Goal: Communication & Community: Participate in discussion

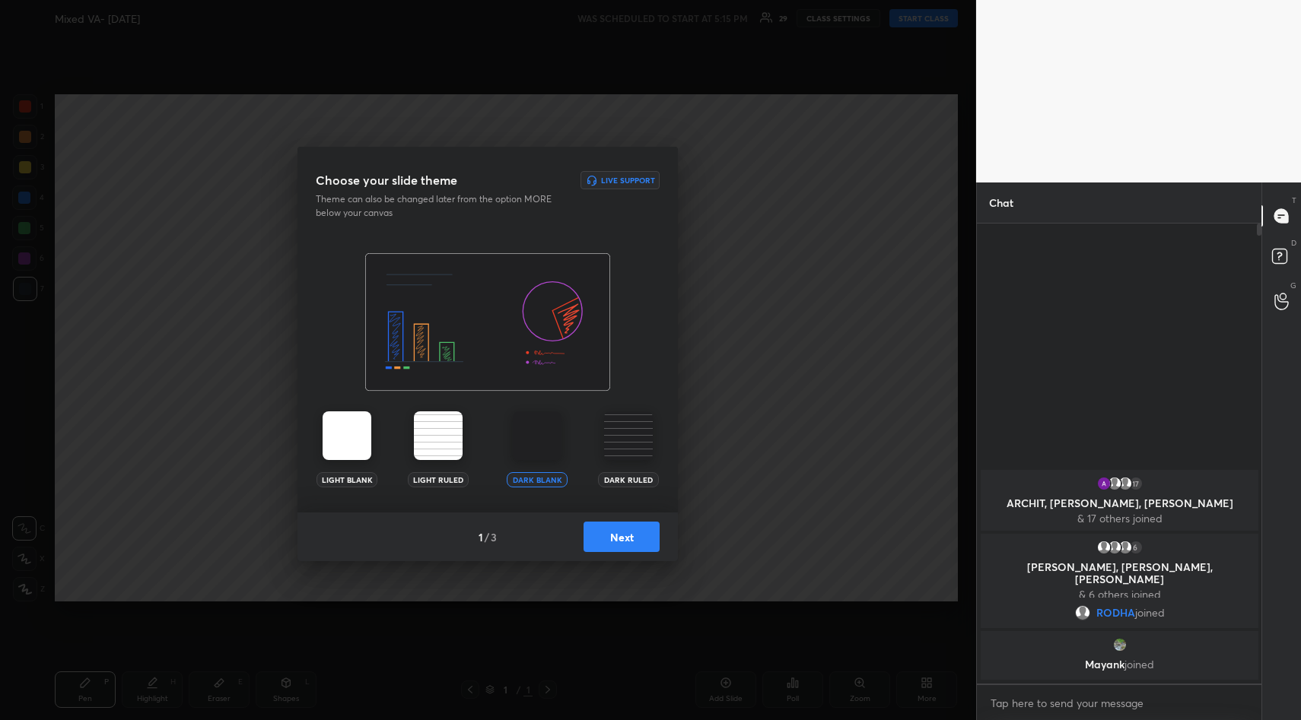
scroll to position [75444, 75152]
click at [624, 535] on button "Next" at bounding box center [621, 537] width 76 height 30
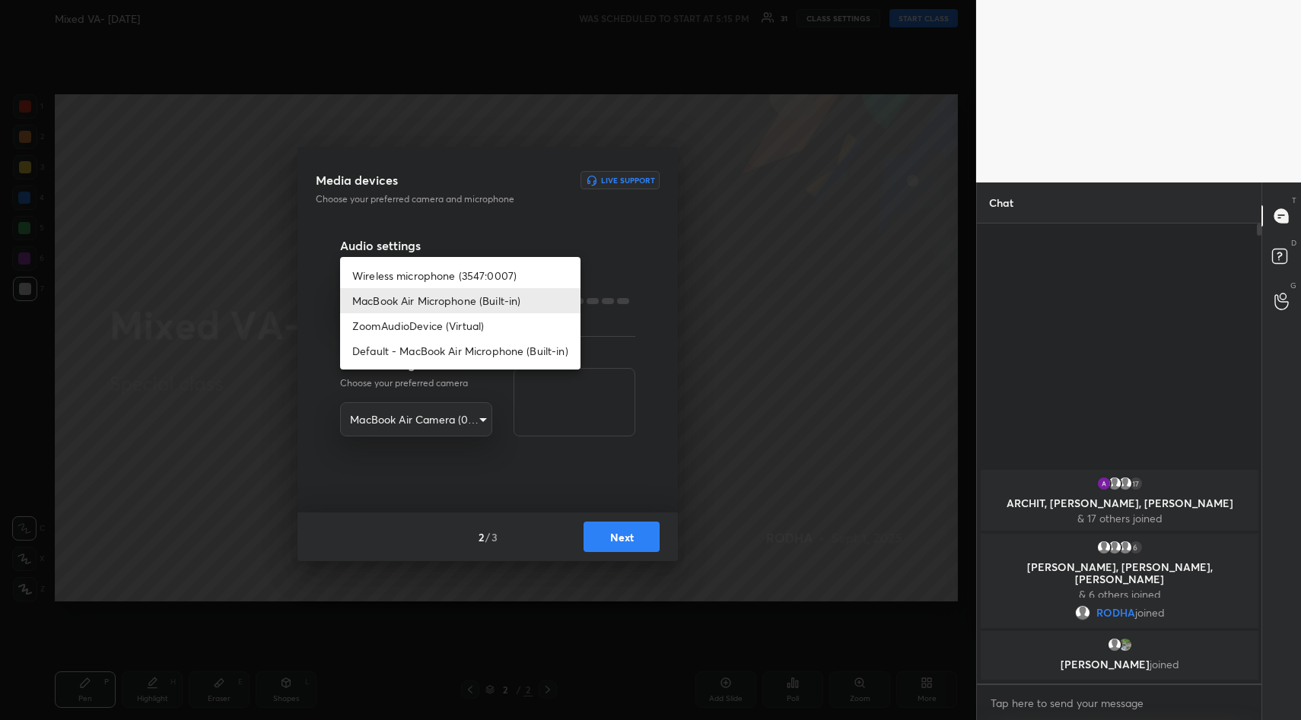
click at [471, 296] on body "1 2 3 4 5 6 7 R O A L C X Z Erase all C X Z Mixed VA- 1st Sept WAS SCHEDULED TO…" at bounding box center [650, 360] width 1301 height 720
click at [456, 275] on li "Wireless microphone (3547:0007)" at bounding box center [460, 275] width 240 height 25
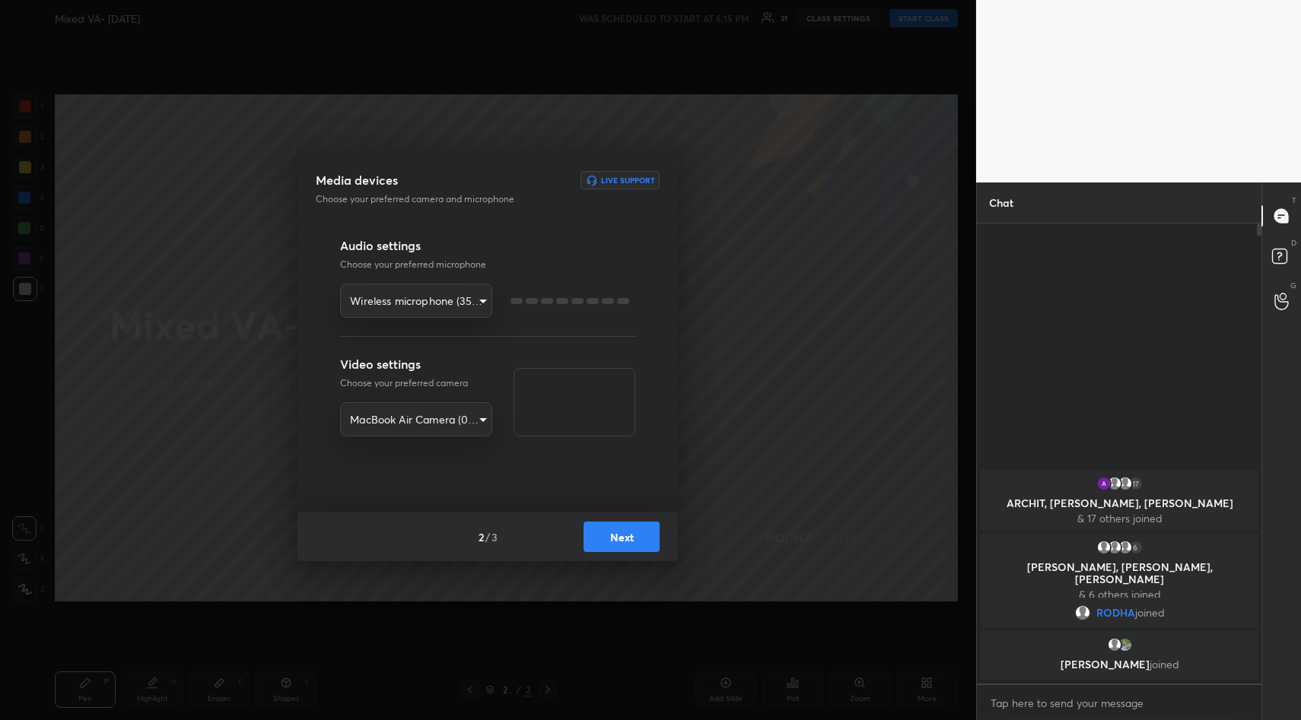
click at [445, 314] on body "1 2 3 4 5 6 7 R O A L C X Z Erase all C X Z Mixed VA- 1st Sept WAS SCHEDULED TO…" at bounding box center [650, 360] width 1301 height 720
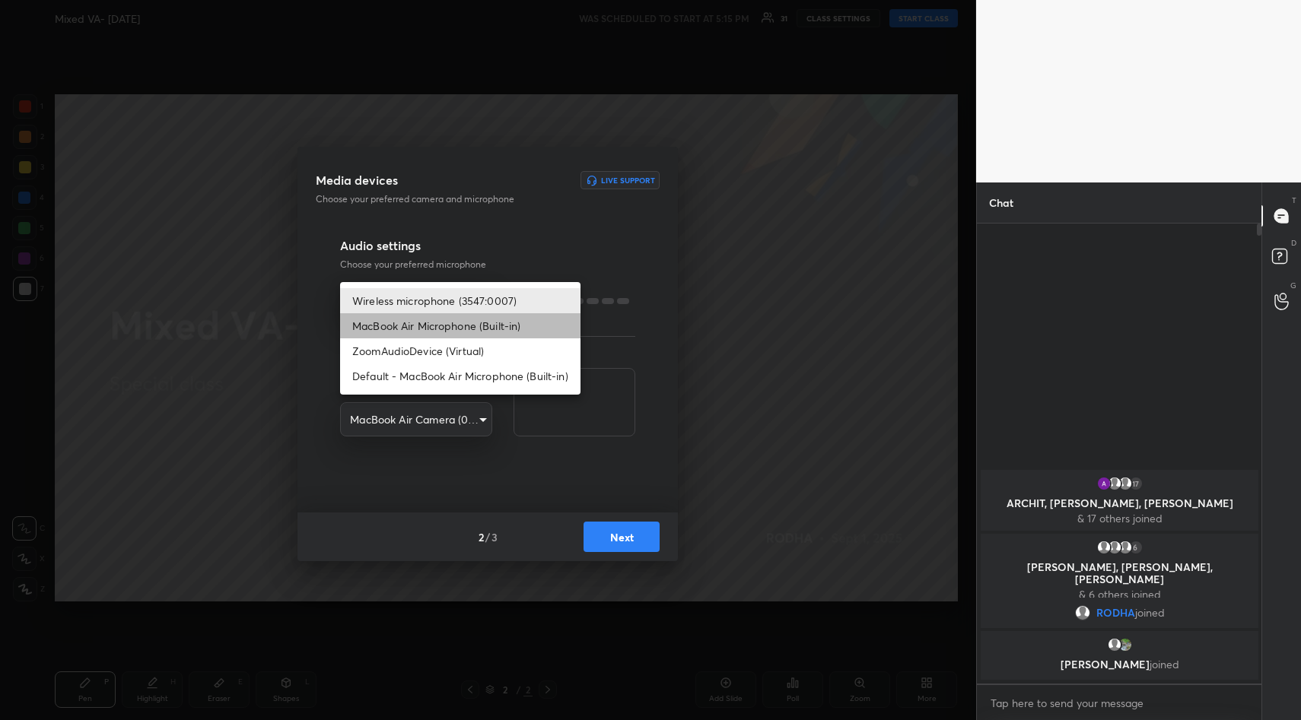
click at [442, 328] on li "MacBook Air Microphone (Built-in)" at bounding box center [460, 325] width 240 height 25
type input "1af8322260b37cdf8f0b27d16444a28c9a9ae1c55941efbb695eb7aadf3575ad"
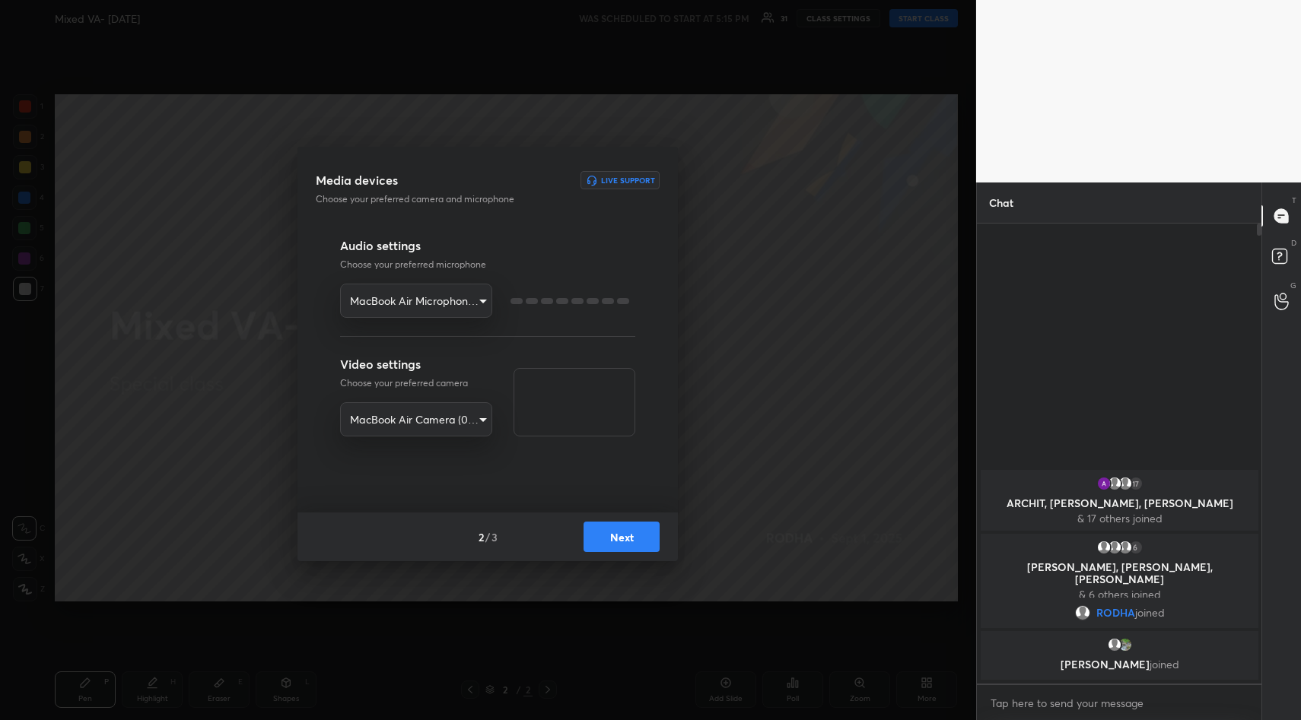
click at [640, 536] on button "Next" at bounding box center [621, 537] width 76 height 30
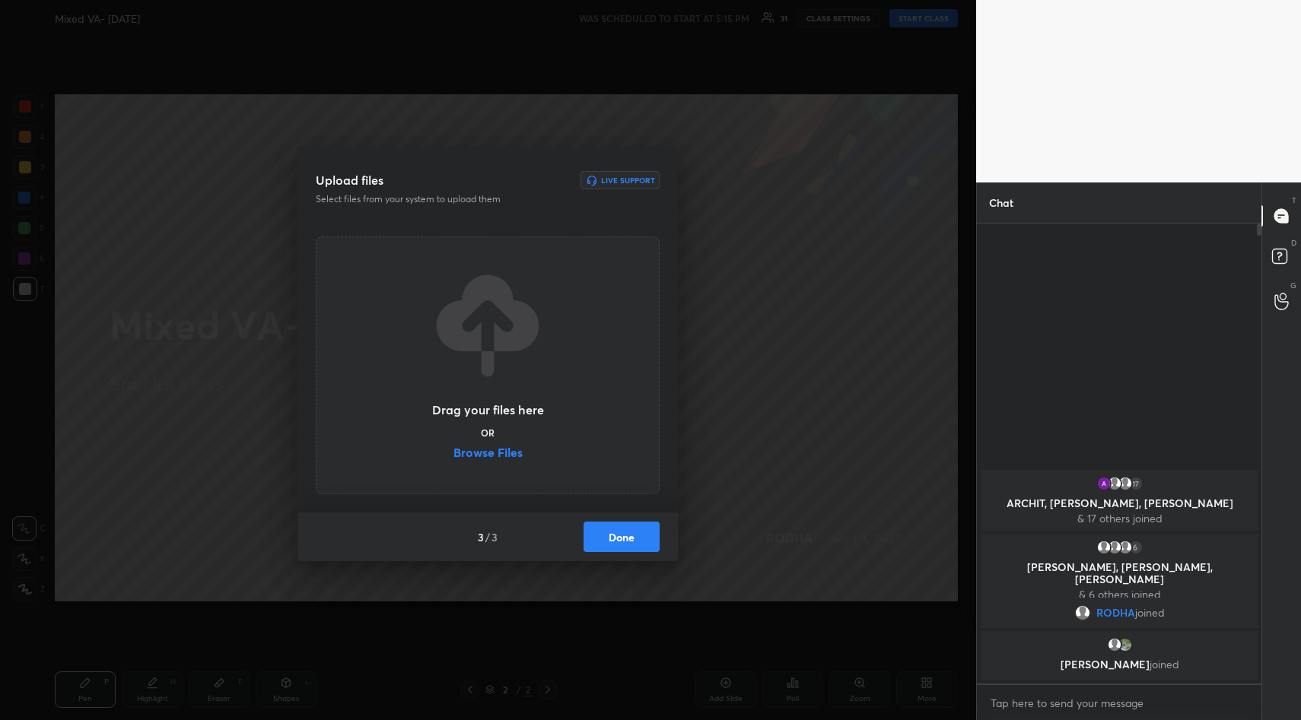
click at [516, 452] on label "Browse Files" at bounding box center [487, 455] width 69 height 16
click at [453, 452] on input "Browse Files" at bounding box center [453, 455] width 0 height 16
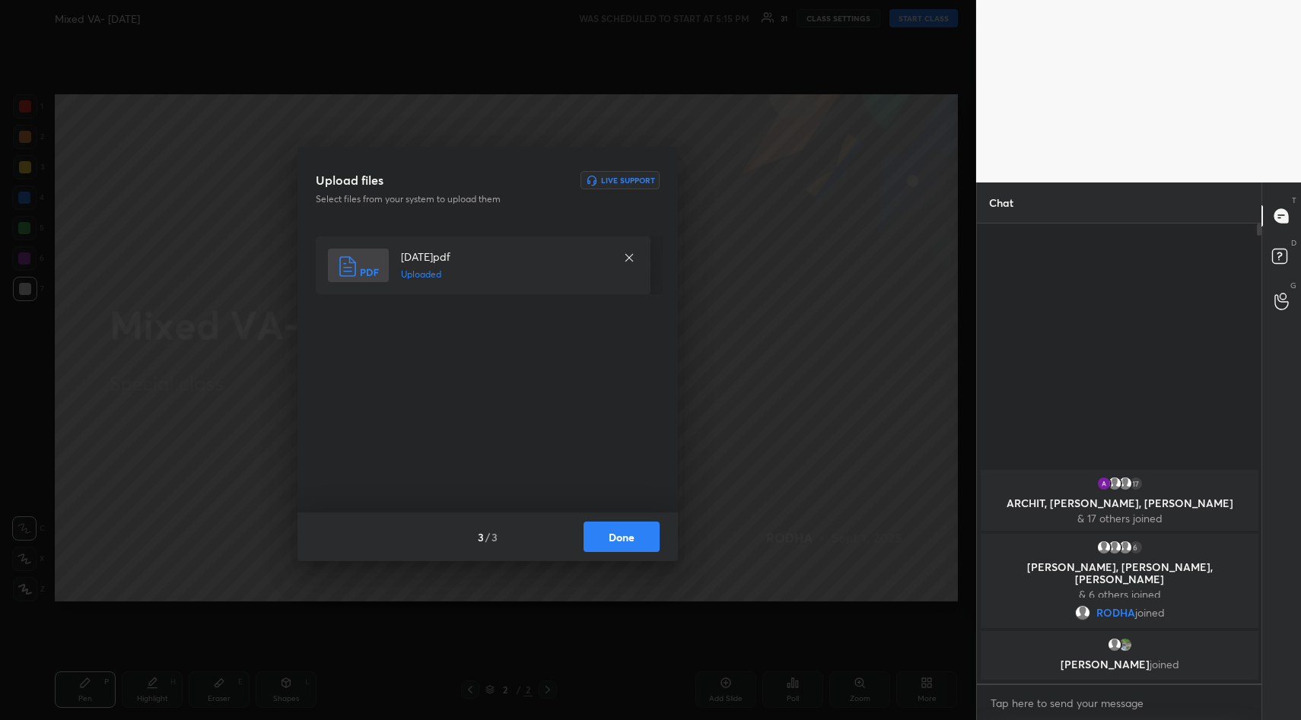
click at [615, 529] on button "Done" at bounding box center [621, 537] width 76 height 30
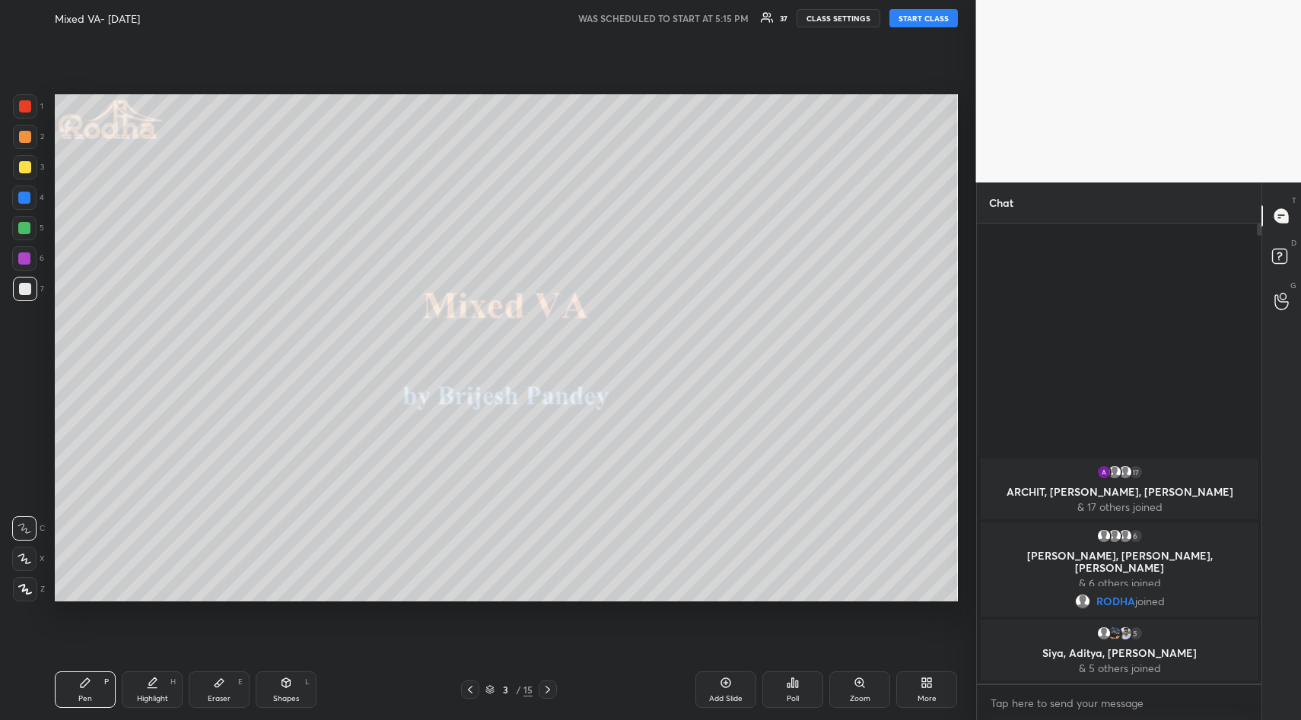
click at [932, 17] on button "START CLASS" at bounding box center [923, 18] width 68 height 18
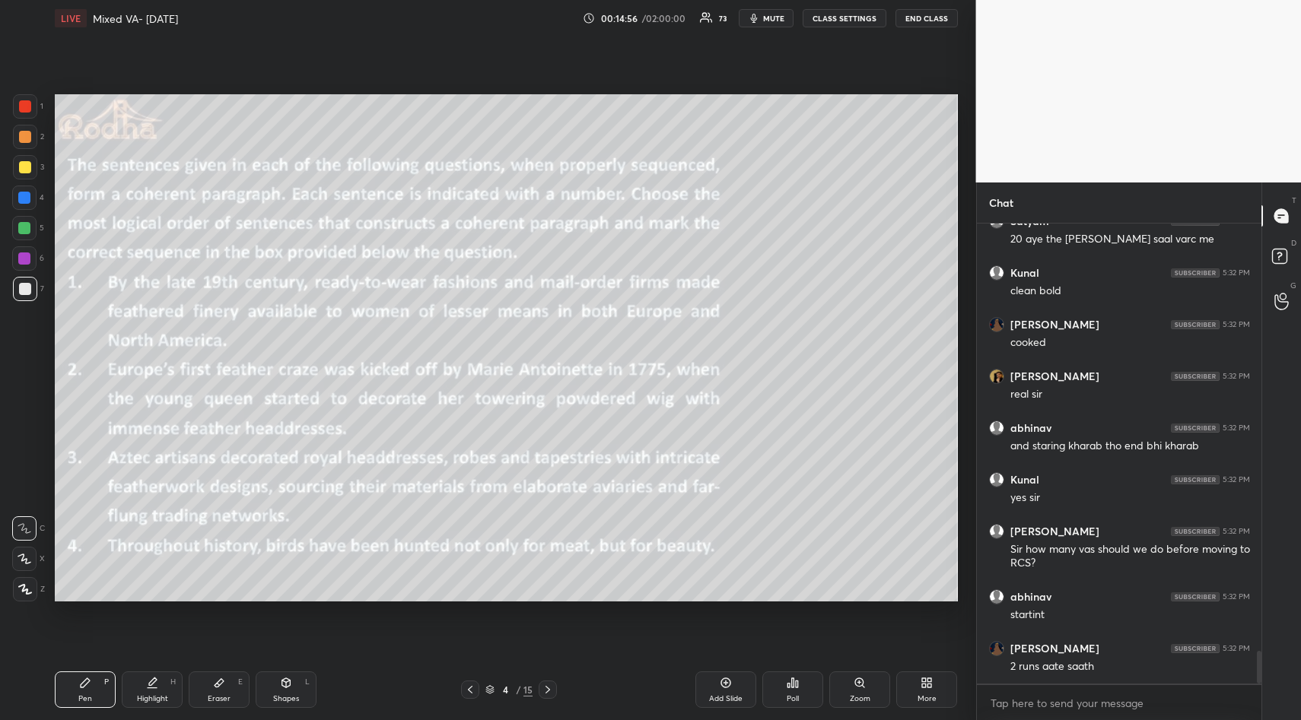
scroll to position [6056, 0]
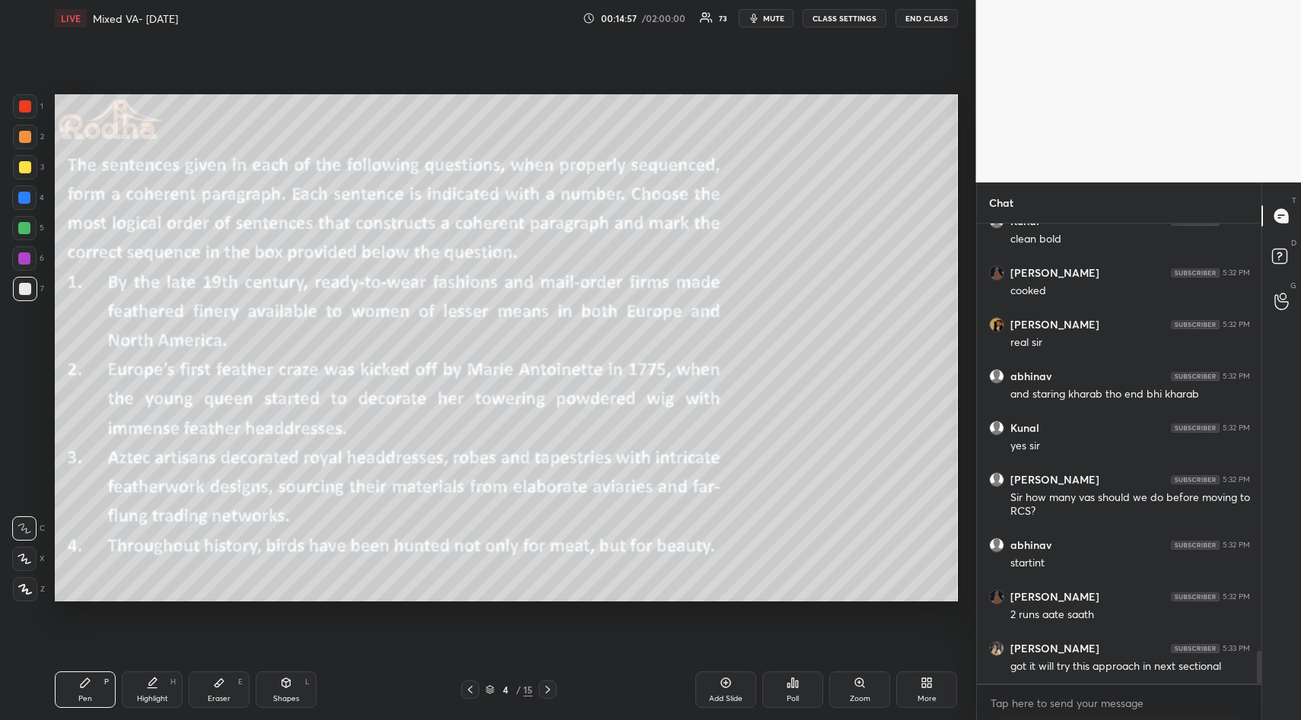
click at [789, 679] on icon at bounding box center [793, 683] width 12 height 12
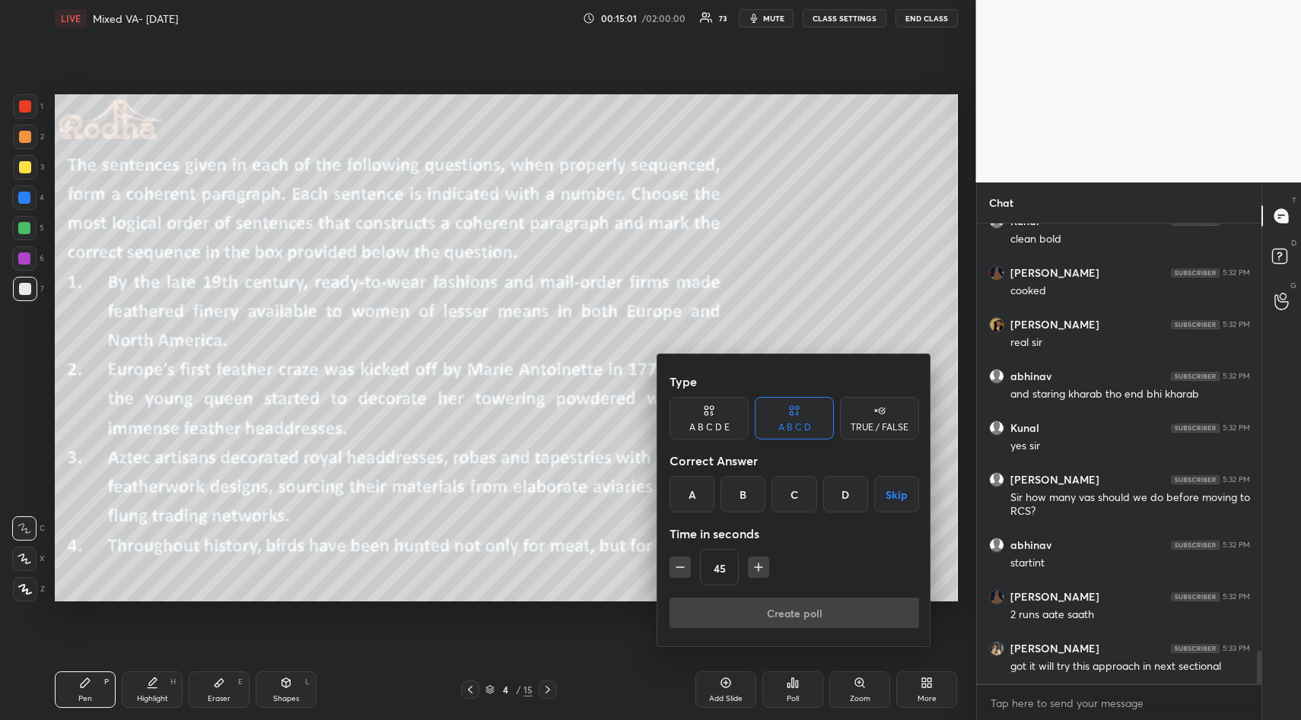
click at [901, 492] on button "Skip" at bounding box center [896, 494] width 45 height 37
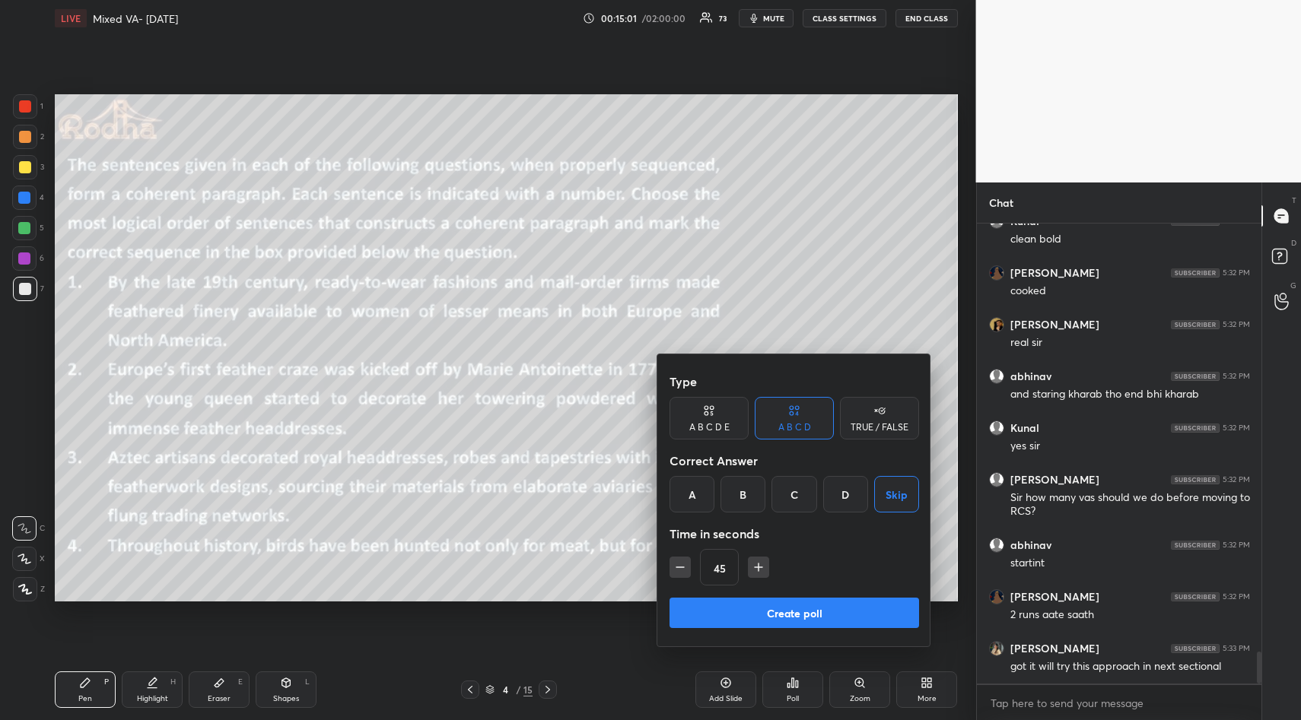
scroll to position [6108, 0]
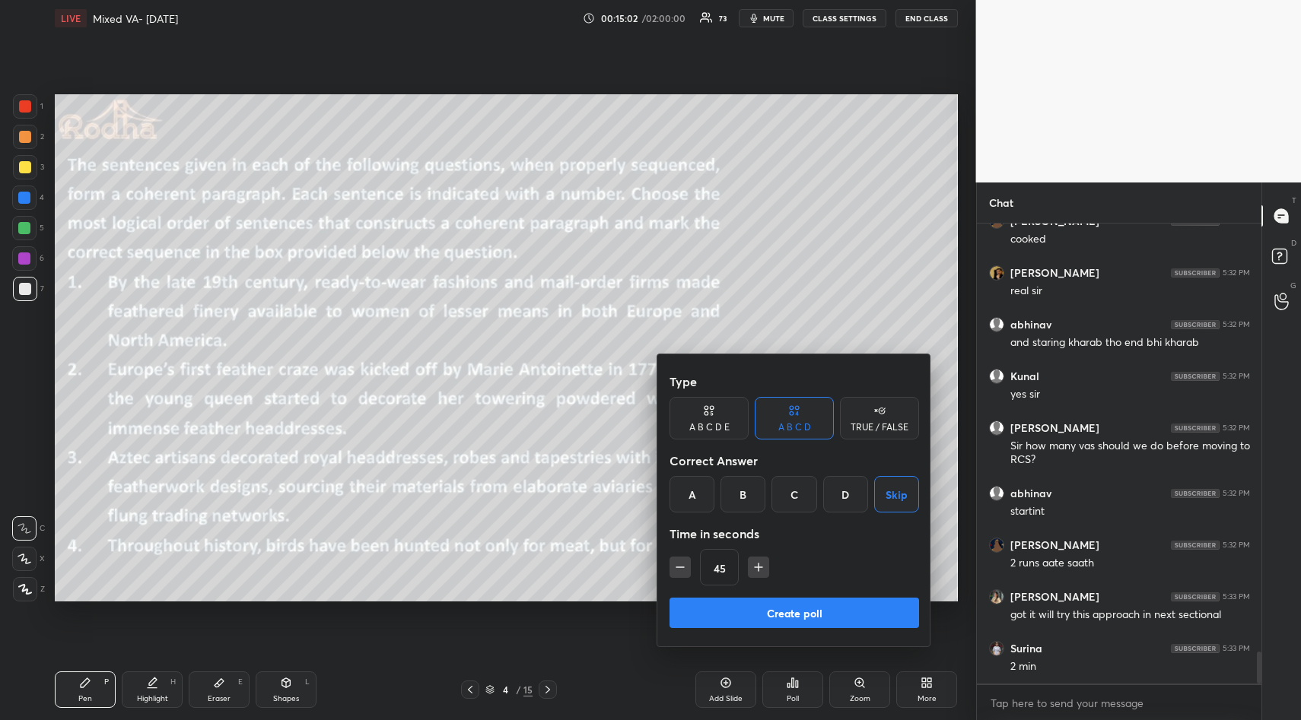
click at [758, 565] on icon "button" at bounding box center [758, 567] width 15 height 15
click at [757, 564] on icon "button" at bounding box center [758, 567] width 15 height 15
click at [758, 564] on icon "button" at bounding box center [758, 568] width 0 height 8
click at [758, 563] on icon "button" at bounding box center [765, 567] width 15 height 15
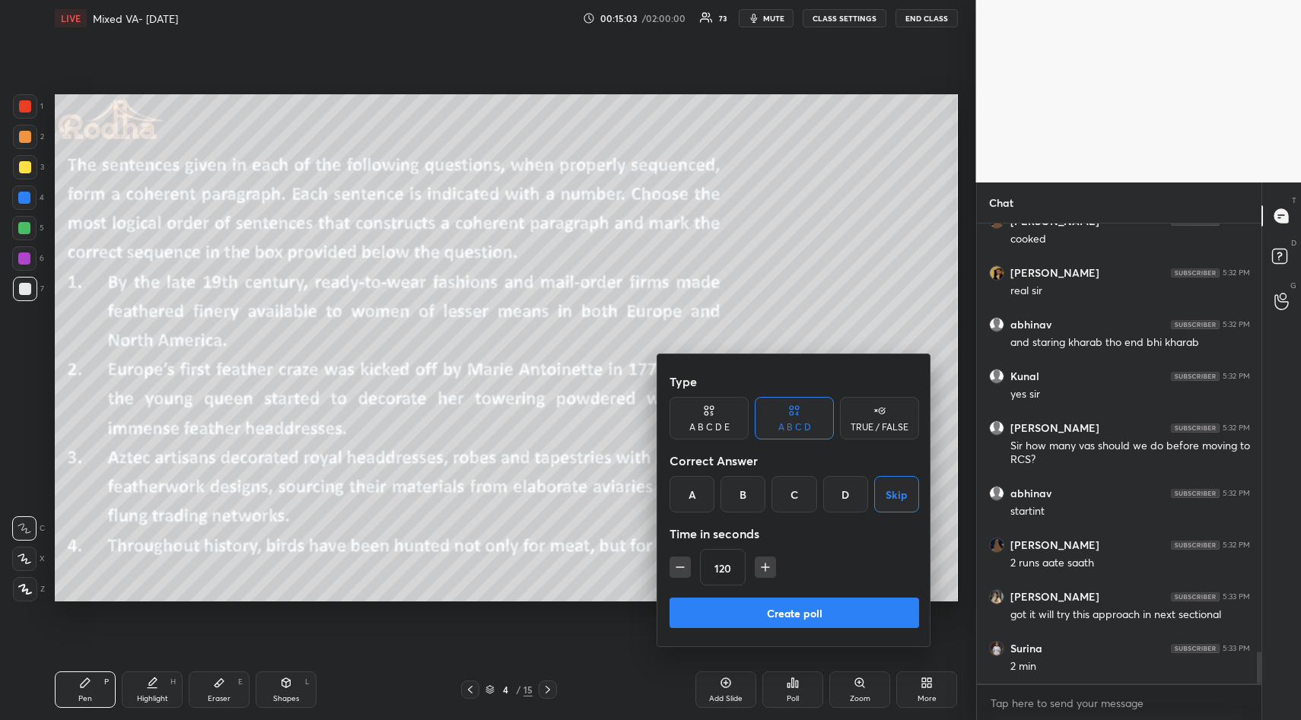
click at [760, 564] on icon "button" at bounding box center [765, 567] width 15 height 15
drag, startPoint x: 679, startPoint y: 567, endPoint x: 692, endPoint y: 567, distance: 13.0
click at [681, 567] on icon "button" at bounding box center [680, 567] width 8 height 0
type input "120"
click at [883, 424] on div "TRUE / FALSE" at bounding box center [879, 427] width 58 height 9
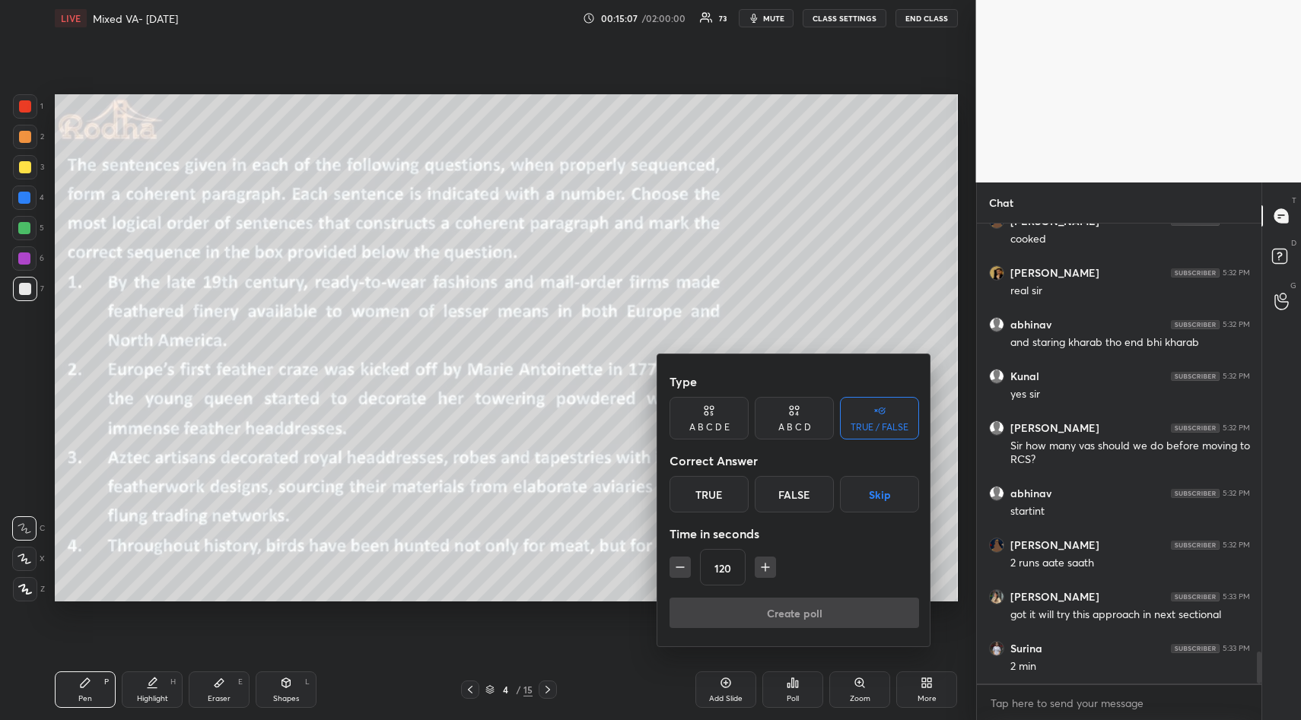
click at [873, 497] on button "Skip" at bounding box center [879, 494] width 79 height 37
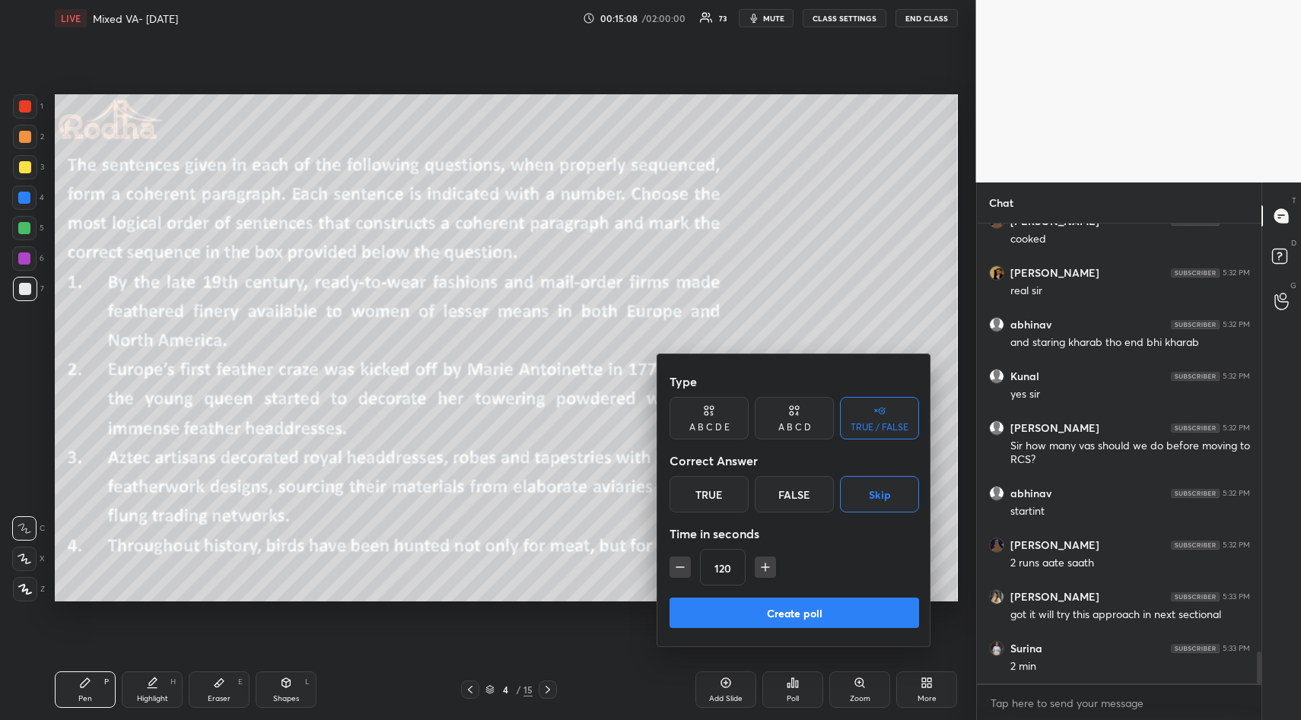
click at [812, 612] on button "Create poll" at bounding box center [794, 613] width 250 height 30
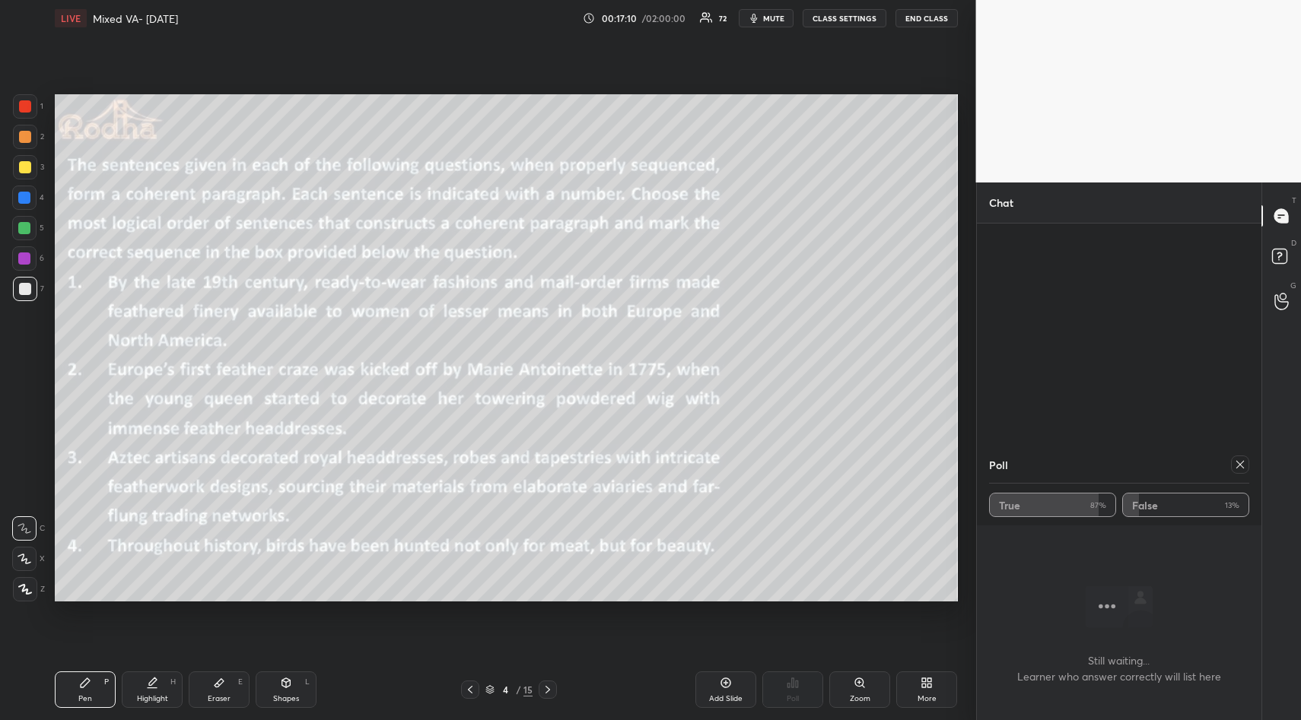
scroll to position [6050, 0]
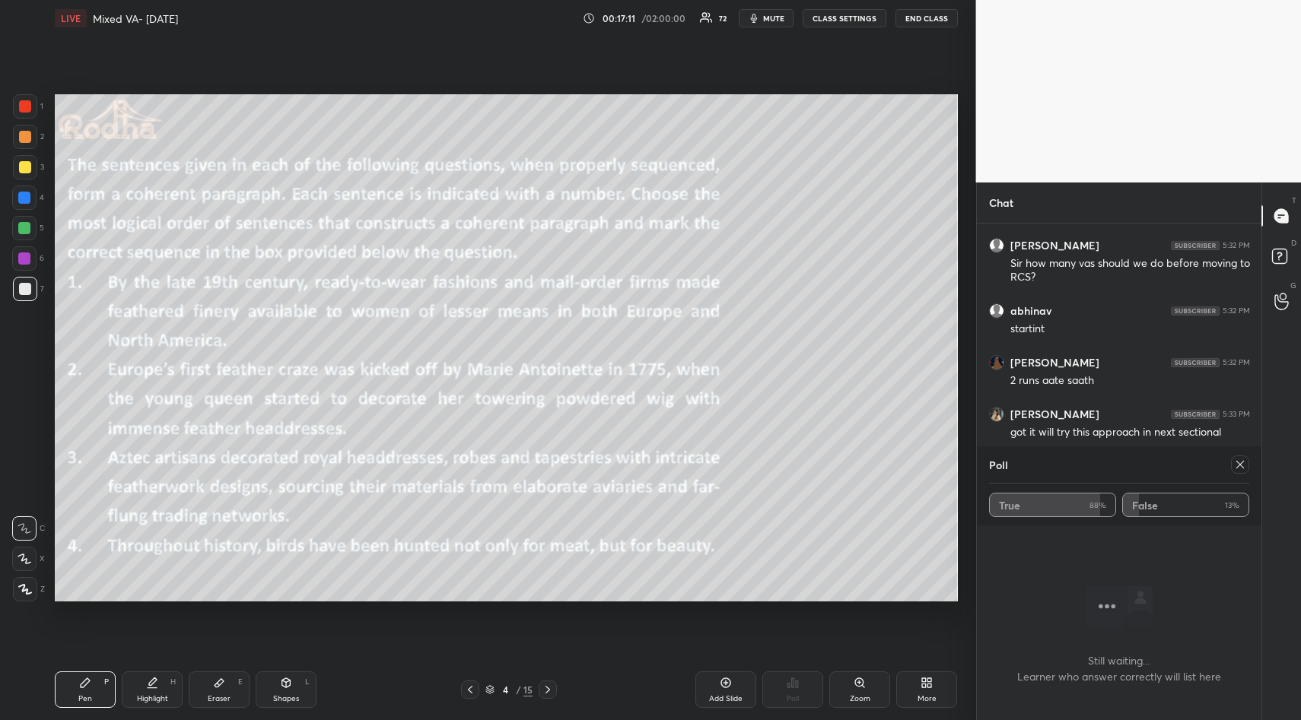
click at [1238, 466] on icon at bounding box center [1240, 465] width 8 height 8
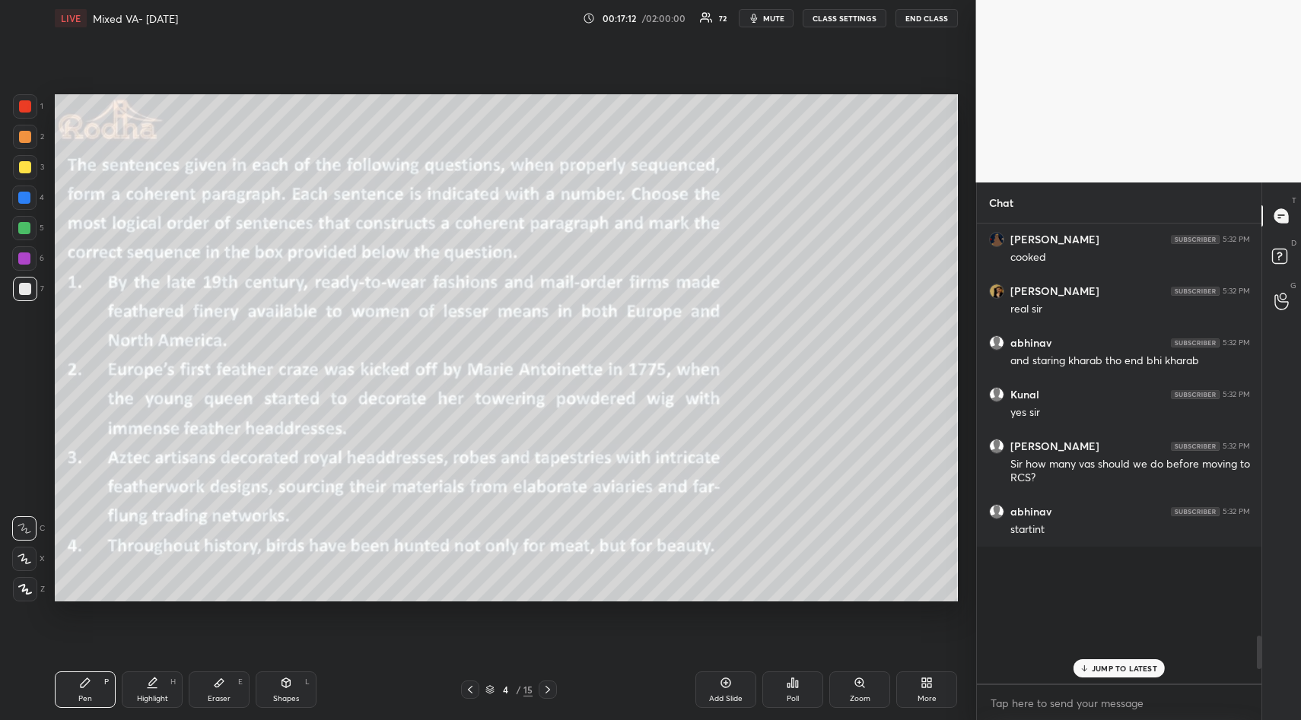
scroll to position [5663, 0]
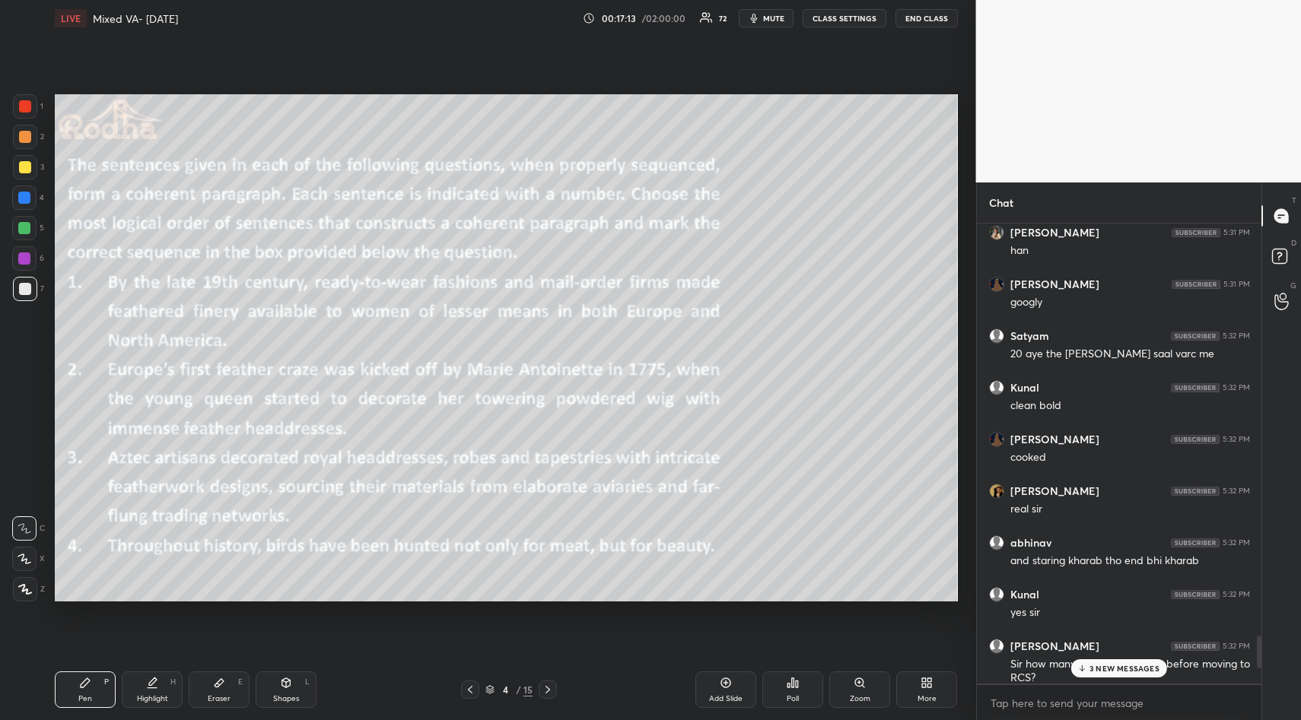
click at [1129, 668] on p "3 NEW MESSAGES" at bounding box center [1124, 668] width 70 height 9
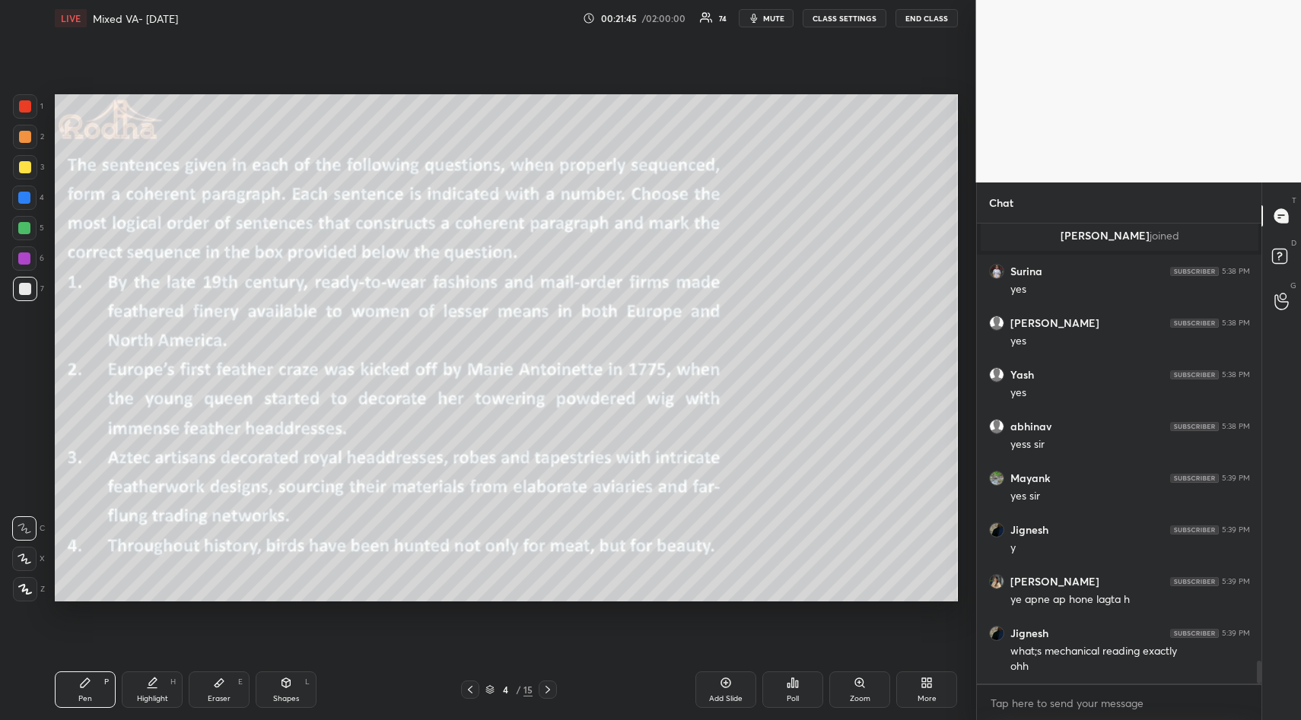
scroll to position [8721, 0]
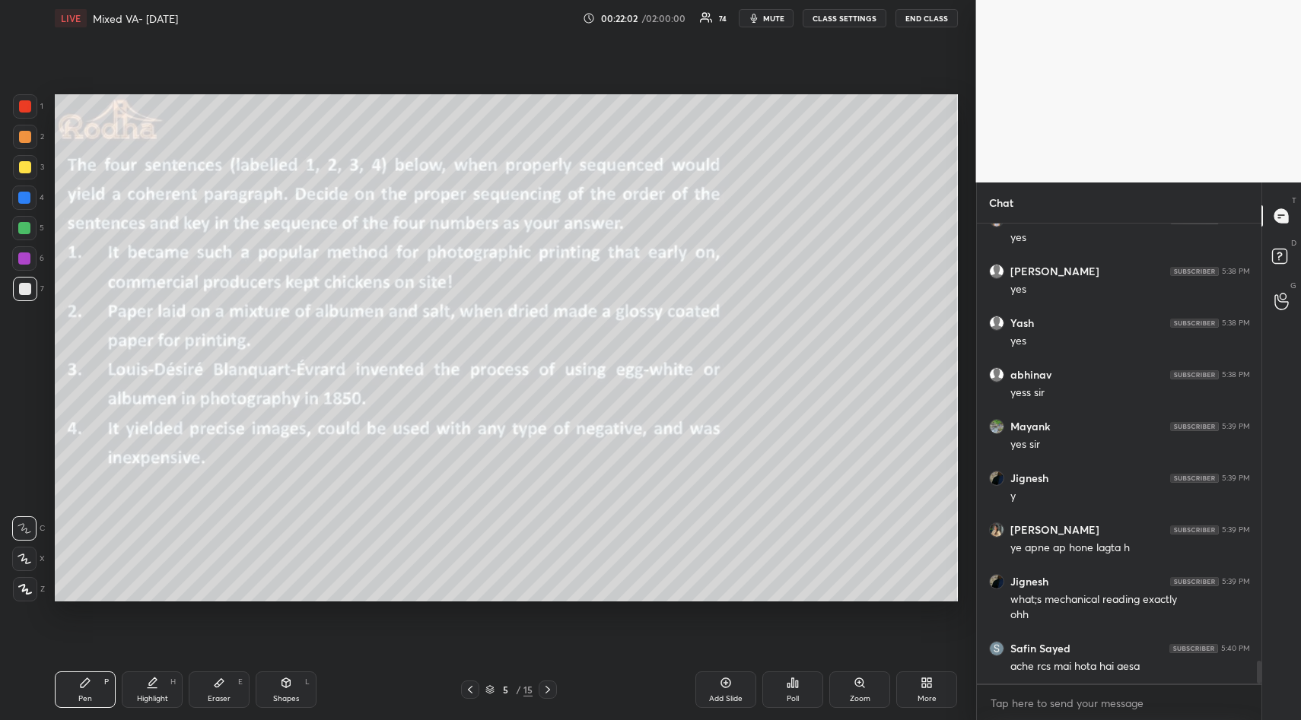
click at [781, 696] on div "Poll" at bounding box center [792, 690] width 61 height 37
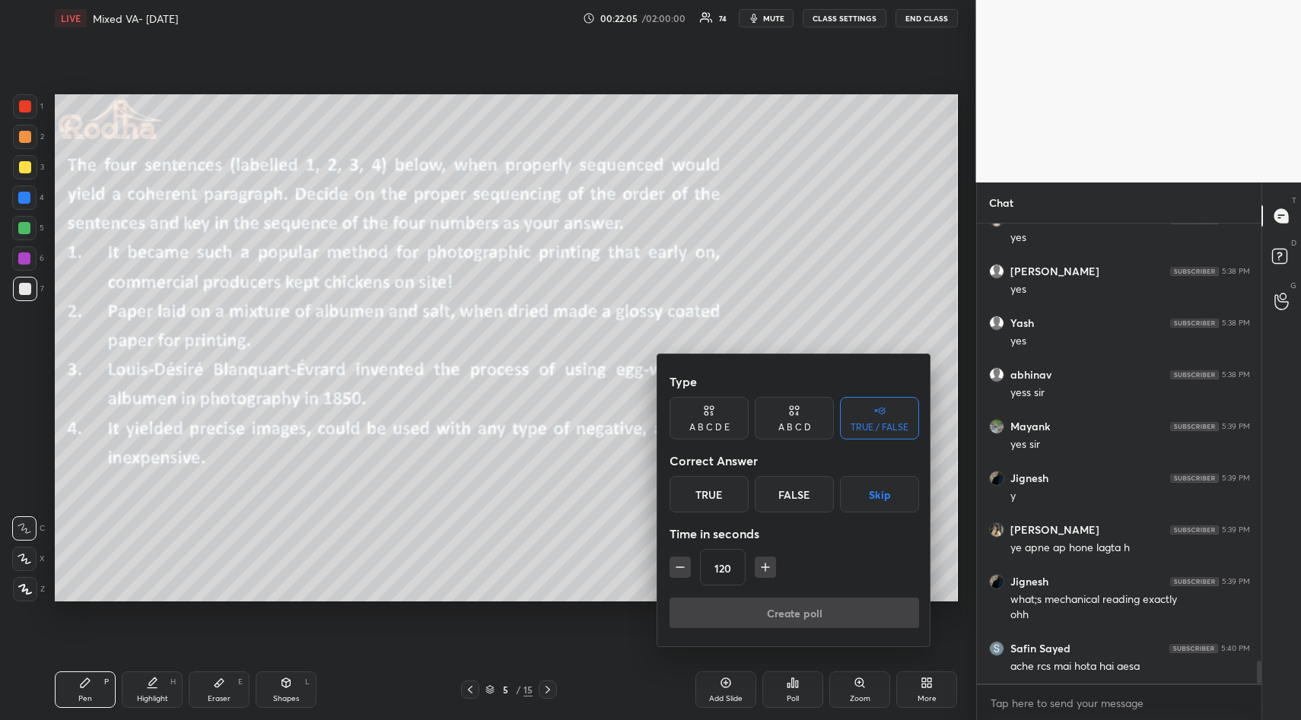
click at [526, 555] on div at bounding box center [650, 360] width 1301 height 720
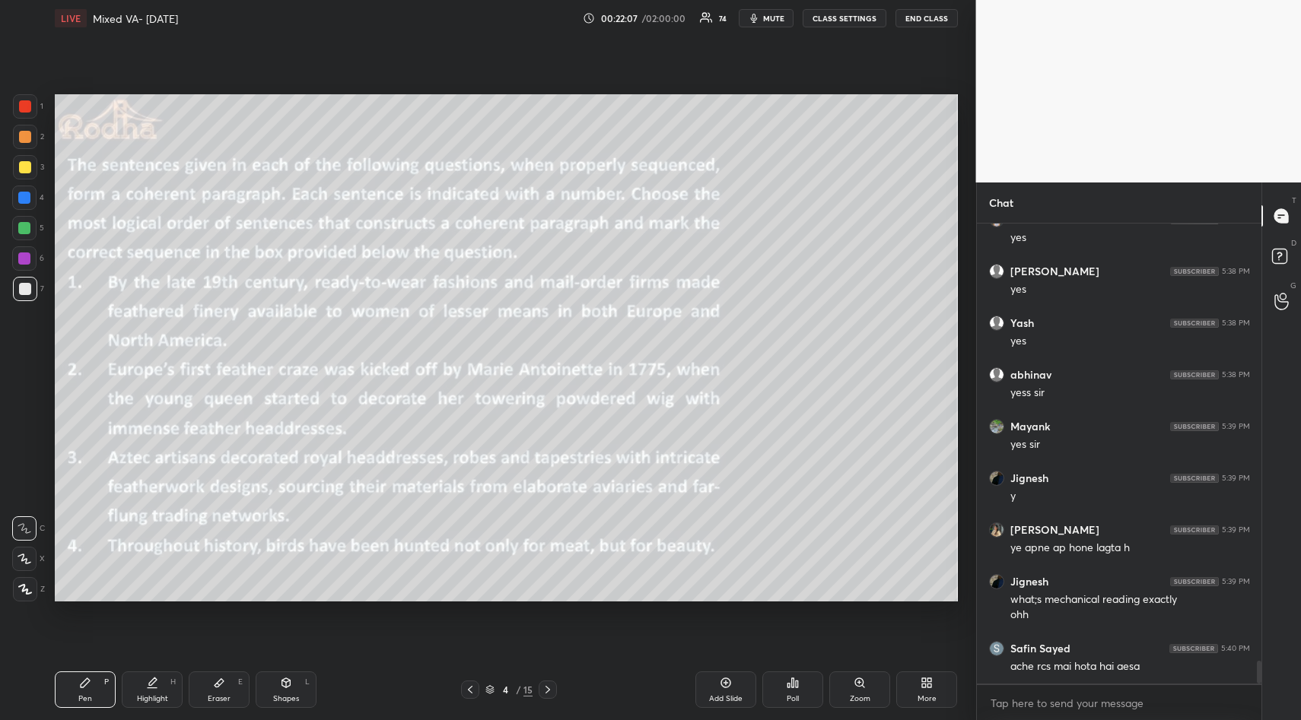
click at [214, 695] on div "Eraser" at bounding box center [219, 699] width 23 height 8
click at [30, 502] on span "Erase all" at bounding box center [24, 498] width 23 height 11
click at [86, 695] on div "Pen" at bounding box center [85, 699] width 14 height 8
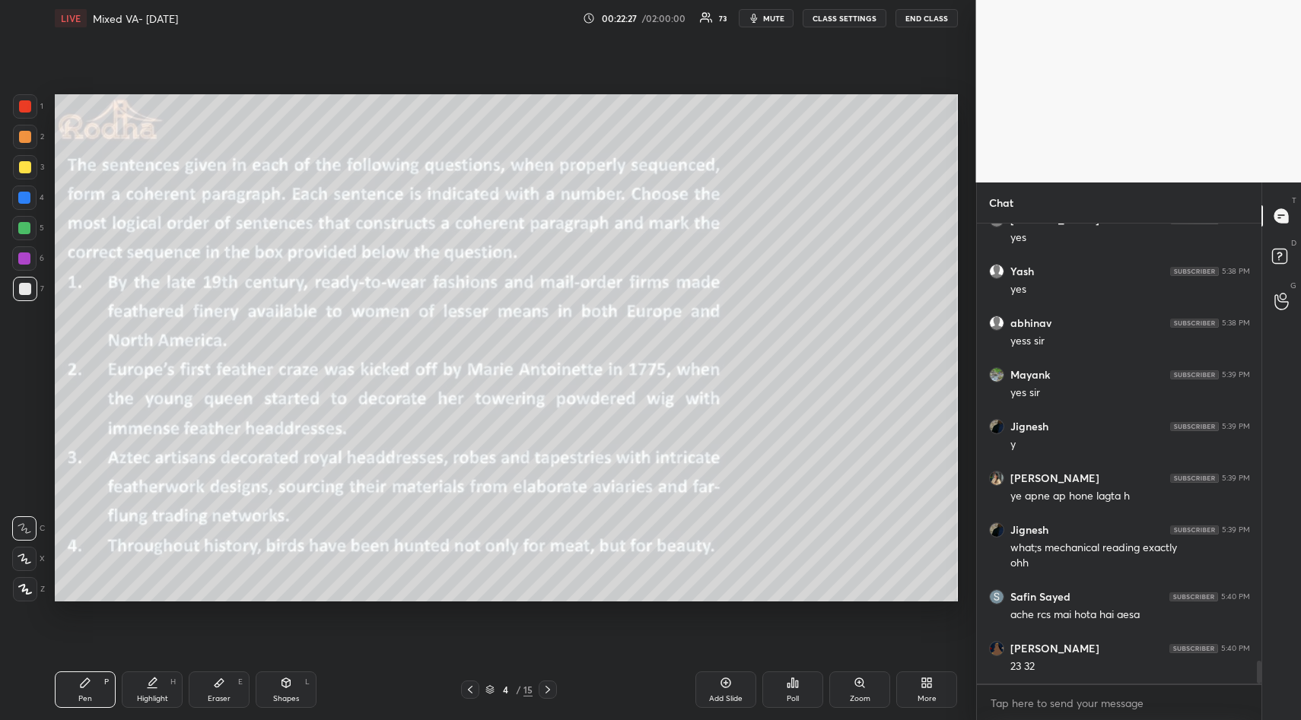
drag, startPoint x: 23, startPoint y: 170, endPoint x: 35, endPoint y: 169, distance: 12.2
click at [23, 170] on div at bounding box center [25, 167] width 12 height 12
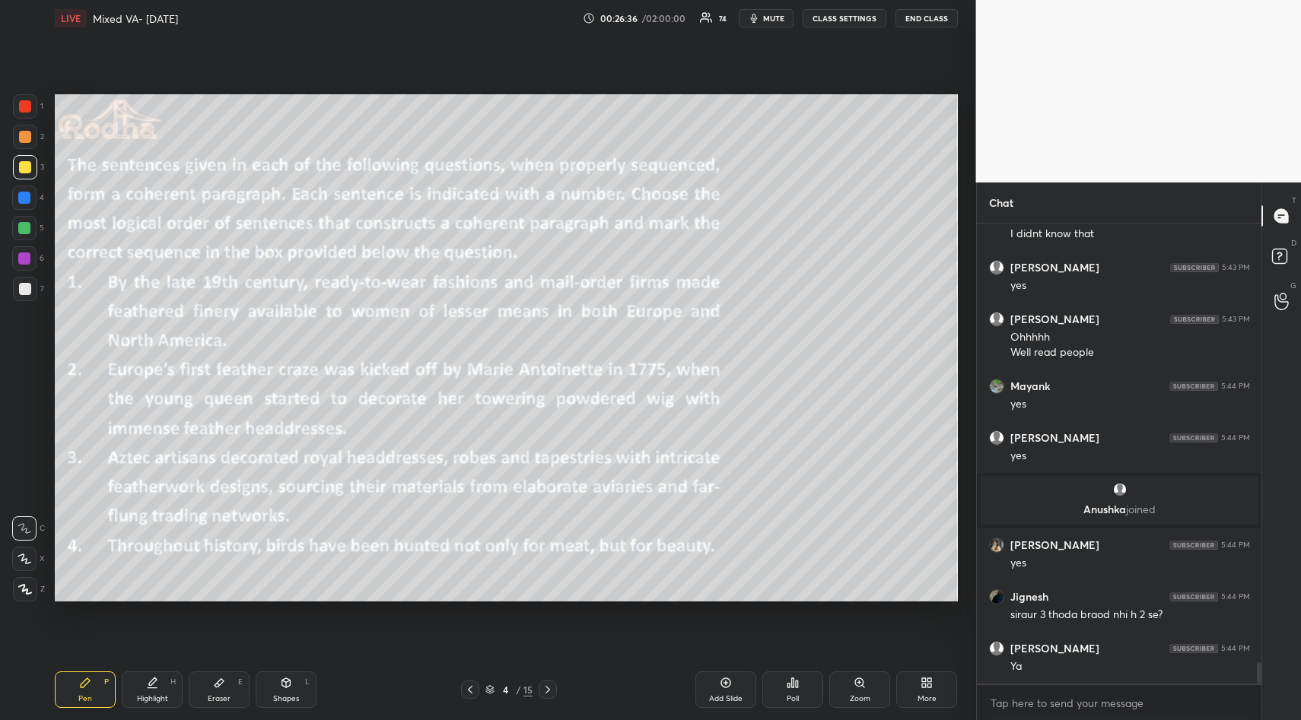
scroll to position [9601, 0]
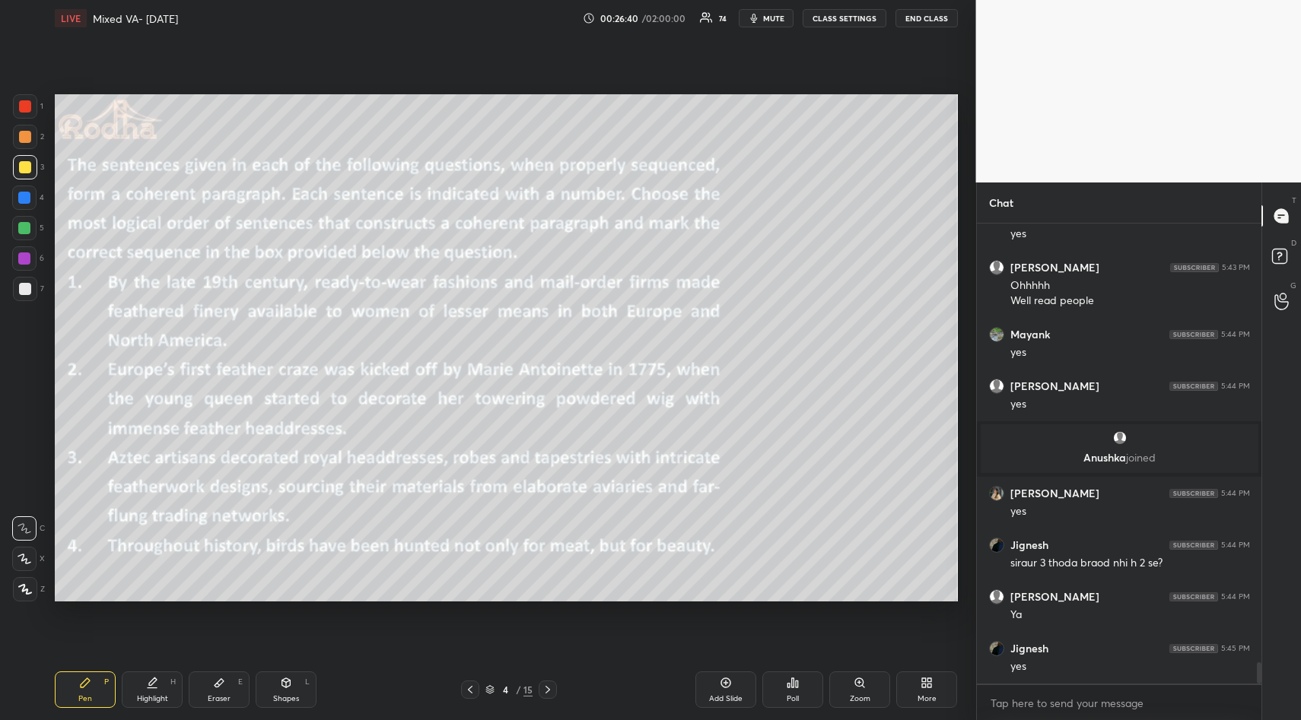
drag, startPoint x: 224, startPoint y: 686, endPoint x: 215, endPoint y: 677, distance: 12.4
click at [219, 682] on icon at bounding box center [219, 683] width 12 height 12
drag, startPoint x: 27, startPoint y: 494, endPoint x: 52, endPoint y: 550, distance: 60.6
click at [31, 498] on span "Erase all" at bounding box center [24, 498] width 23 height 11
click at [78, 688] on div "Pen P" at bounding box center [85, 690] width 61 height 37
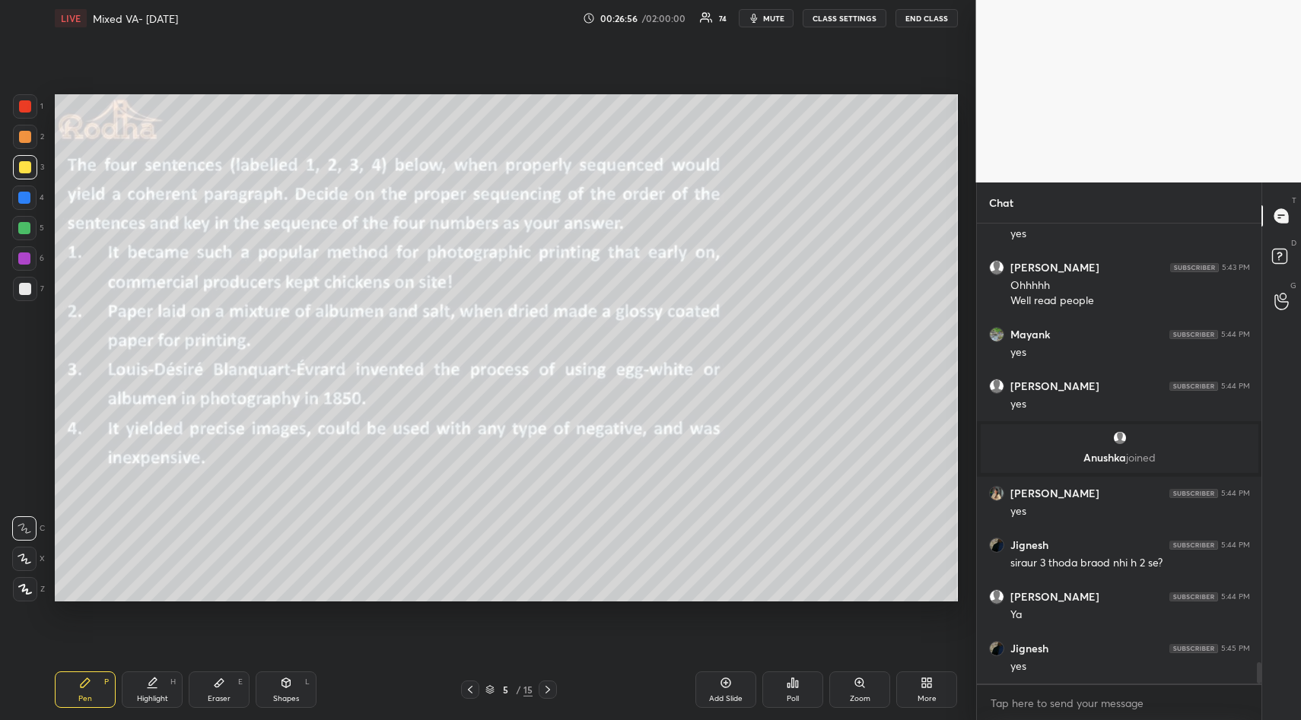
scroll to position [9653, 0]
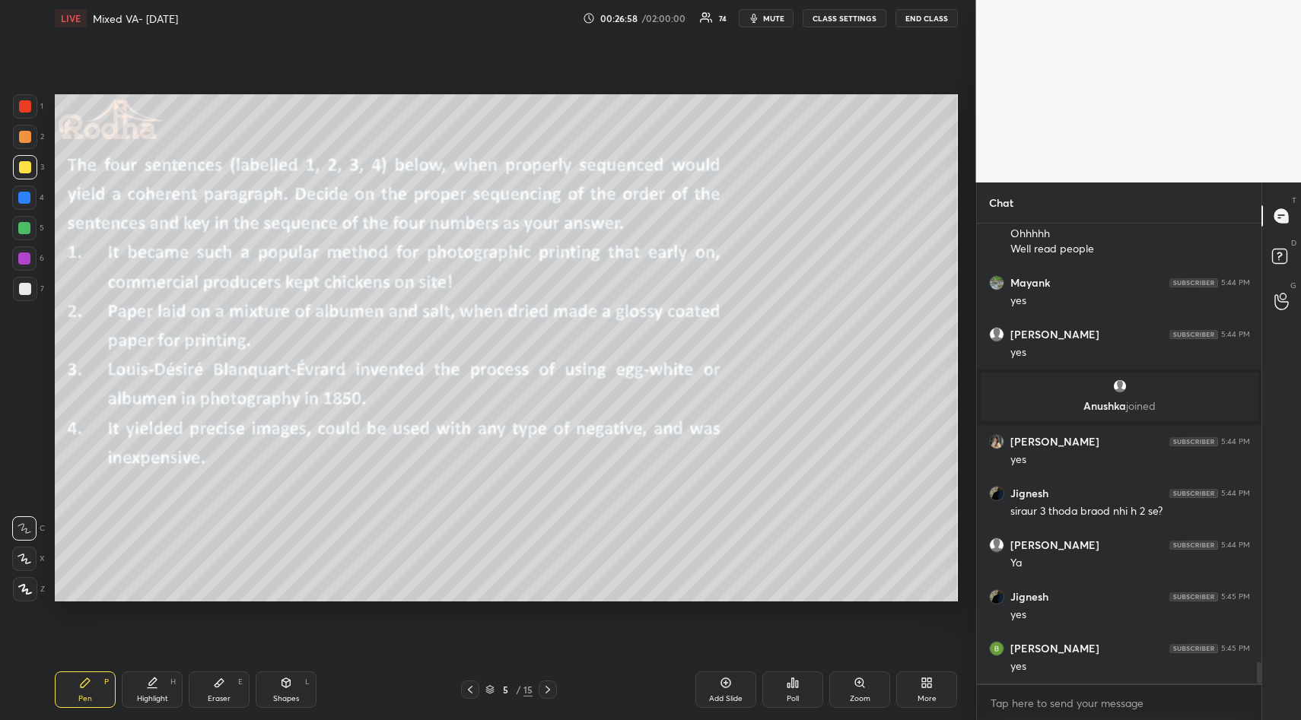
click at [790, 682] on icon at bounding box center [793, 683] width 12 height 12
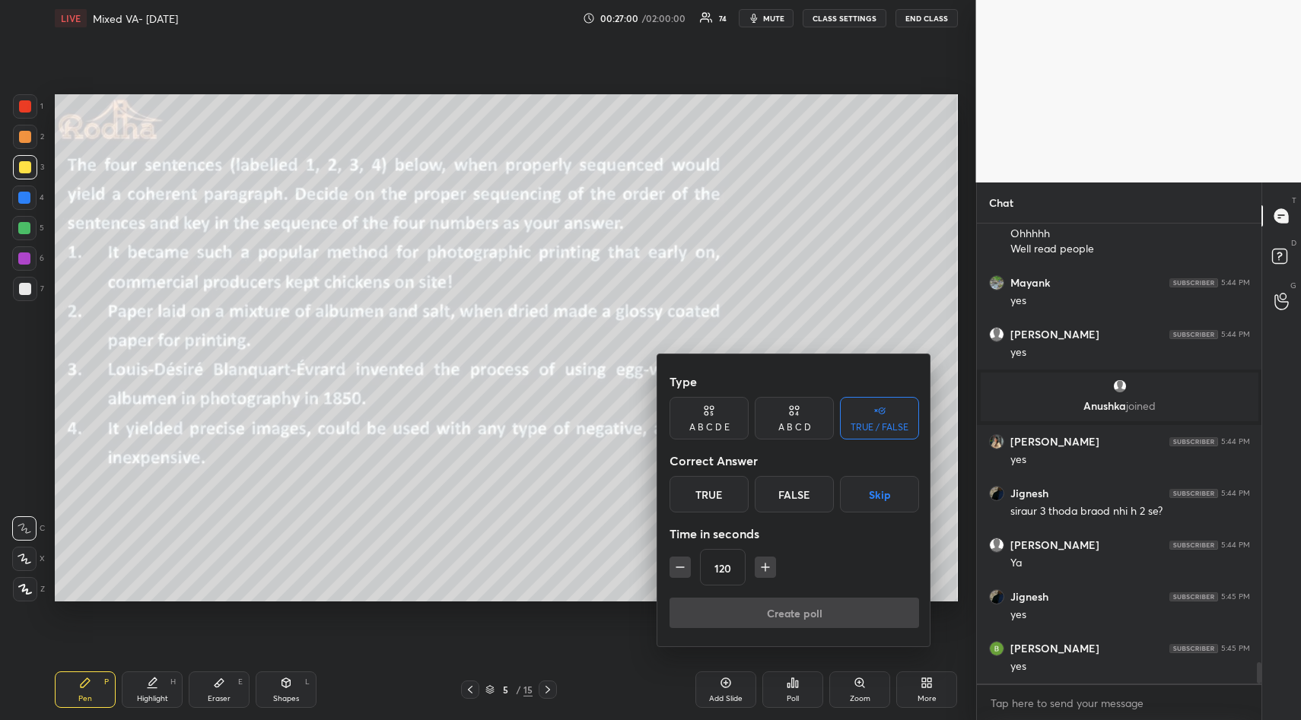
click at [883, 491] on button "Skip" at bounding box center [879, 494] width 79 height 37
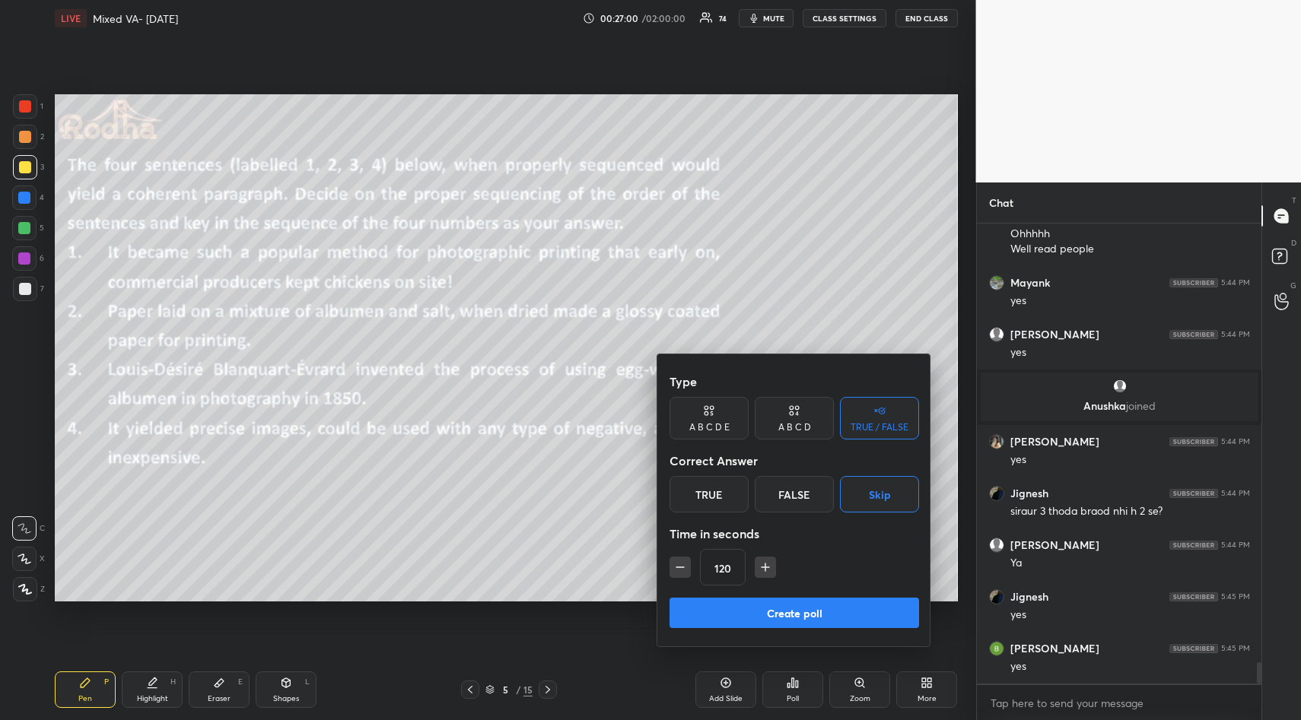
click at [812, 607] on button "Create poll" at bounding box center [794, 613] width 250 height 30
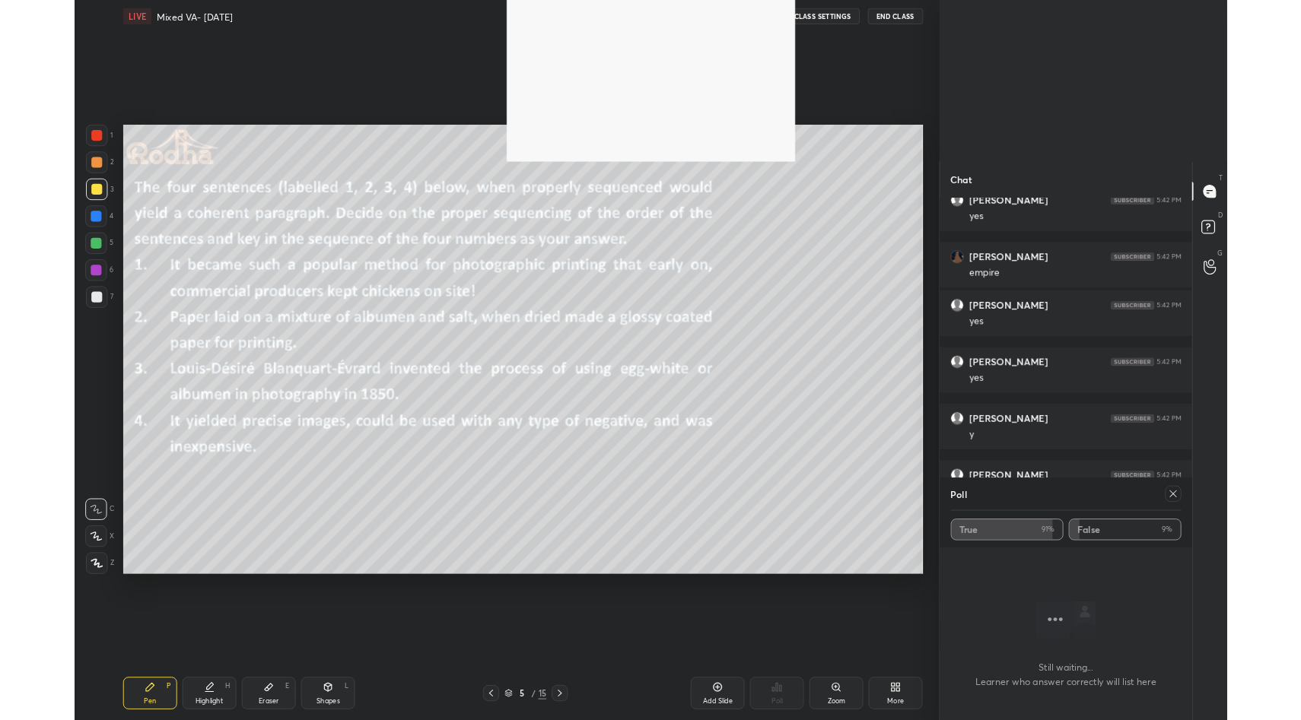
scroll to position [506, 280]
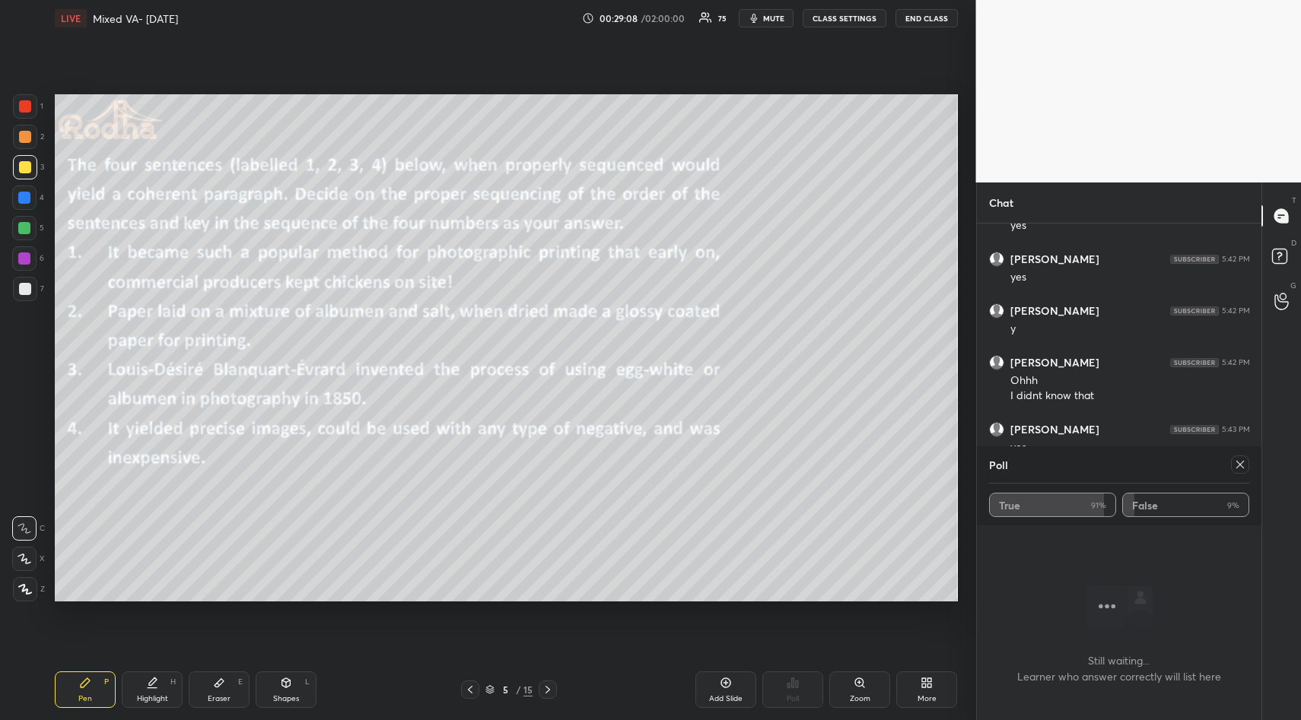
click at [1237, 465] on icon at bounding box center [1240, 465] width 12 height 12
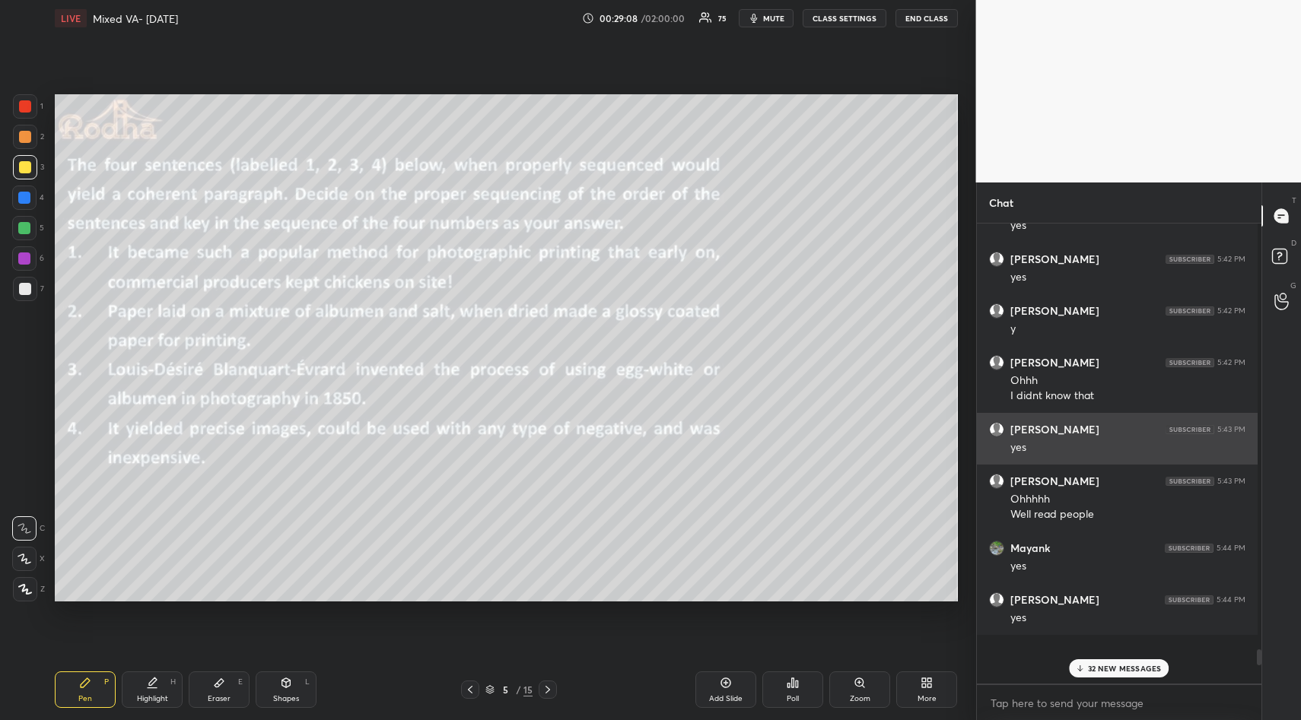
scroll to position [5, 5]
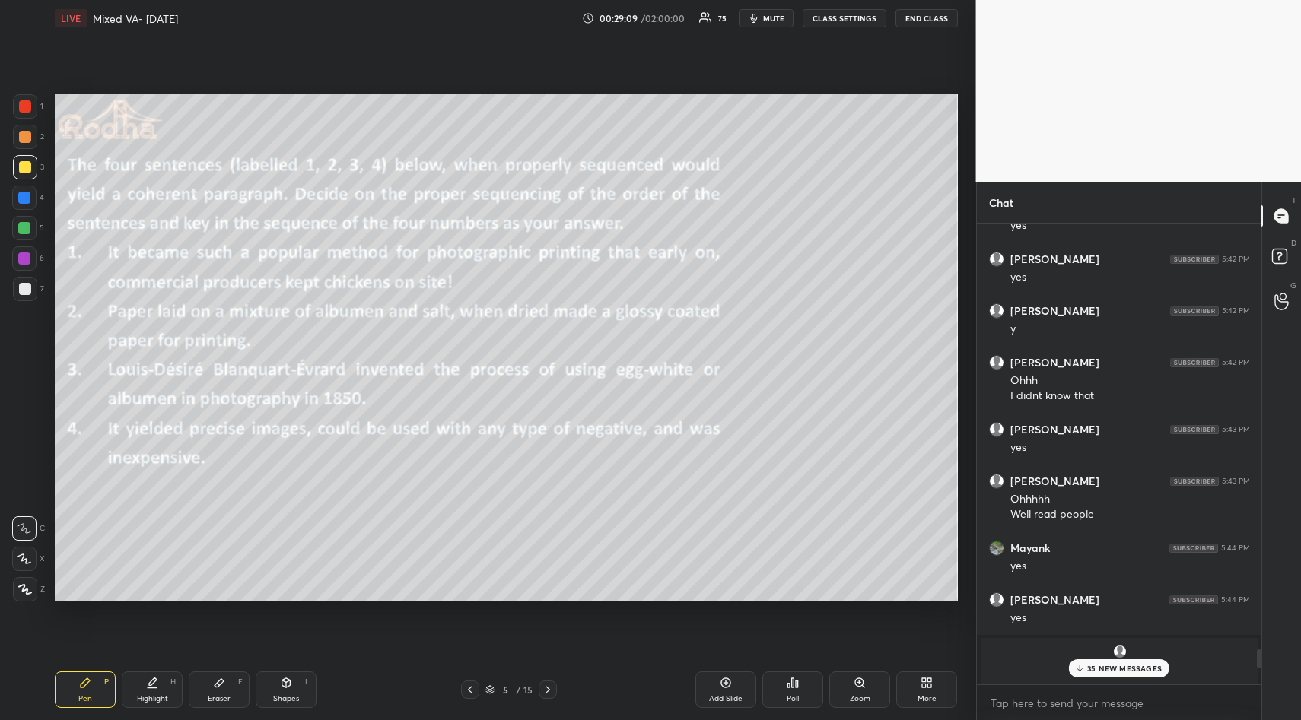
click at [1139, 660] on div "35 NEW MESSAGES" at bounding box center [1119, 669] width 101 height 18
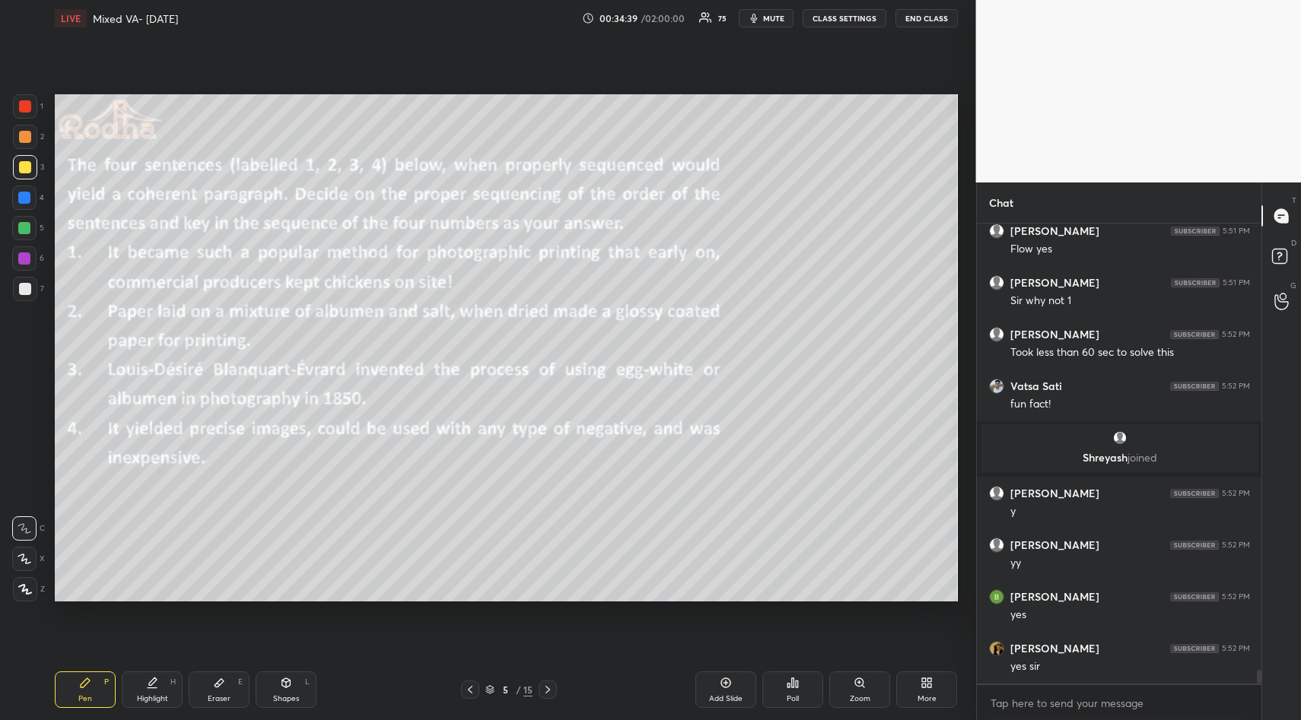
scroll to position [14889, 0]
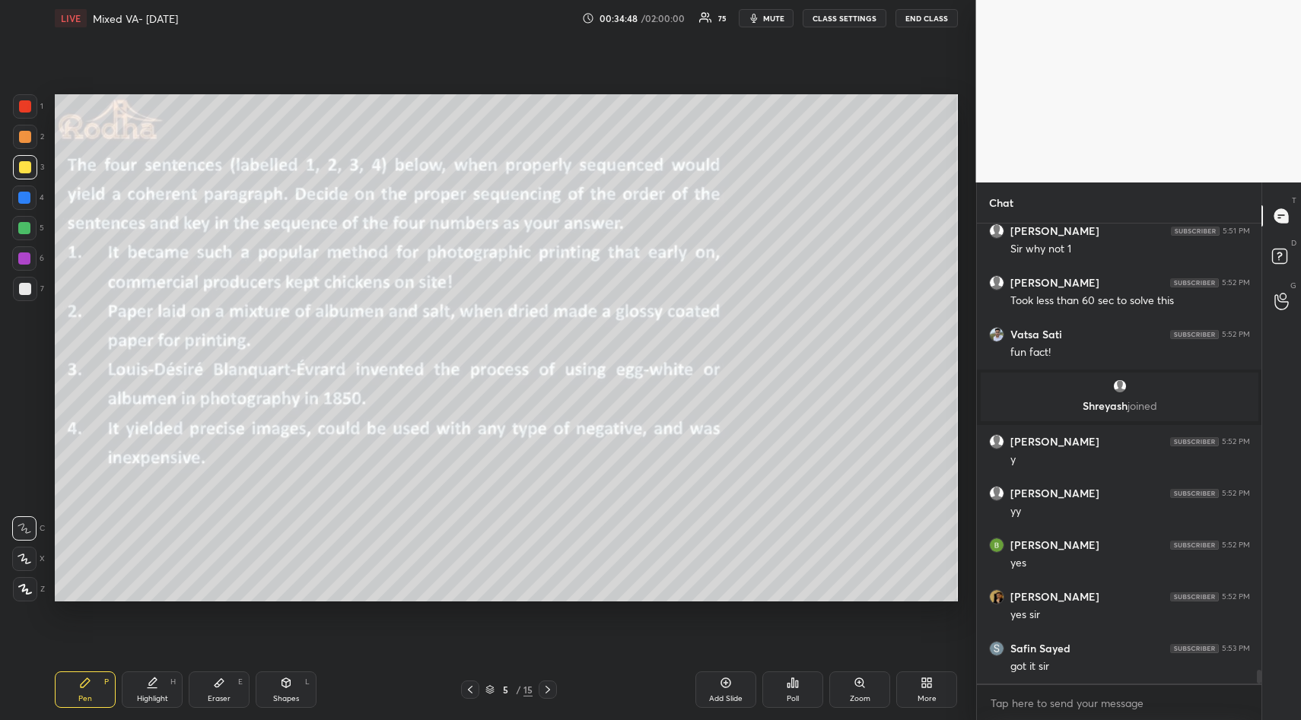
click at [224, 684] on icon at bounding box center [219, 683] width 12 height 12
click at [30, 501] on span "Erase all" at bounding box center [24, 498] width 23 height 11
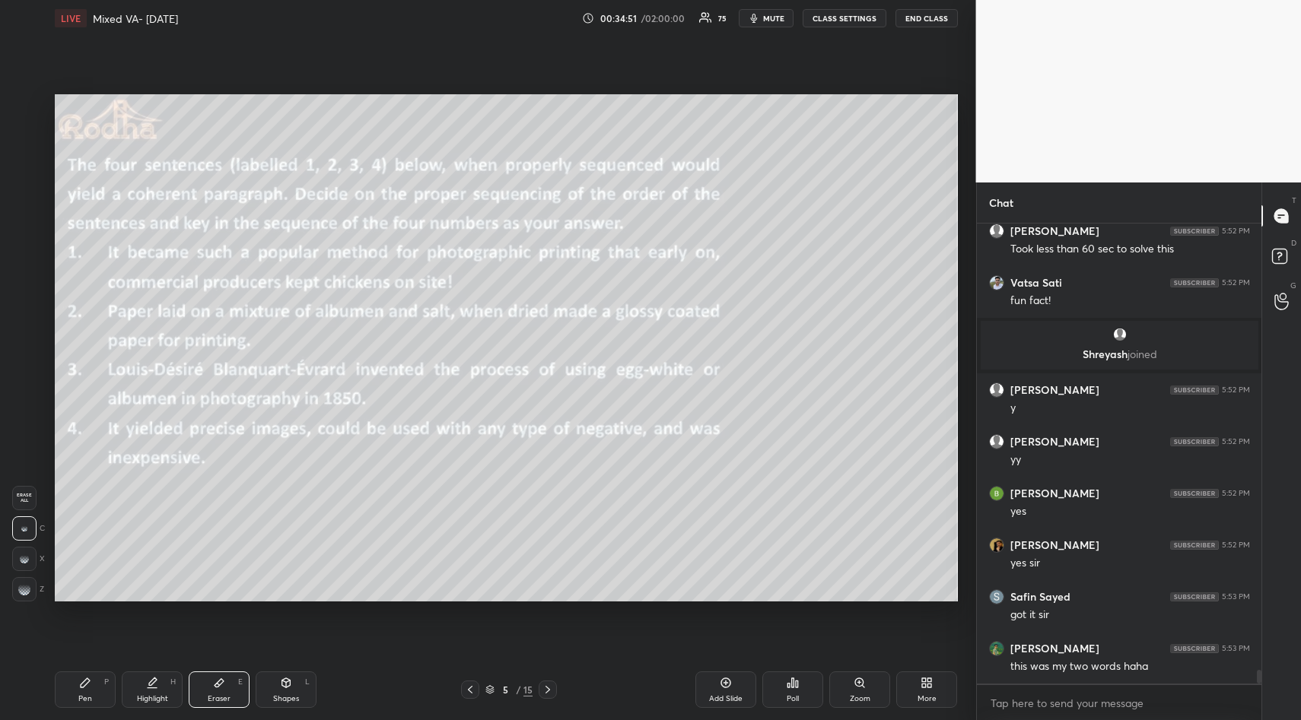
scroll to position [15033, 0]
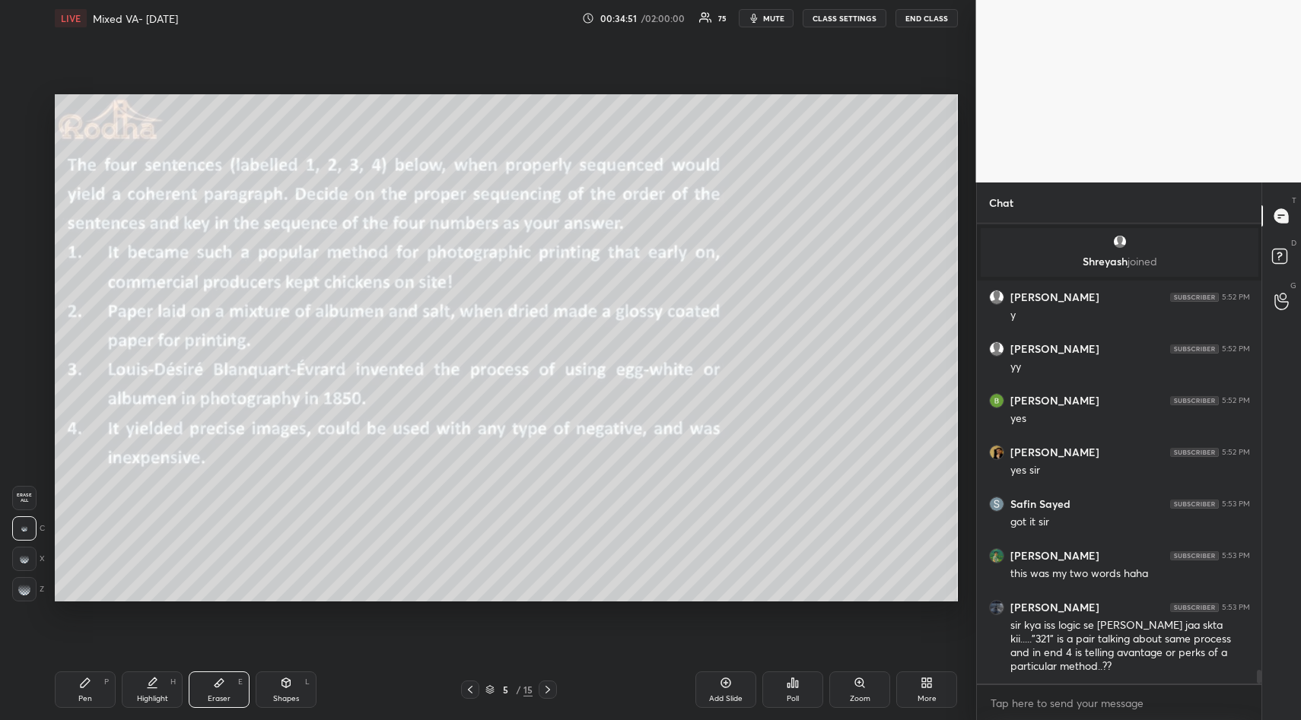
drag, startPoint x: 84, startPoint y: 684, endPoint x: 169, endPoint y: 632, distance: 99.0
click at [84, 682] on icon at bounding box center [85, 683] width 9 height 9
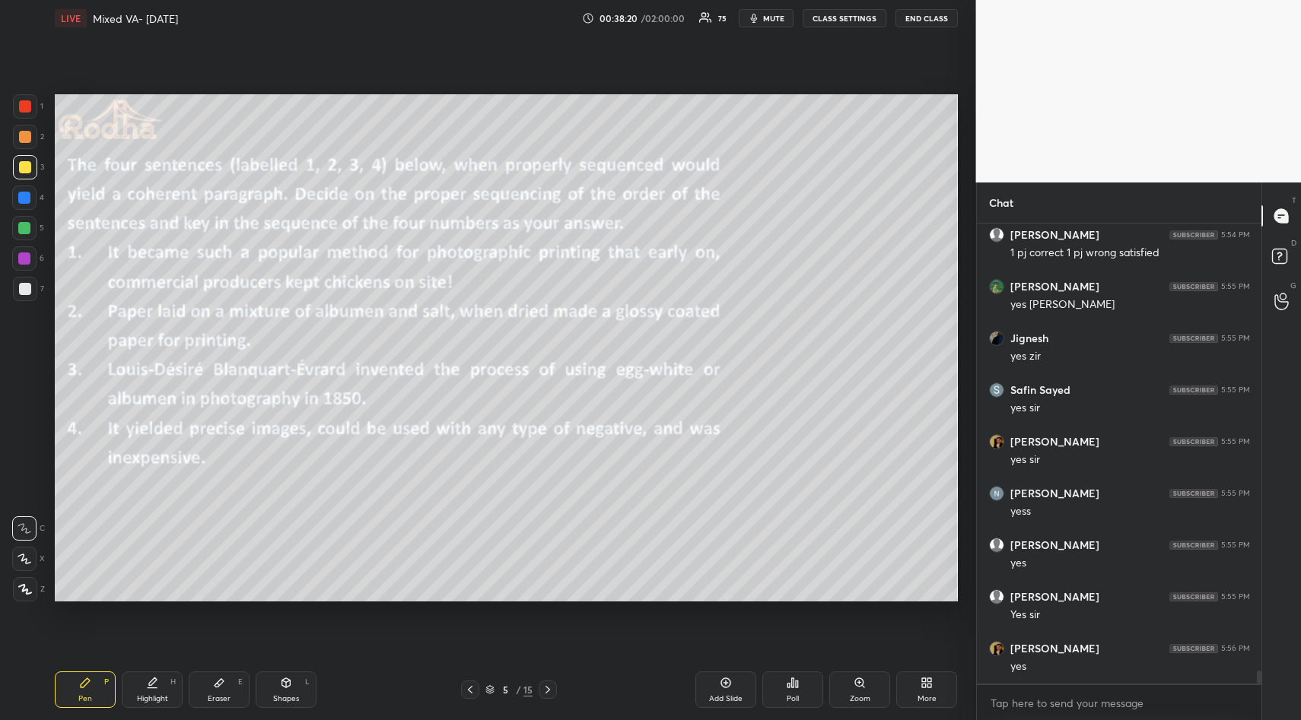
scroll to position [15823, 0]
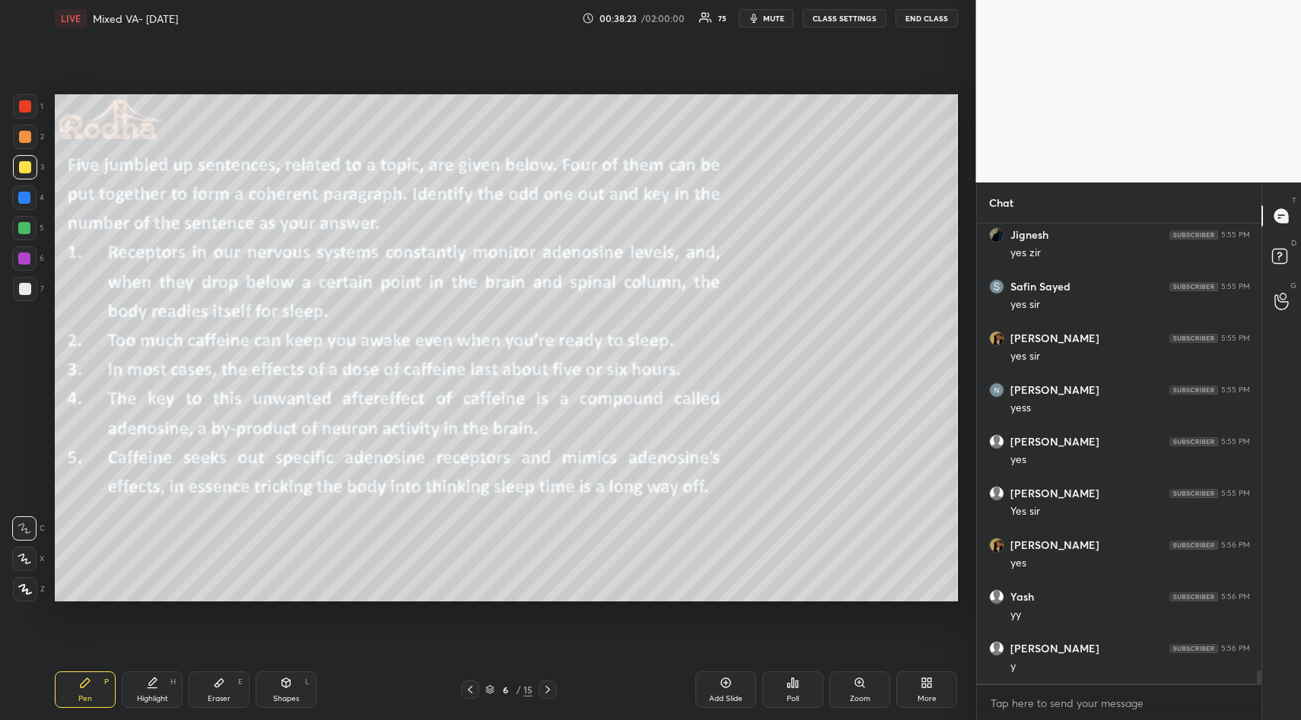
click at [783, 686] on div "Poll" at bounding box center [792, 690] width 61 height 37
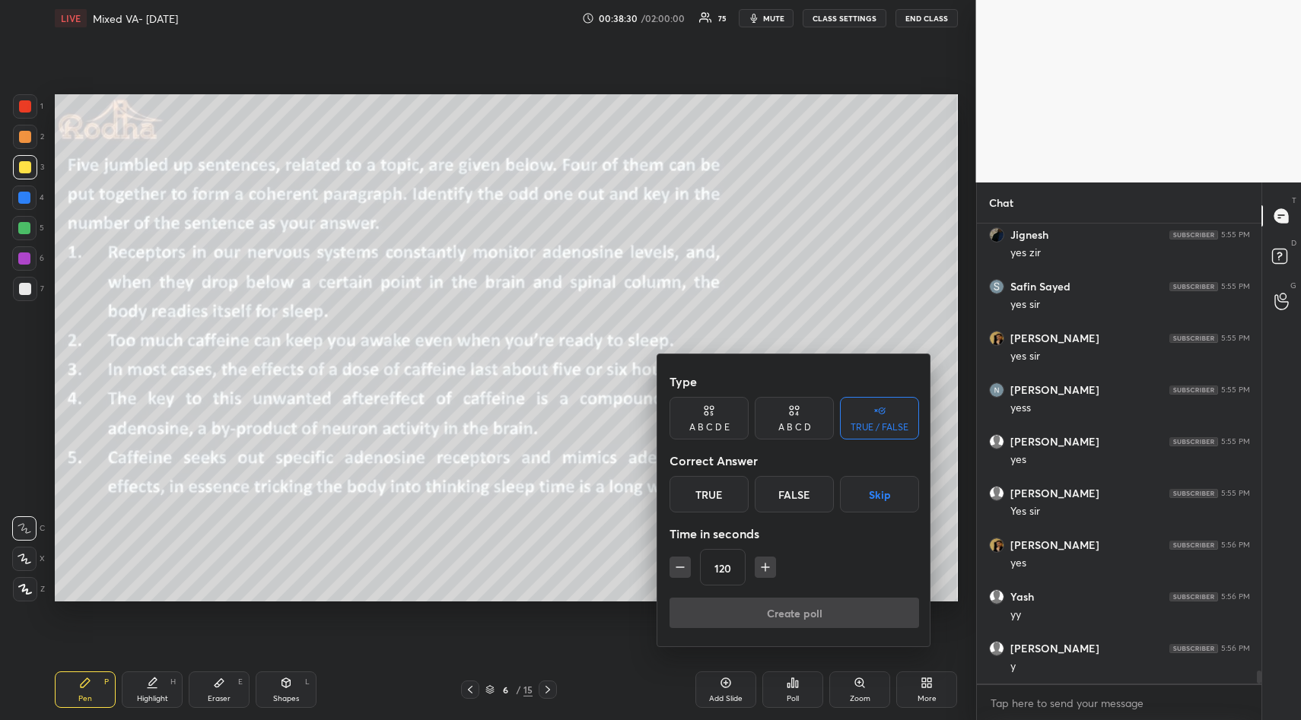
click at [707, 424] on div "A B C D E" at bounding box center [709, 427] width 40 height 9
drag, startPoint x: 729, startPoint y: 491, endPoint x: 726, endPoint y: 514, distance: 22.9
click at [729, 490] on div "B" at bounding box center [730, 494] width 37 height 37
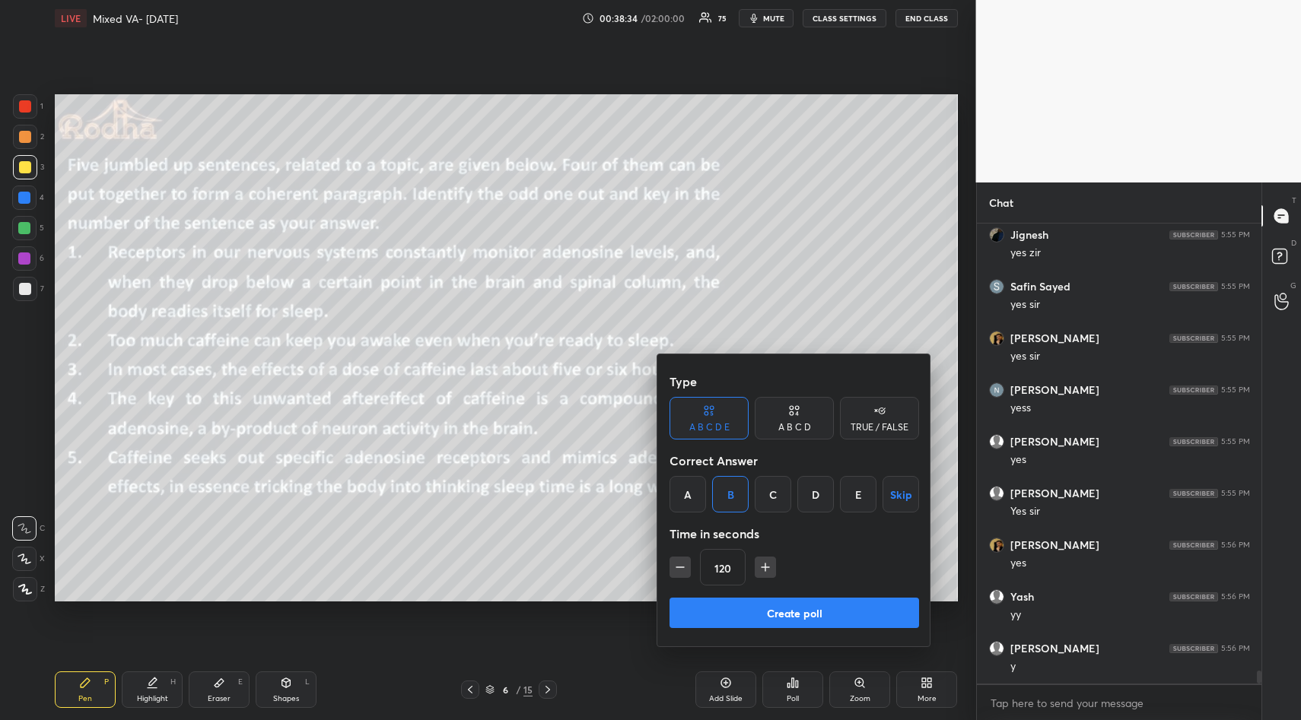
scroll to position [15902, 0]
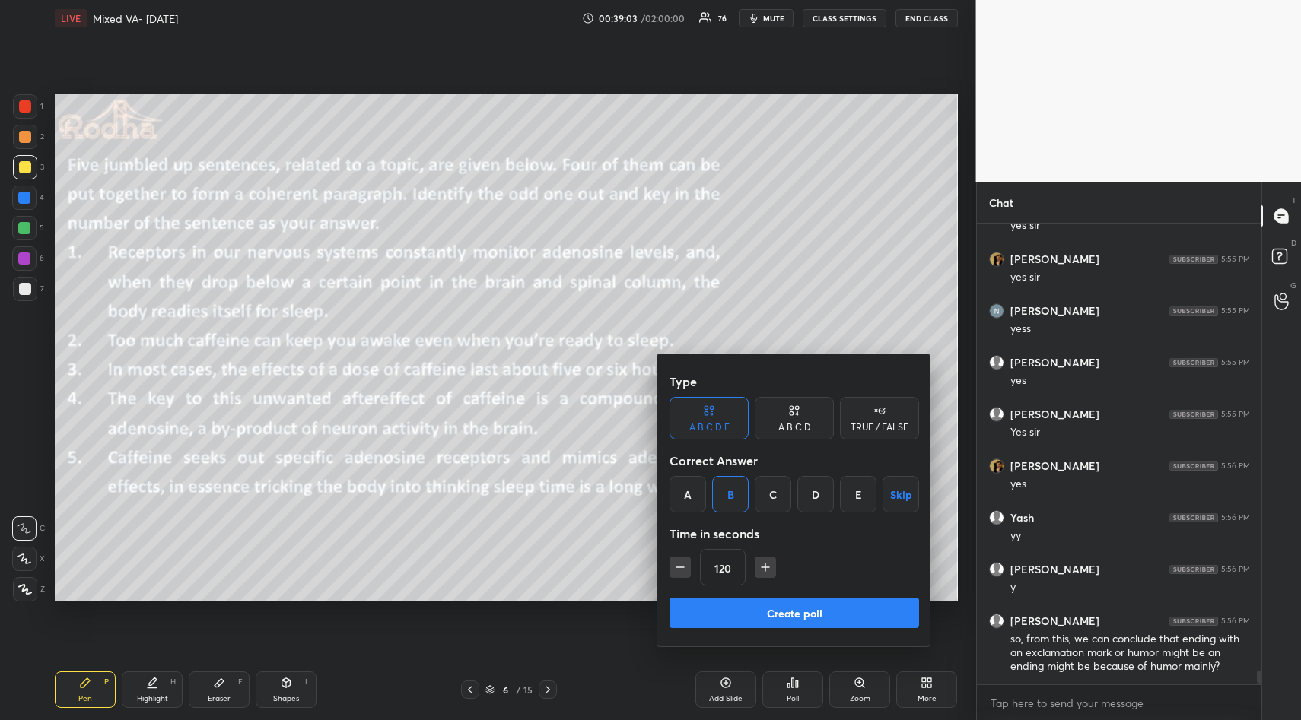
click at [802, 608] on button "Create poll" at bounding box center [794, 613] width 250 height 30
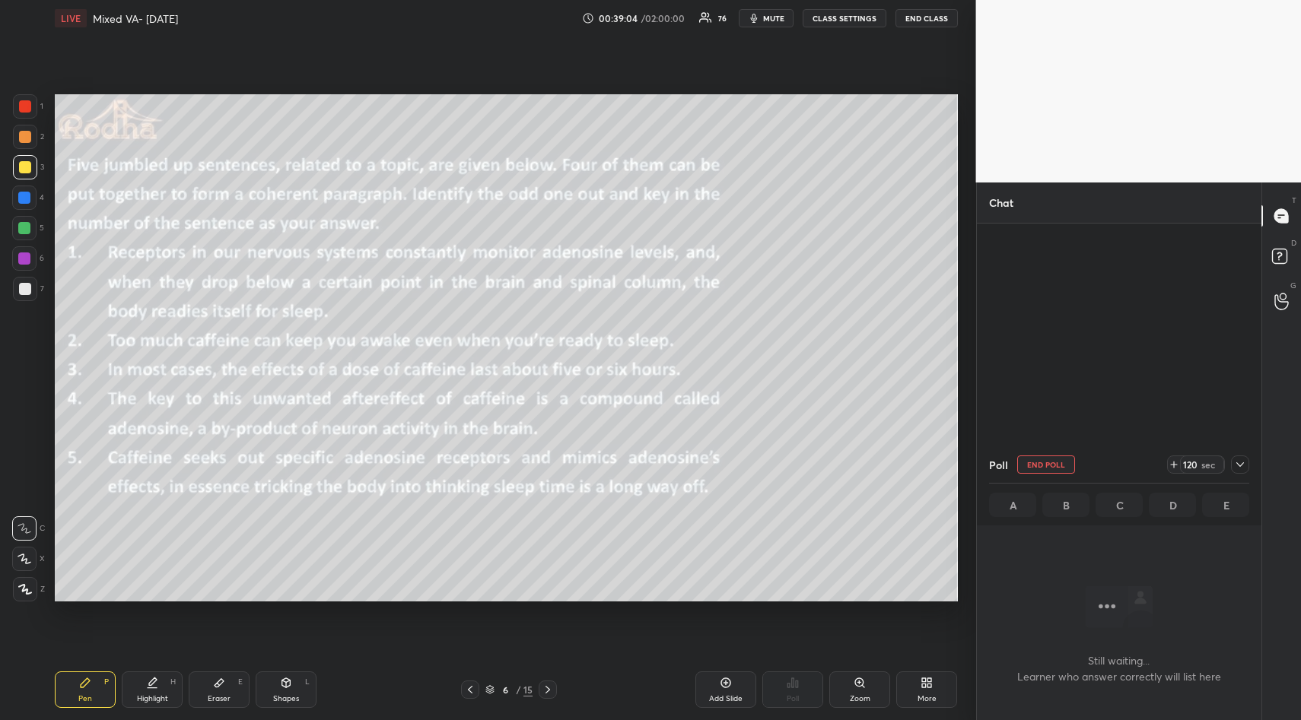
scroll to position [15344, 0]
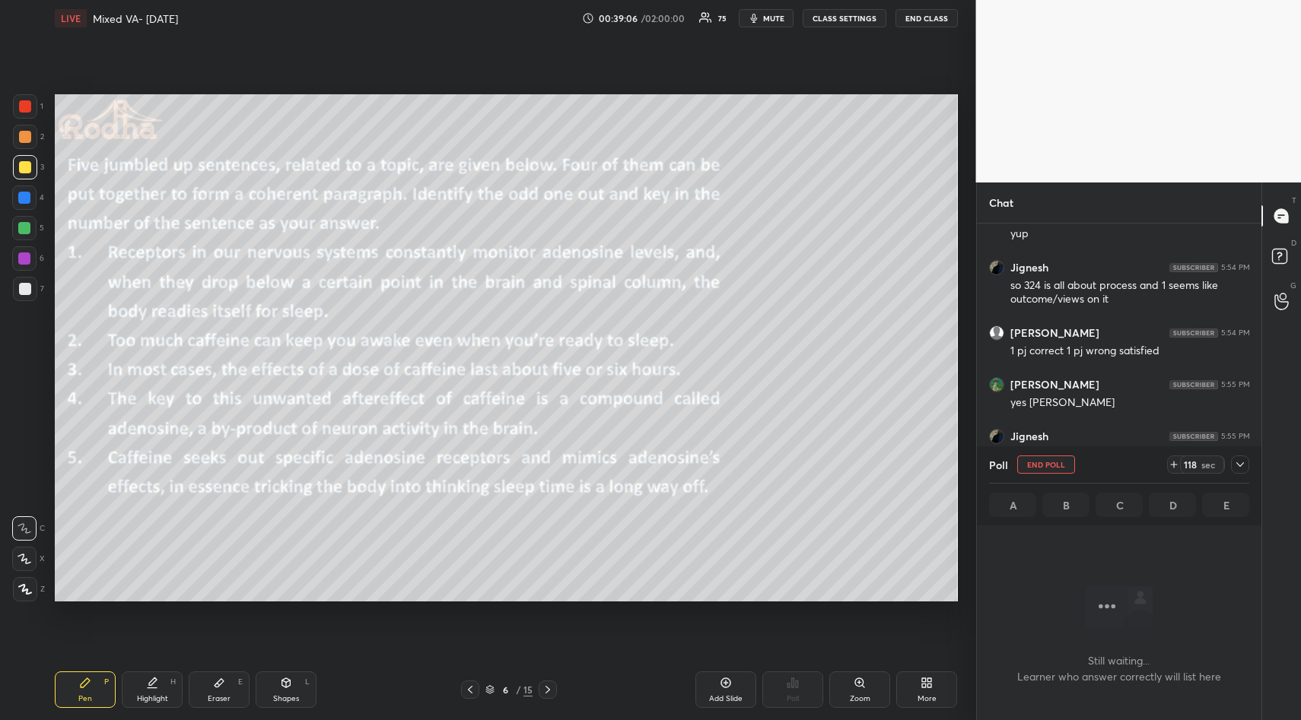
click at [775, 17] on span "mute" at bounding box center [773, 18] width 21 height 11
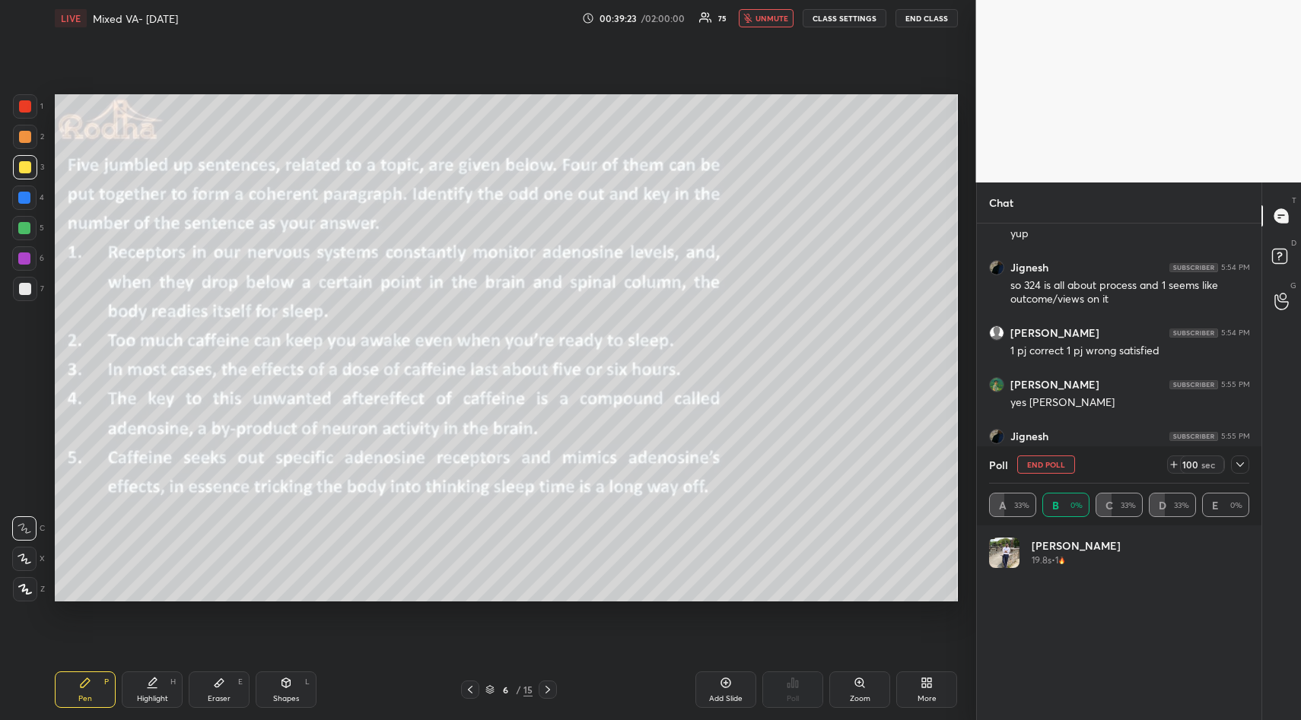
scroll to position [178, 256]
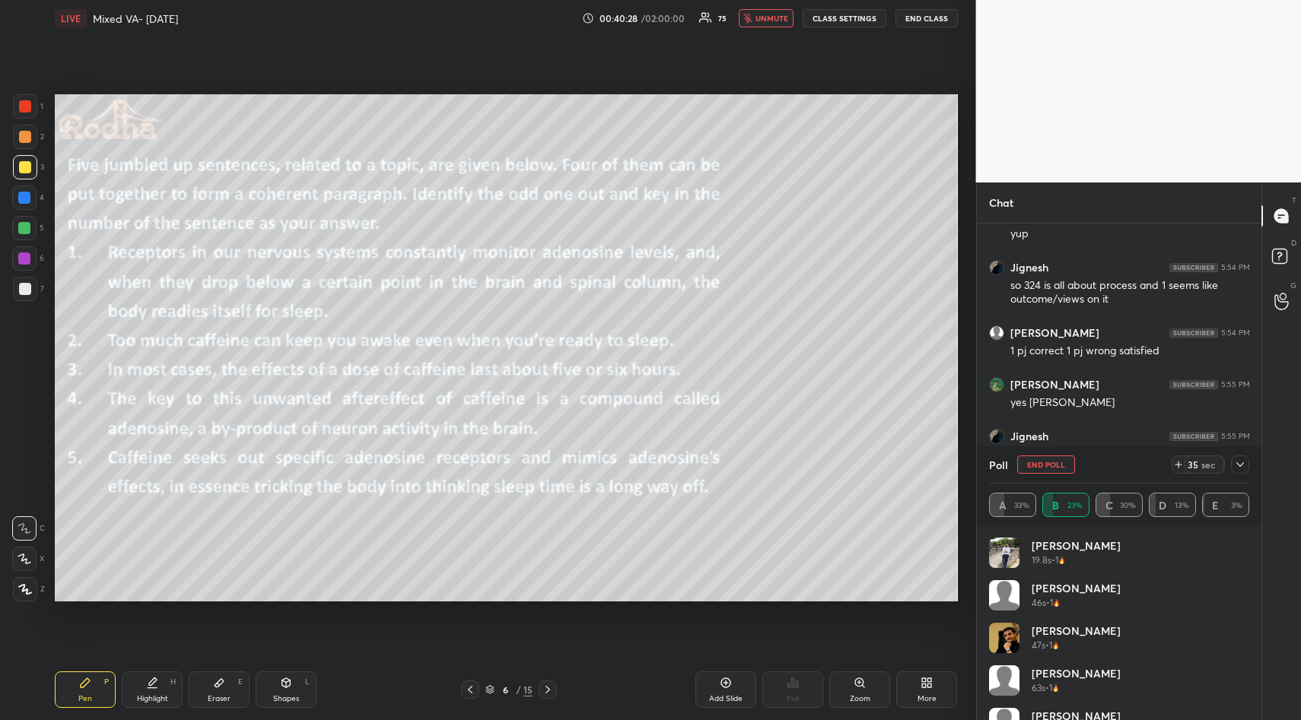
click at [1047, 465] on button "END POLL" at bounding box center [1046, 465] width 58 height 18
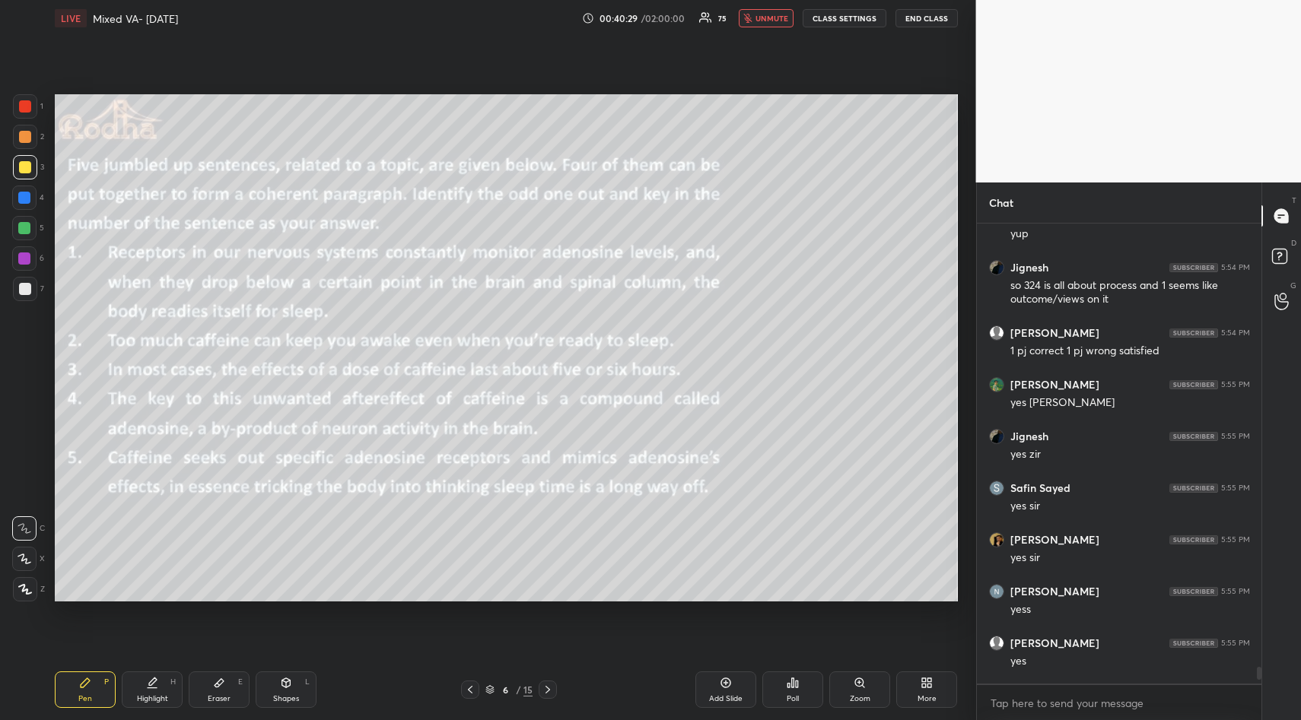
scroll to position [492, 280]
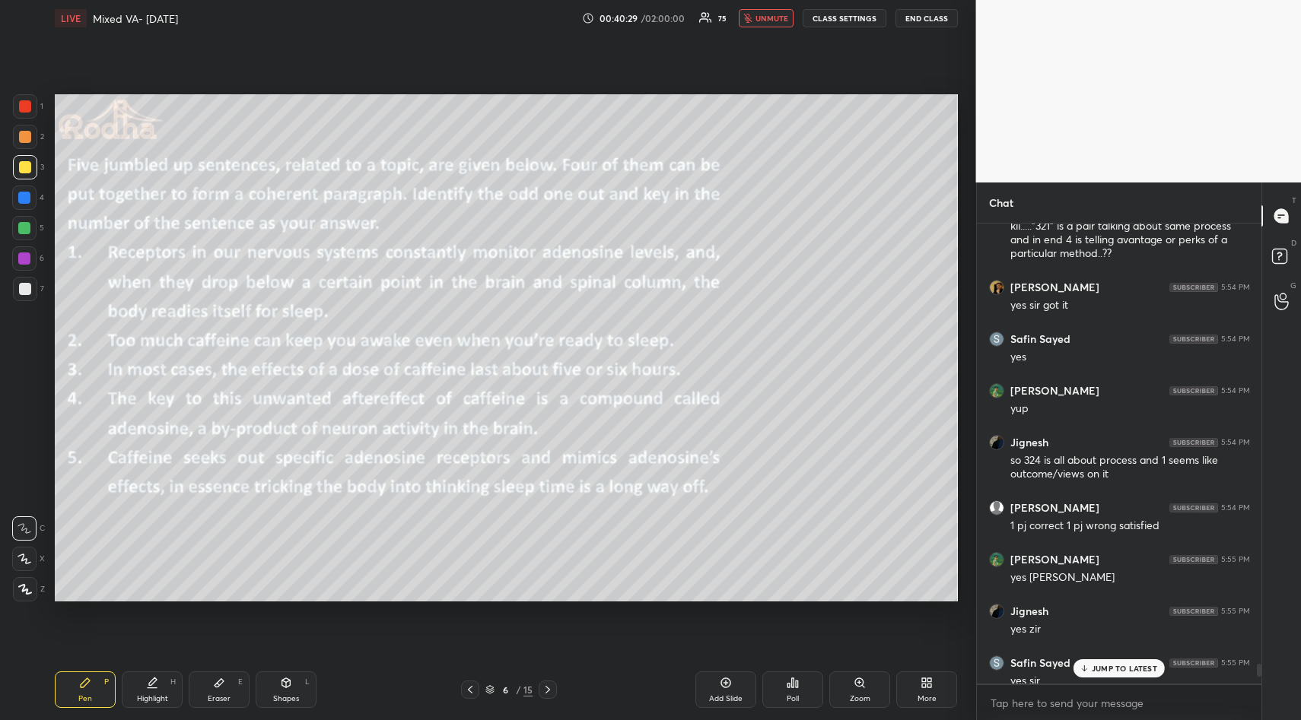
click at [781, 692] on div "Poll" at bounding box center [792, 690] width 61 height 37
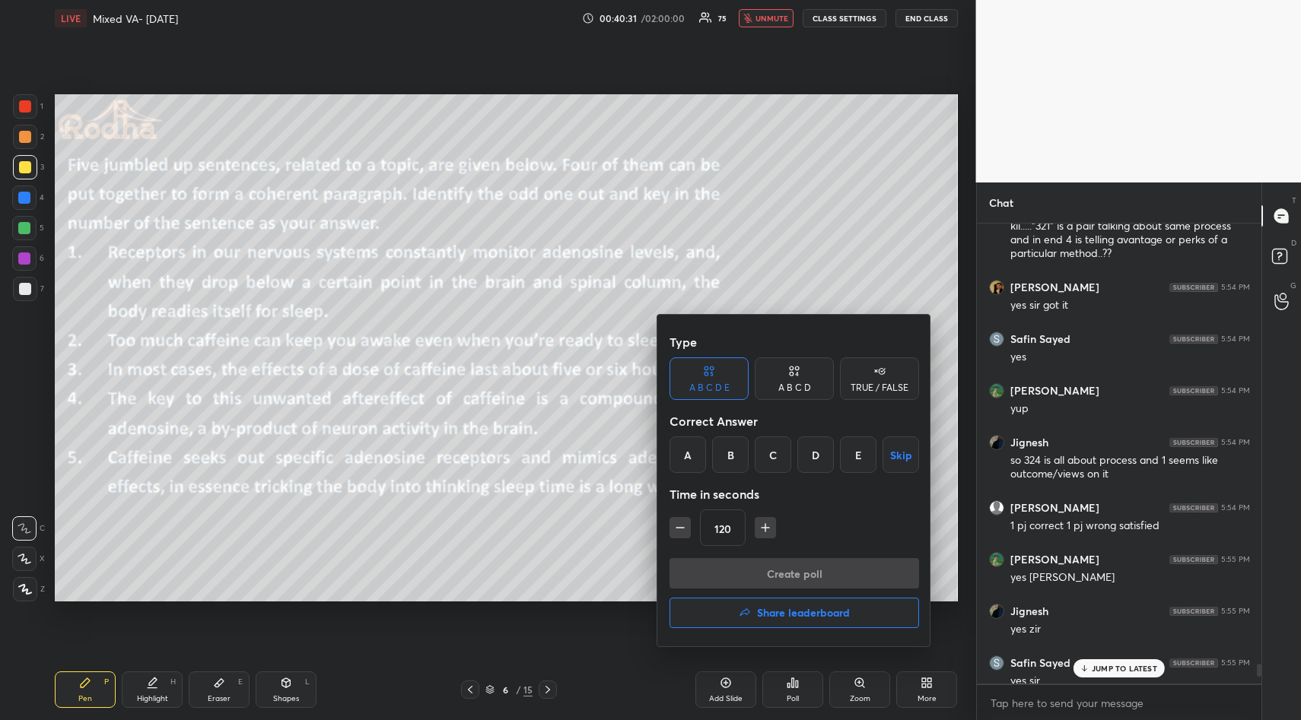
click at [770, 451] on div "C" at bounding box center [773, 455] width 37 height 37
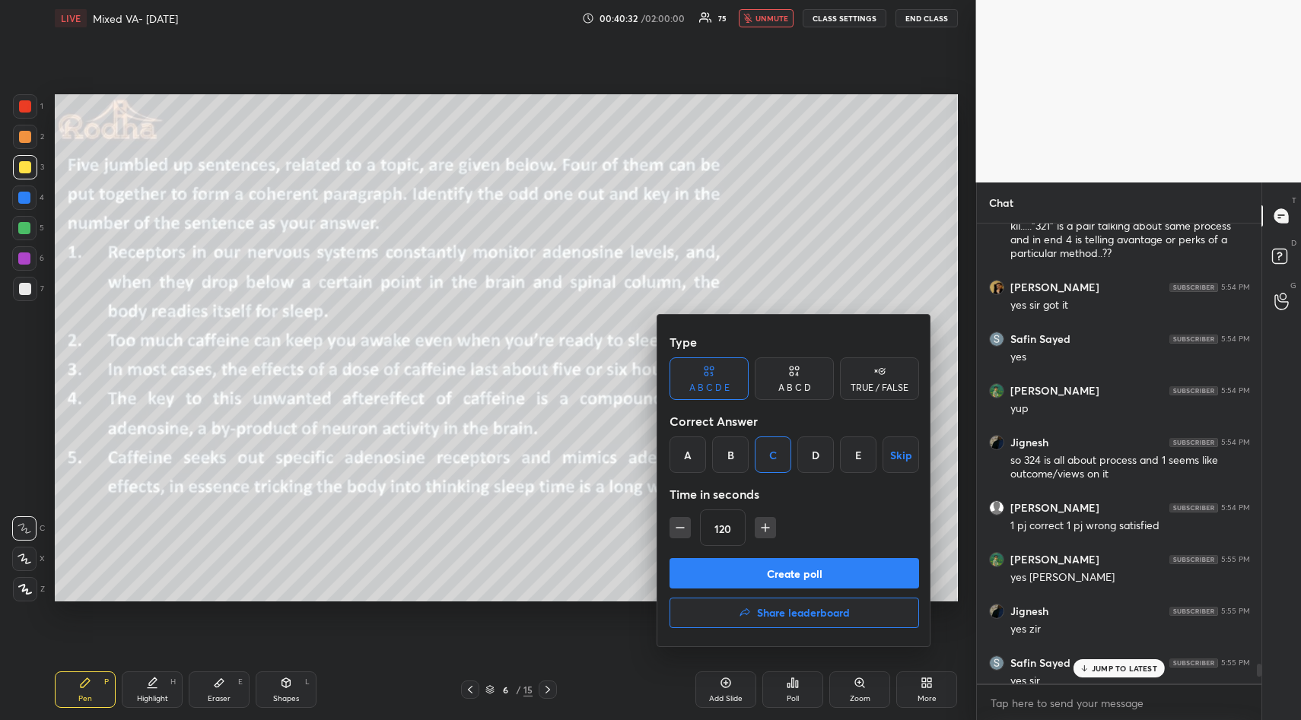
click at [792, 571] on button "Create poll" at bounding box center [794, 573] width 250 height 30
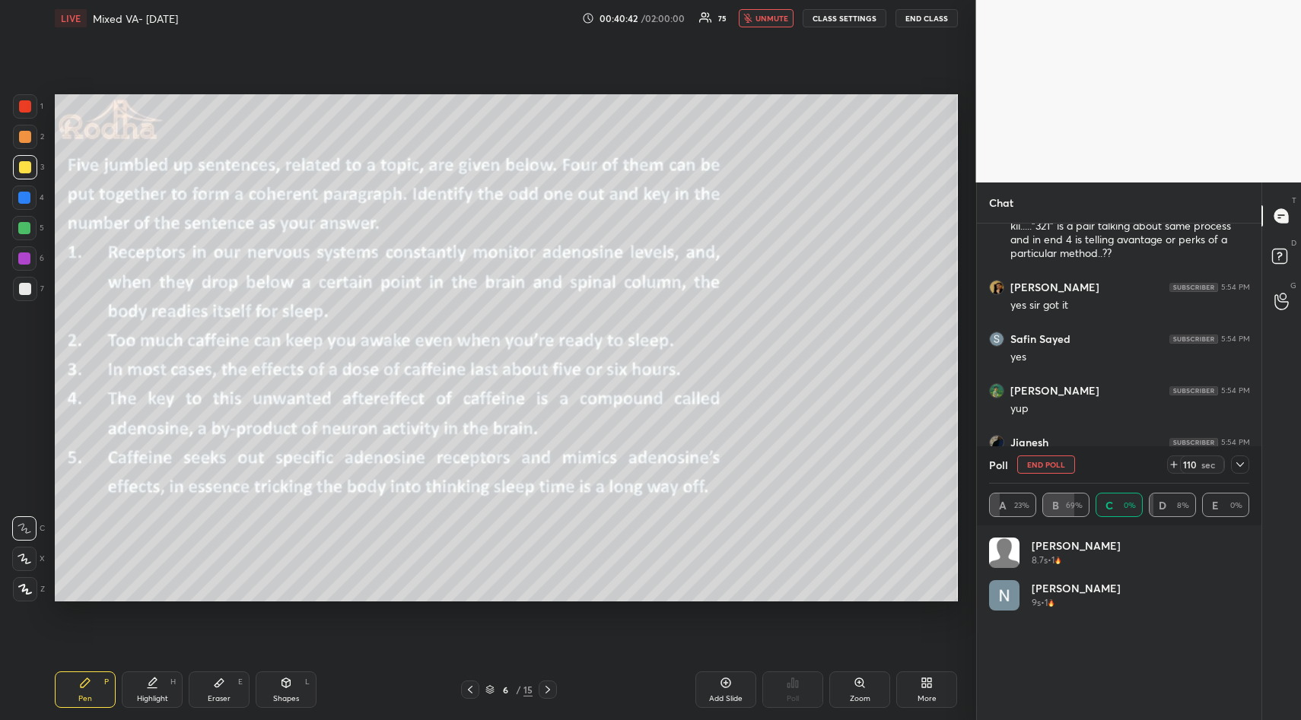
scroll to position [178, 256]
click at [761, 14] on span "unmute" at bounding box center [771, 18] width 33 height 11
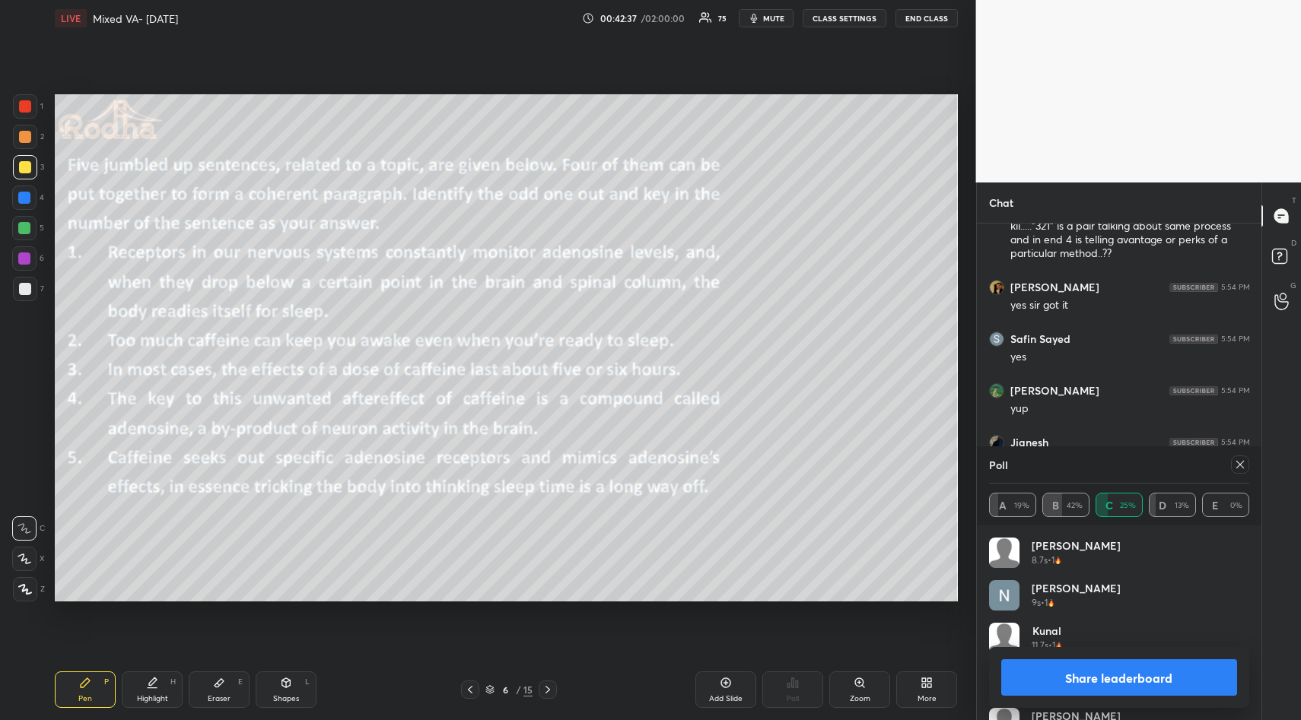
click at [1241, 463] on icon at bounding box center [1240, 465] width 12 height 12
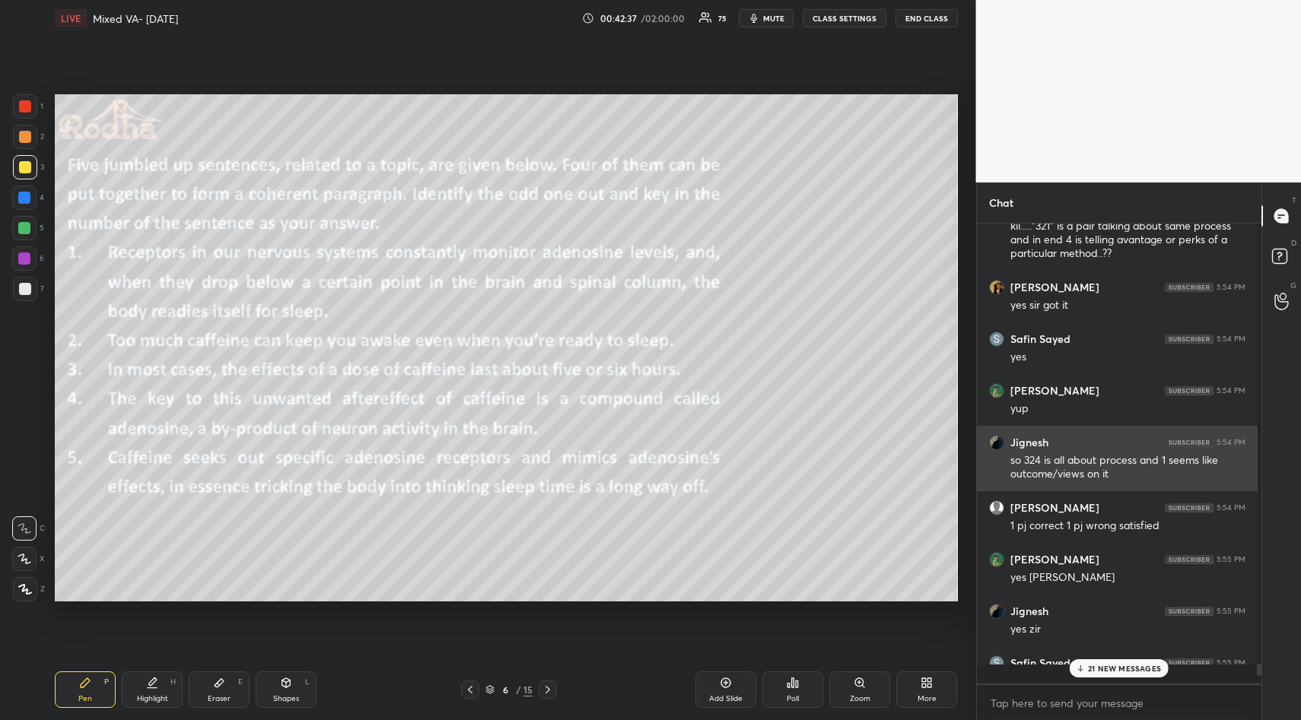
scroll to position [447, 275]
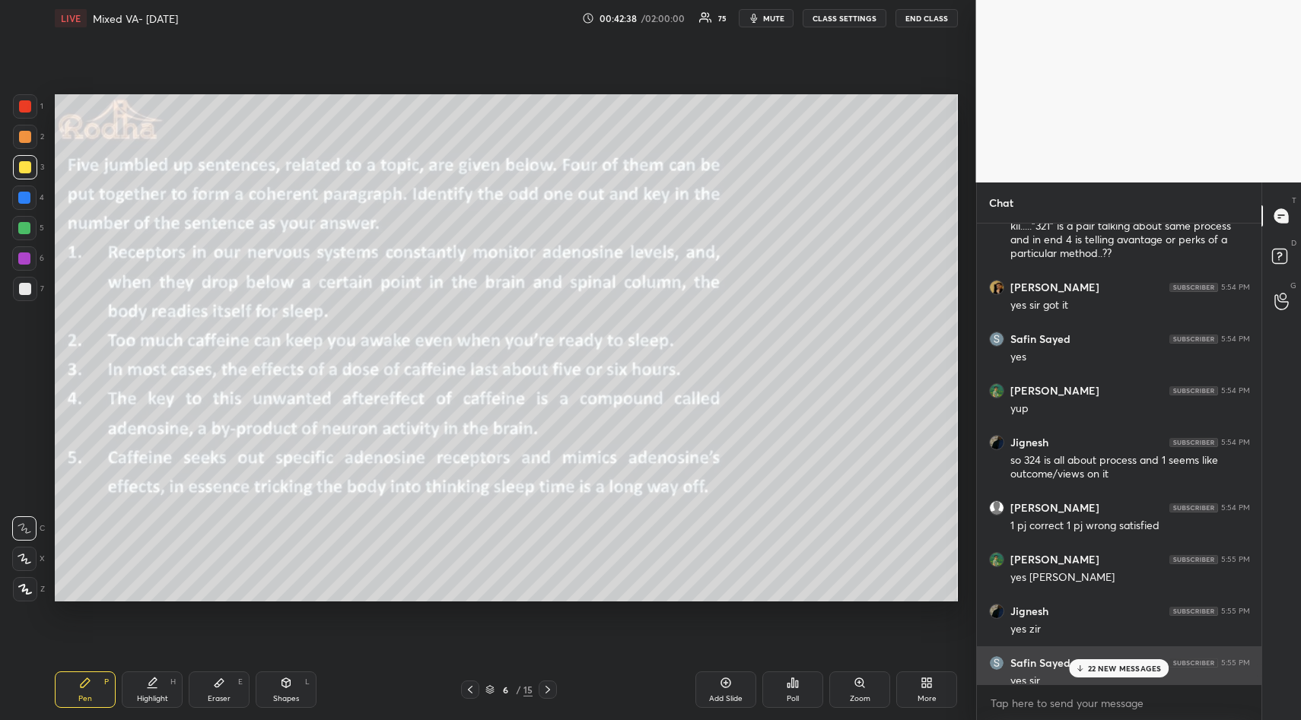
click at [1114, 679] on div "yes sir" at bounding box center [1130, 681] width 240 height 15
click at [1109, 664] on p "22 NEW MESSAGES" at bounding box center [1125, 668] width 74 height 9
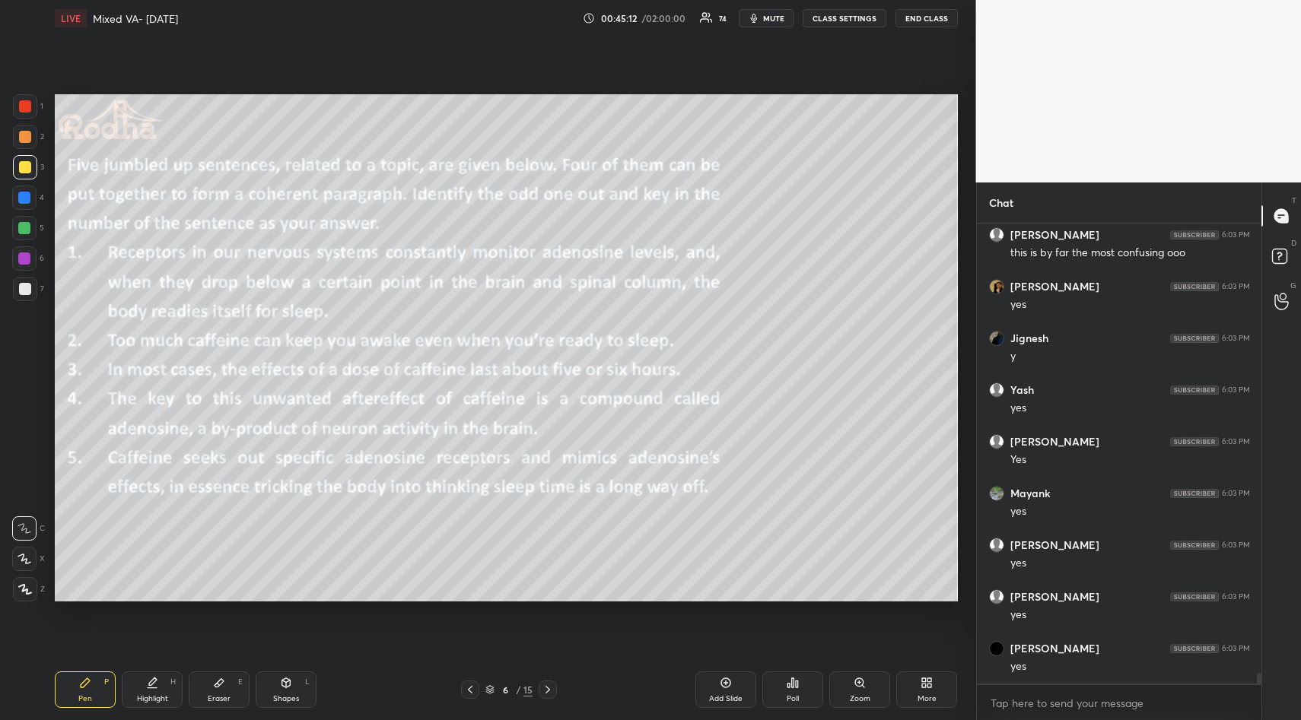
scroll to position [19329, 0]
click at [526, 605] on div "Setting up your live class Poll for secs No correct answer Start poll" at bounding box center [506, 348] width 915 height 623
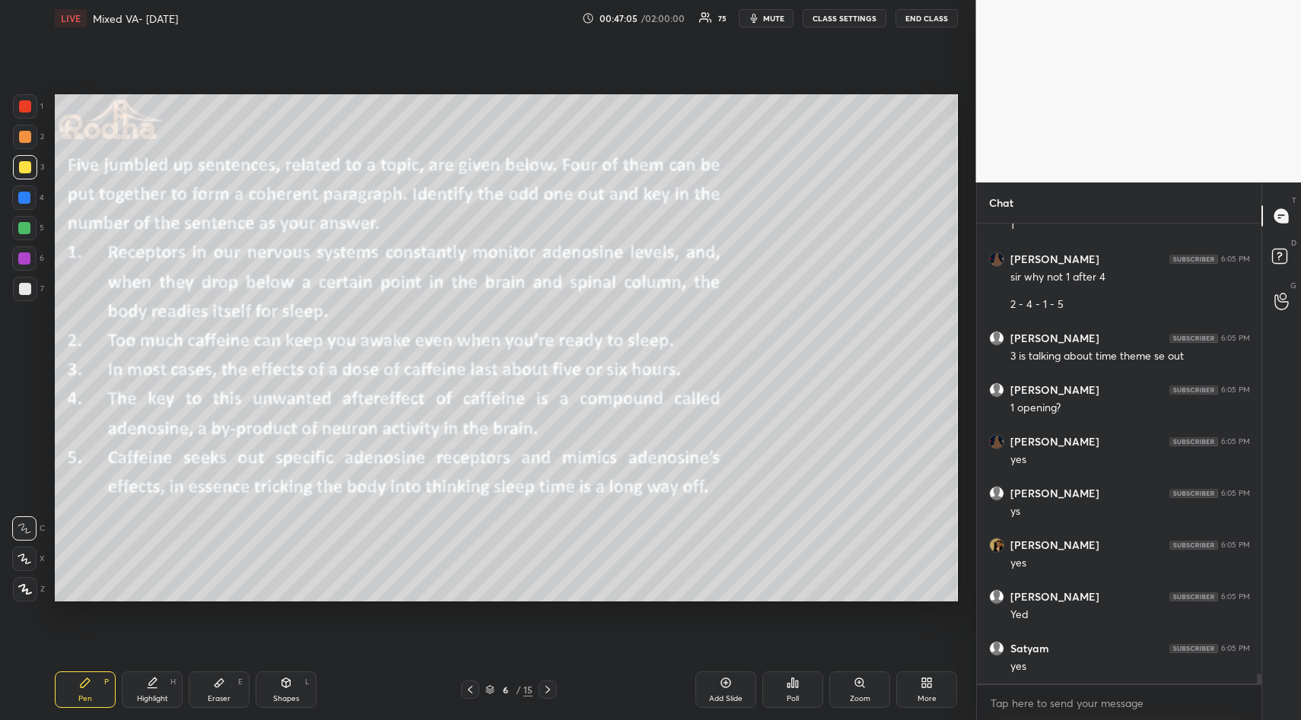
scroll to position [20856, 0]
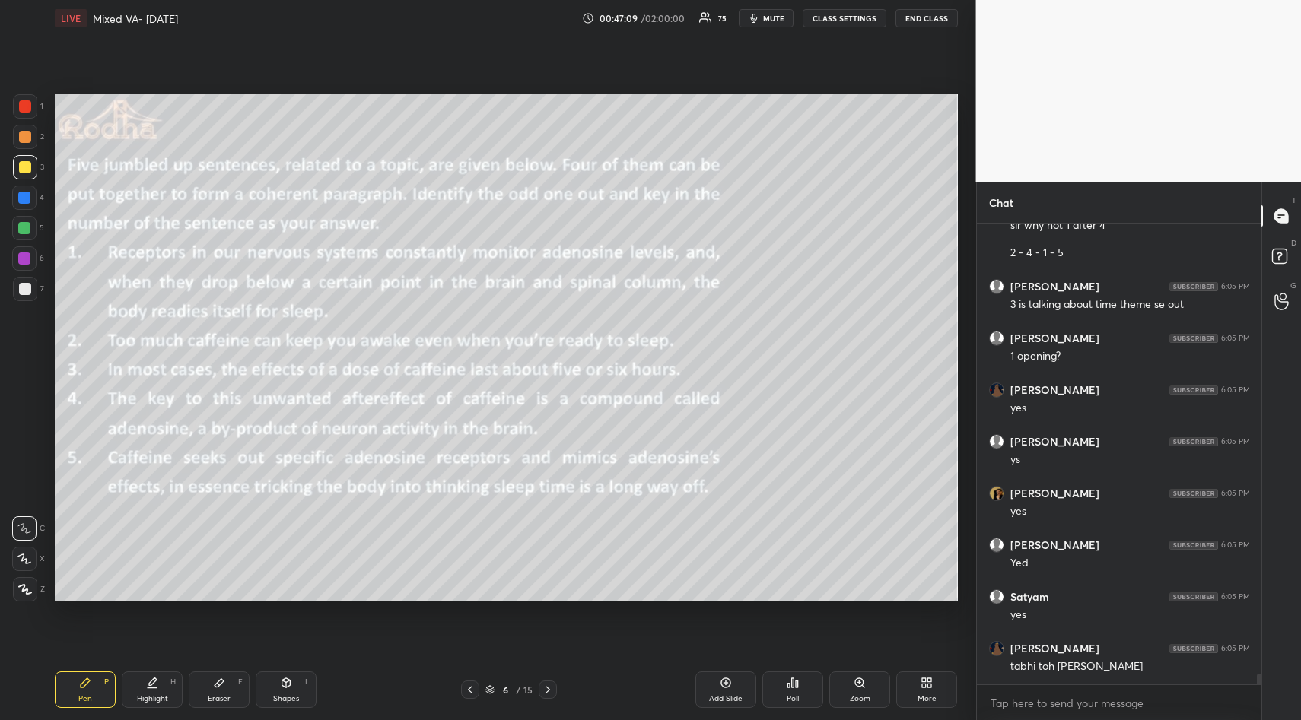
drag, startPoint x: 222, startPoint y: 682, endPoint x: 220, endPoint y: 665, distance: 17.6
click at [222, 680] on icon at bounding box center [219, 683] width 9 height 8
click at [29, 497] on span "Erase all" at bounding box center [24, 498] width 23 height 11
drag, startPoint x: 81, startPoint y: 685, endPoint x: 83, endPoint y: 665, distance: 19.8
click at [82, 678] on div "Pen P" at bounding box center [85, 690] width 61 height 37
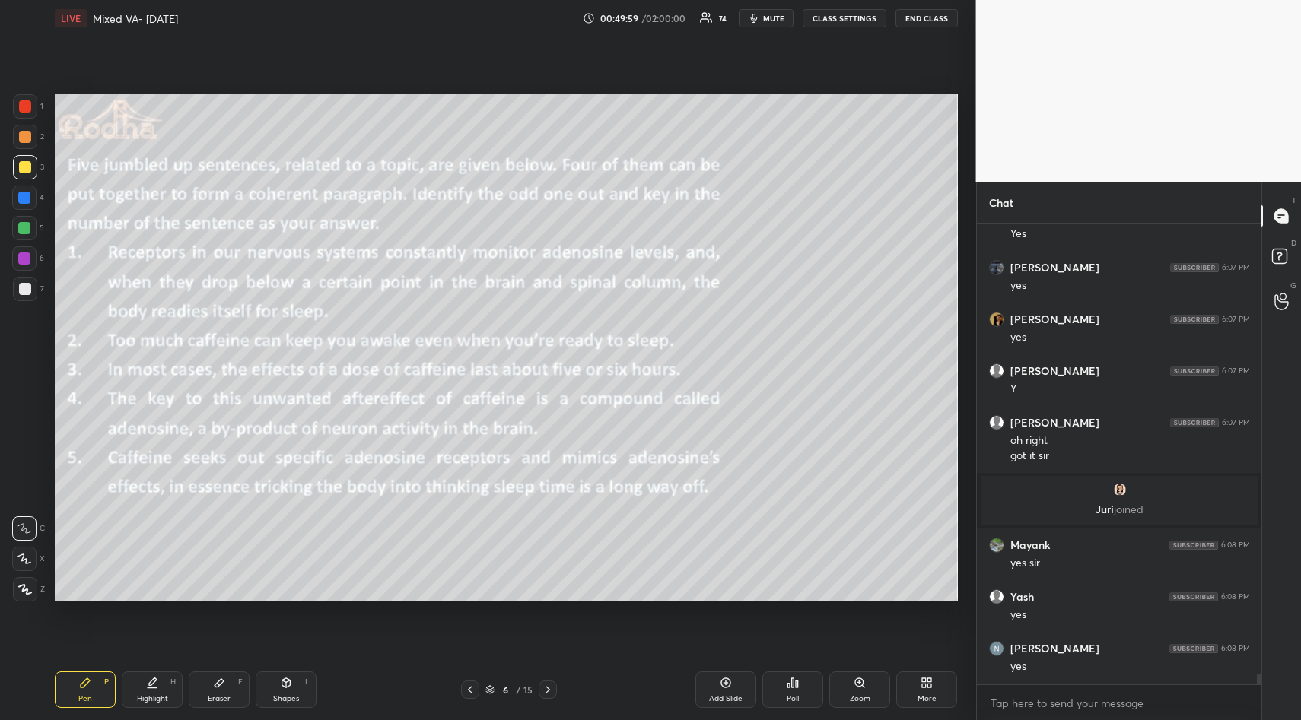
scroll to position [20339, 0]
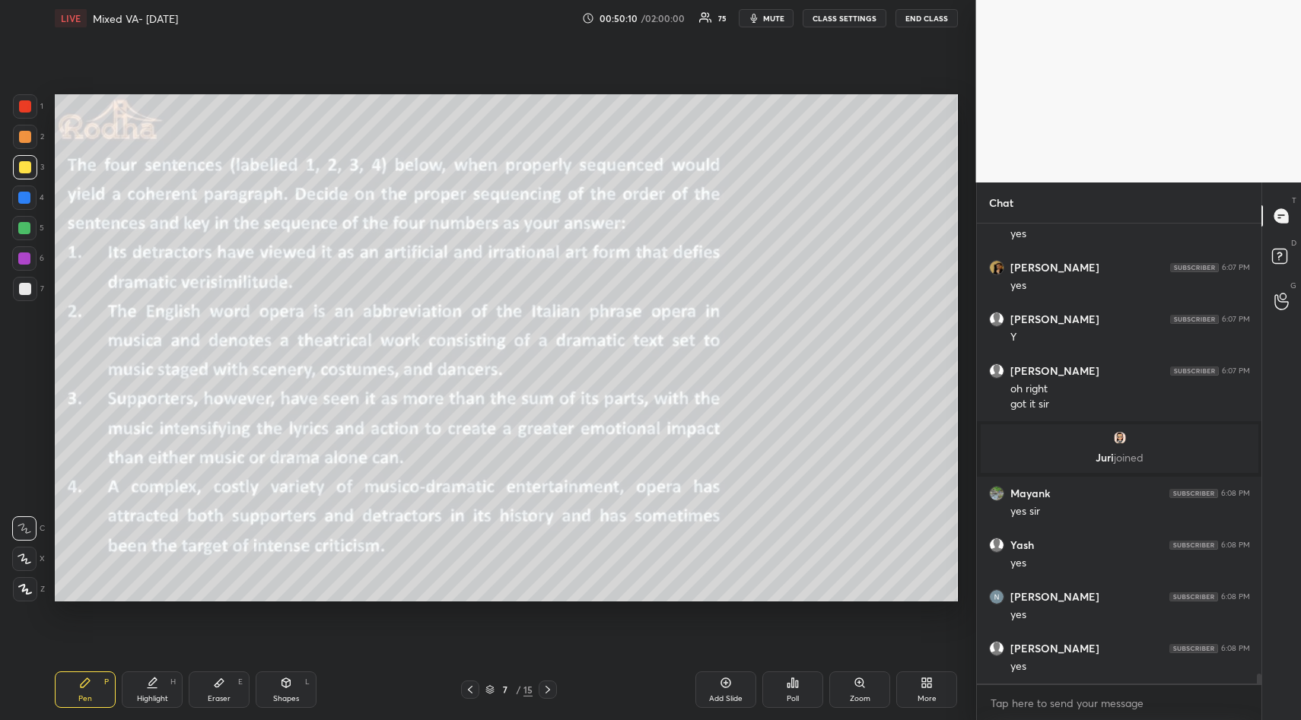
click at [792, 679] on icon at bounding box center [793, 683] width 2 height 9
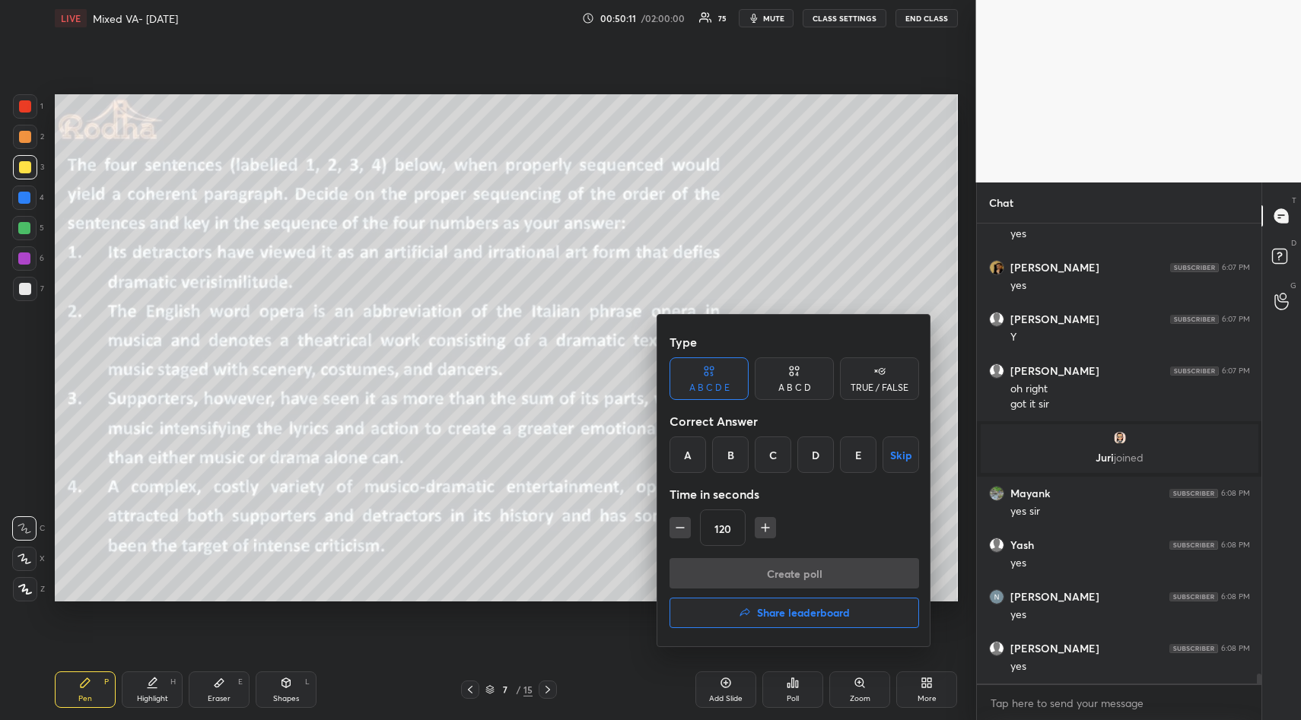
click at [896, 456] on button "Skip" at bounding box center [900, 455] width 37 height 37
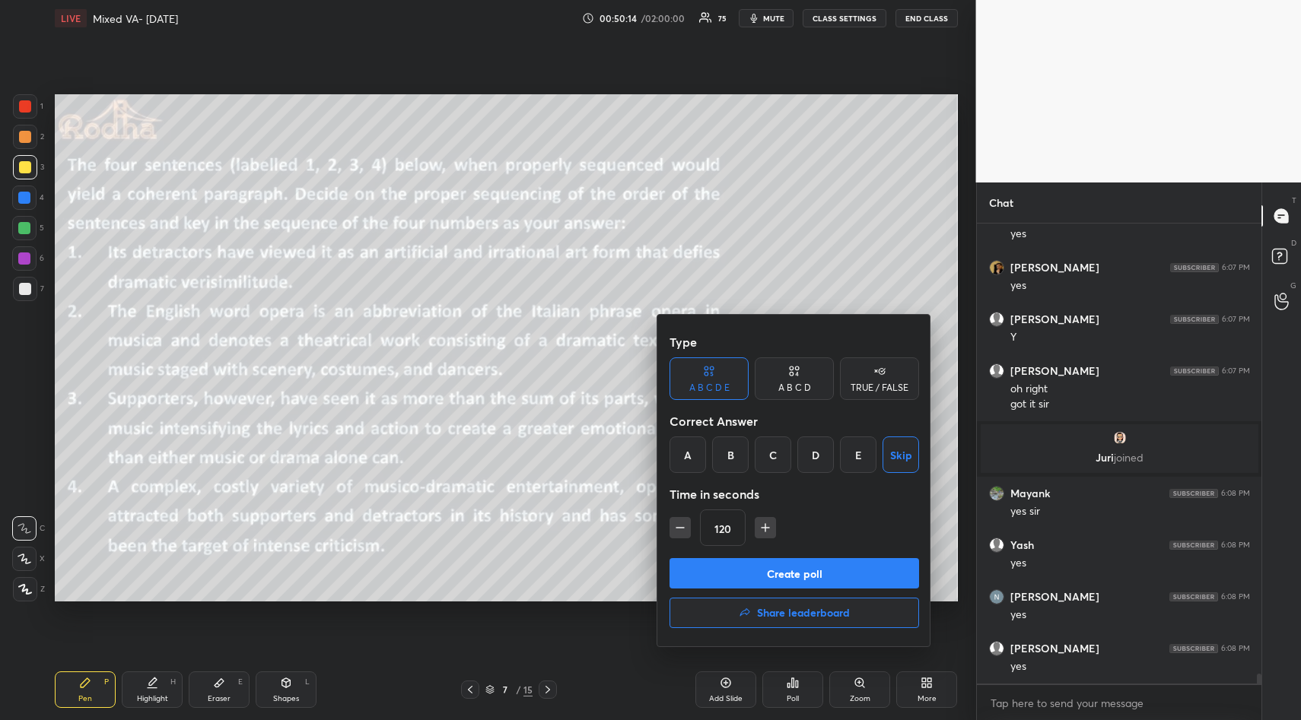
click at [882, 394] on div "TRUE / FALSE" at bounding box center [879, 379] width 79 height 43
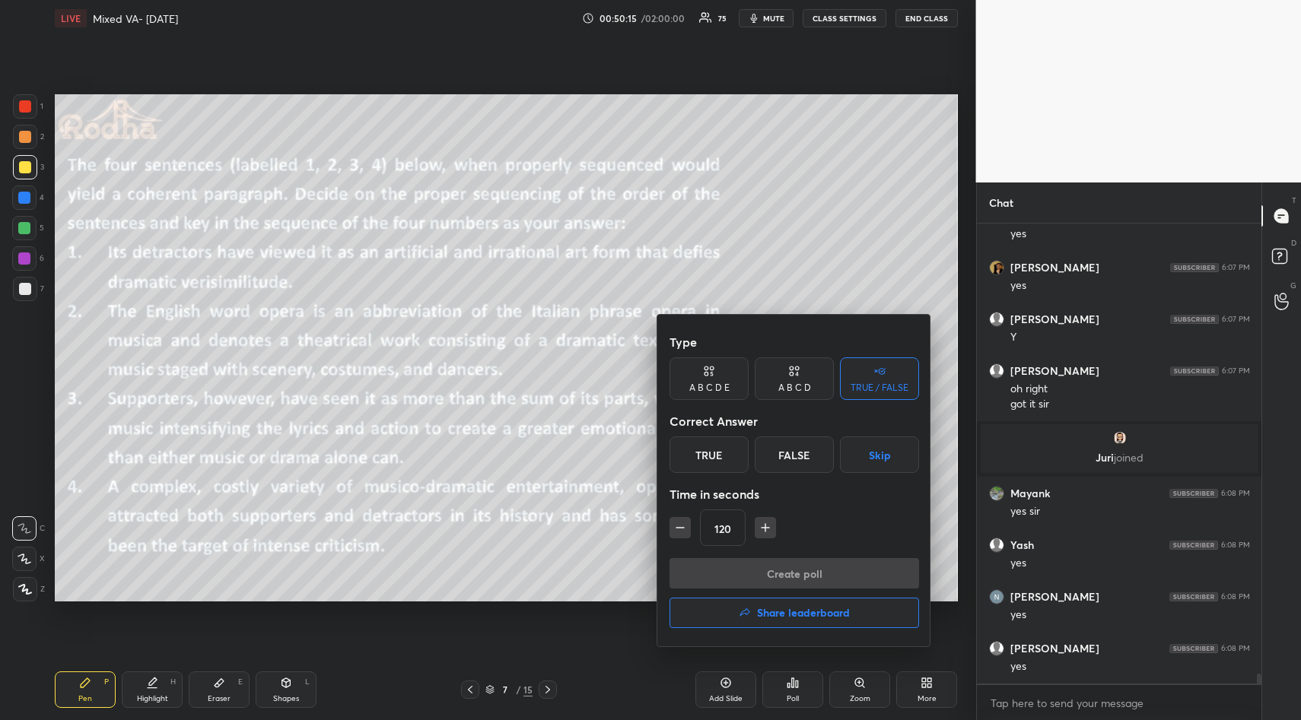
click at [876, 459] on button "Skip" at bounding box center [879, 455] width 79 height 37
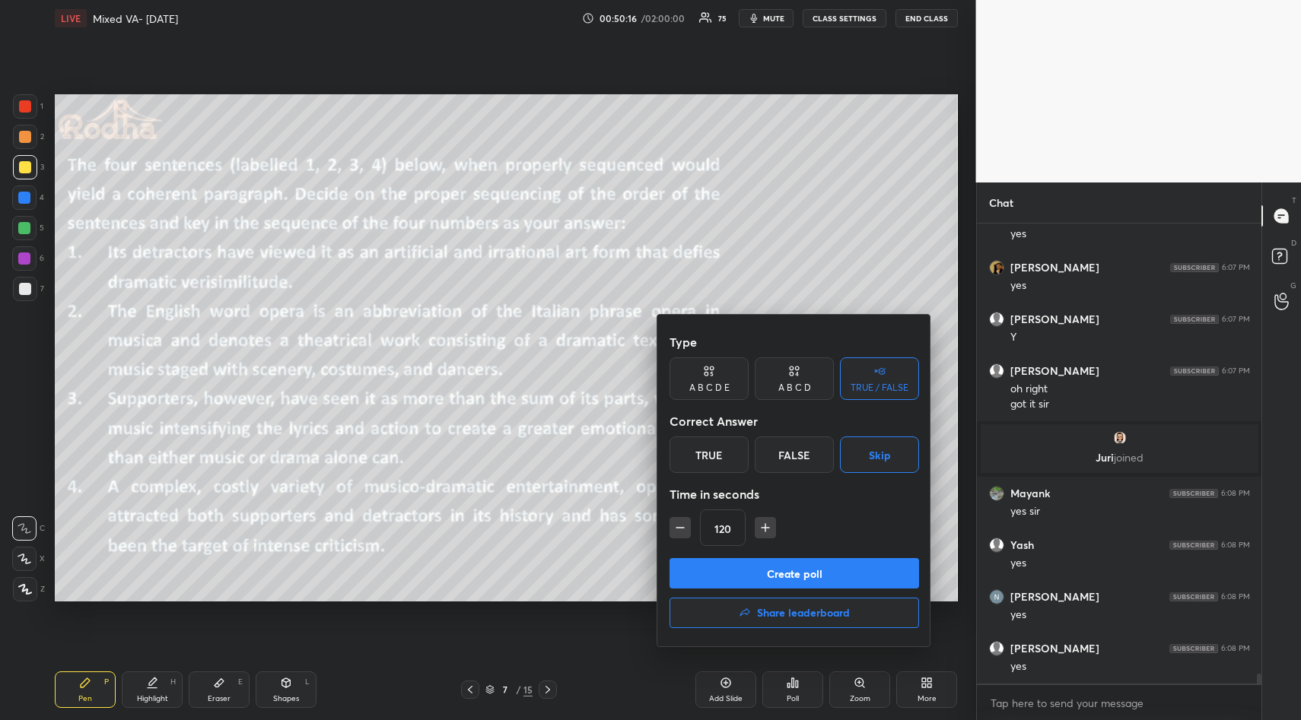
click at [829, 565] on button "Create poll" at bounding box center [794, 573] width 250 height 30
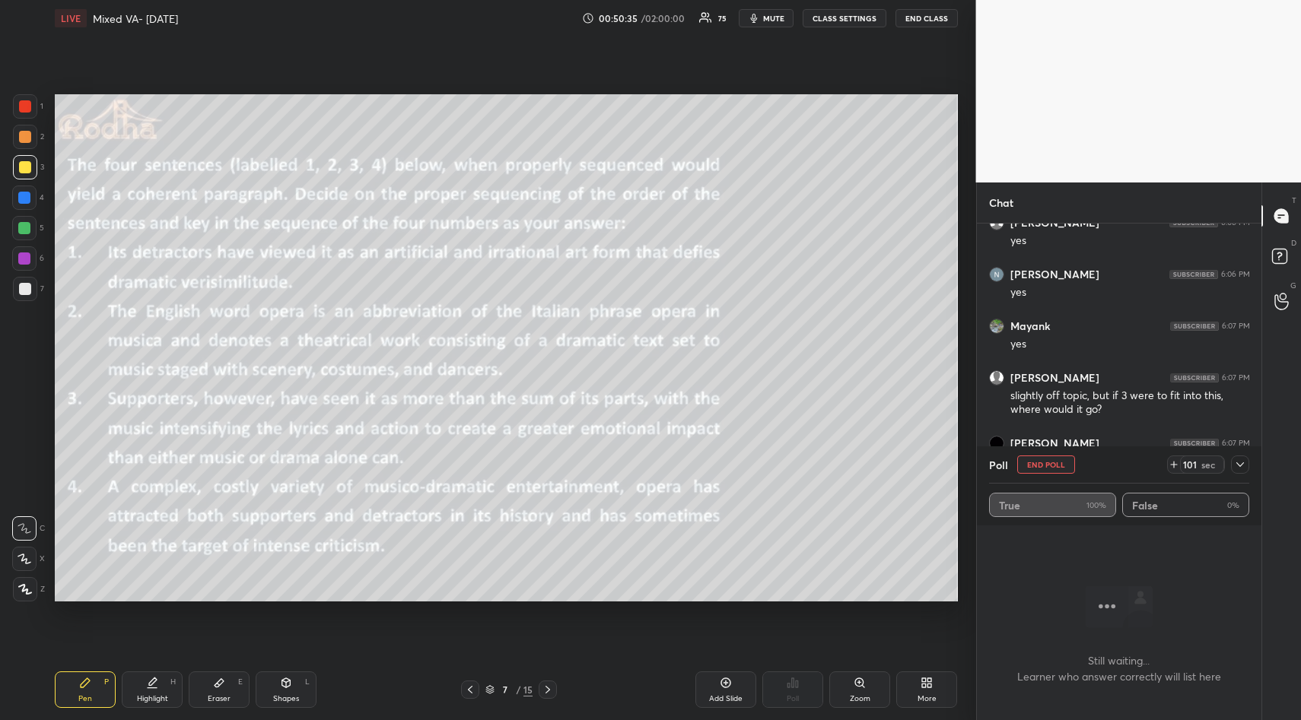
scroll to position [20456, 0]
click at [1245, 466] on icon at bounding box center [1240, 465] width 12 height 12
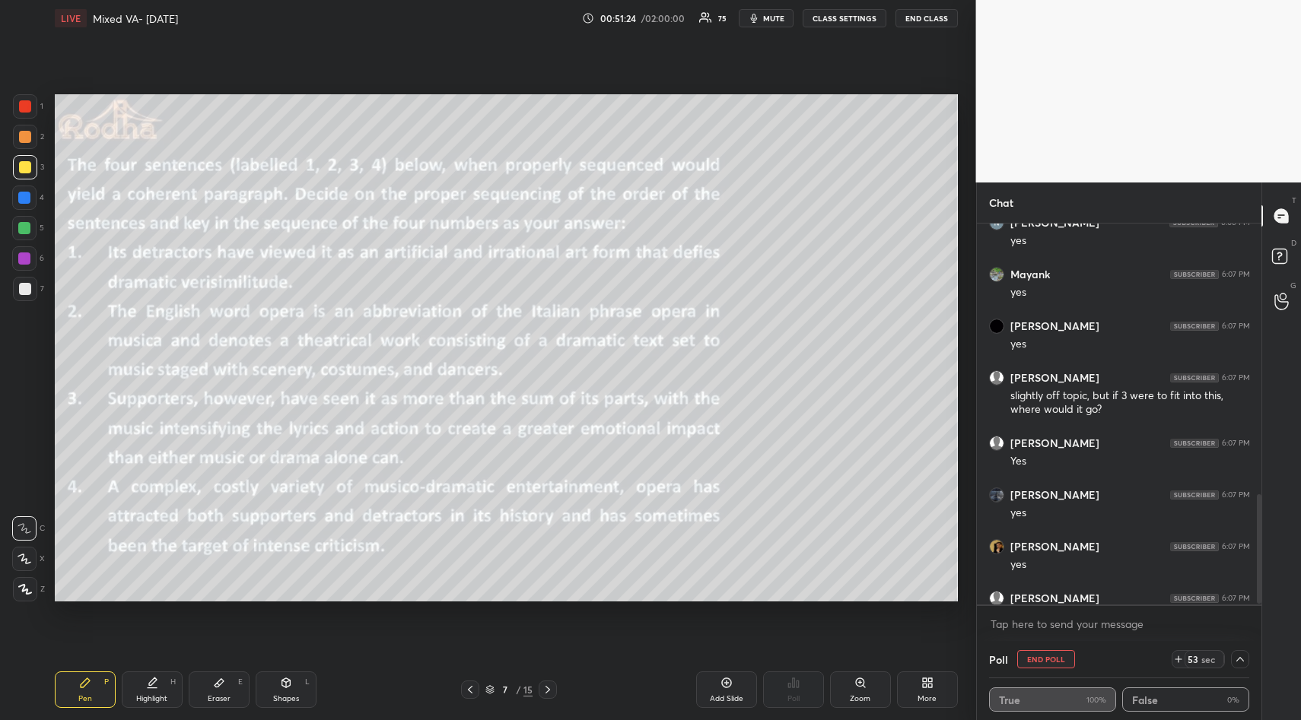
scroll to position [5, 5]
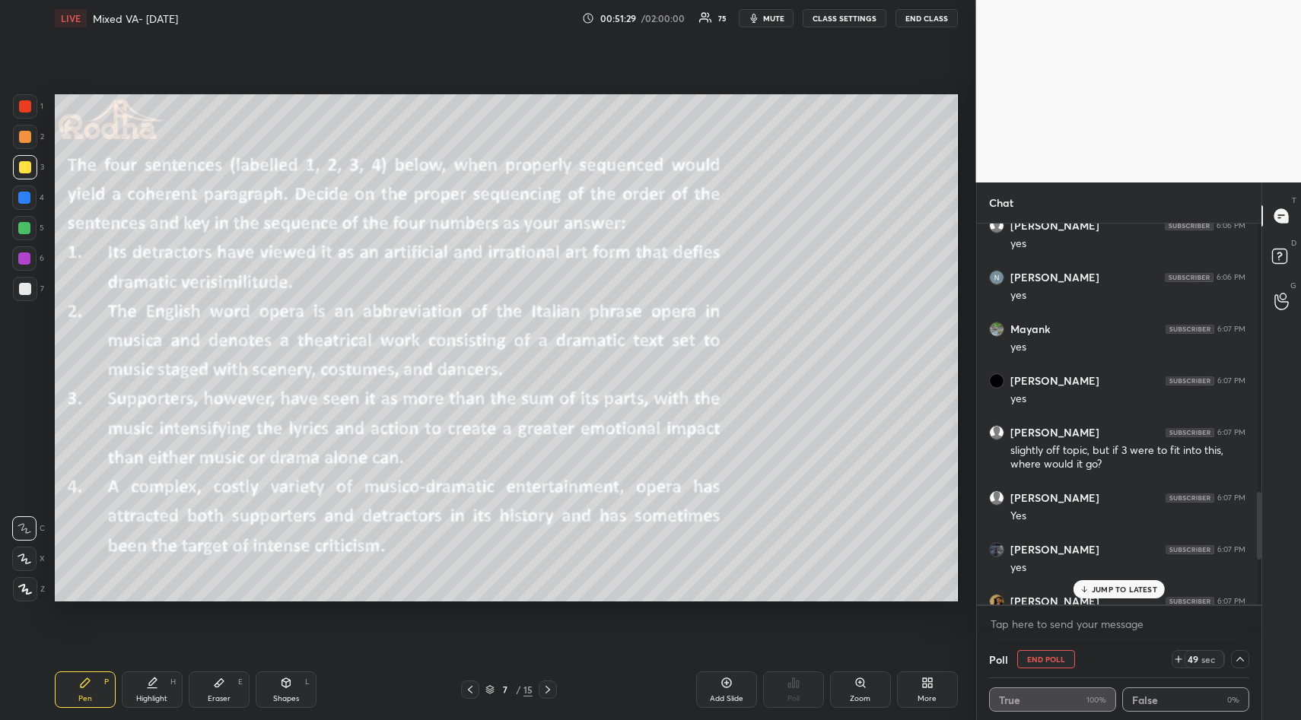
click at [1149, 588] on p "JUMP TO LATEST" at bounding box center [1124, 589] width 65 height 9
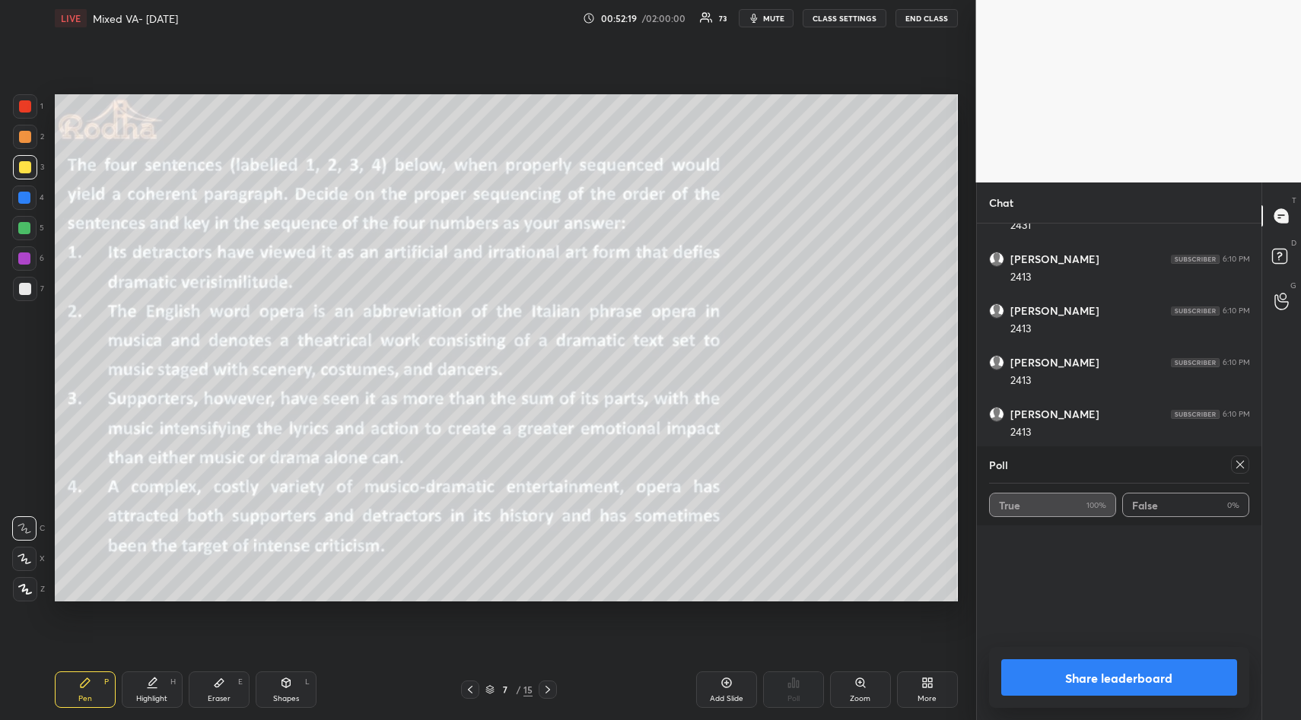
scroll to position [2989, 0]
click at [1241, 462] on icon at bounding box center [1240, 465] width 12 height 12
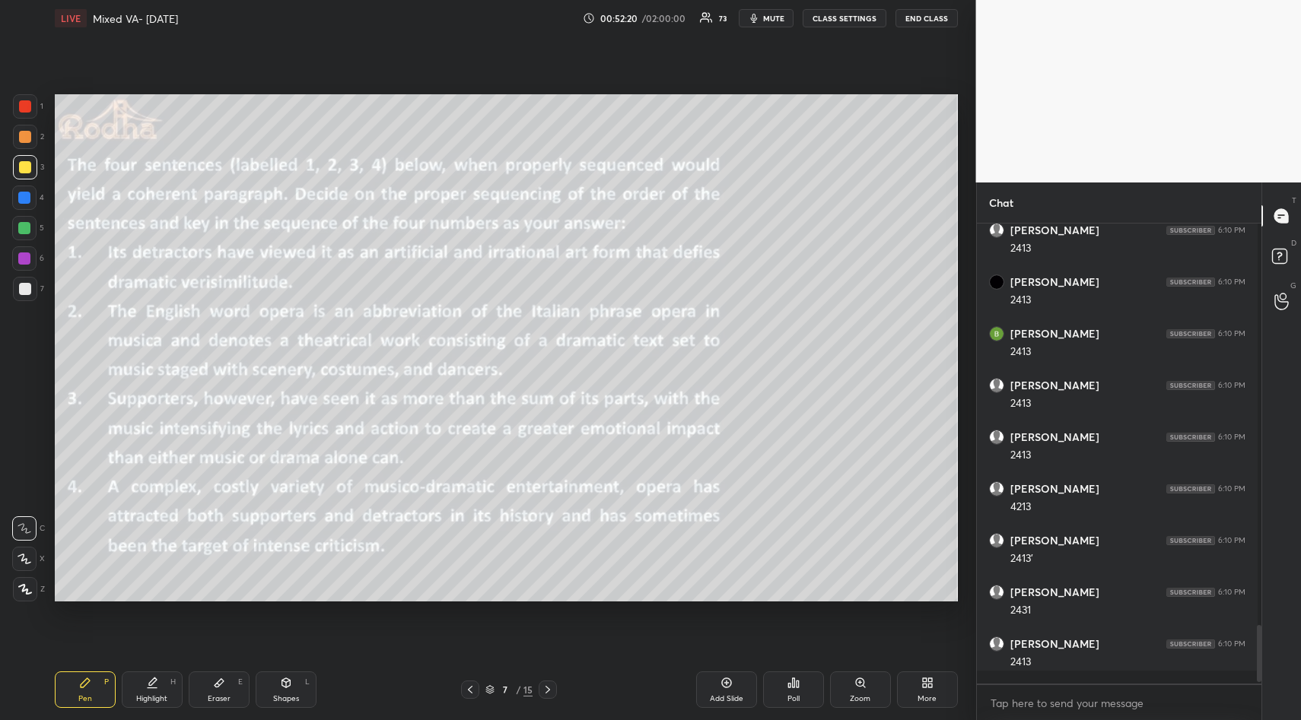
scroll to position [3065, 0]
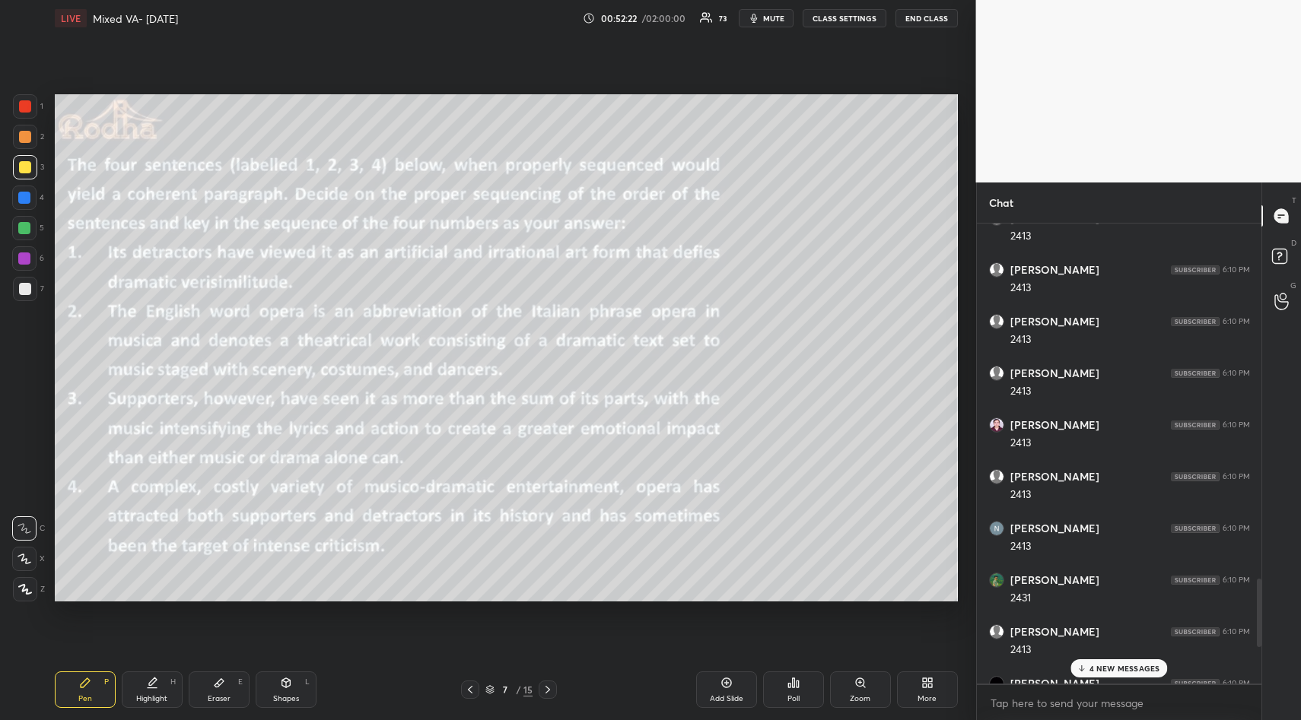
click at [1148, 675] on div "4 NEW MESSAGES" at bounding box center [1118, 669] width 97 height 18
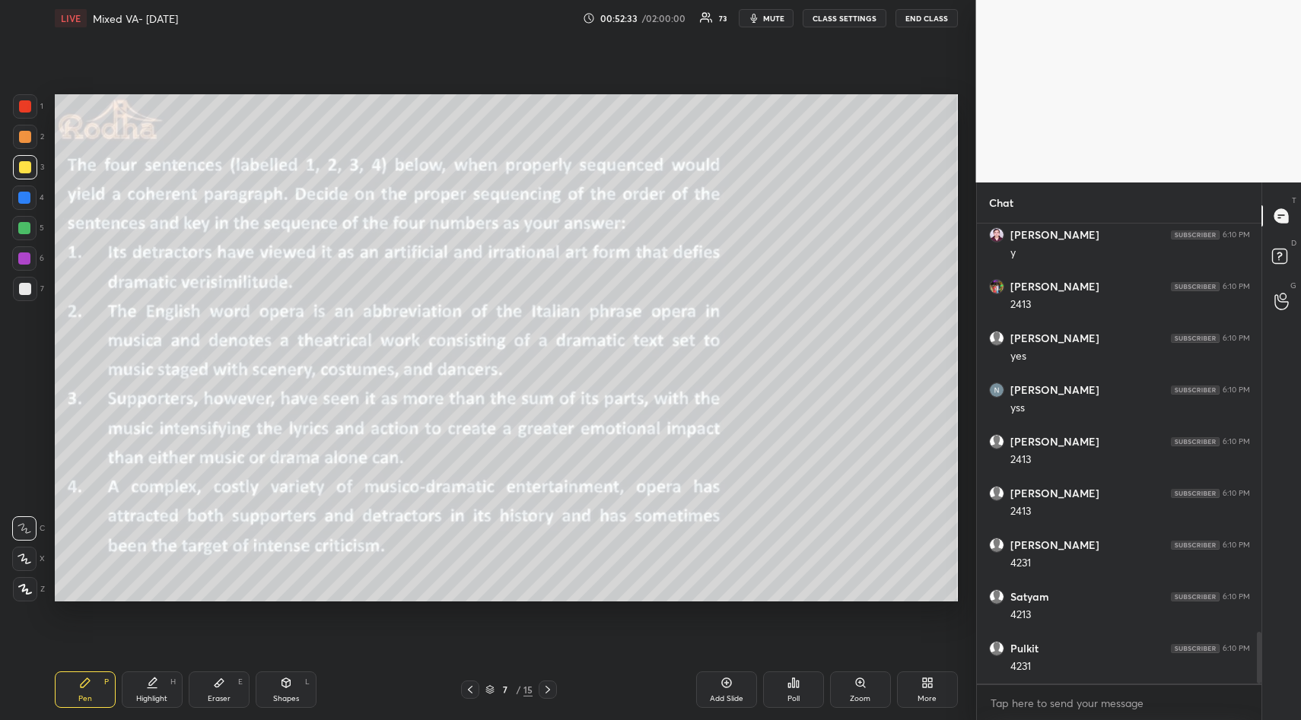
scroll to position [3644, 0]
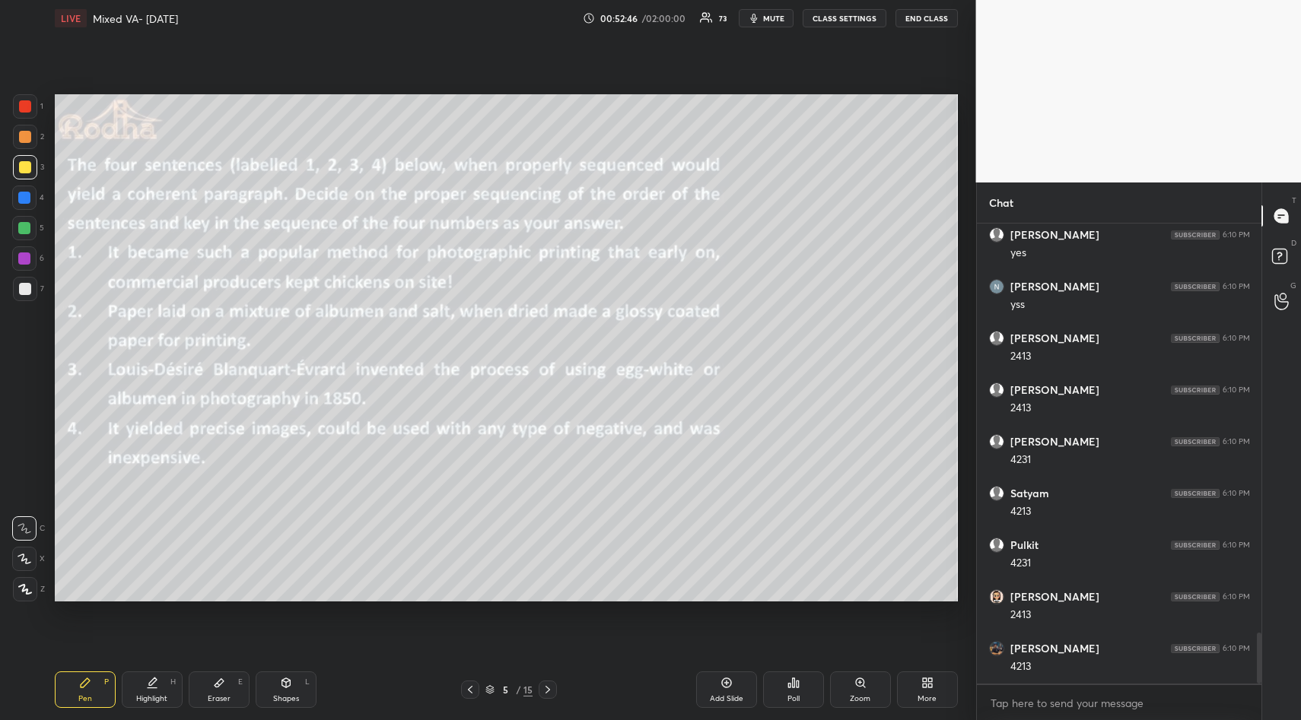
click at [224, 685] on icon at bounding box center [219, 683] width 12 height 12
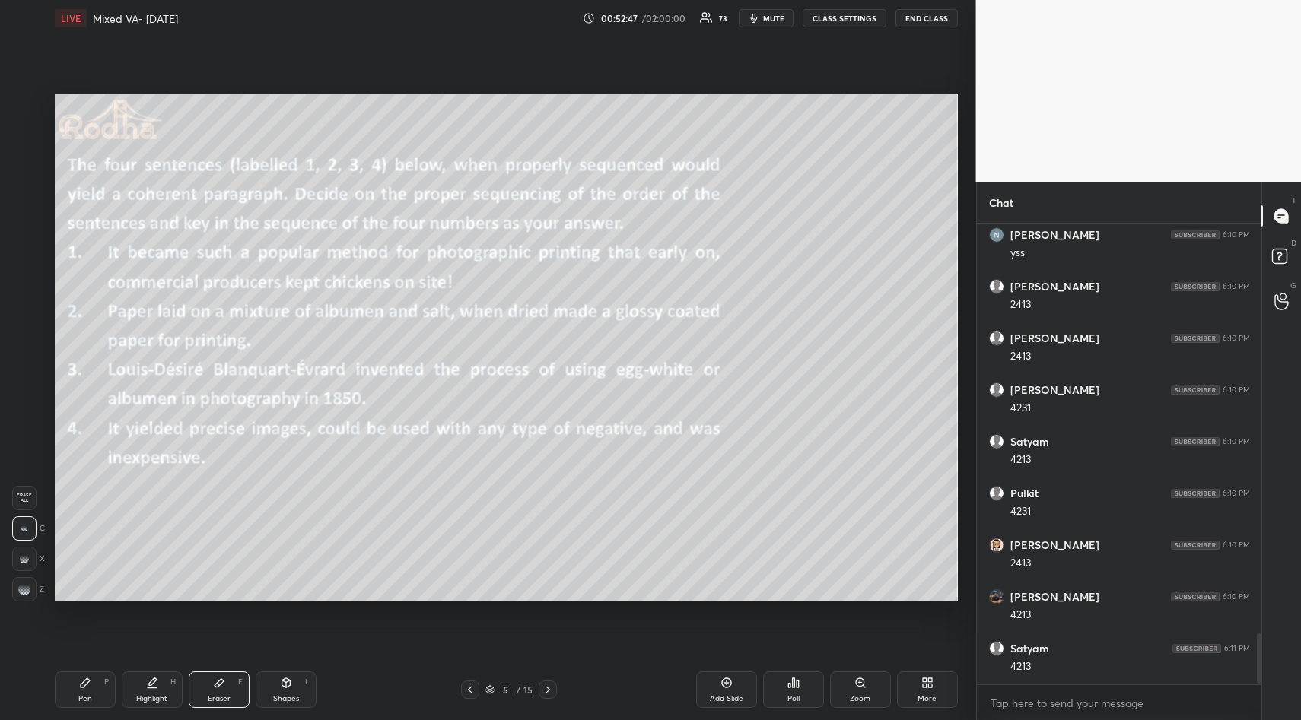
click at [27, 501] on span "Erase all" at bounding box center [24, 498] width 23 height 11
click at [81, 682] on icon at bounding box center [85, 683] width 12 height 12
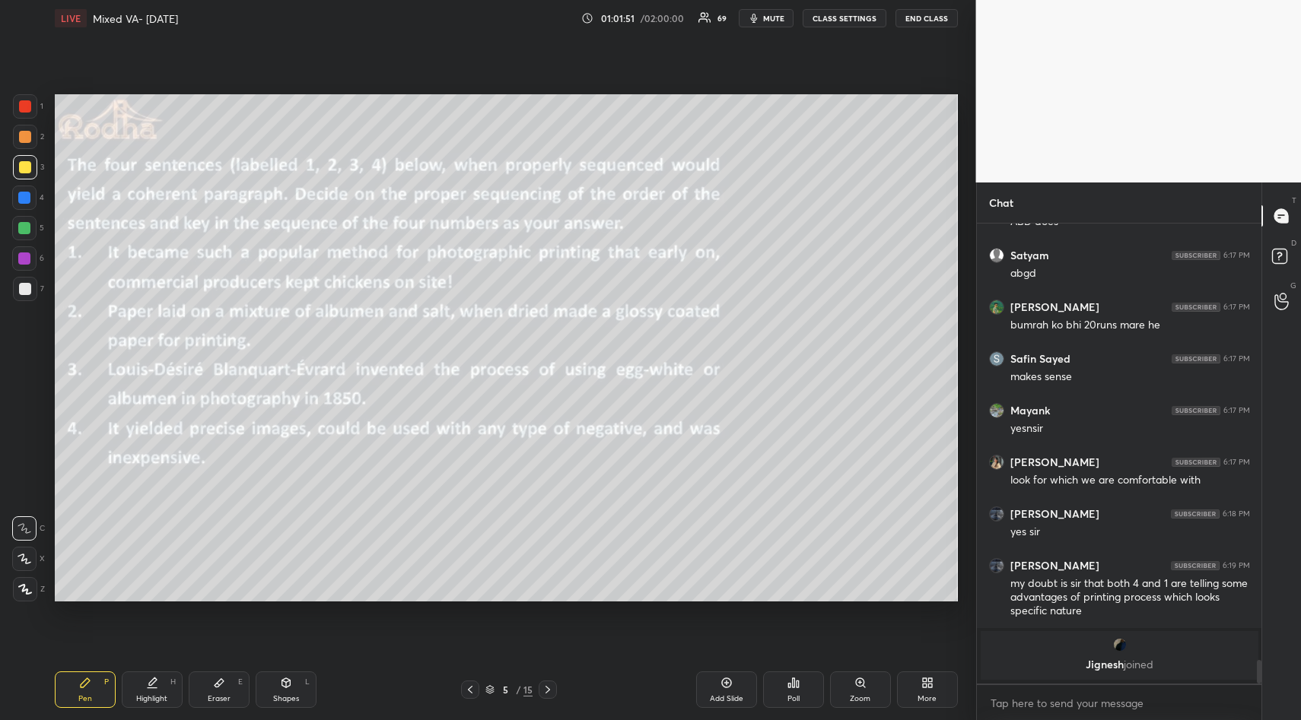
scroll to position [6781, 0]
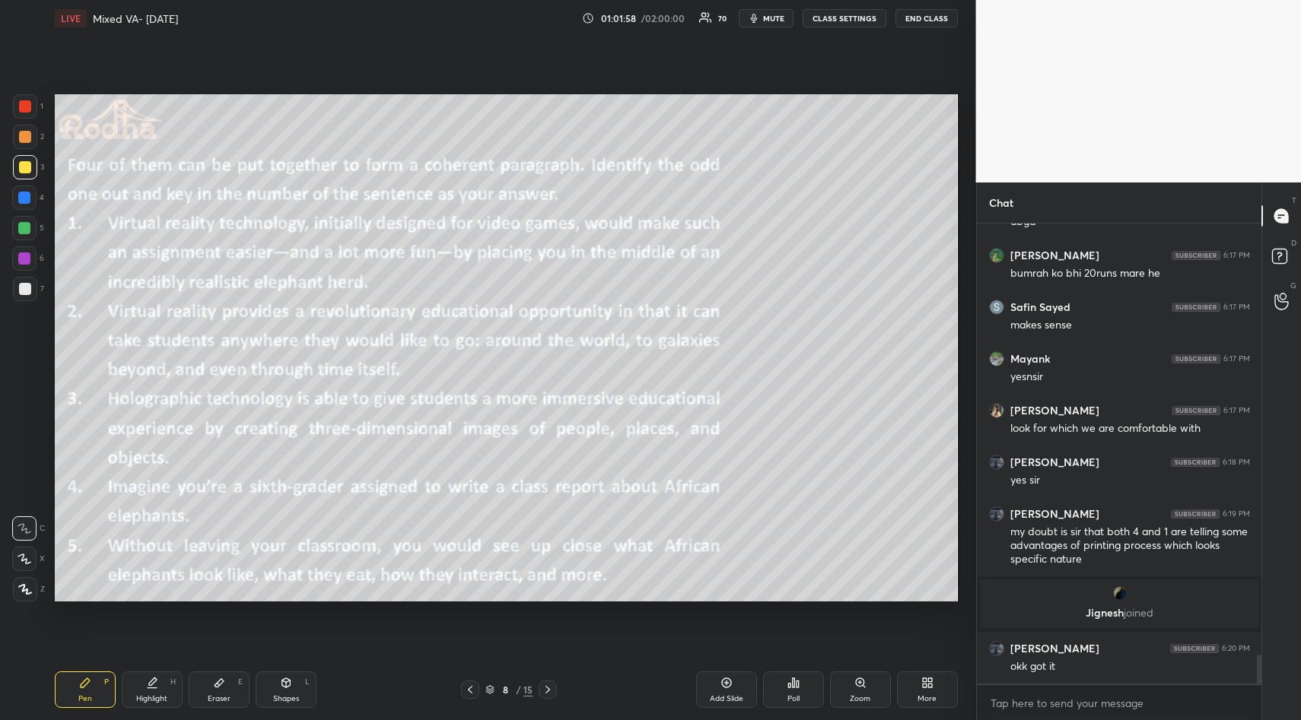
click at [799, 682] on div "Poll" at bounding box center [793, 690] width 61 height 37
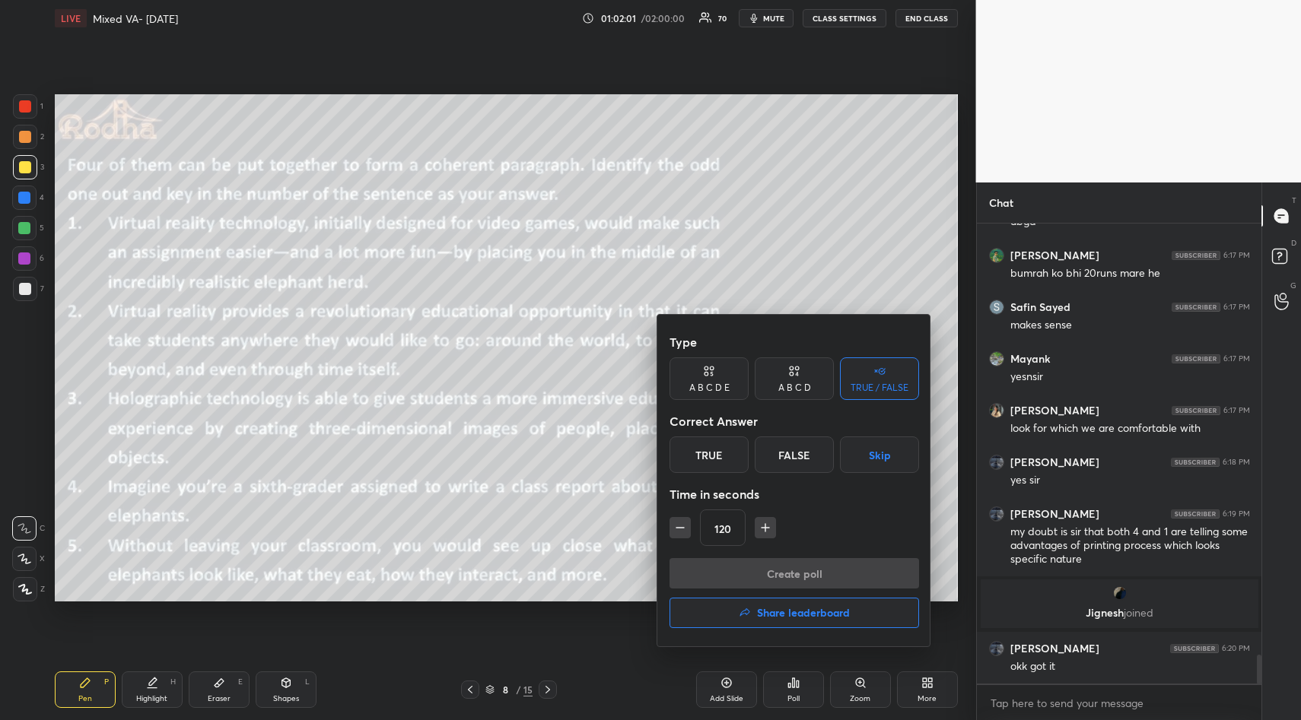
drag, startPoint x: 724, startPoint y: 380, endPoint x: 736, endPoint y: 414, distance: 35.4
click at [725, 382] on div "A B C D E" at bounding box center [708, 379] width 79 height 43
click at [769, 454] on div "C" at bounding box center [773, 455] width 37 height 37
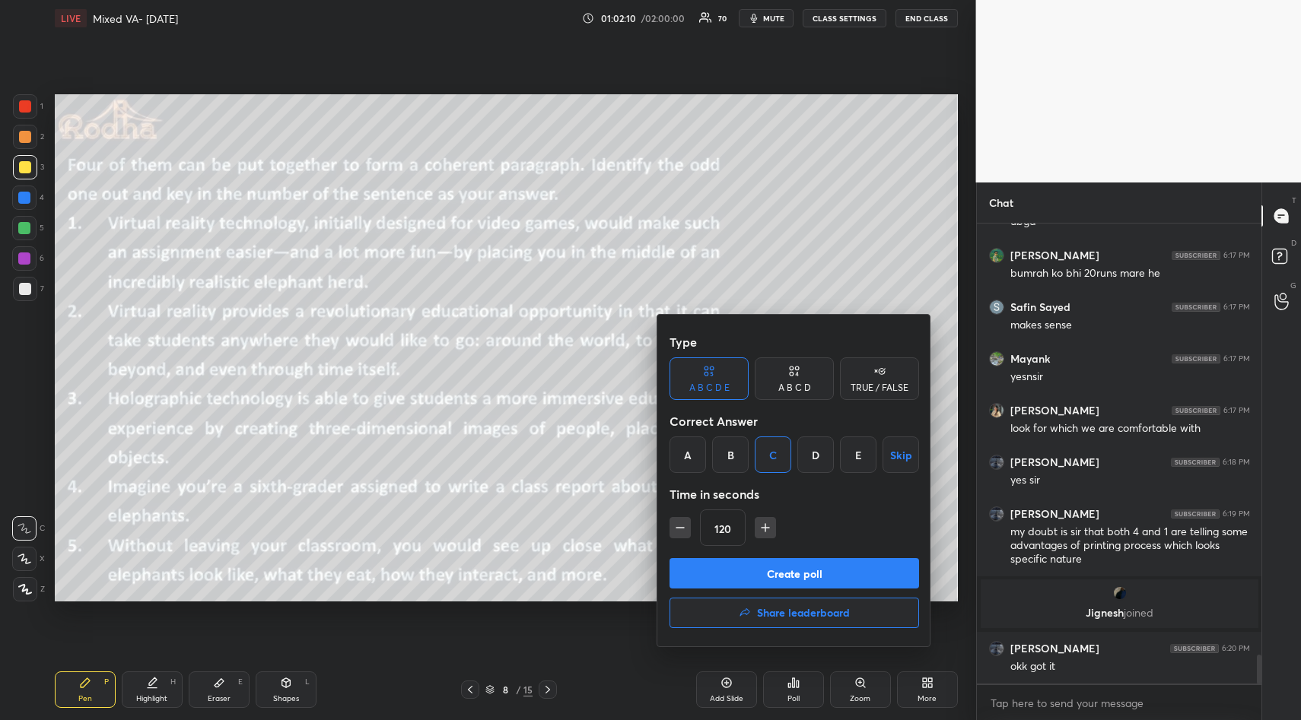
click at [791, 570] on button "Create poll" at bounding box center [794, 573] width 250 height 30
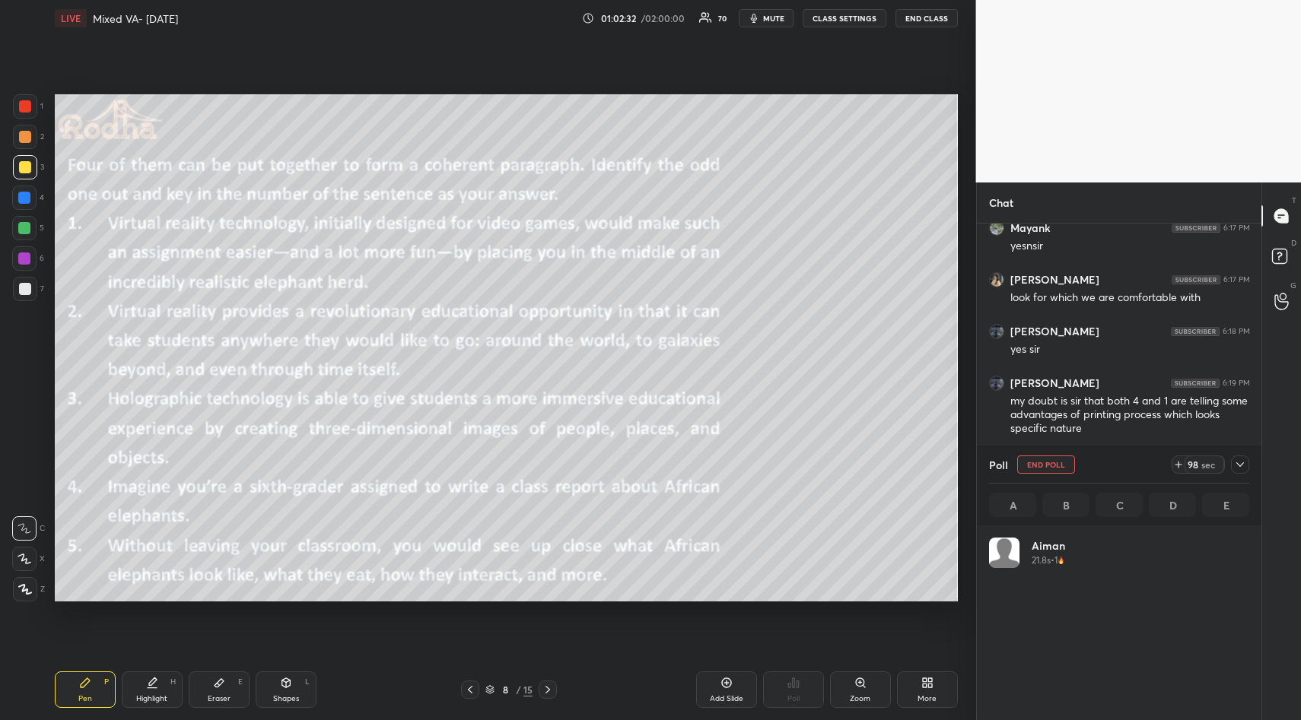
scroll to position [178, 256]
click at [759, 21] on icon "button" at bounding box center [754, 18] width 12 height 12
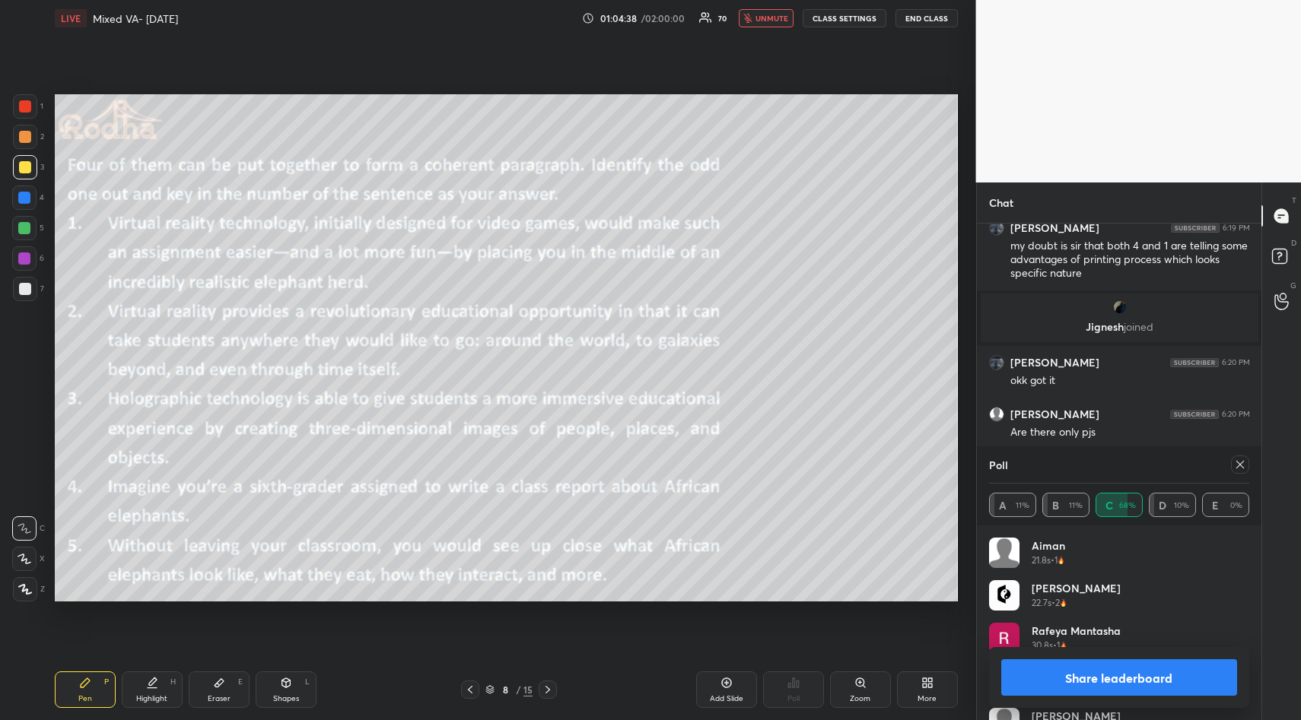
scroll to position [7118, 0]
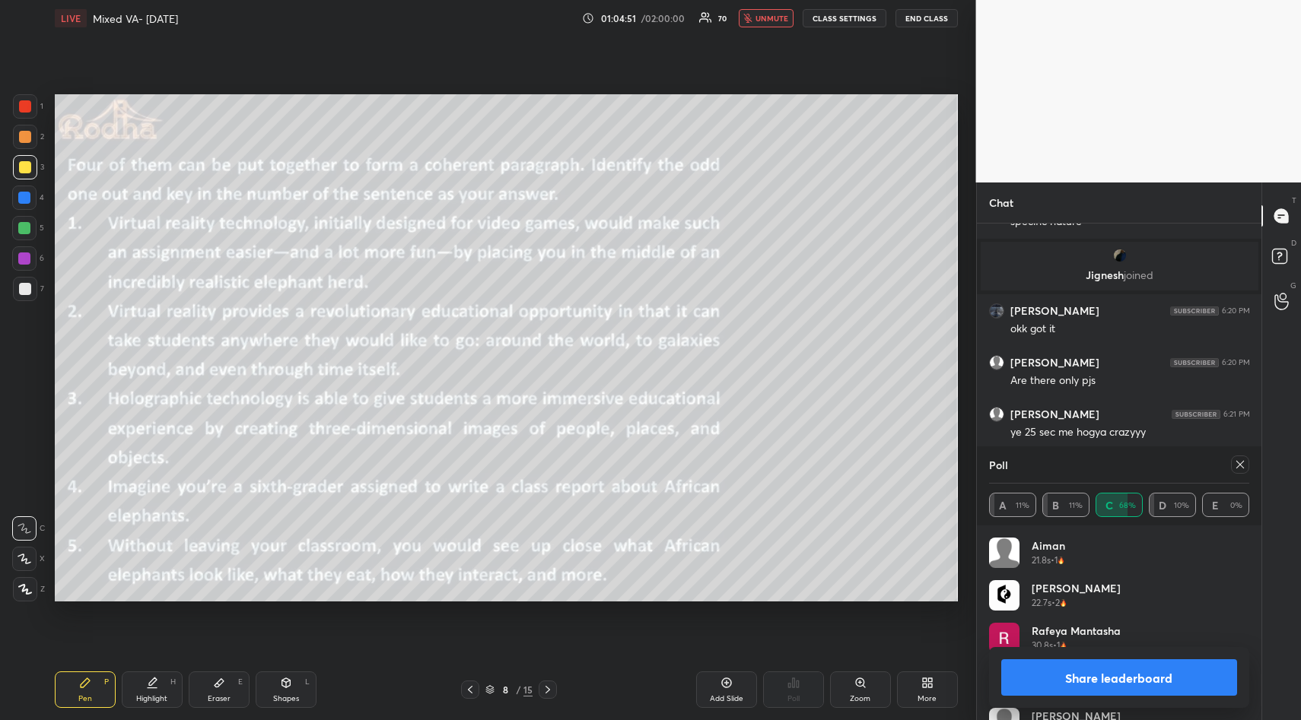
click at [1239, 462] on icon at bounding box center [1240, 465] width 12 height 12
type textarea "x"
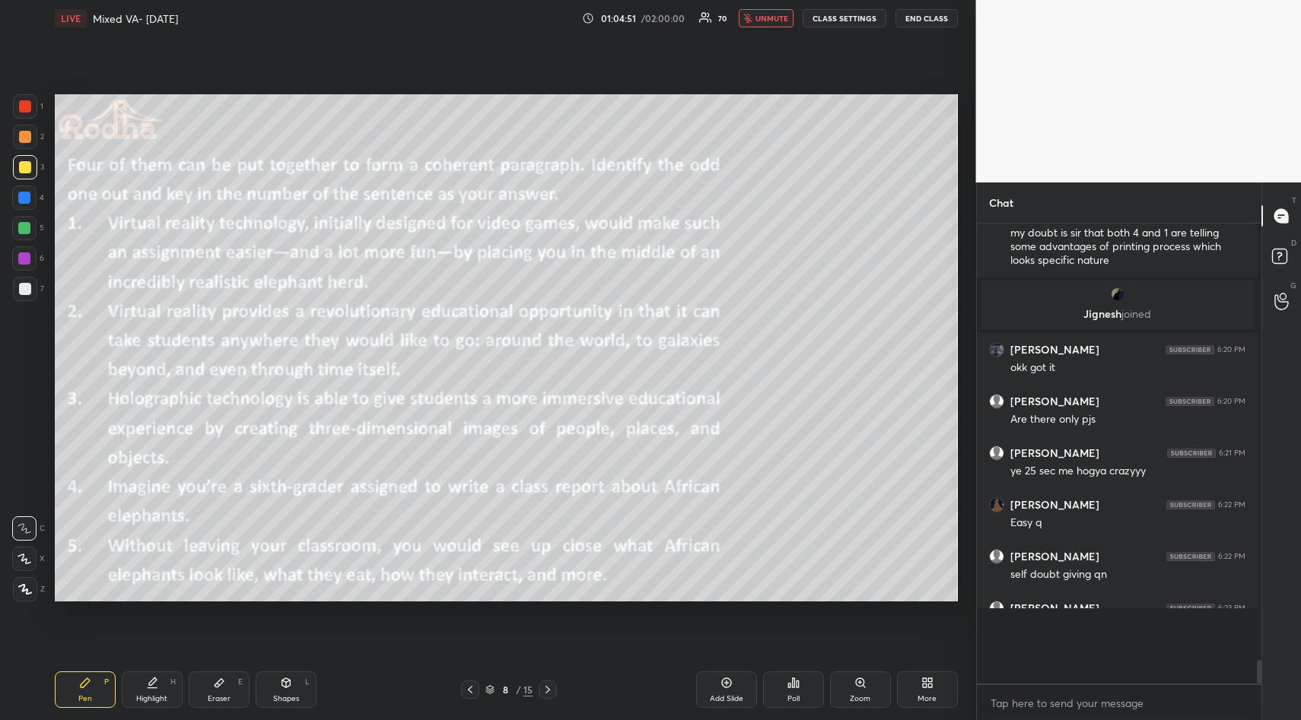
scroll to position [3, 5]
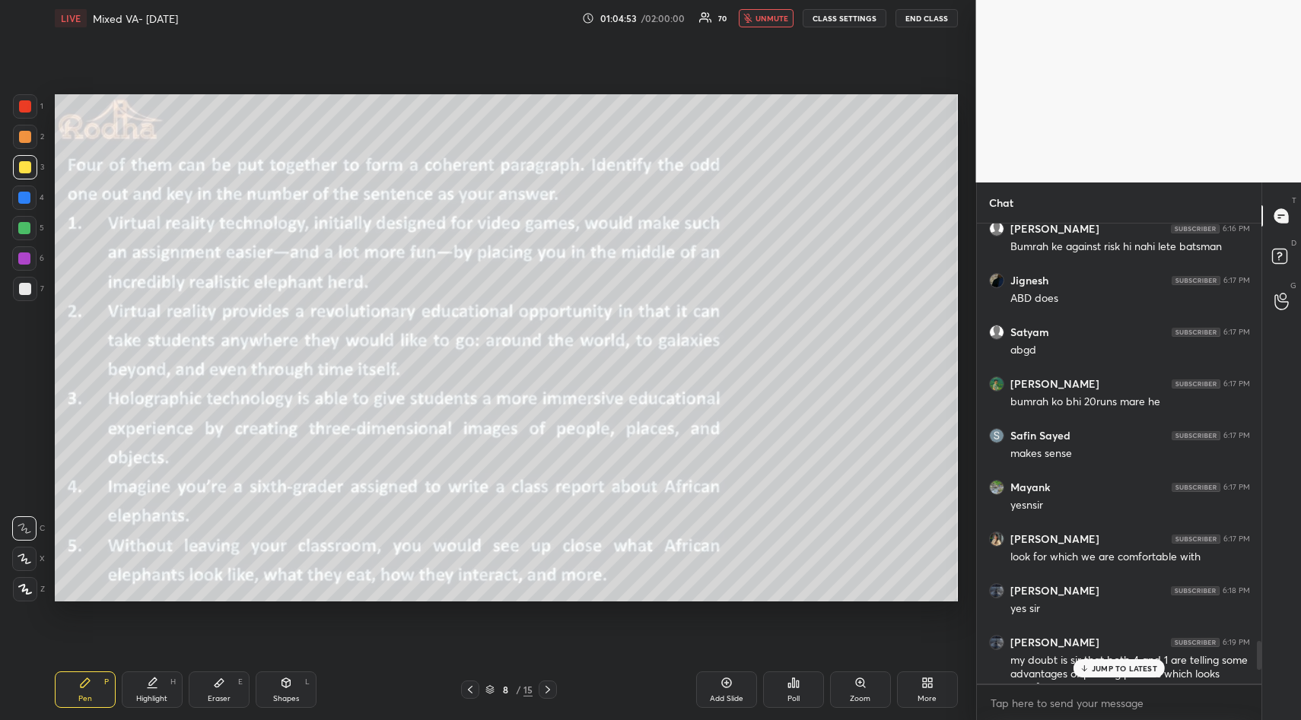
click at [1125, 667] on p "JUMP TO LATEST" at bounding box center [1124, 668] width 65 height 9
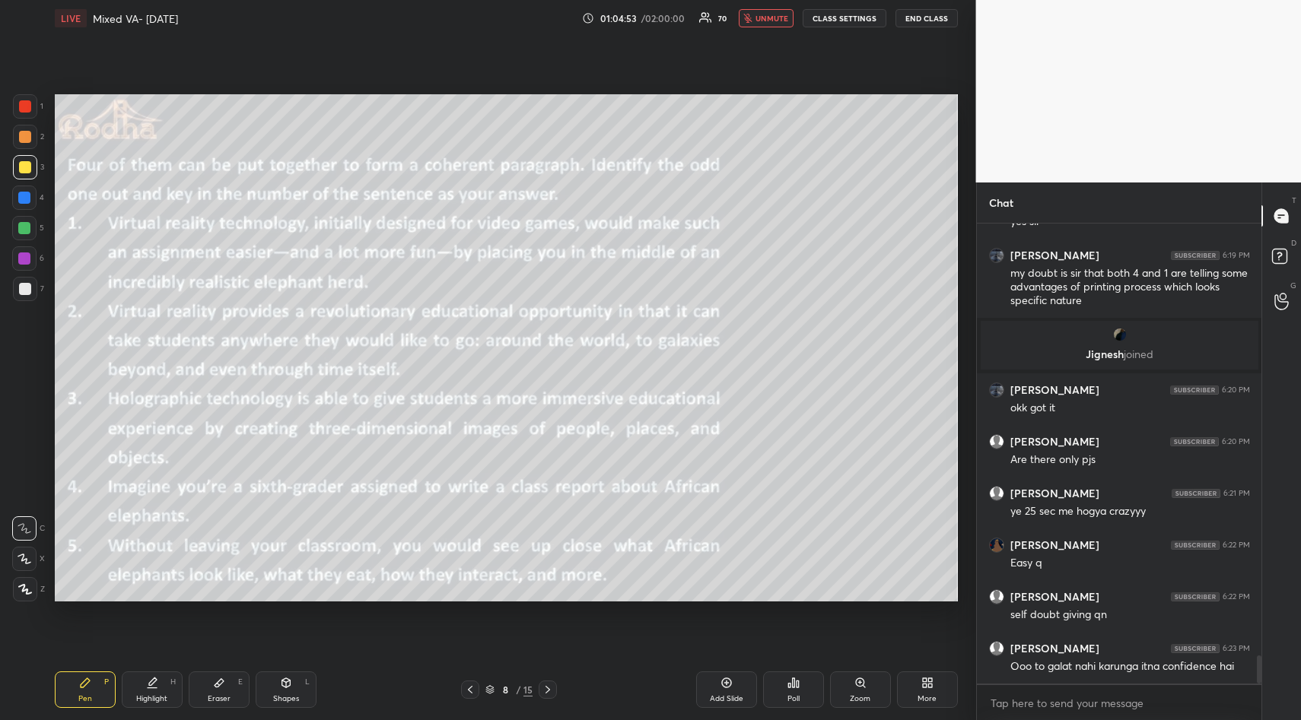
scroll to position [7091, 0]
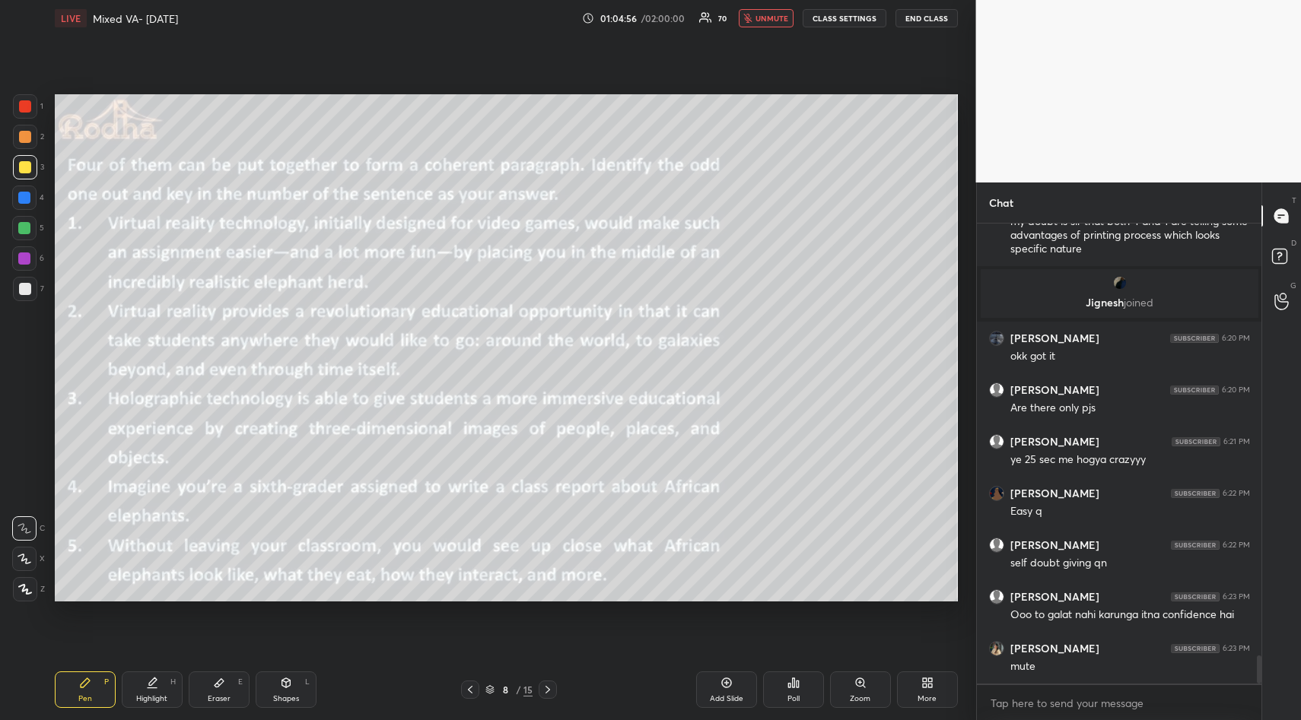
click at [768, 19] on span "unmute" at bounding box center [771, 18] width 33 height 11
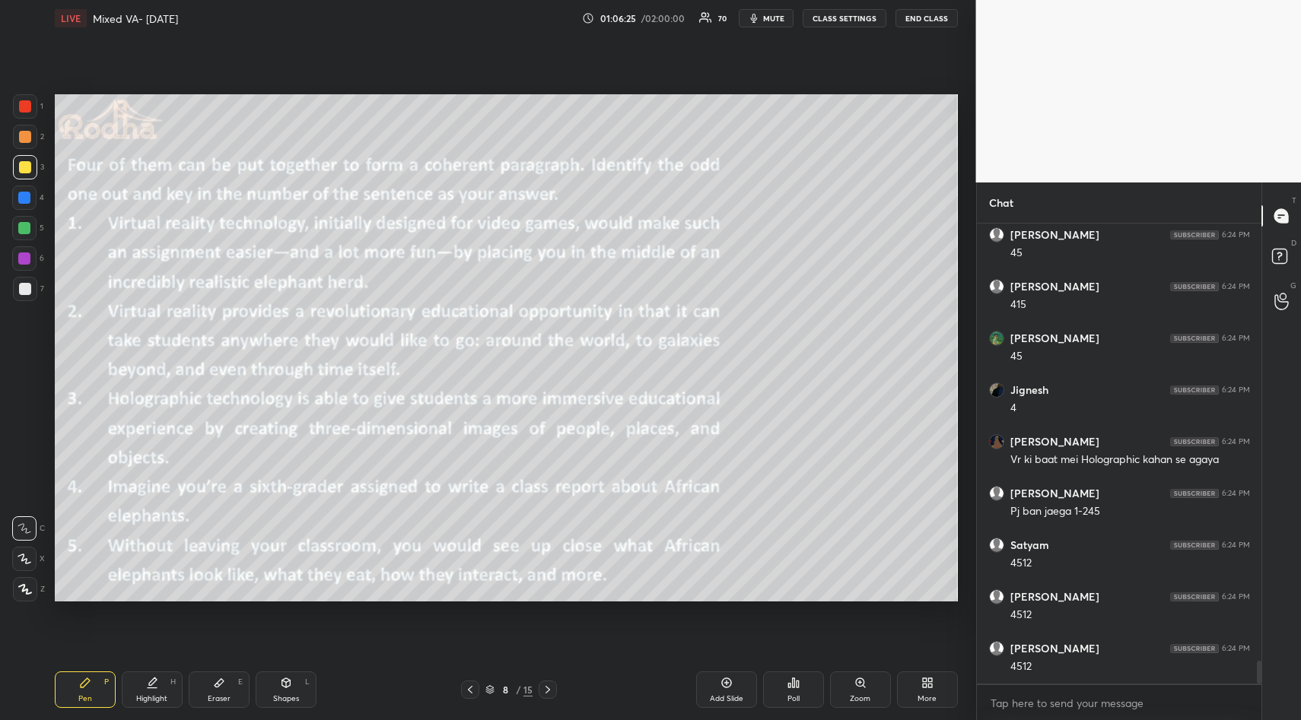
scroll to position [8828, 0]
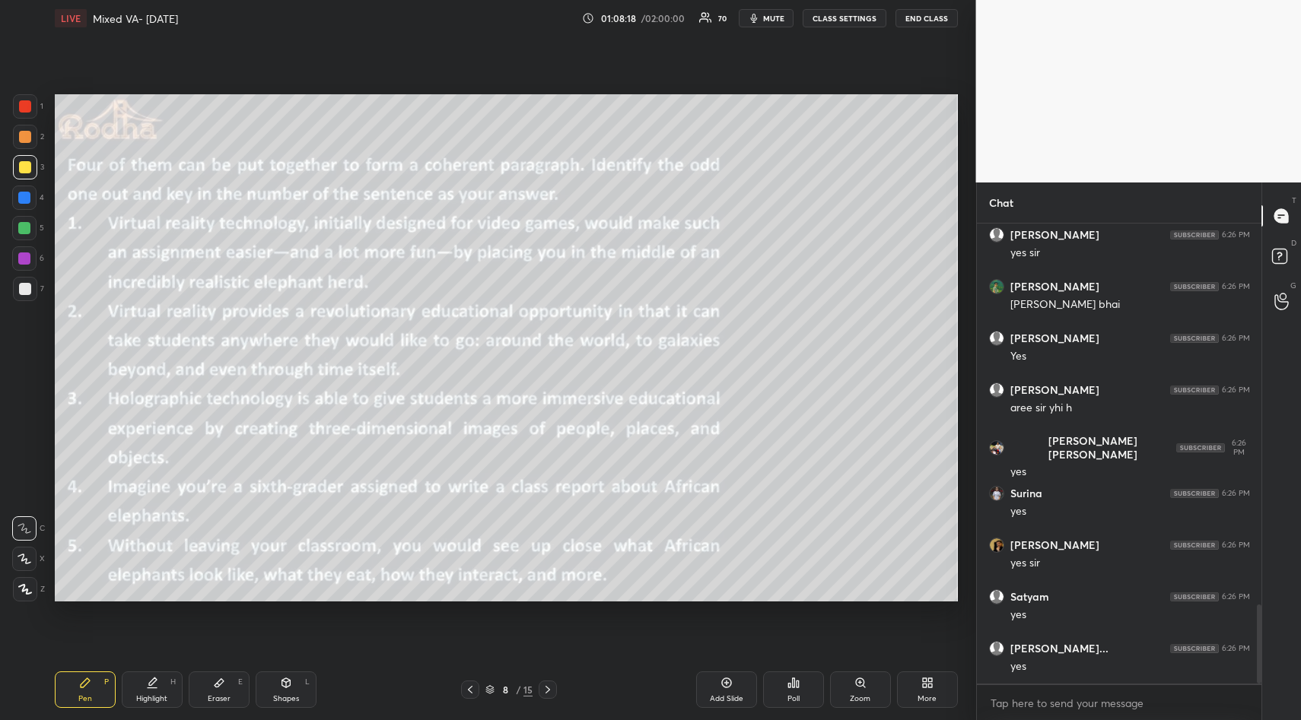
scroll to position [2274, 0]
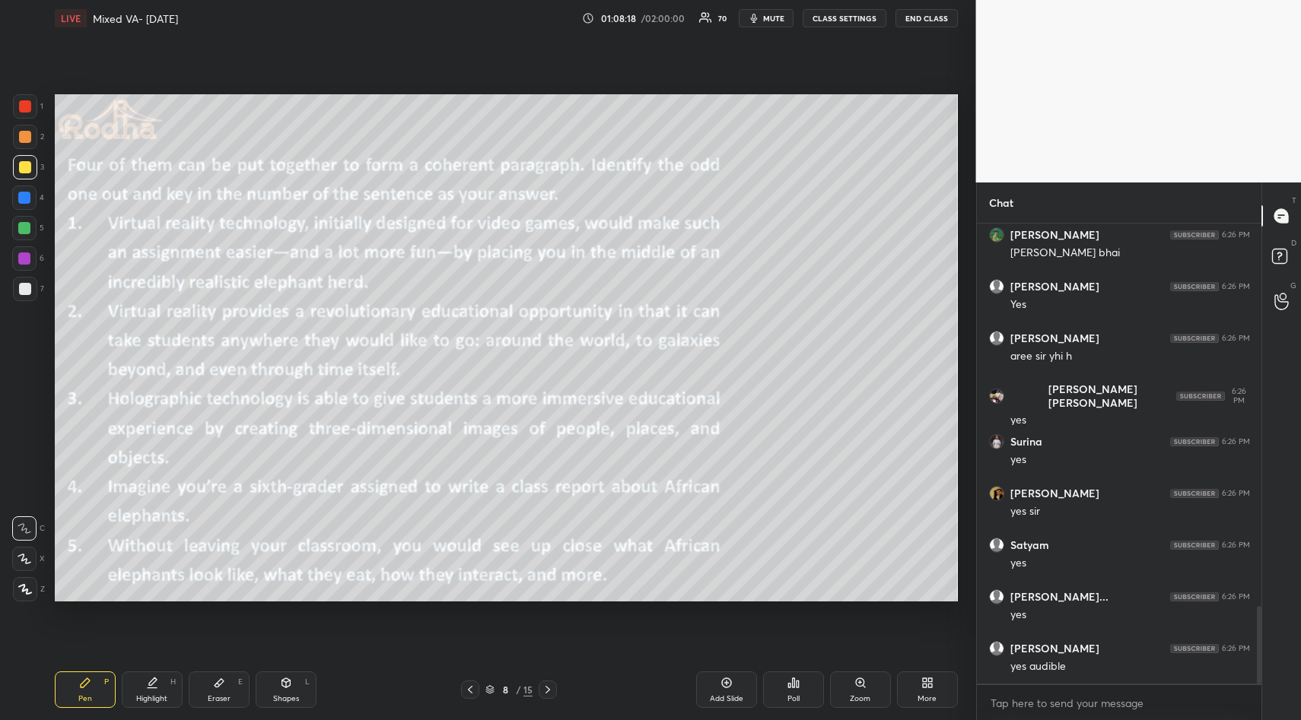
click at [907, 74] on div "Setting up your live class Poll for secs No correct answer Start poll" at bounding box center [506, 348] width 915 height 623
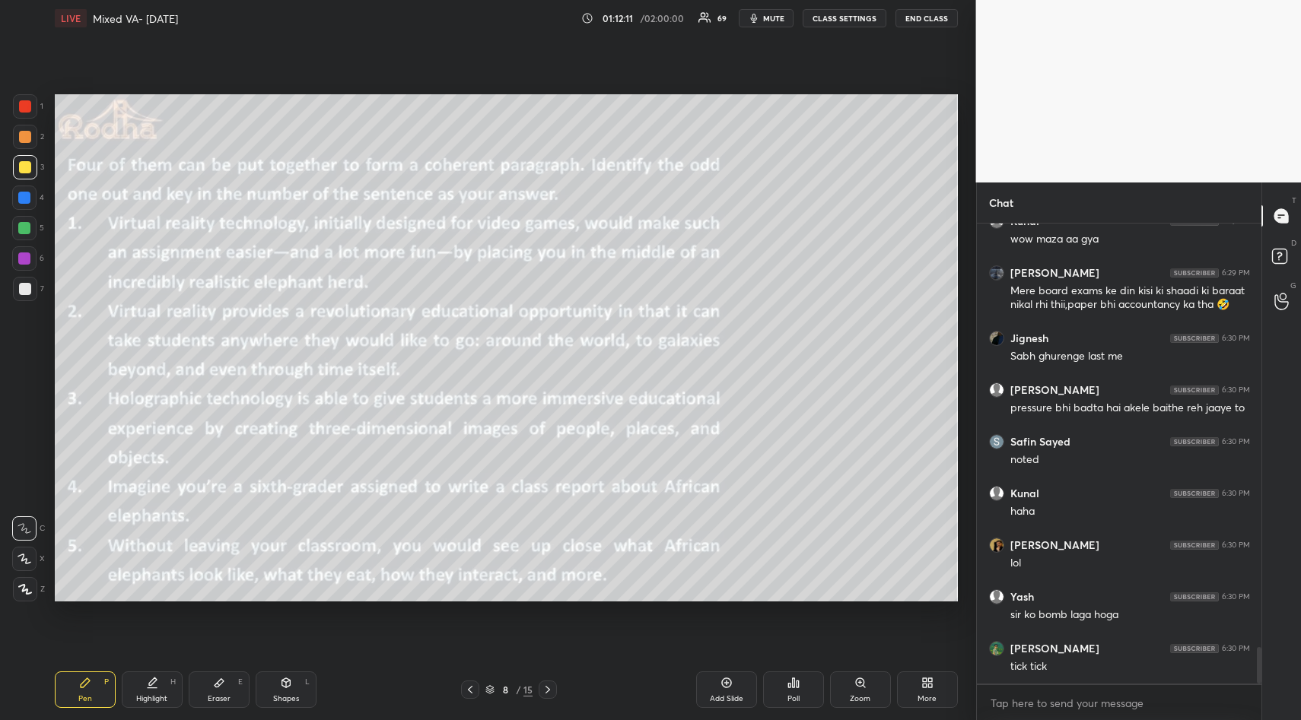
scroll to position [5413, 0]
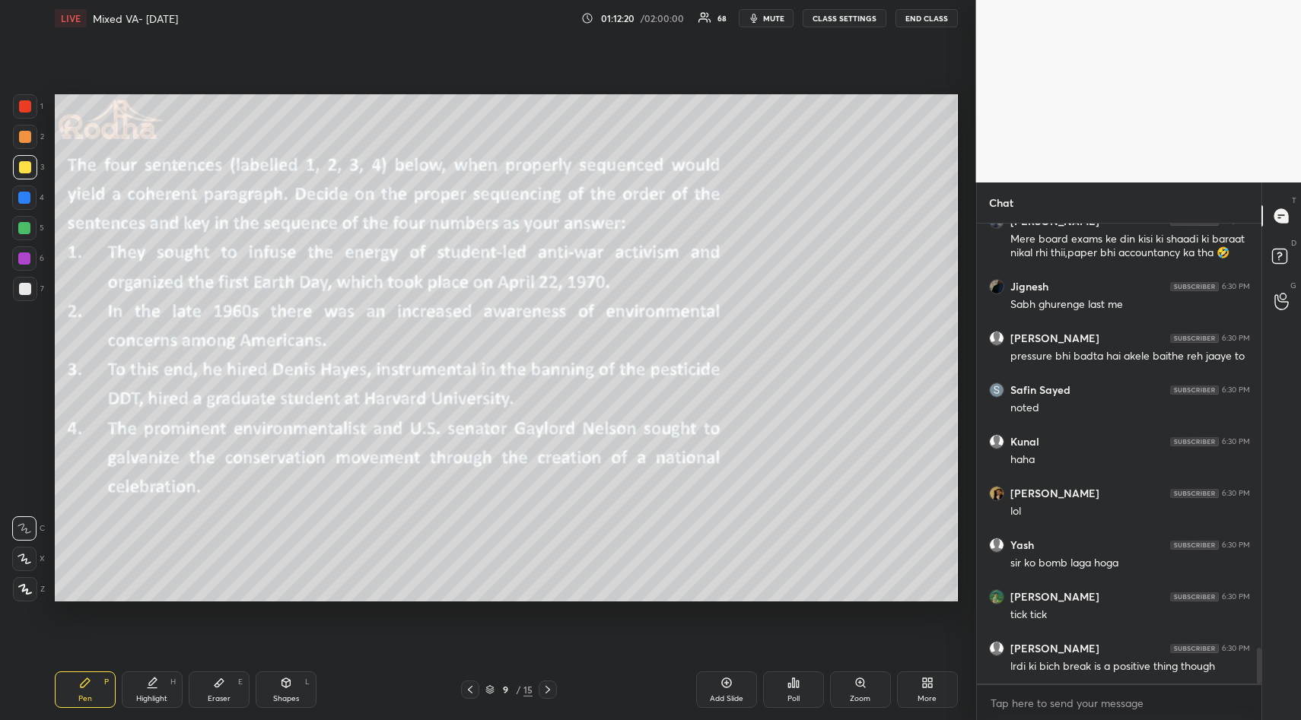
click at [800, 688] on div "Poll" at bounding box center [793, 690] width 61 height 37
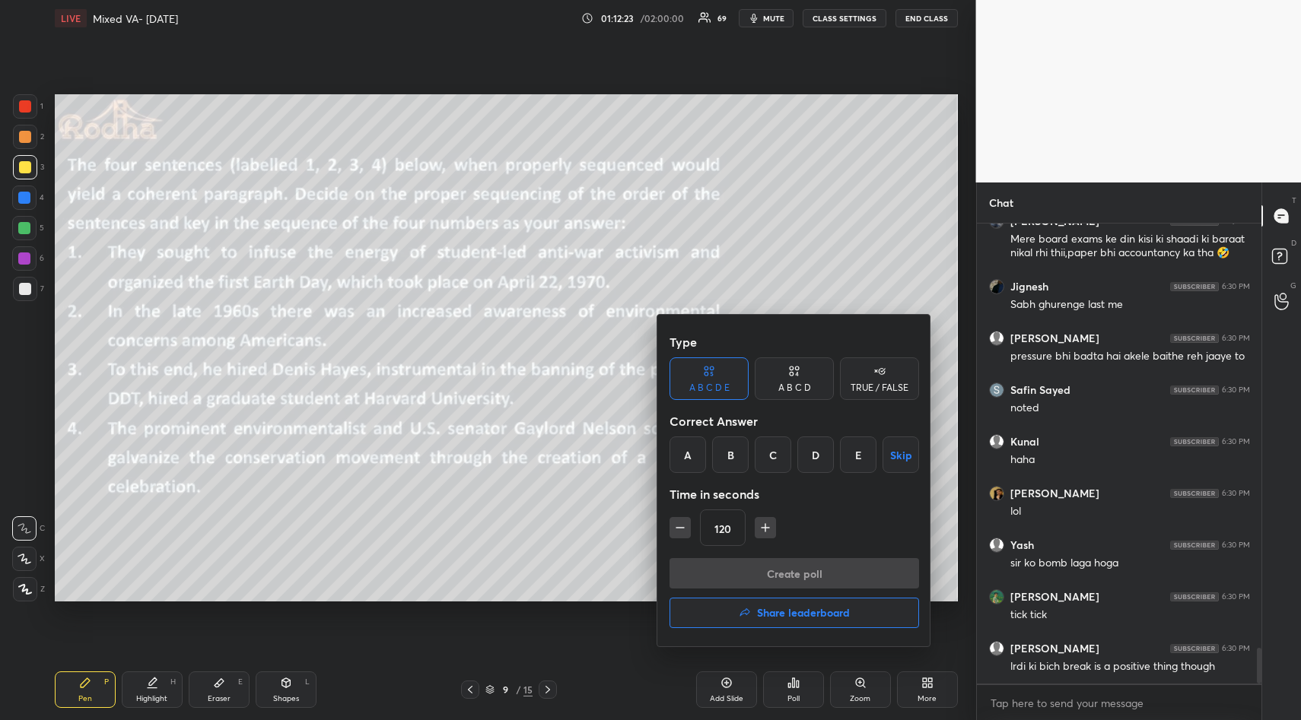
click at [767, 528] on icon "button" at bounding box center [765, 527] width 15 height 15
type input "150"
click at [872, 393] on div "TRUE / FALSE" at bounding box center [879, 387] width 58 height 9
click at [896, 457] on button "Skip" at bounding box center [879, 455] width 79 height 37
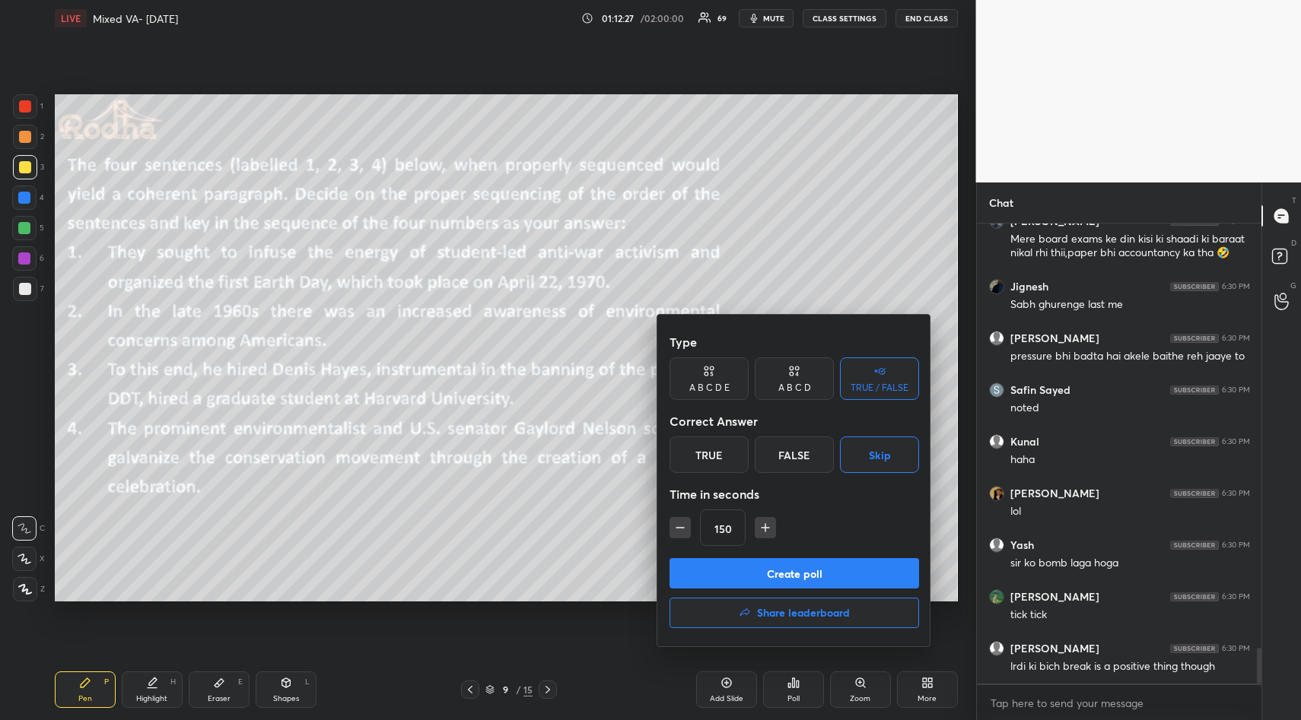
click at [834, 574] on button "Create poll" at bounding box center [794, 573] width 250 height 30
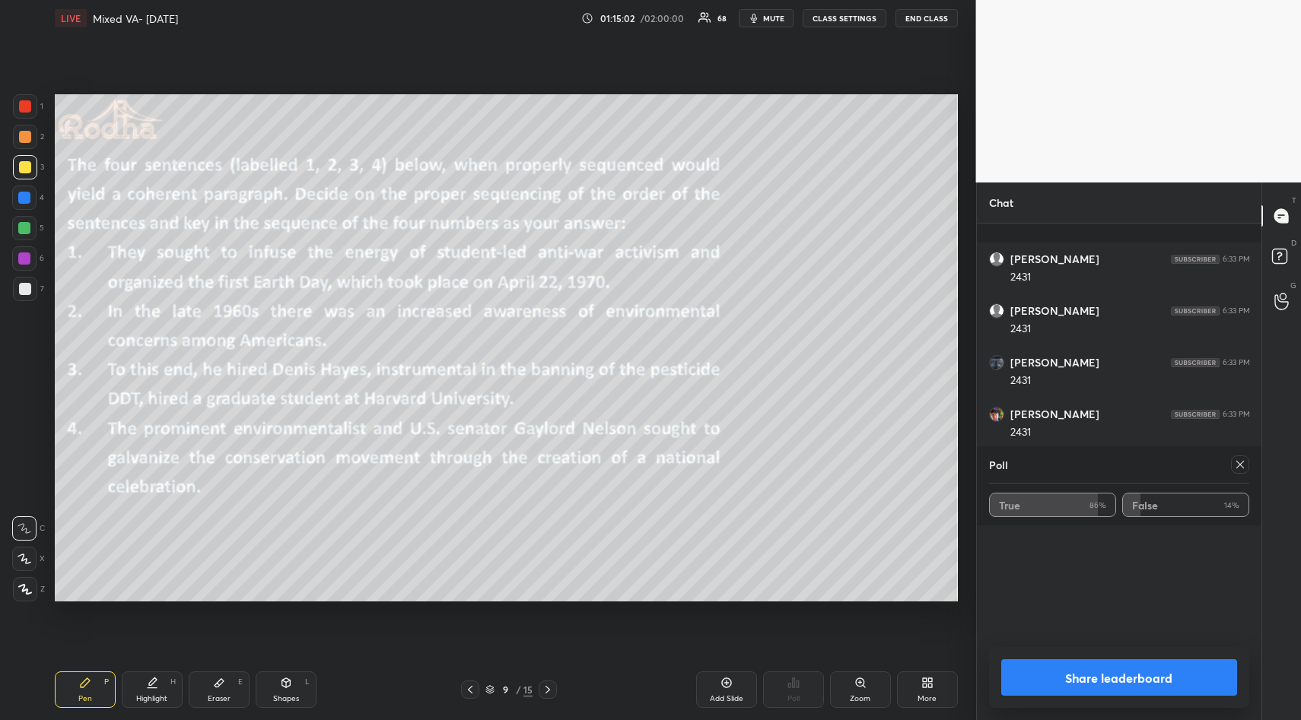
scroll to position [6085, 0]
click at [1237, 464] on icon at bounding box center [1240, 465] width 12 height 12
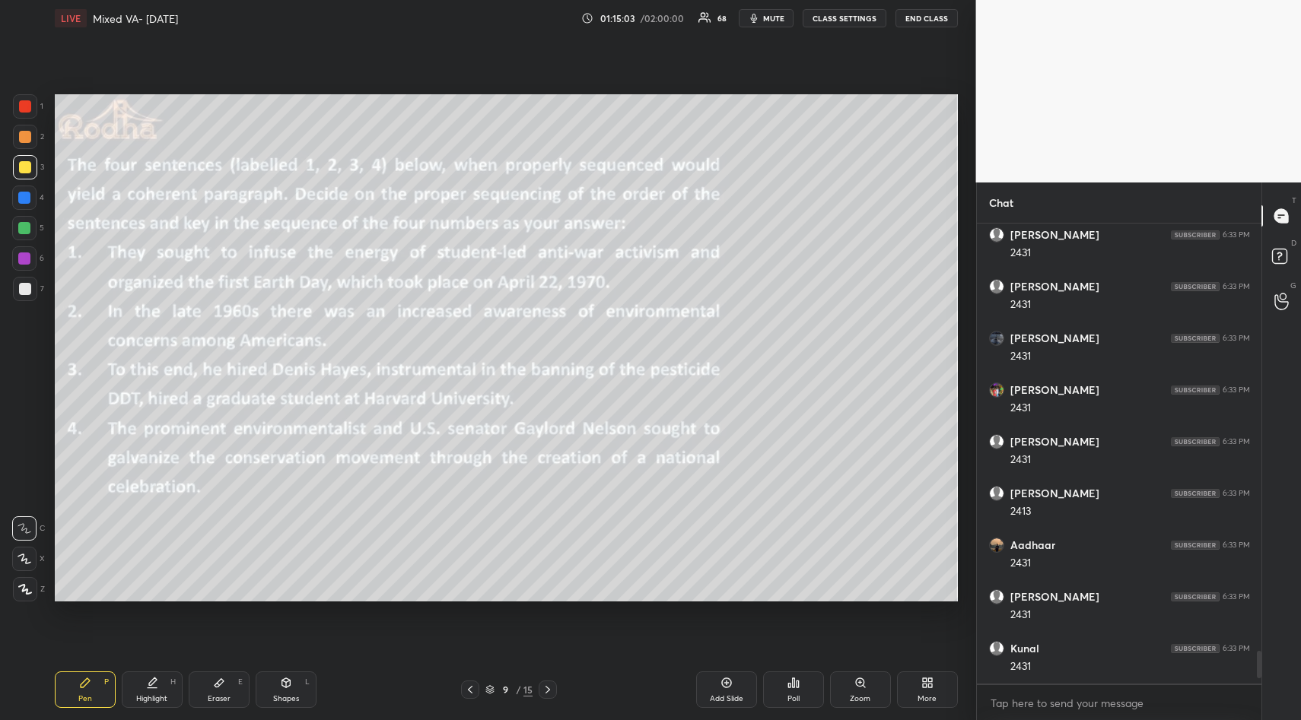
scroll to position [5359, 0]
click at [1109, 666] on p "1 NEW MESSAGE" at bounding box center [1124, 668] width 65 height 9
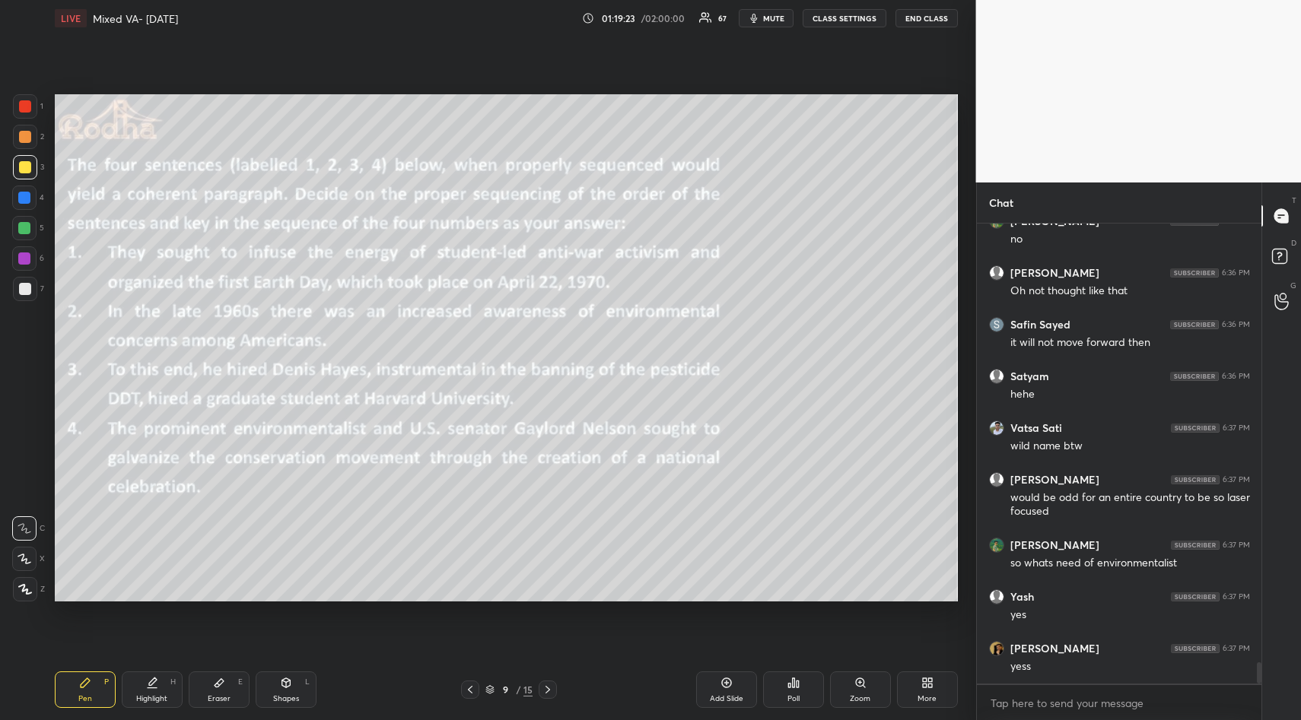
scroll to position [9419, 0]
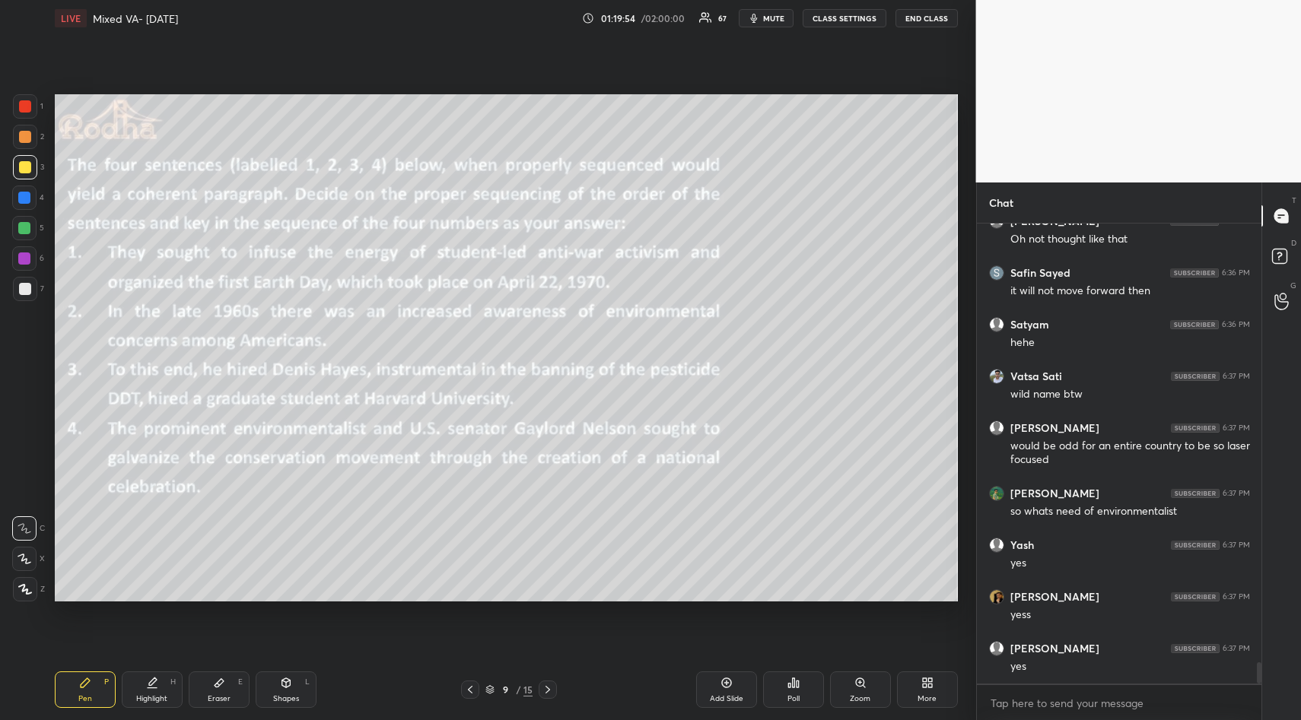
click at [766, 11] on button "mute" at bounding box center [766, 18] width 55 height 18
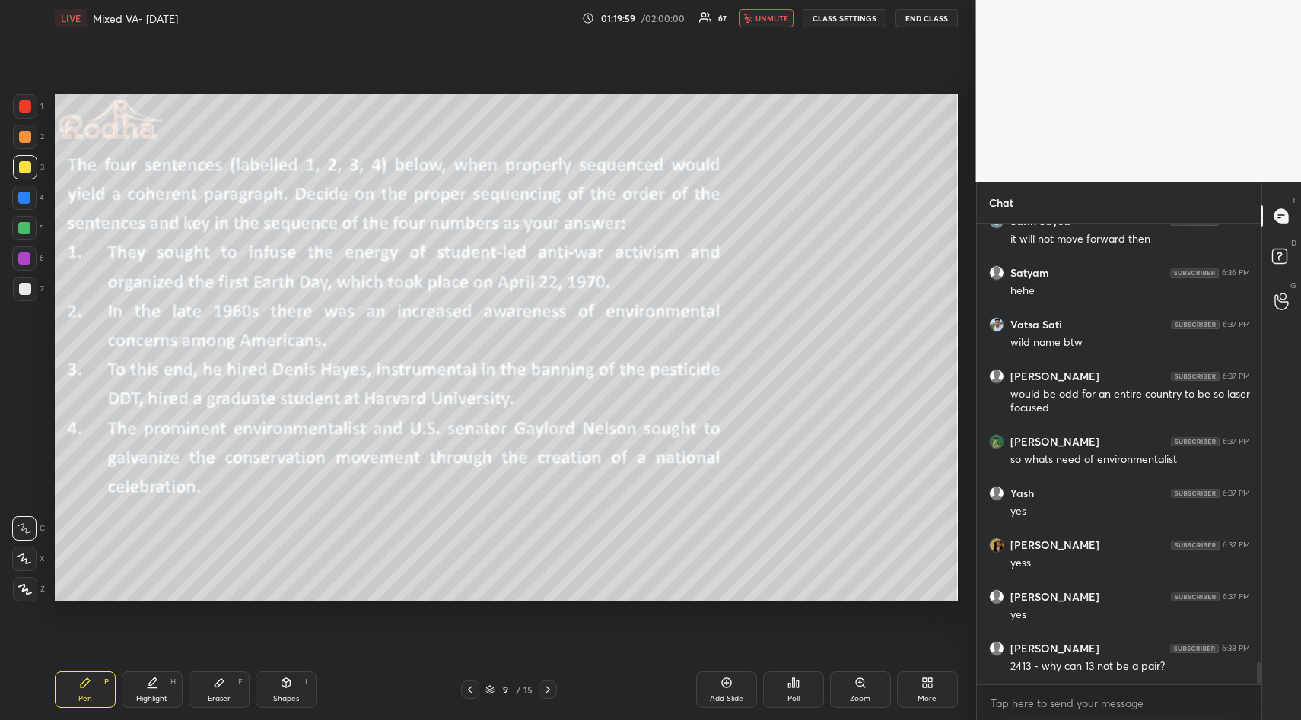
click at [765, 15] on span "unmute" at bounding box center [771, 18] width 33 height 11
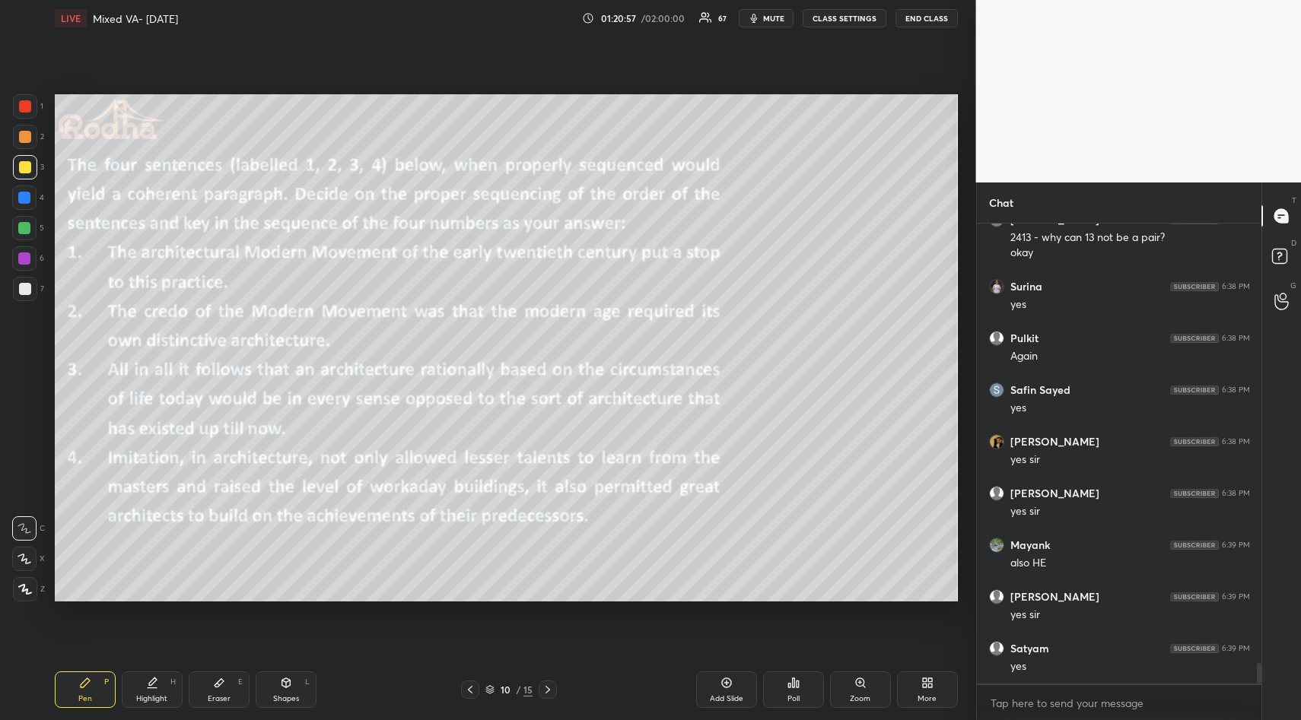
scroll to position [9951, 0]
click at [793, 680] on icon at bounding box center [794, 683] width 2 height 9
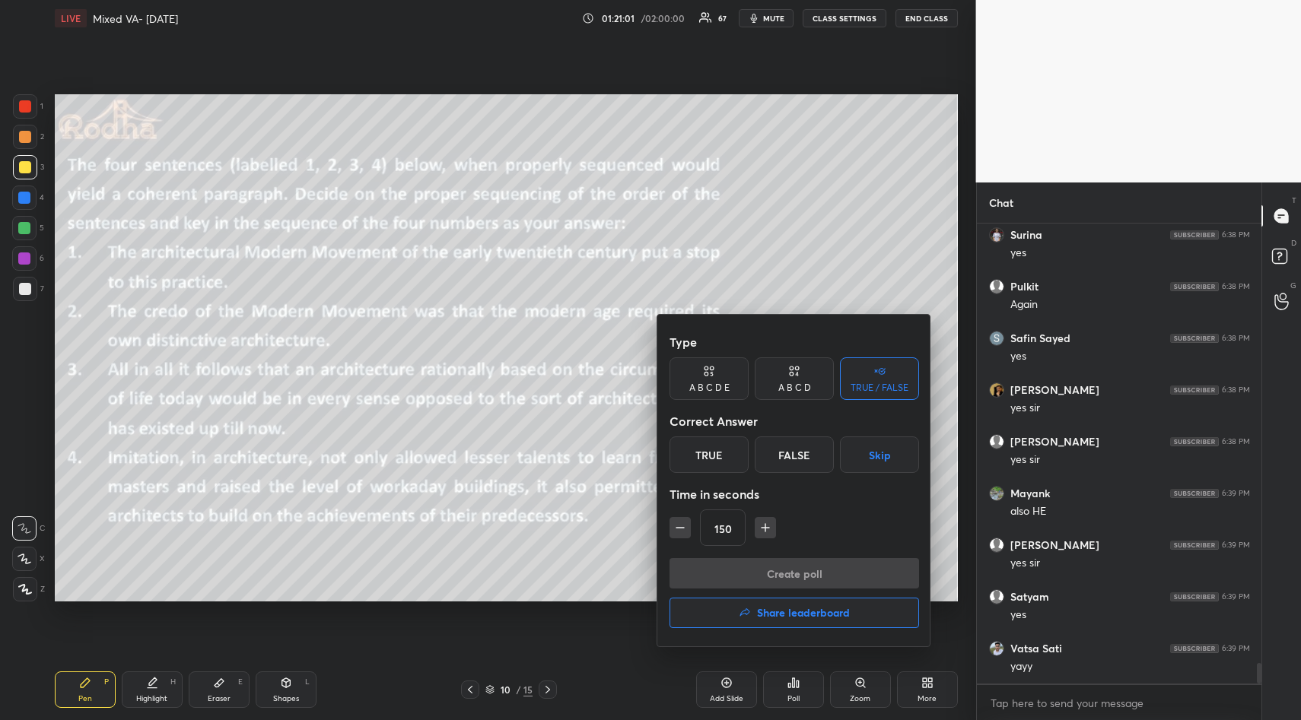
scroll to position [10003, 0]
click at [886, 455] on button "Skip" at bounding box center [879, 455] width 79 height 37
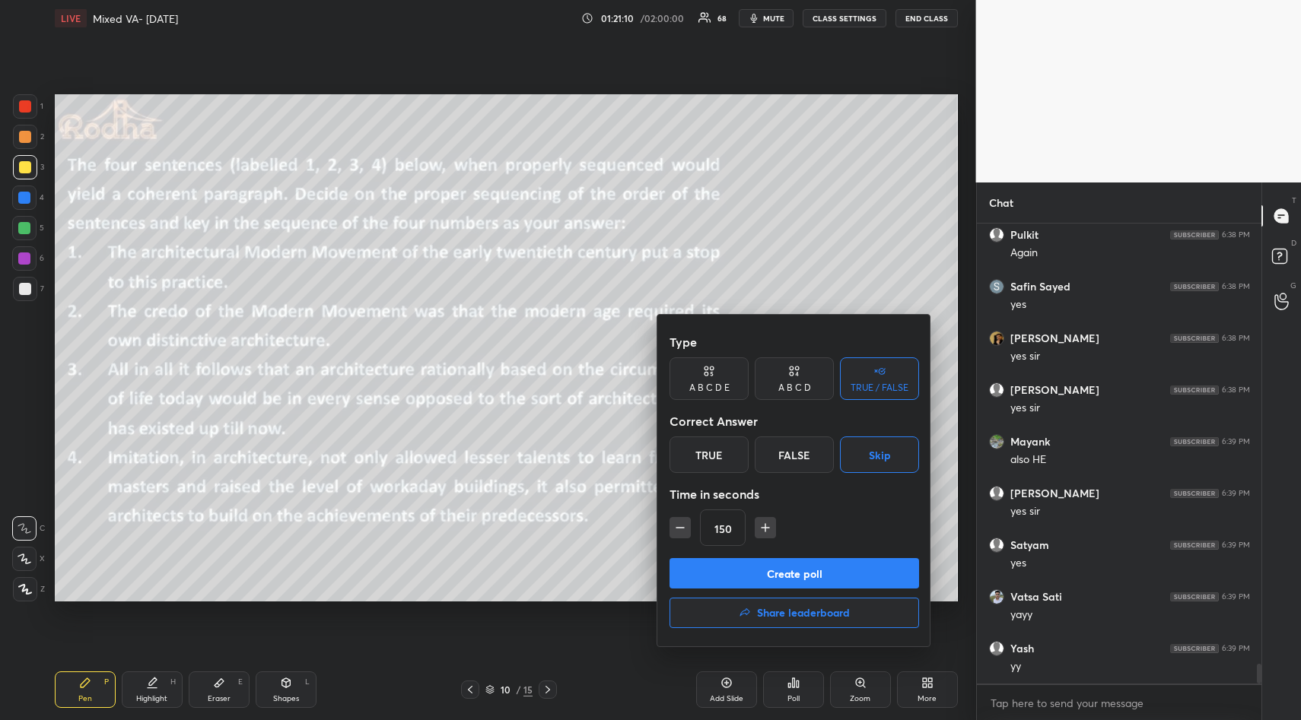
scroll to position [10055, 0]
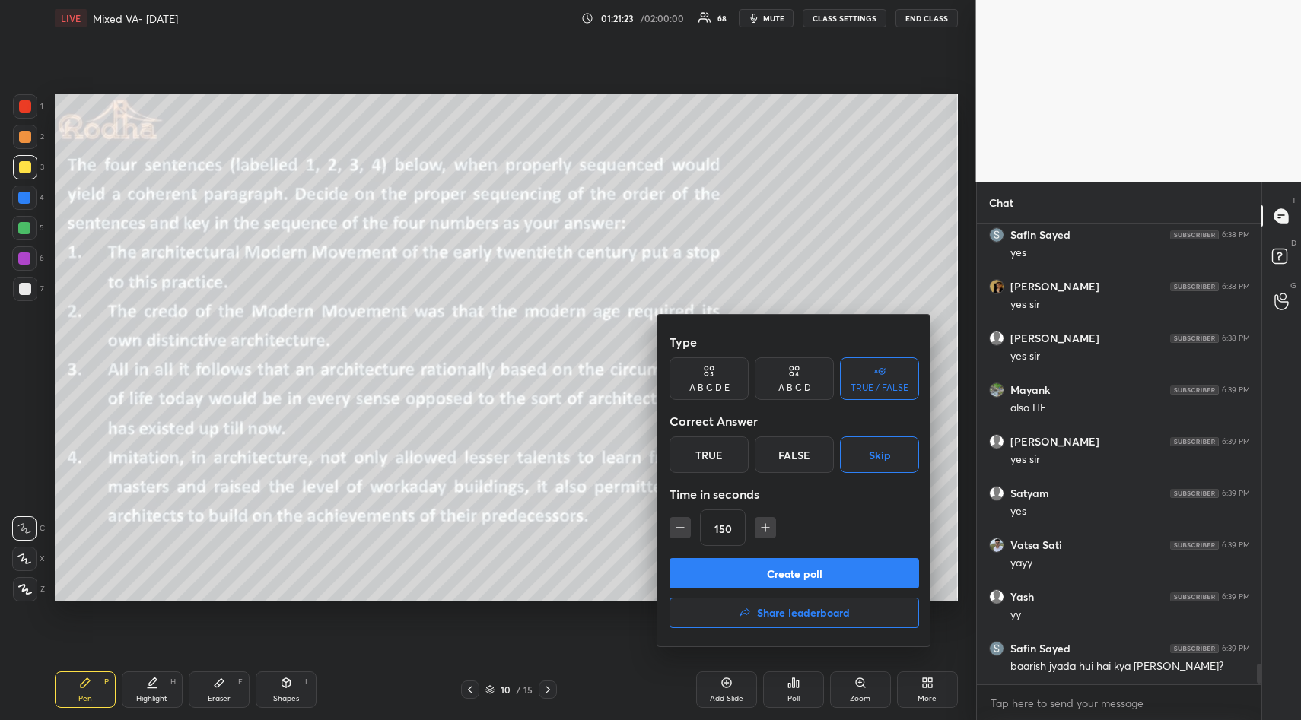
click at [835, 574] on button "Create poll" at bounding box center [794, 573] width 250 height 30
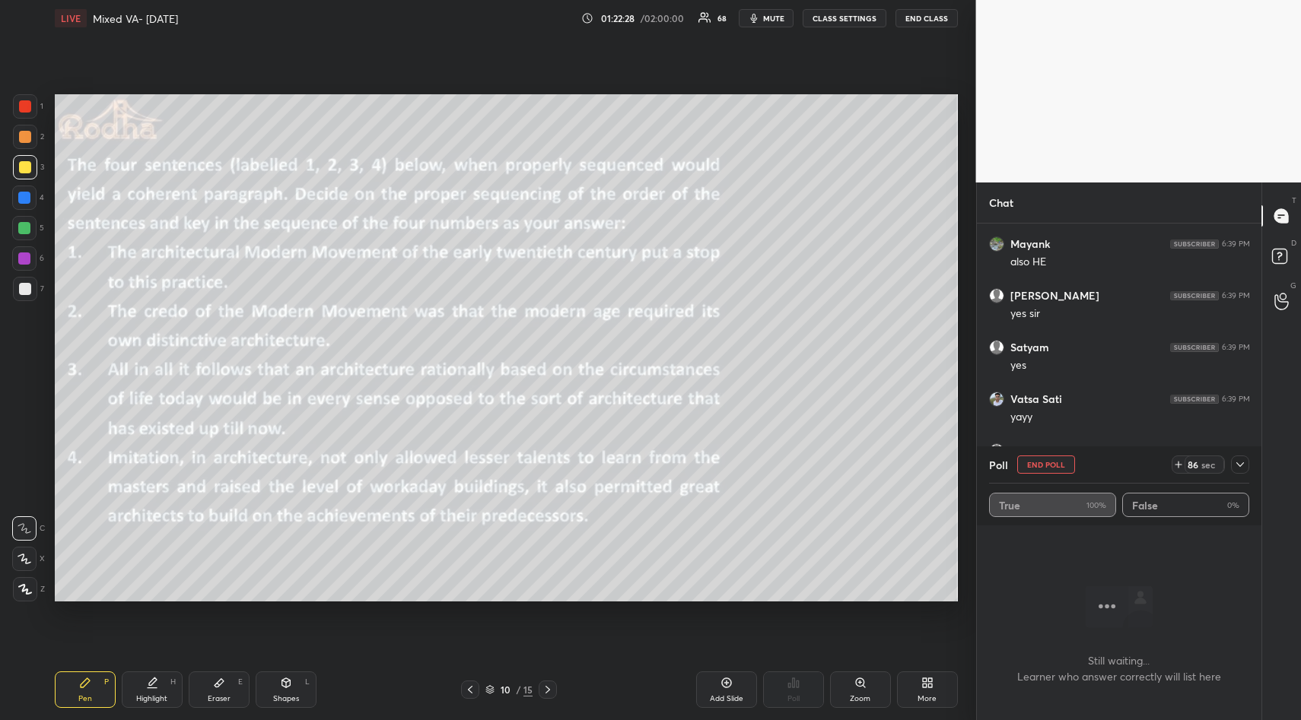
scroll to position [9019, 0]
click at [828, 55] on div "Setting up your live class Poll for secs No correct answer Start poll" at bounding box center [506, 348] width 915 height 623
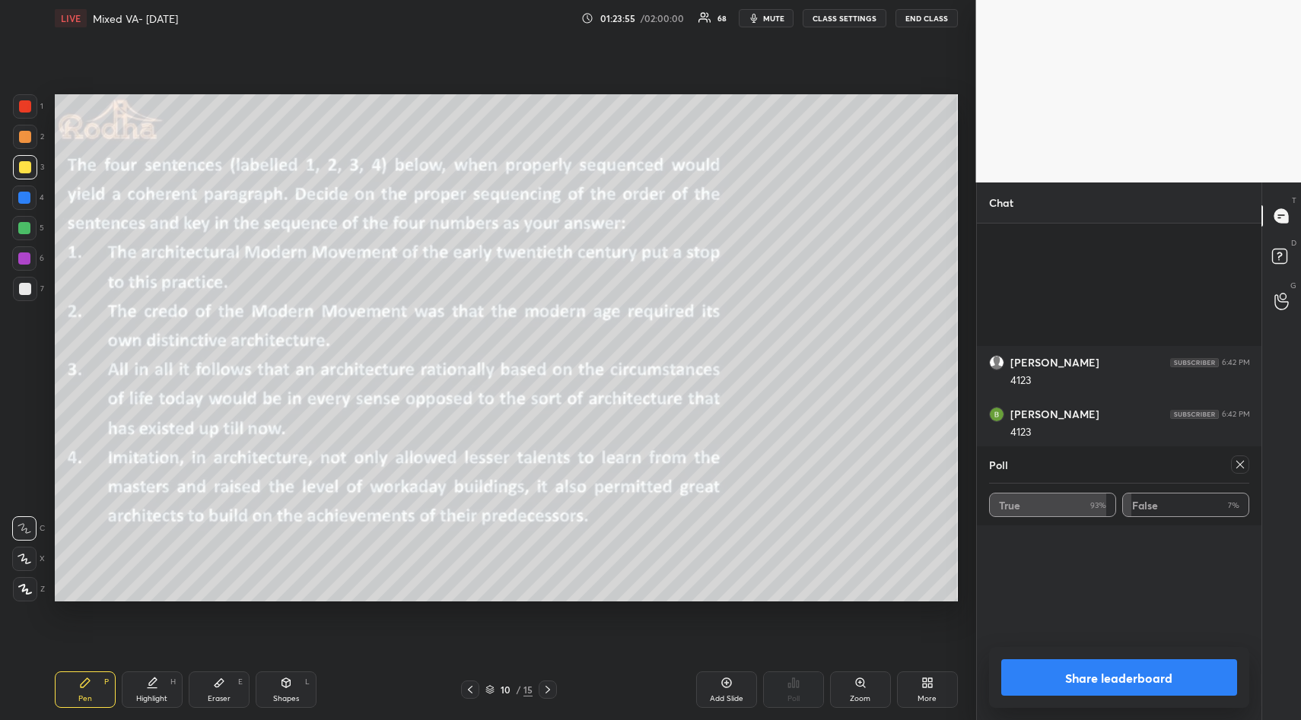
scroll to position [9707, 0]
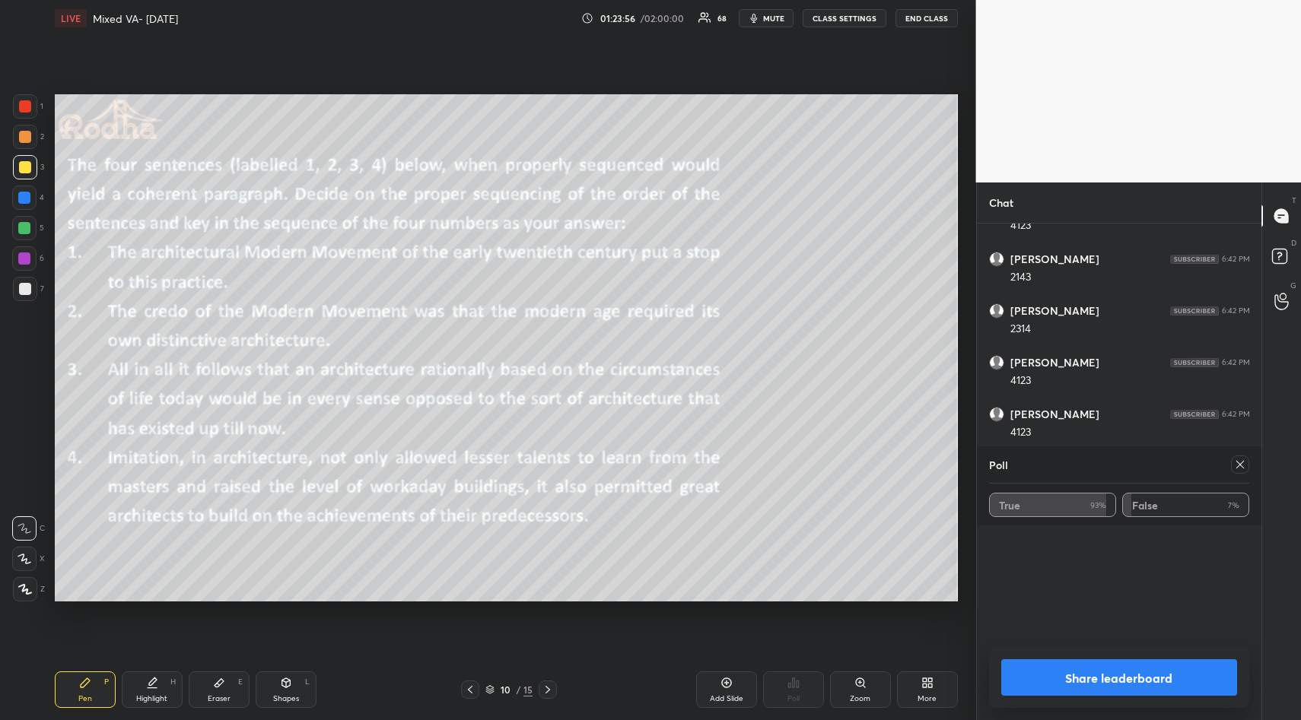
click at [1241, 469] on icon at bounding box center [1240, 465] width 12 height 12
type textarea "x"
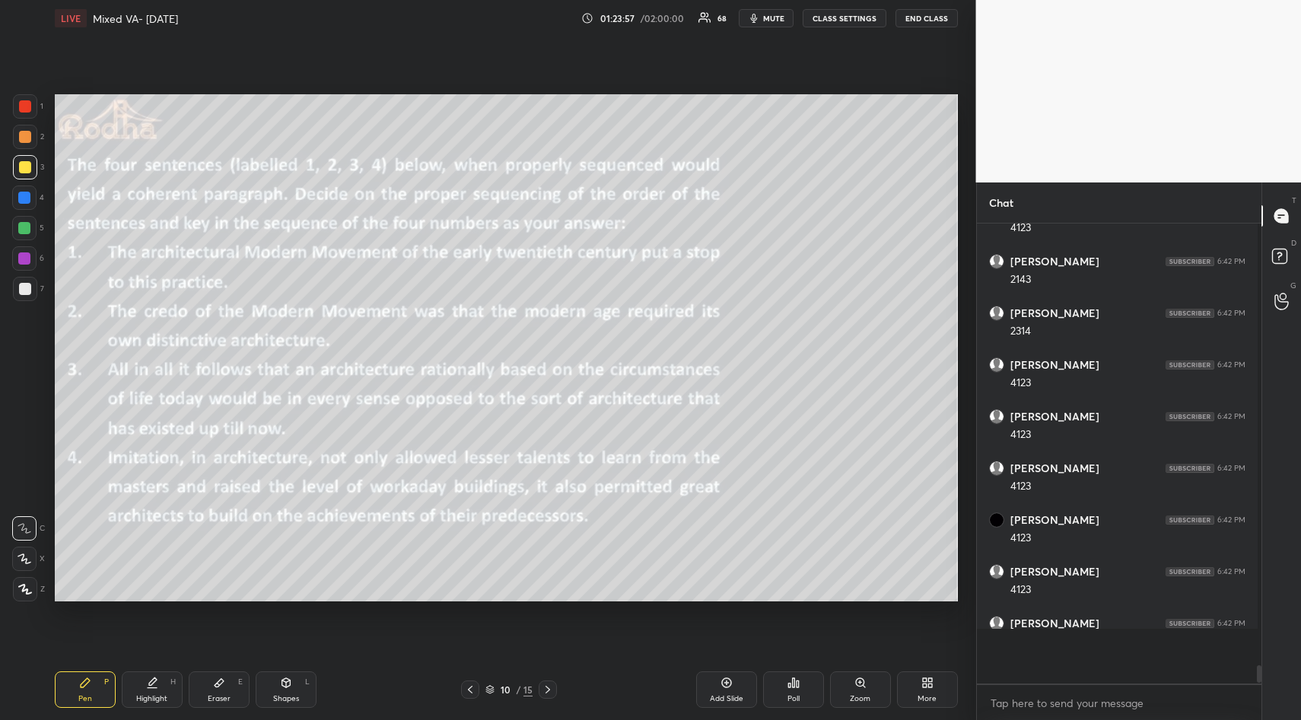
scroll to position [492, 280]
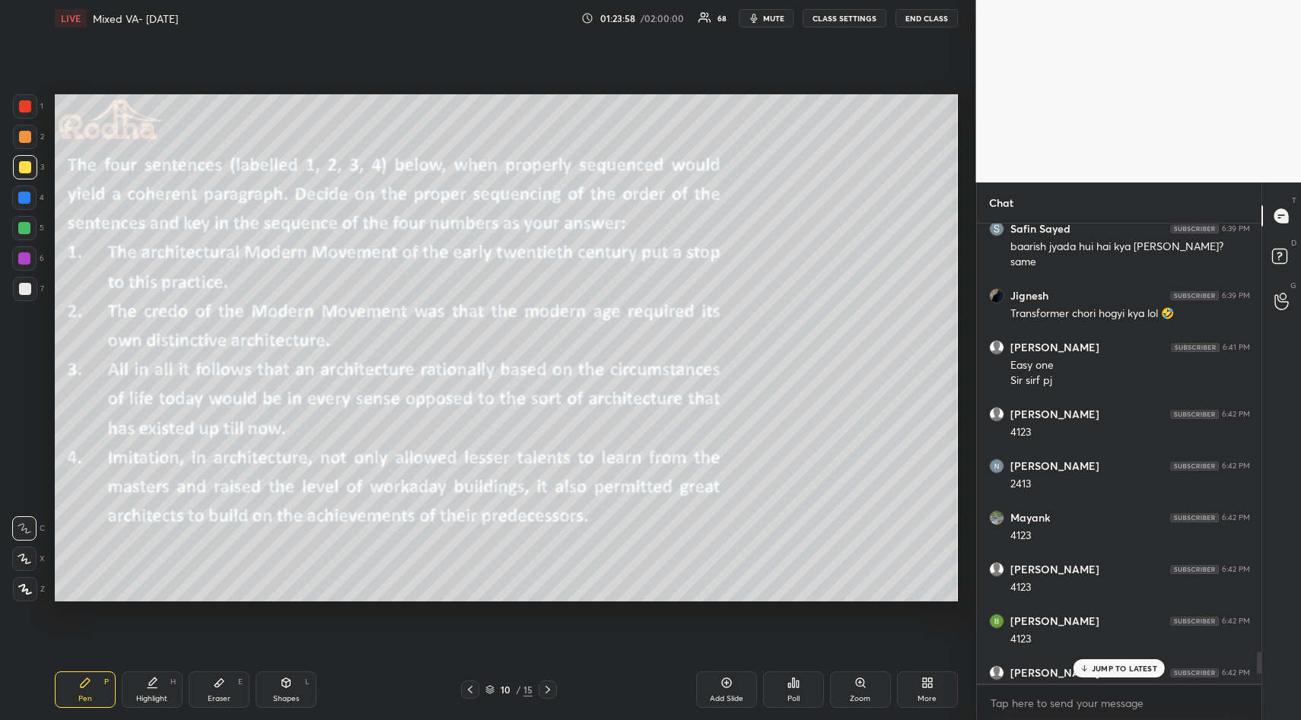
click at [1101, 668] on p "JUMP TO LATEST" at bounding box center [1124, 668] width 65 height 9
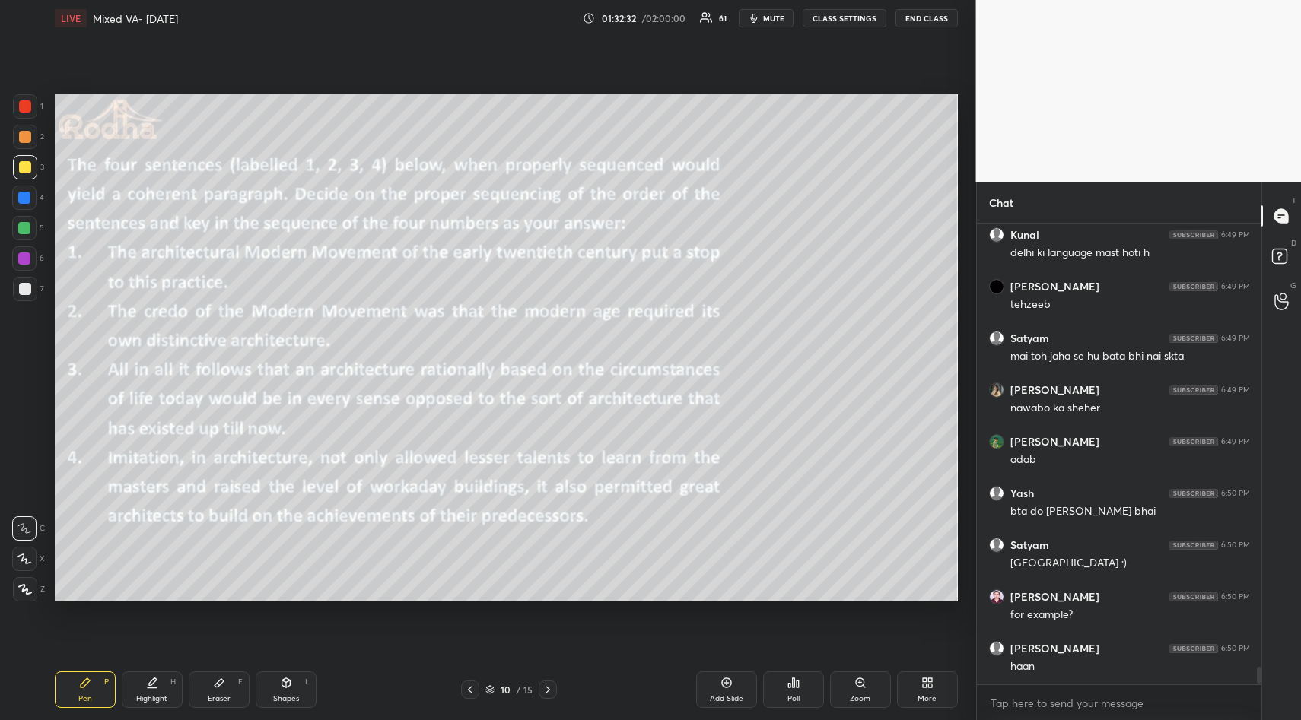
scroll to position [12418, 0]
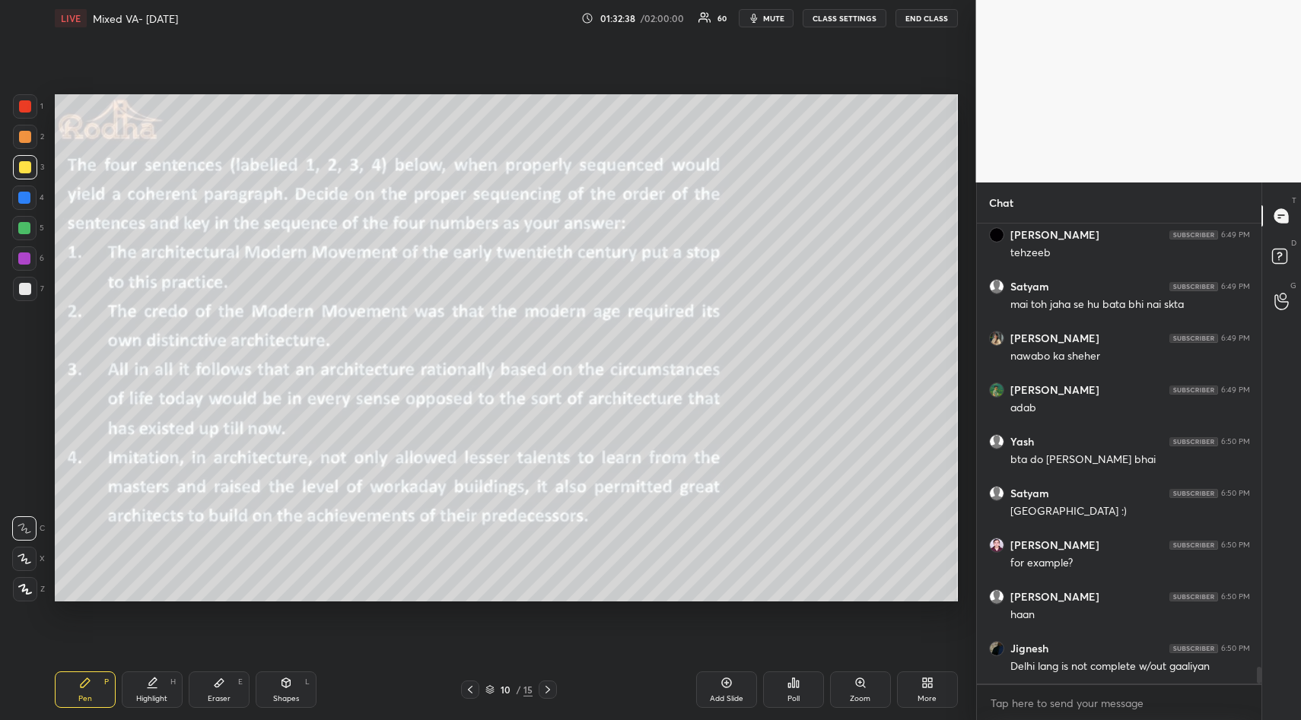
click at [842, 603] on div "Setting up your live class Poll for secs No correct answer Start poll" at bounding box center [506, 348] width 915 height 623
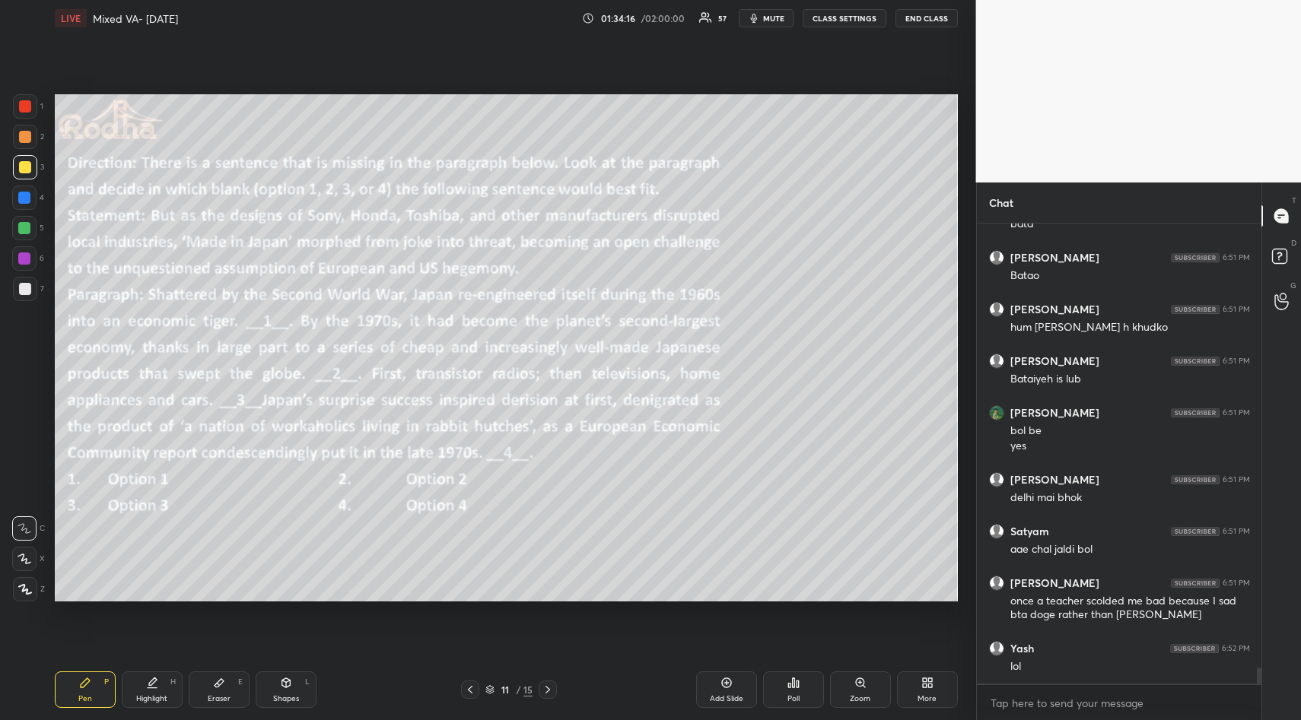
scroll to position [12662, 0]
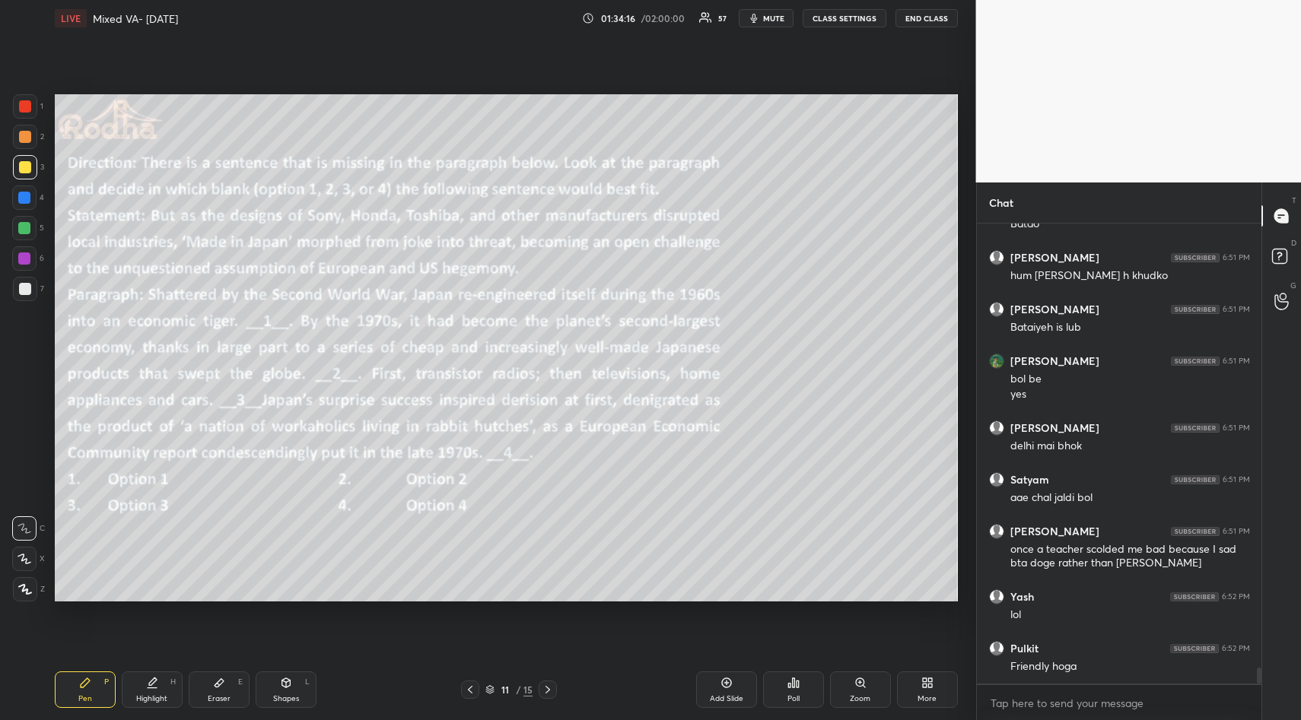
click at [799, 682] on div "Poll" at bounding box center [793, 690] width 61 height 37
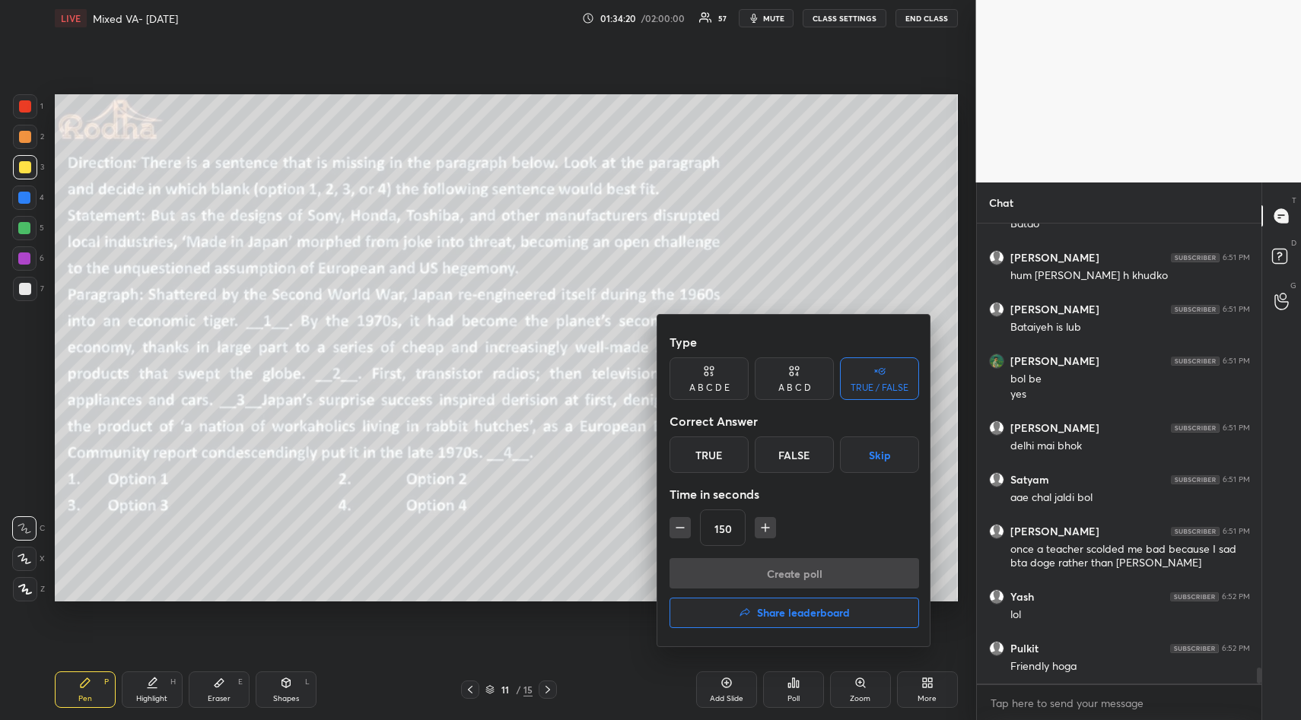
click at [682, 527] on icon "button" at bounding box center [679, 527] width 15 height 15
click at [682, 523] on icon "button" at bounding box center [679, 527] width 15 height 15
type input "120"
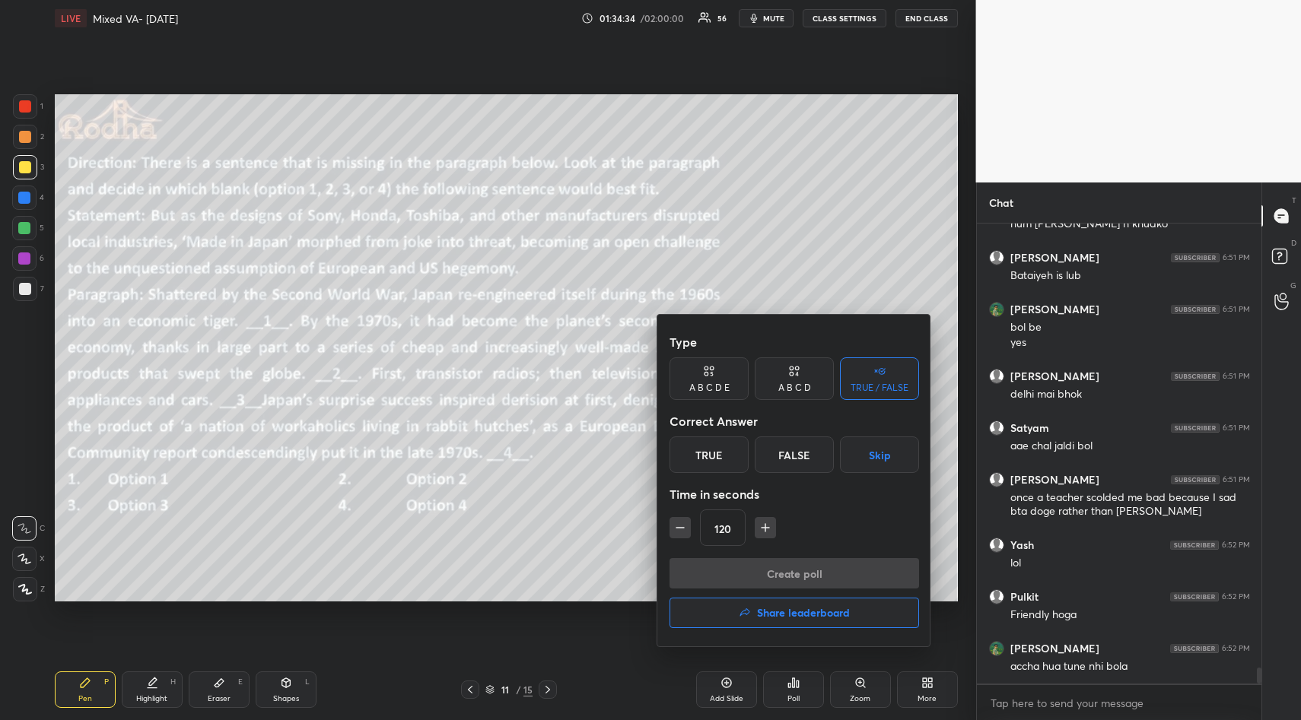
drag, startPoint x: 785, startPoint y: 380, endPoint x: 780, endPoint y: 418, distance: 39.1
click at [786, 382] on div "A B C D" at bounding box center [794, 379] width 79 height 43
click at [794, 456] on div "C" at bounding box center [793, 455] width 45 height 37
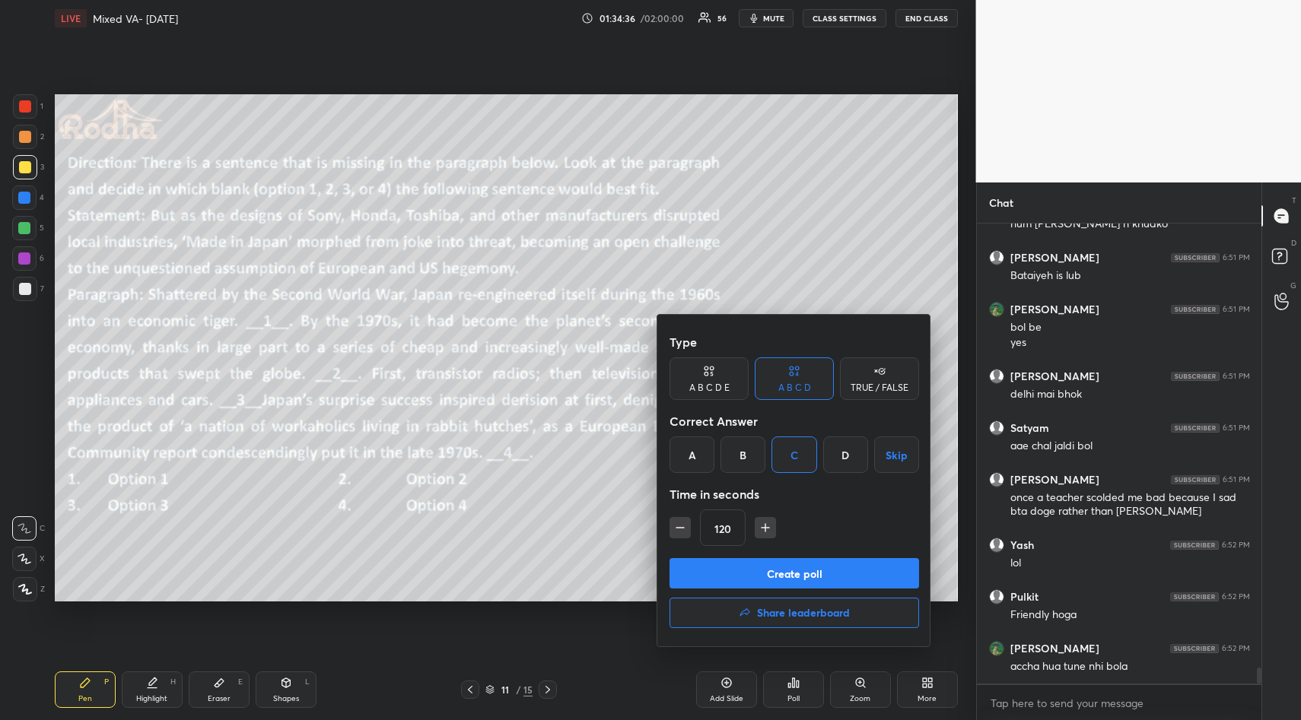
click at [787, 575] on button "Create poll" at bounding box center [794, 573] width 250 height 30
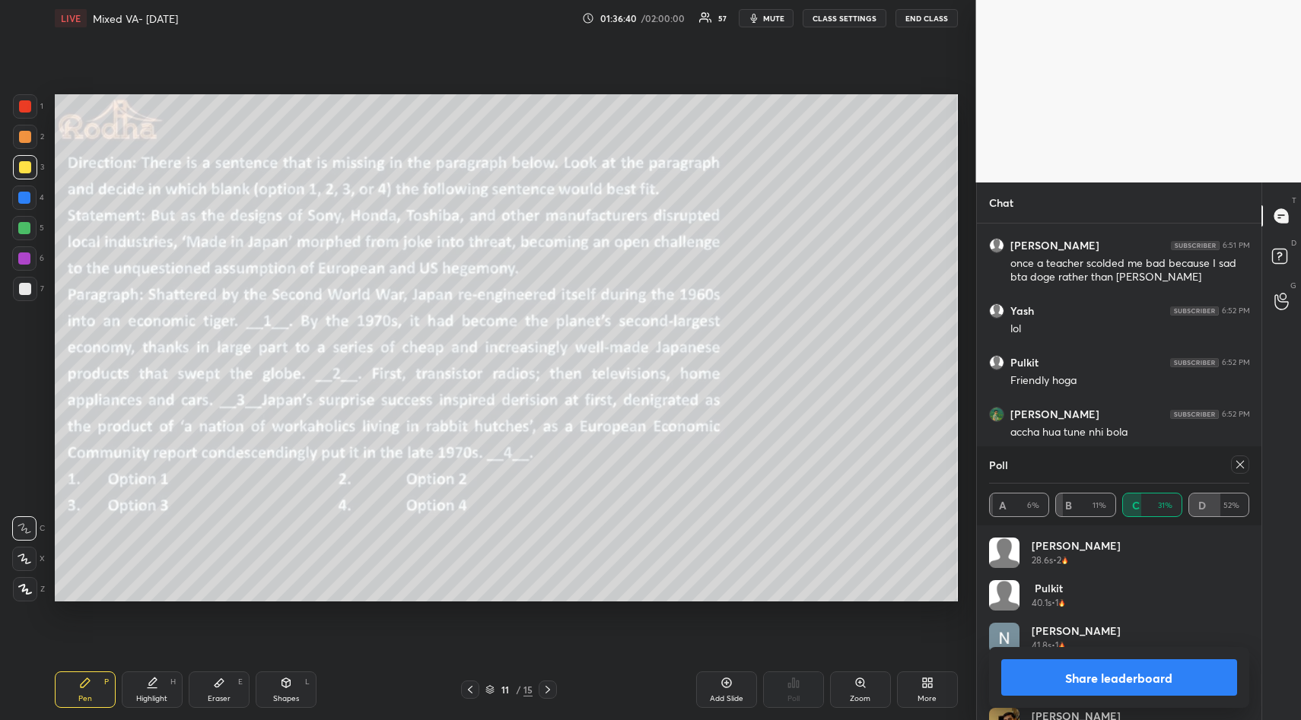
scroll to position [12877, 0]
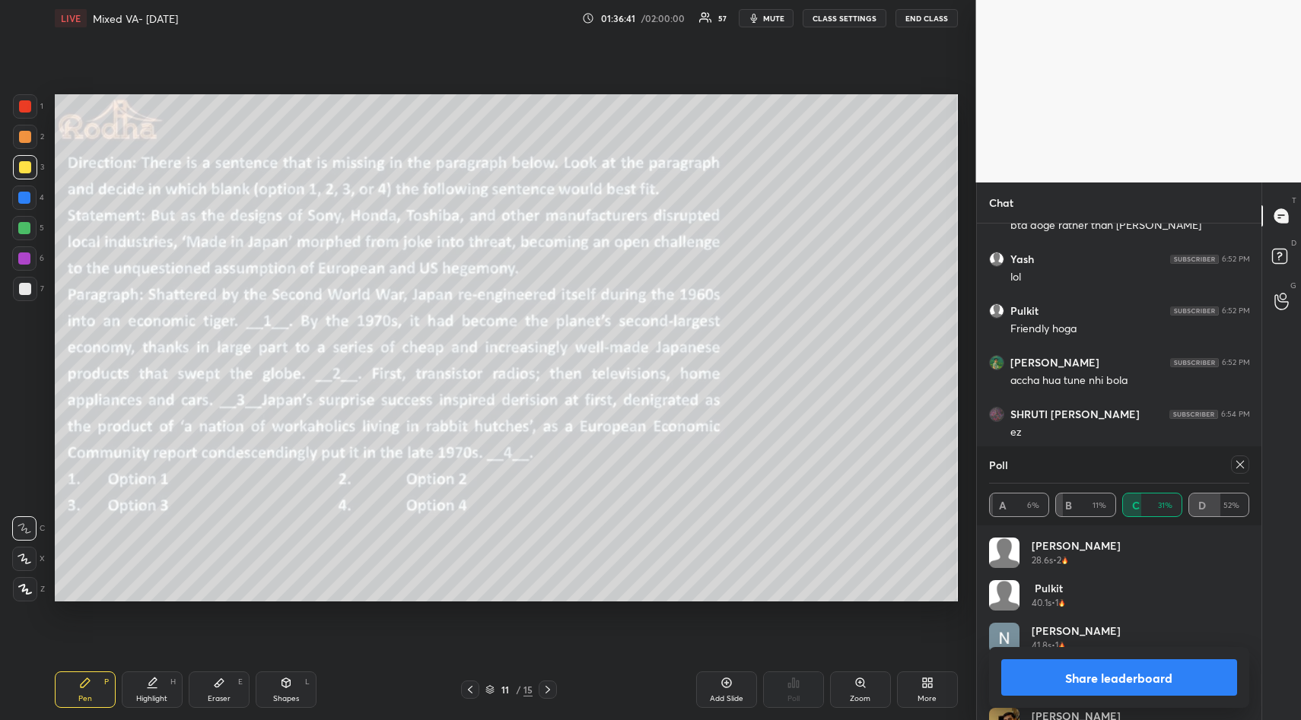
click at [1239, 466] on icon at bounding box center [1240, 465] width 12 height 12
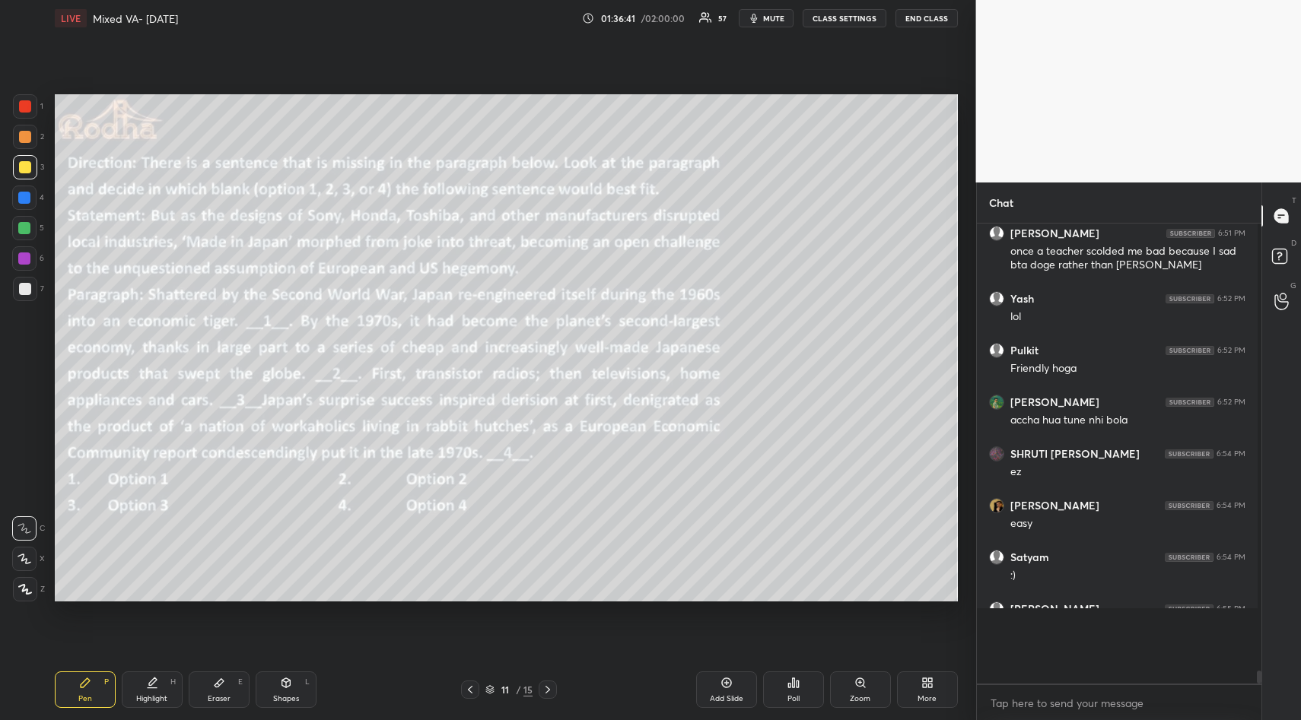
scroll to position [5, 5]
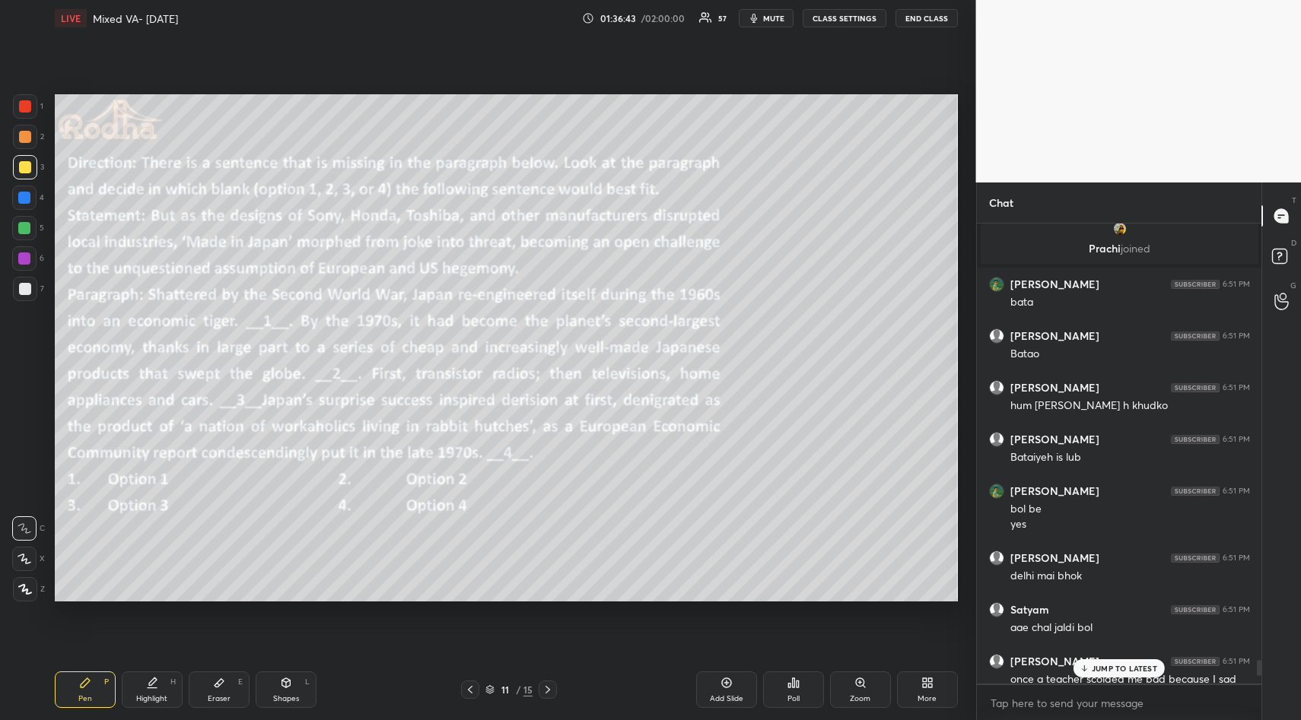
click at [1120, 668] on p "JUMP TO LATEST" at bounding box center [1124, 668] width 65 height 9
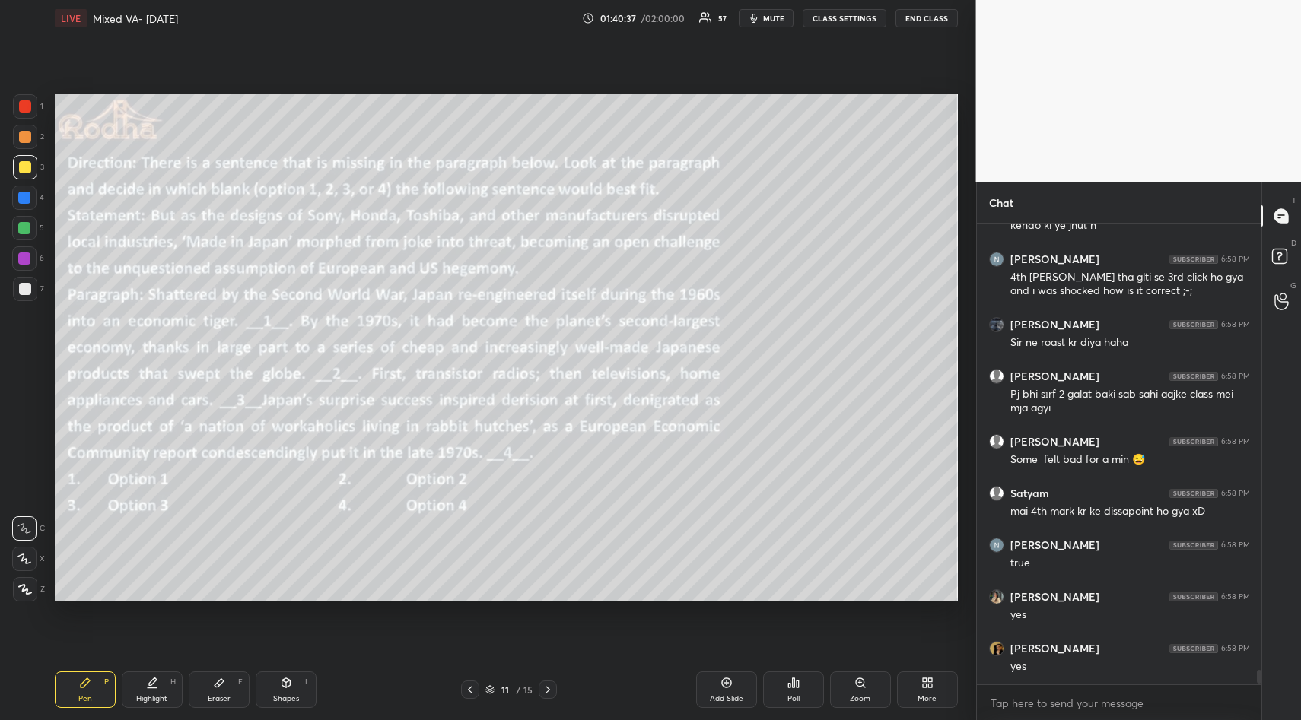
scroll to position [14821, 0]
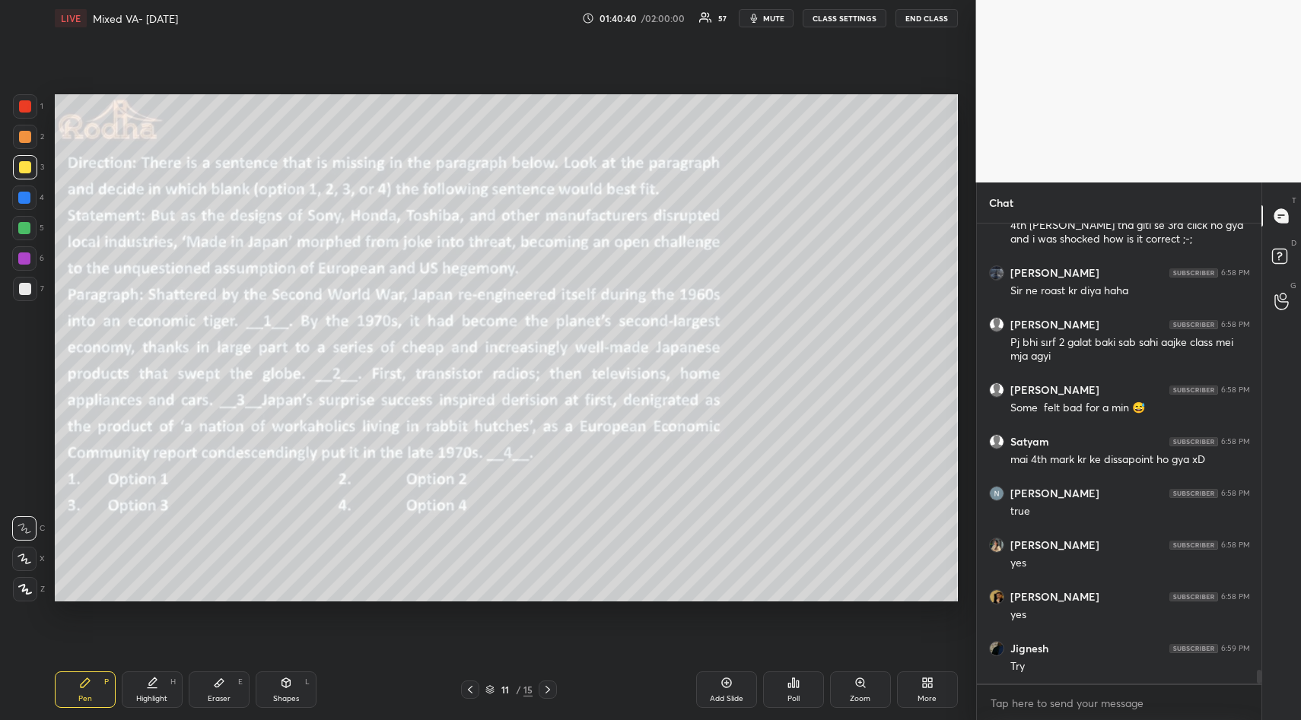
drag, startPoint x: 215, startPoint y: 681, endPoint x: 215, endPoint y: 670, distance: 10.7
click at [215, 679] on icon at bounding box center [219, 683] width 12 height 12
click at [26, 495] on span "Erase all" at bounding box center [24, 498] width 23 height 11
click at [87, 675] on div "Pen P" at bounding box center [85, 690] width 61 height 37
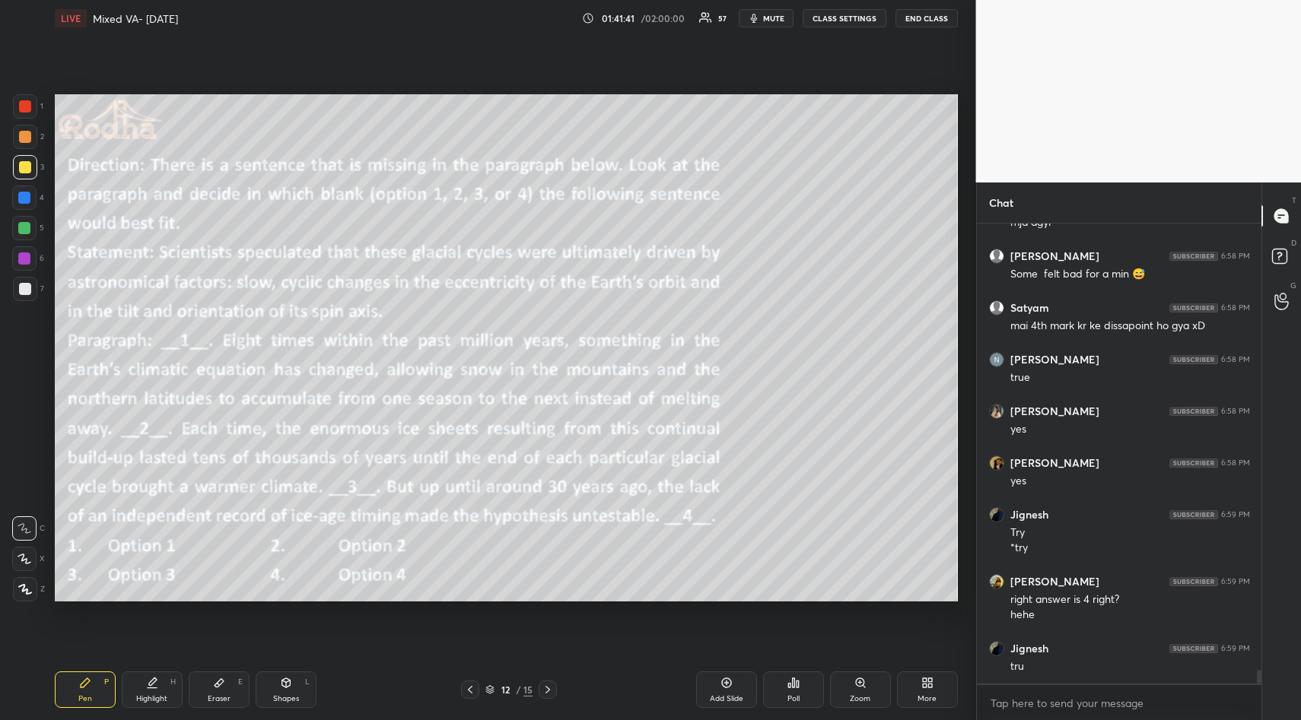
scroll to position [15007, 0]
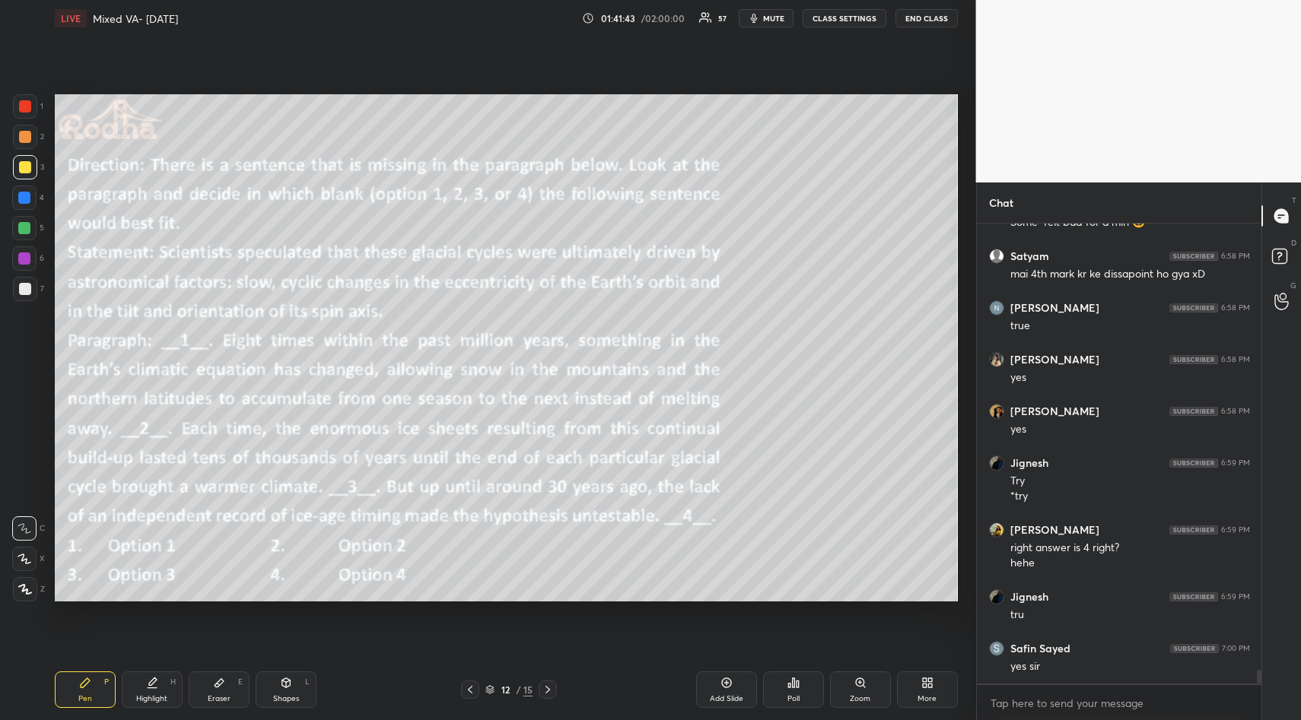
click at [796, 681] on icon at bounding box center [797, 684] width 2 height 7
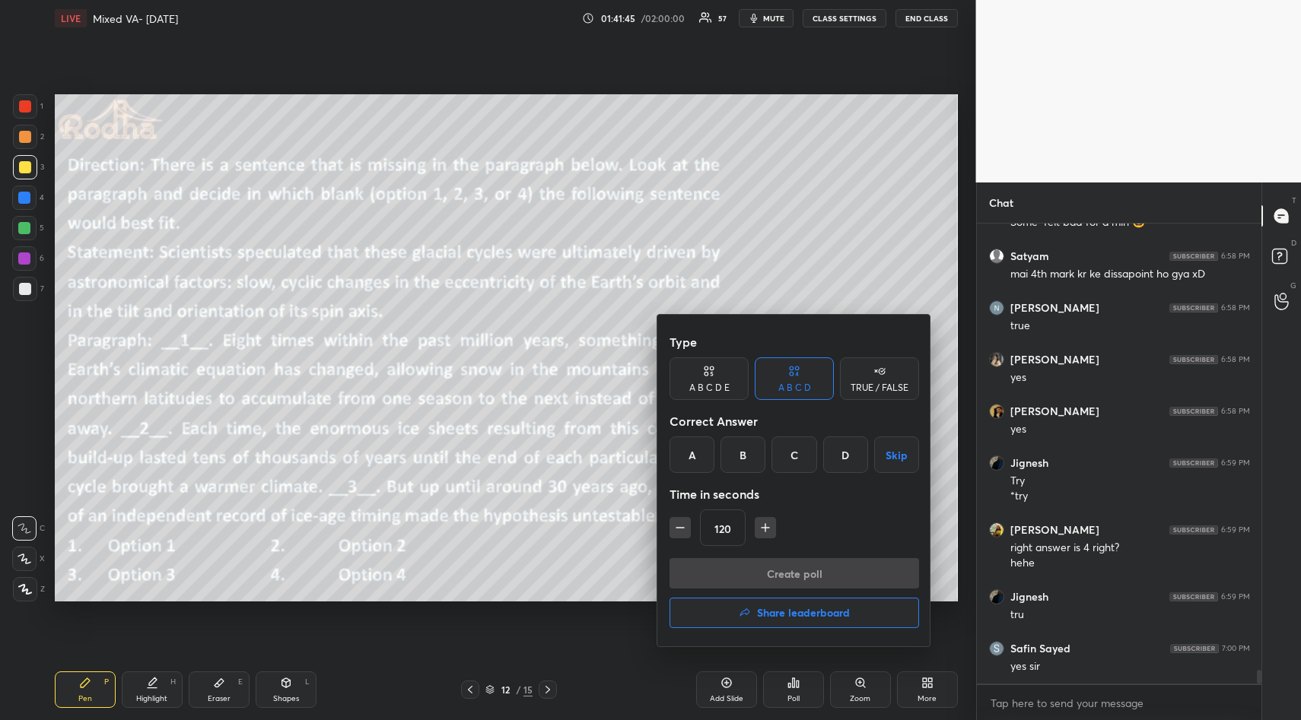
click at [604, 572] on div at bounding box center [650, 360] width 1301 height 720
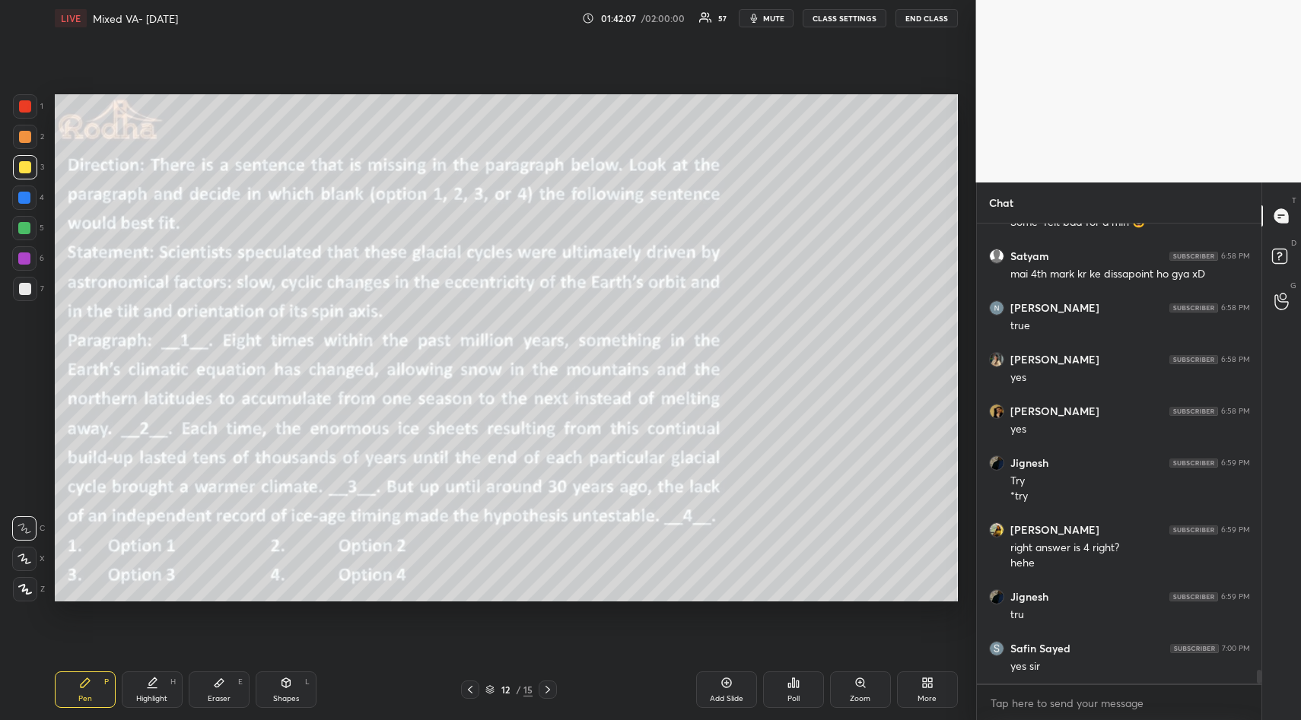
click at [800, 684] on div "Poll" at bounding box center [793, 690] width 61 height 37
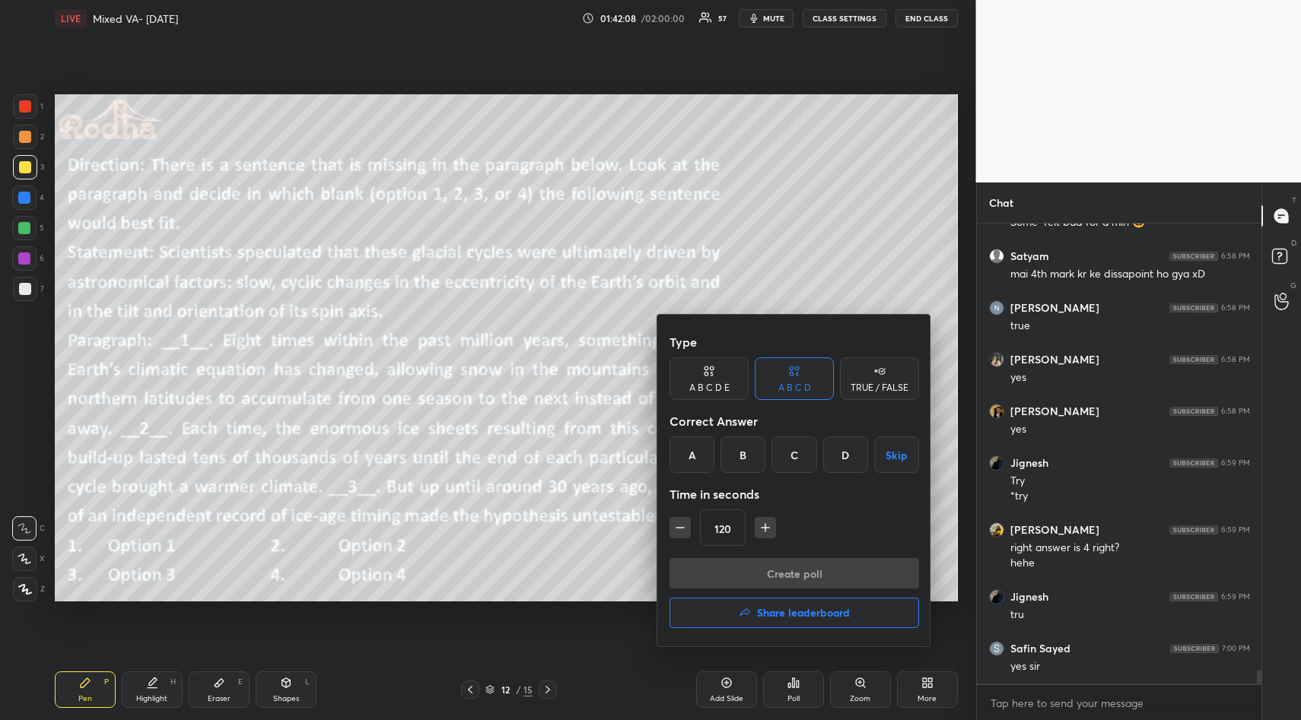
drag, startPoint x: 797, startPoint y: 448, endPoint x: 793, endPoint y: 486, distance: 38.3
click at [795, 453] on div "C" at bounding box center [793, 455] width 45 height 37
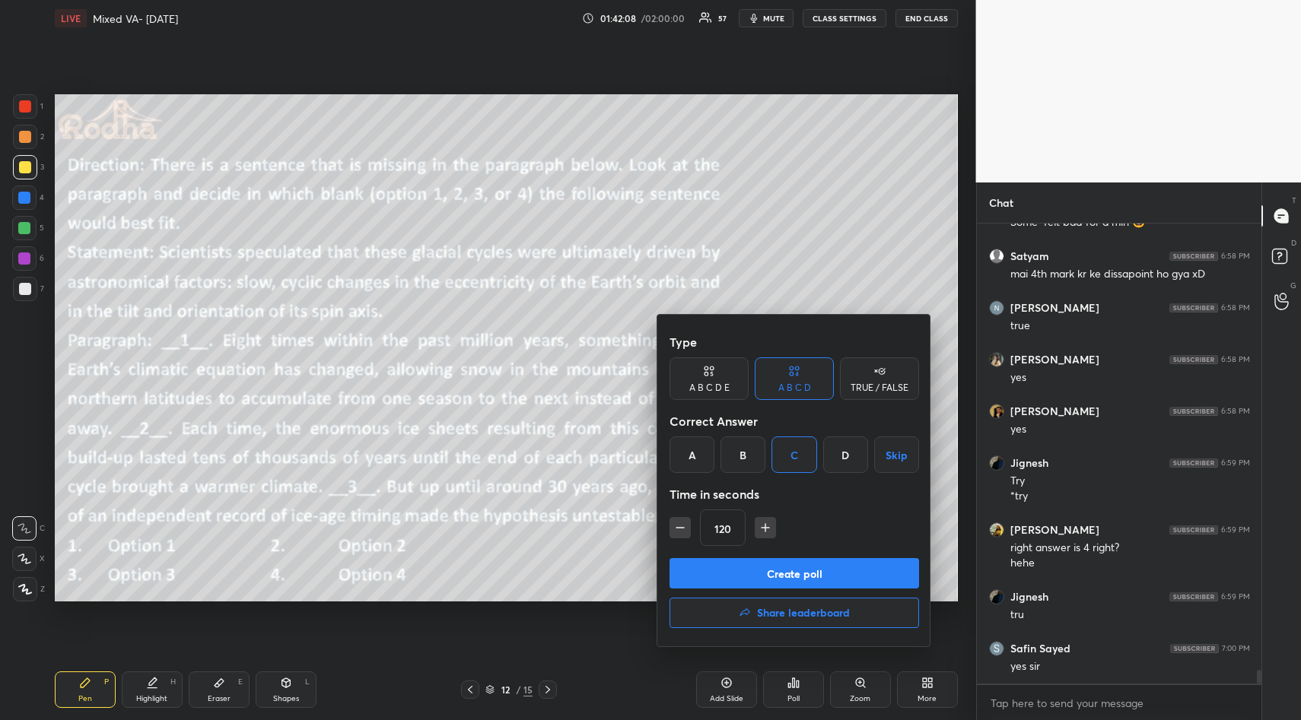
click at [800, 574] on button "Create poll" at bounding box center [794, 573] width 250 height 30
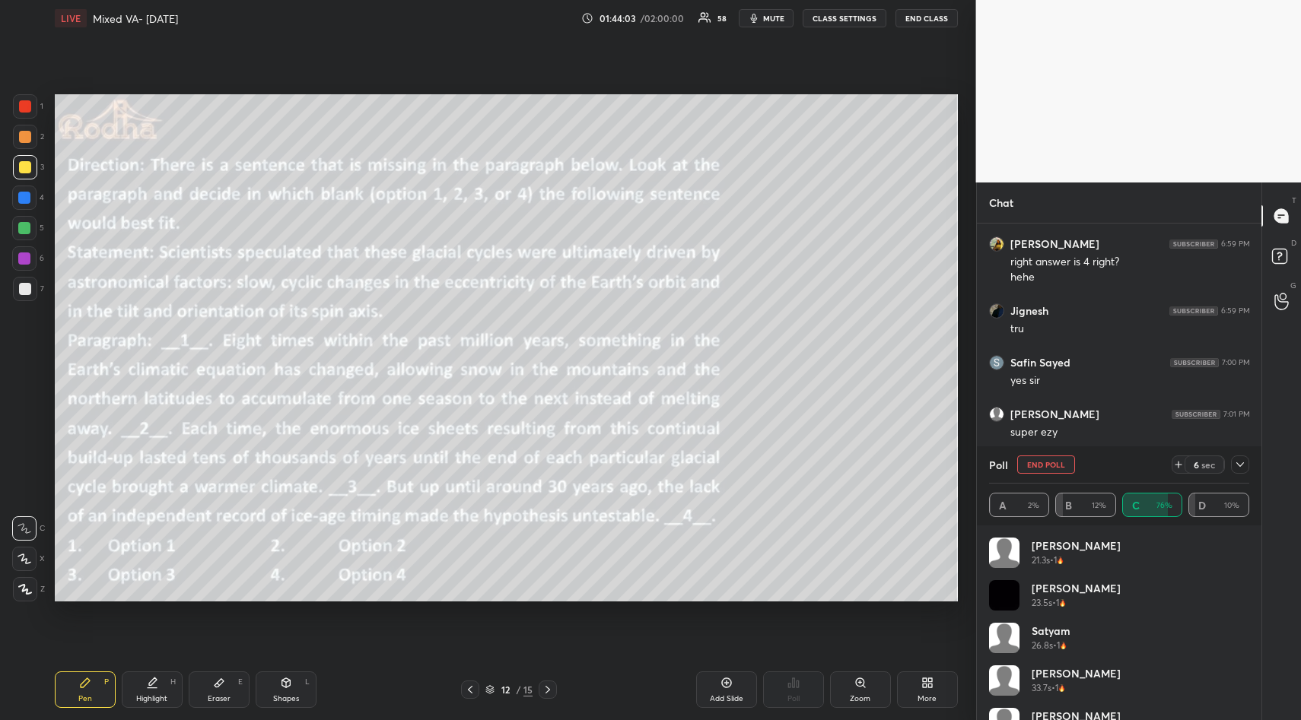
scroll to position [14738, 0]
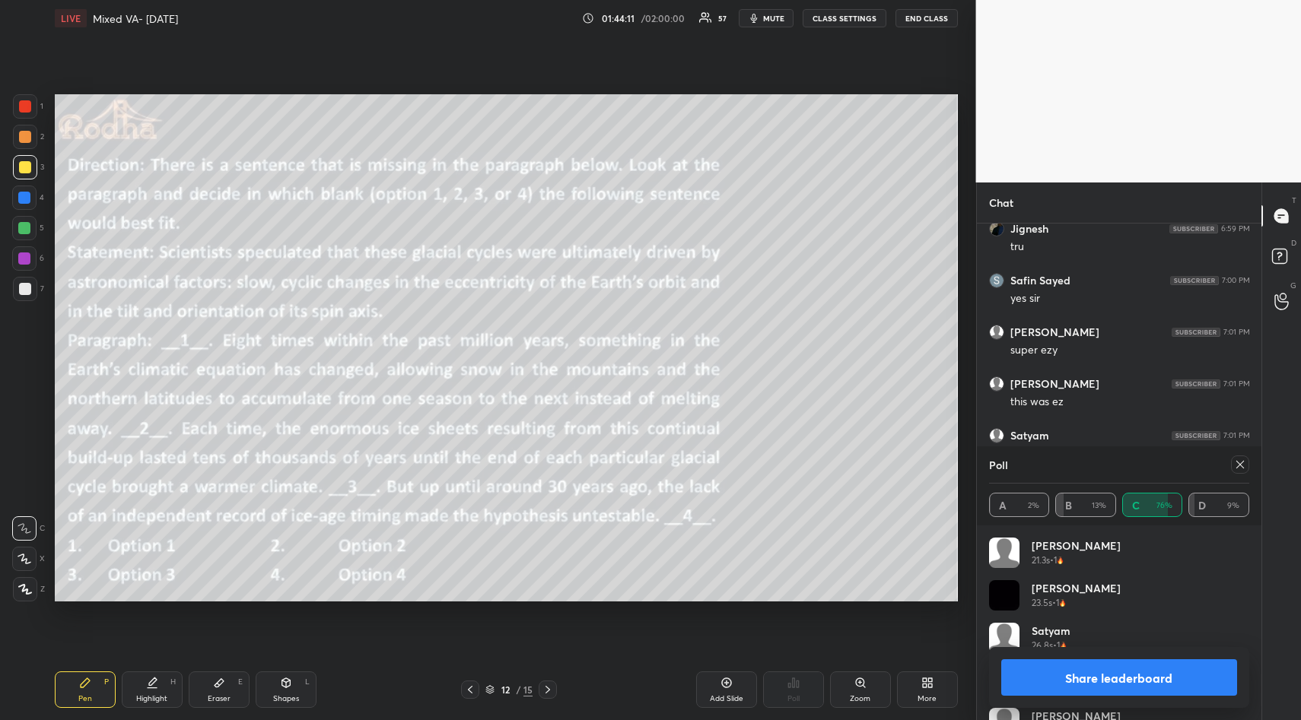
click at [1240, 465] on icon at bounding box center [1240, 465] width 12 height 12
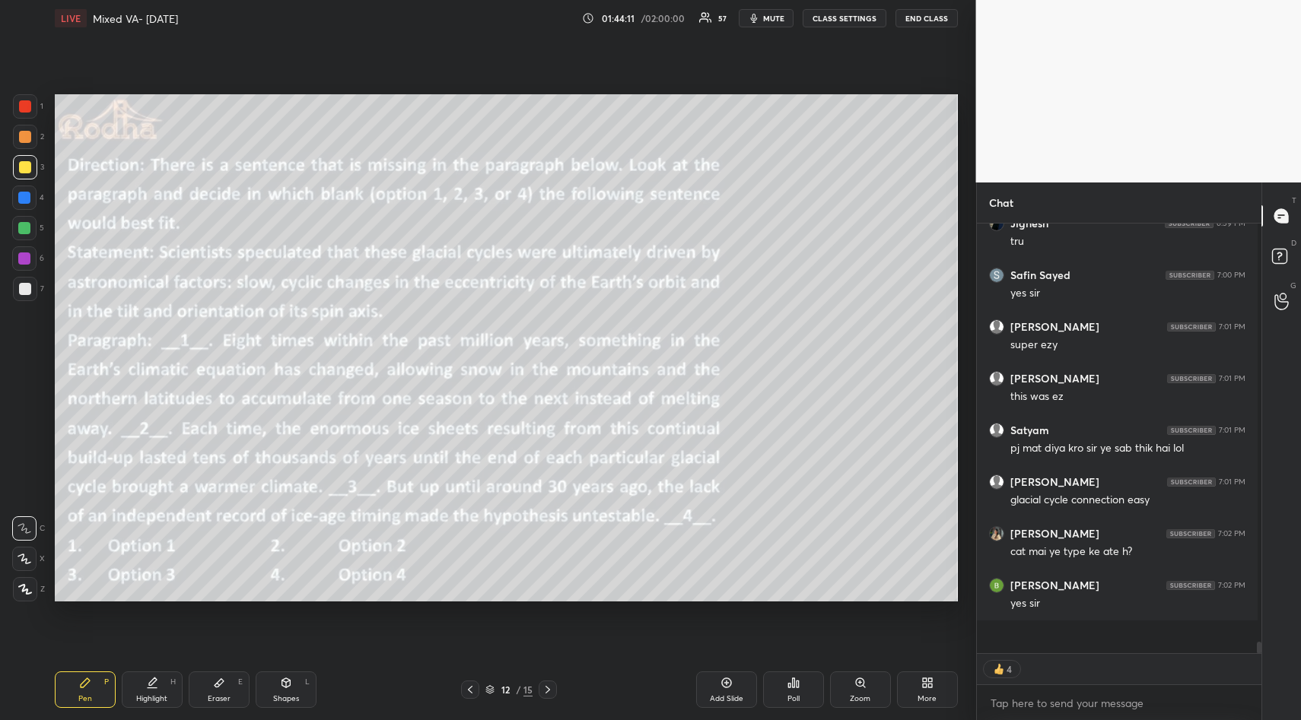
scroll to position [14719, 0]
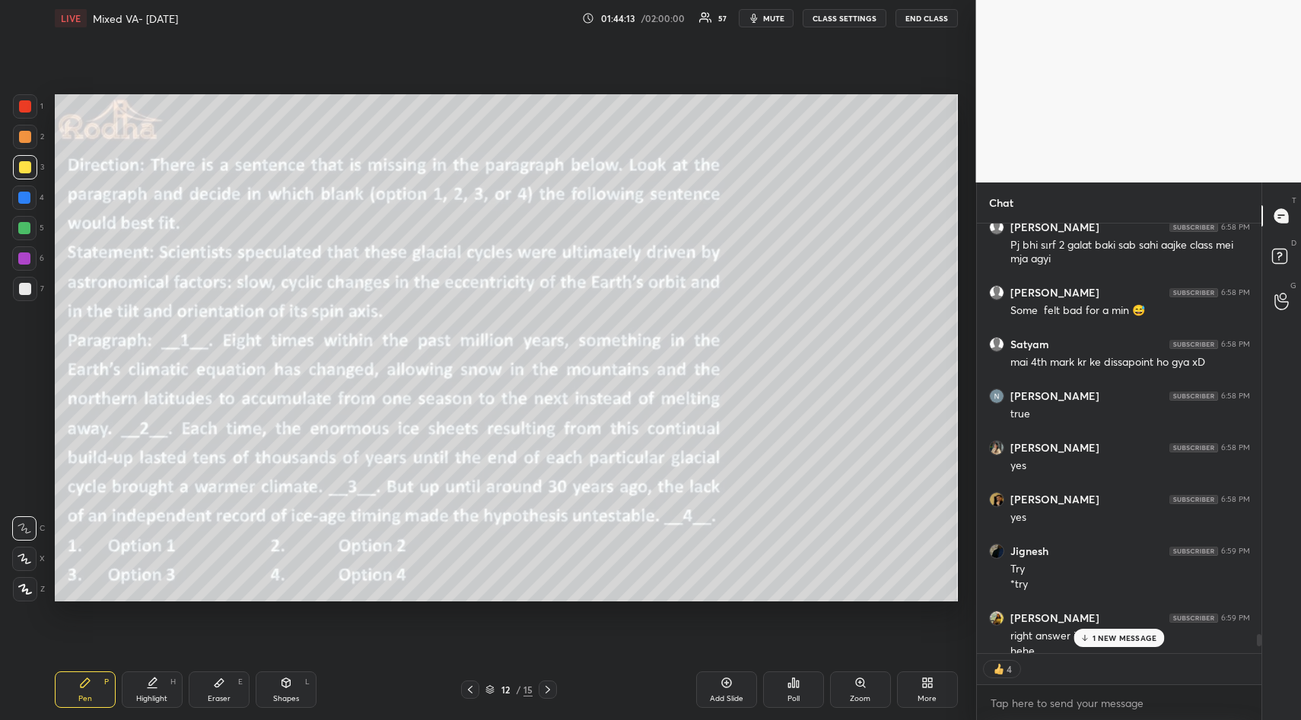
click at [1112, 638] on p "1 NEW MESSAGE" at bounding box center [1124, 638] width 65 height 9
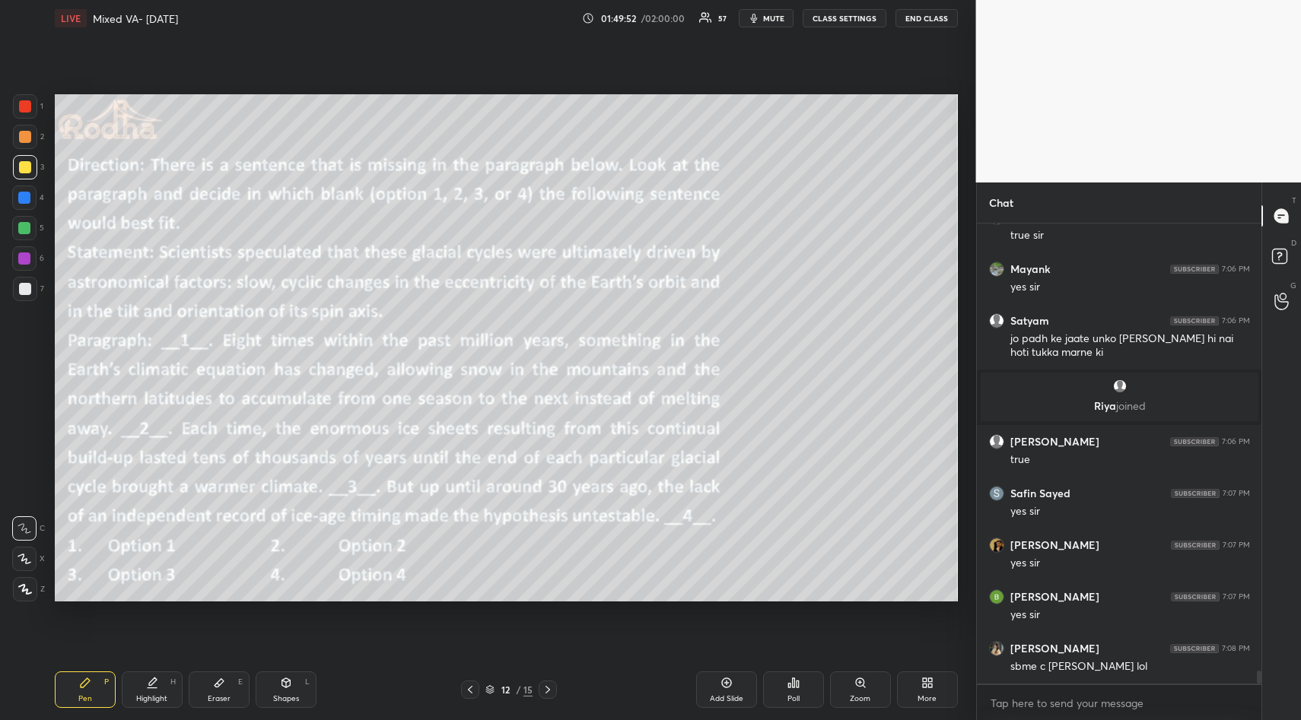
scroll to position [16107, 0]
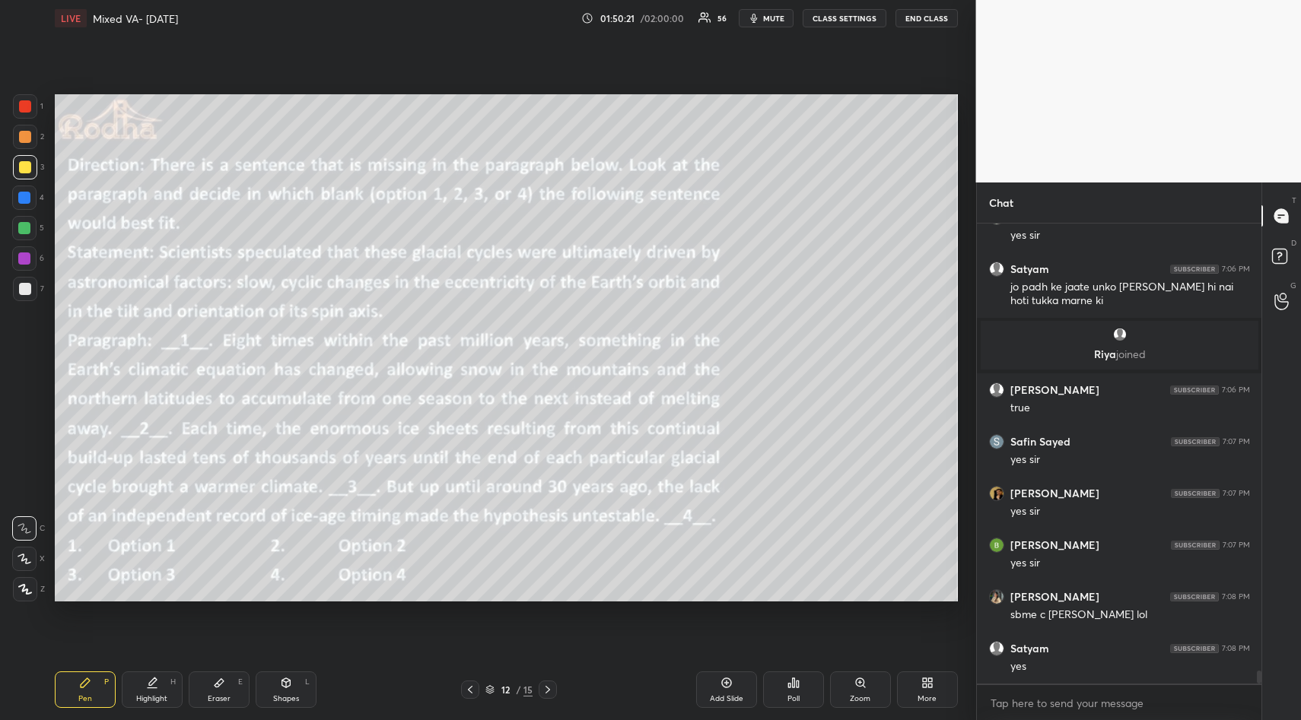
click at [416, 103] on div "Setting up your live class Poll for secs No correct answer Start poll" at bounding box center [506, 348] width 915 height 623
click at [424, 100] on div "Setting up your live class Poll for secs No correct answer Start poll" at bounding box center [506, 348] width 915 height 623
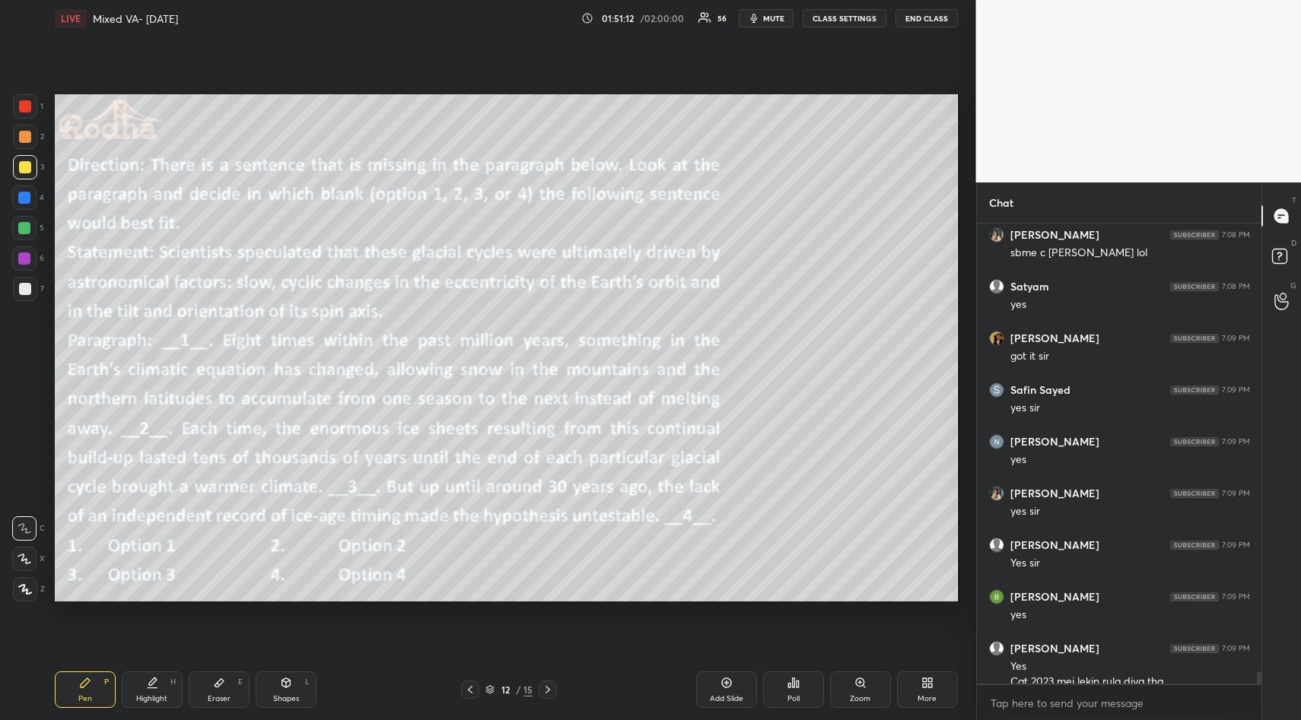
scroll to position [16484, 0]
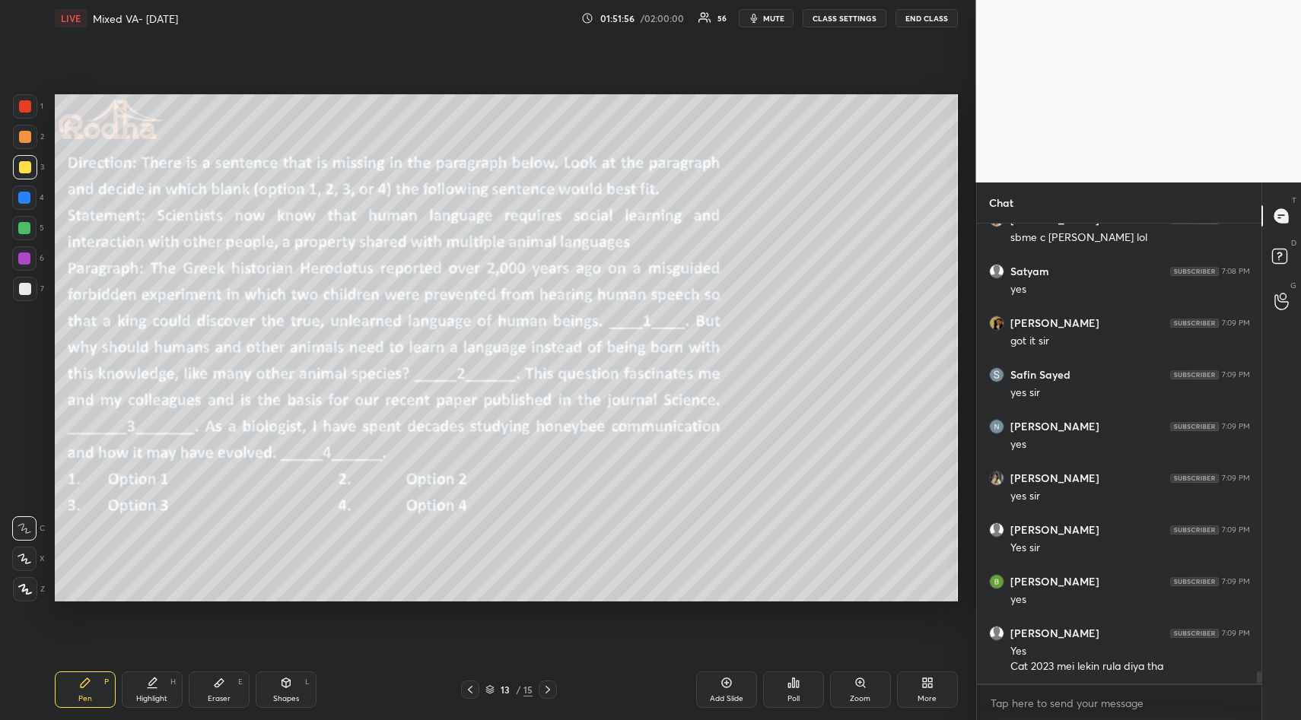
click at [812, 689] on div "Poll" at bounding box center [793, 690] width 61 height 37
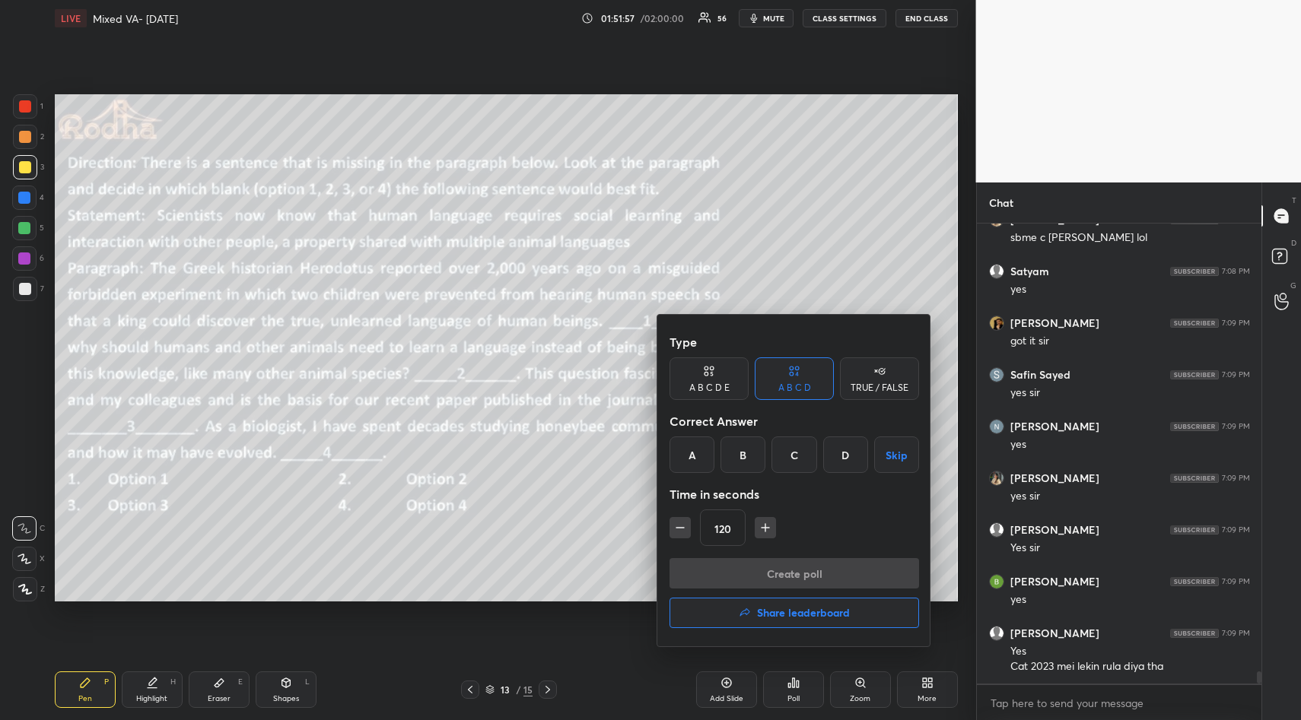
click at [691, 463] on div "A" at bounding box center [691, 455] width 45 height 37
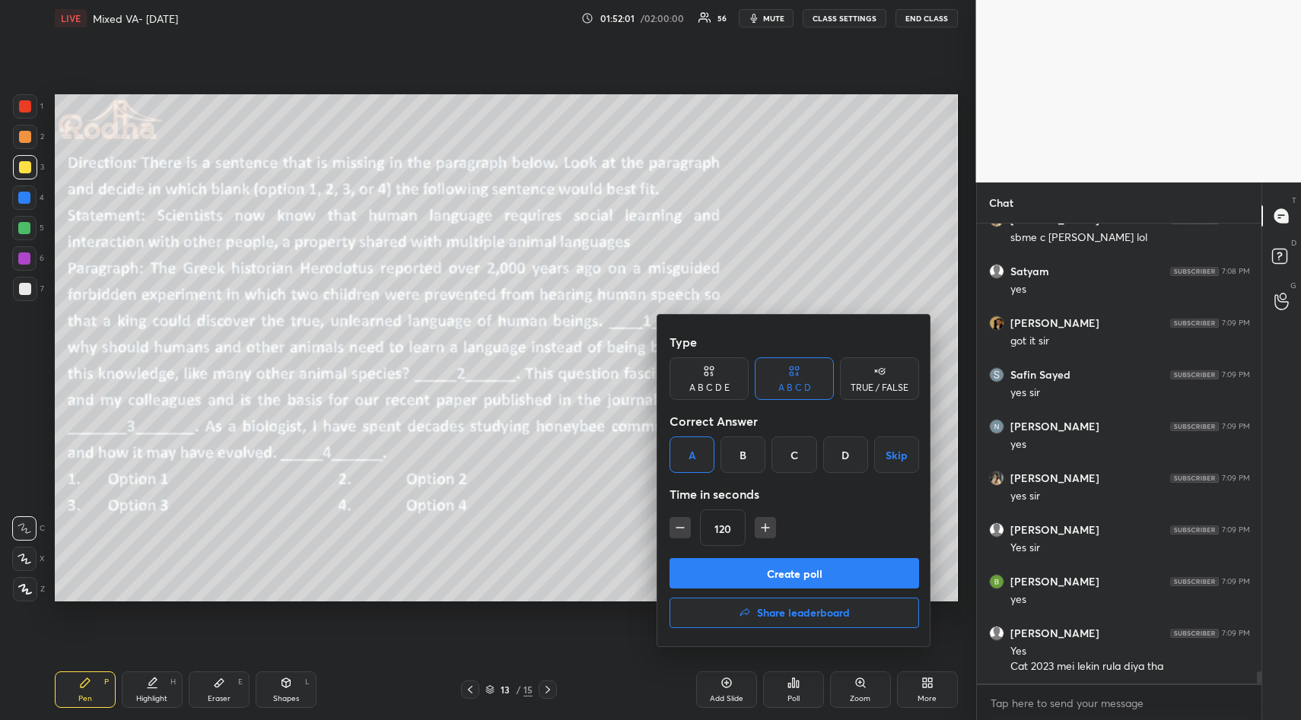
click at [821, 568] on button "Create poll" at bounding box center [794, 573] width 250 height 30
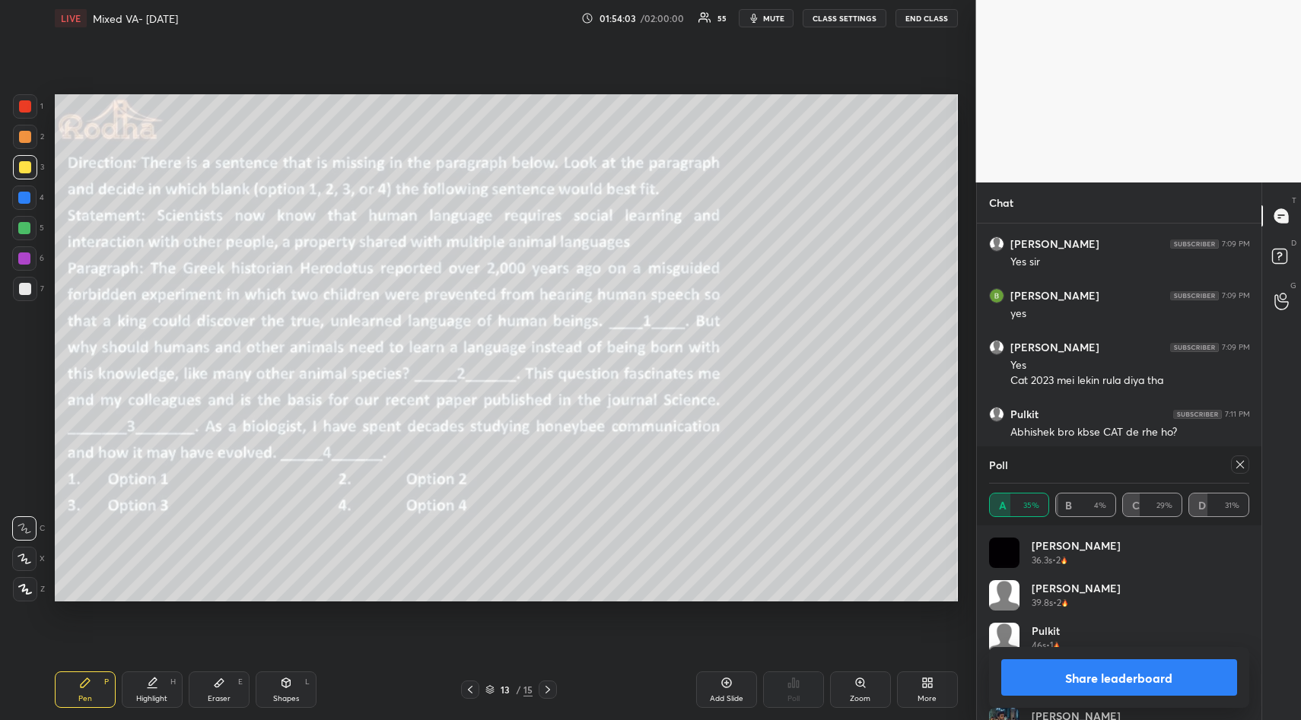
scroll to position [16656, 0]
click at [1240, 466] on icon at bounding box center [1240, 465] width 8 height 8
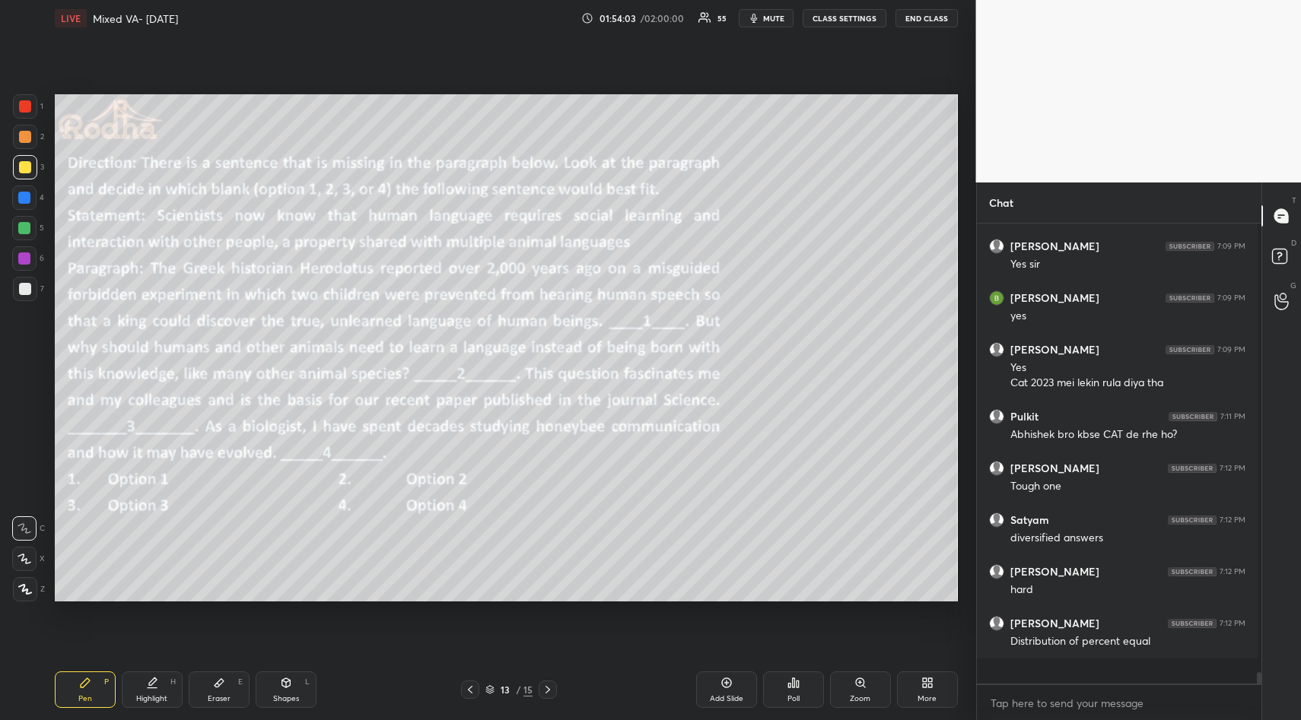
scroll to position [5, 5]
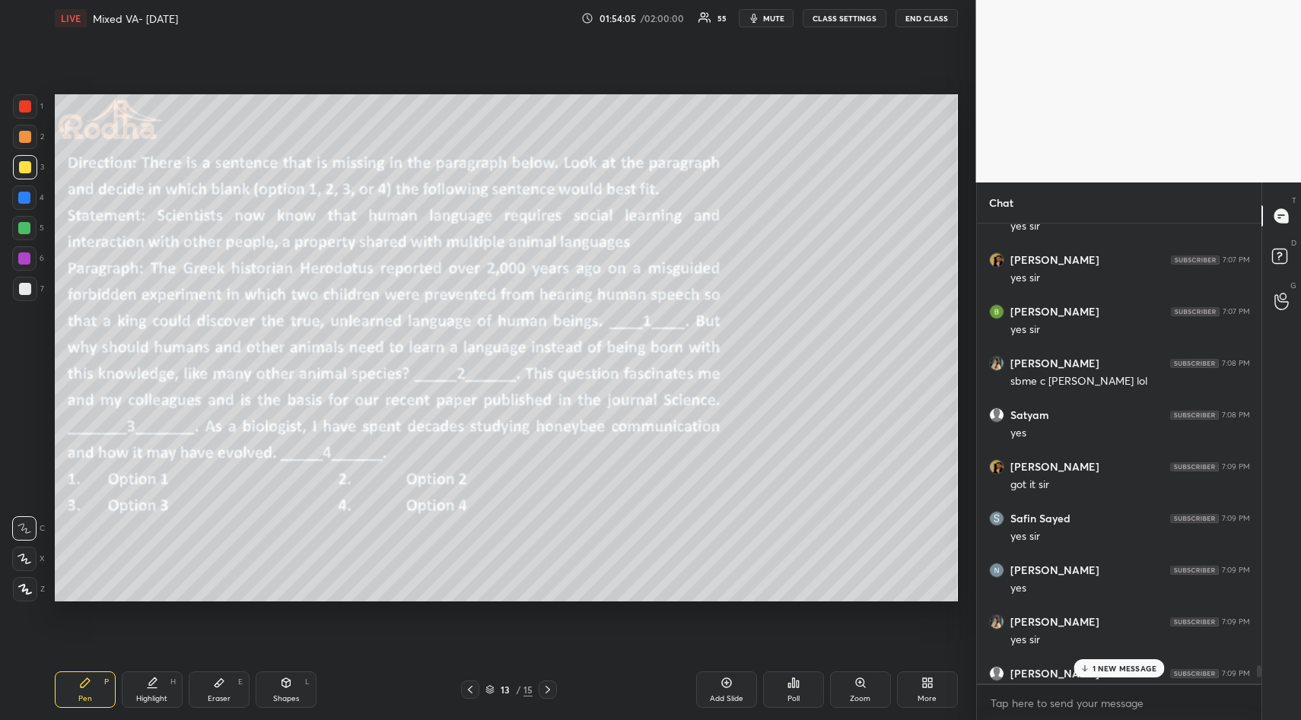
click at [1104, 668] on p "1 NEW MESSAGE" at bounding box center [1124, 668] width 65 height 9
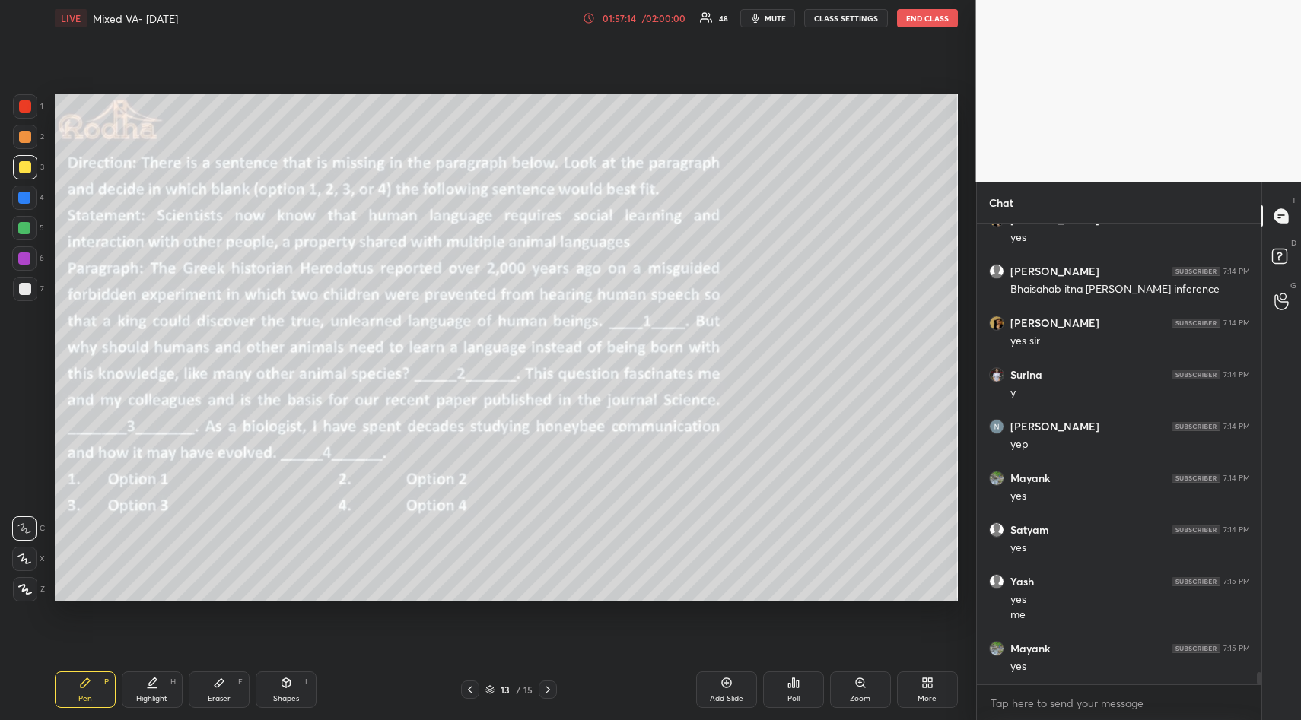
scroll to position [18624, 0]
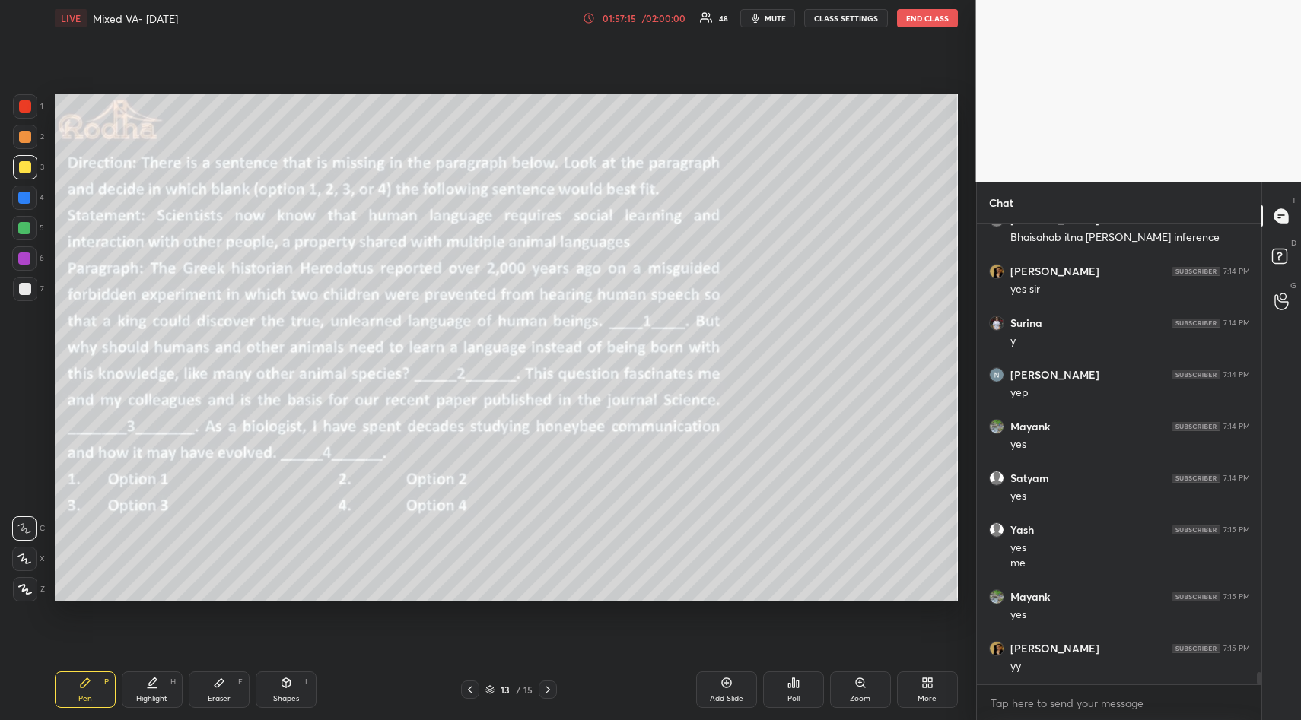
click at [221, 687] on icon at bounding box center [219, 683] width 12 height 12
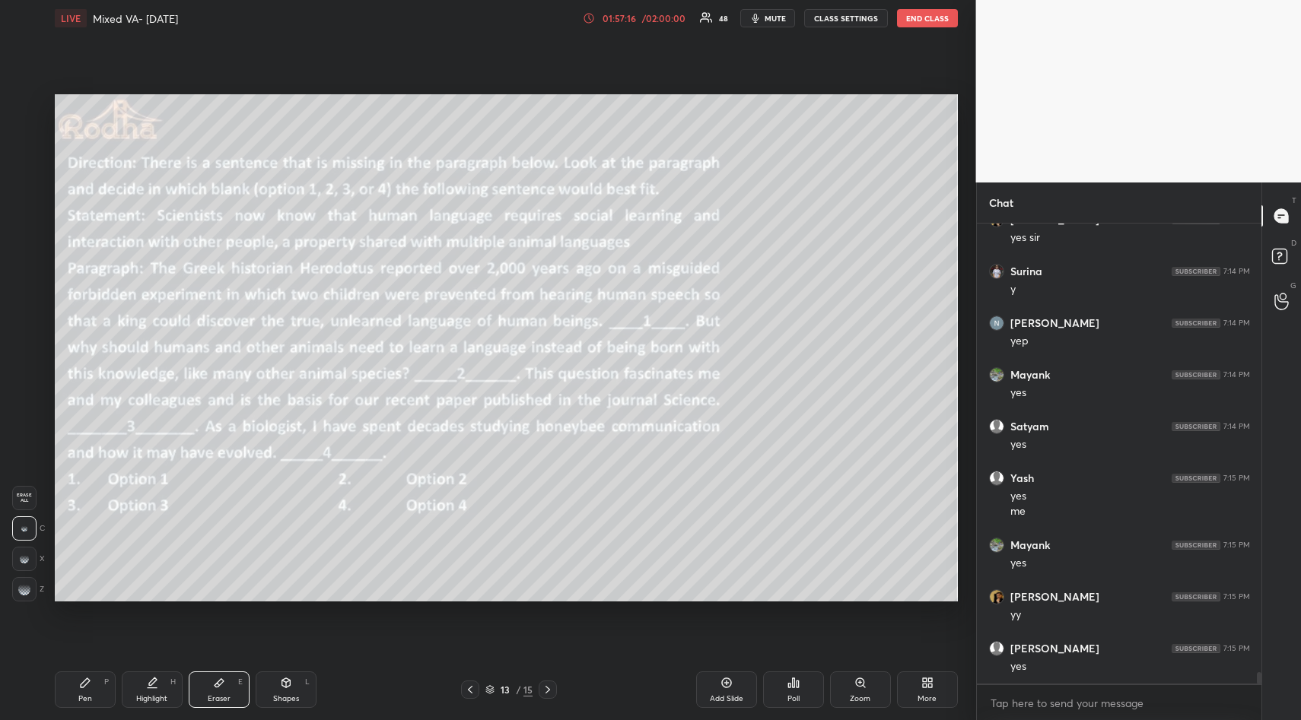
drag, startPoint x: 27, startPoint y: 500, endPoint x: 34, endPoint y: 520, distance: 21.9
click at [27, 501] on span "Erase all" at bounding box center [24, 498] width 23 height 11
drag, startPoint x: 81, startPoint y: 681, endPoint x: 109, endPoint y: 662, distance: 33.3
click at [84, 682] on icon at bounding box center [85, 683] width 12 height 12
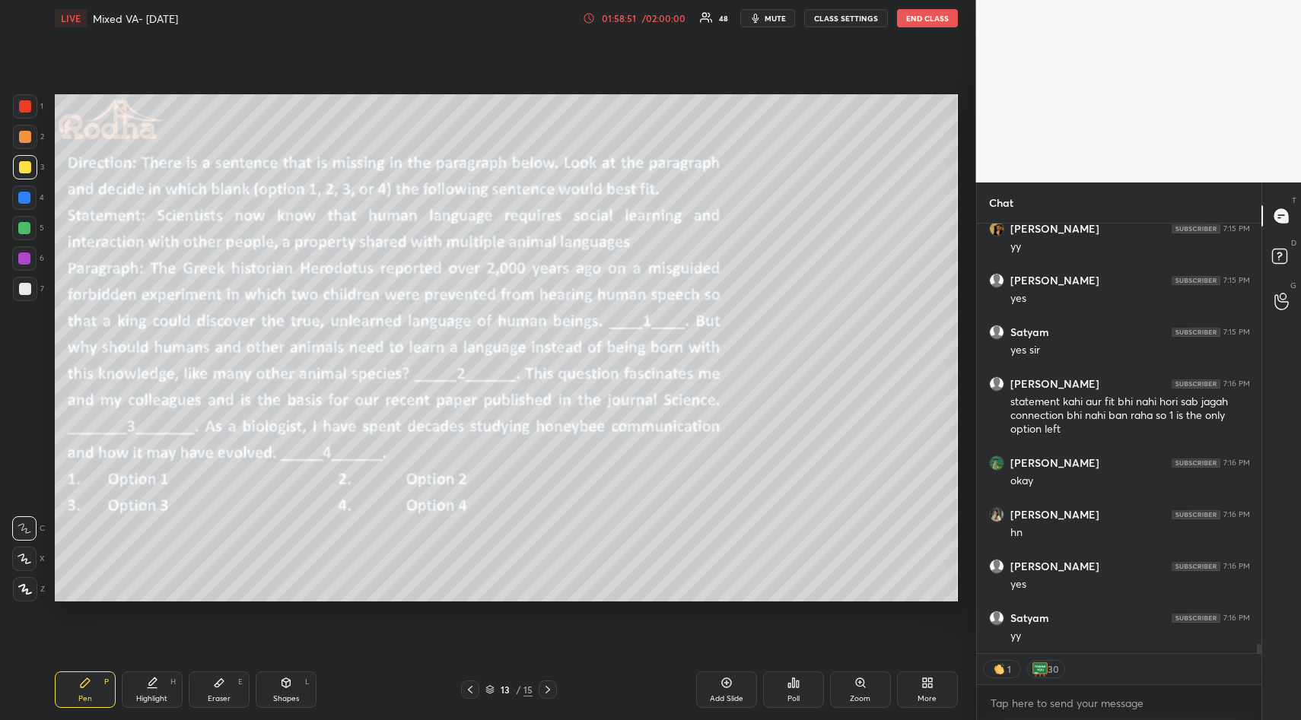
scroll to position [19096, 0]
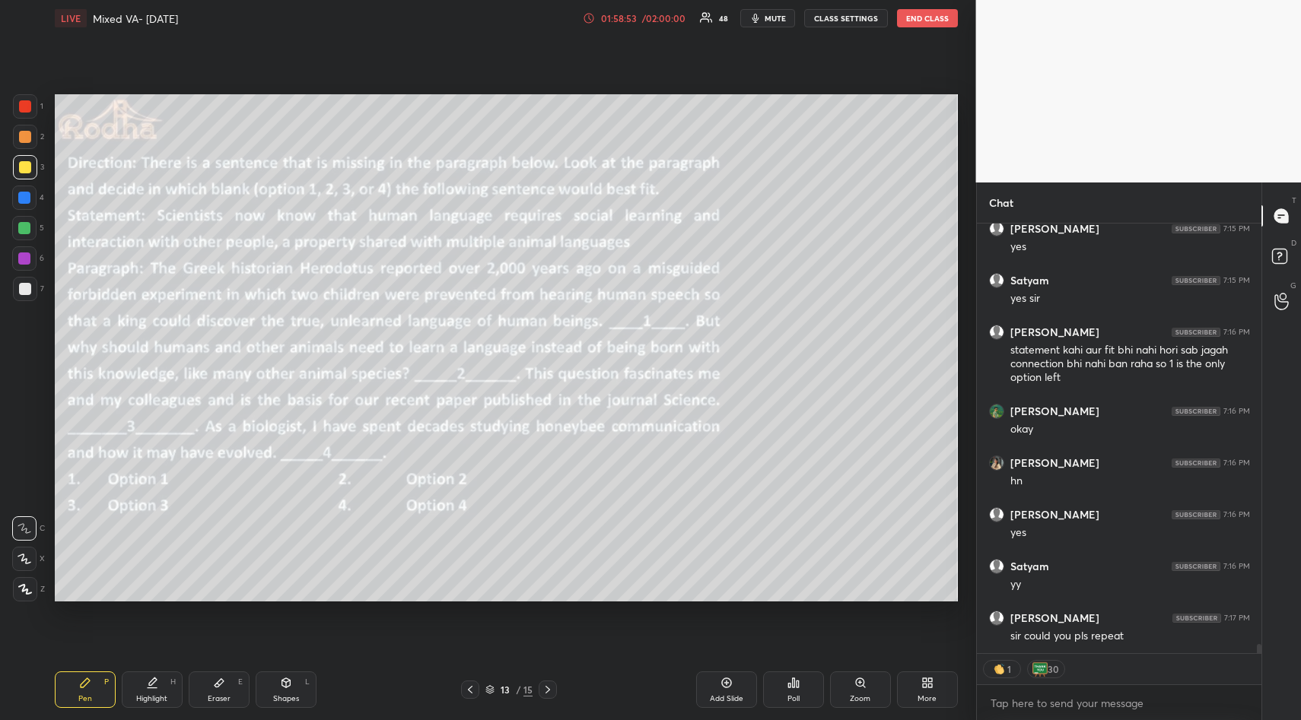
click at [209, 693] on div "Eraser E" at bounding box center [219, 690] width 61 height 37
click at [27, 491] on div "Erase all" at bounding box center [24, 498] width 24 height 24
click at [83, 687] on icon at bounding box center [85, 683] width 9 height 9
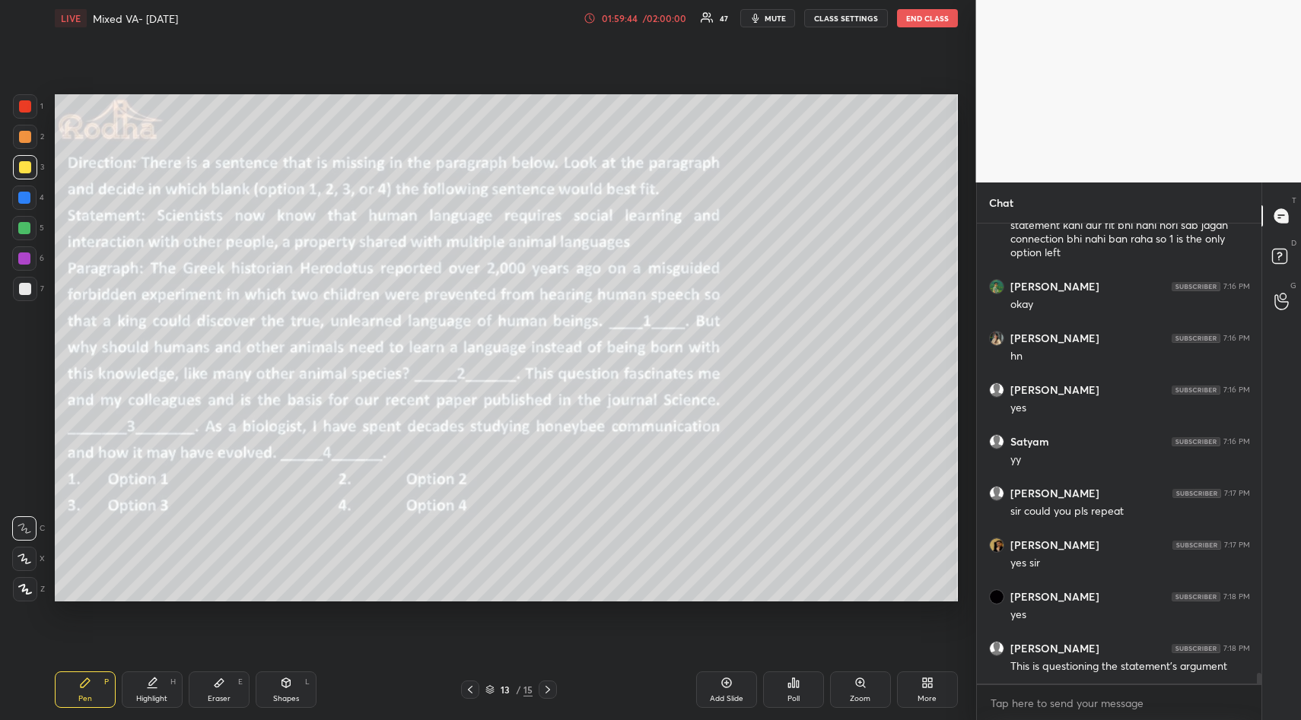
scroll to position [19272, 0]
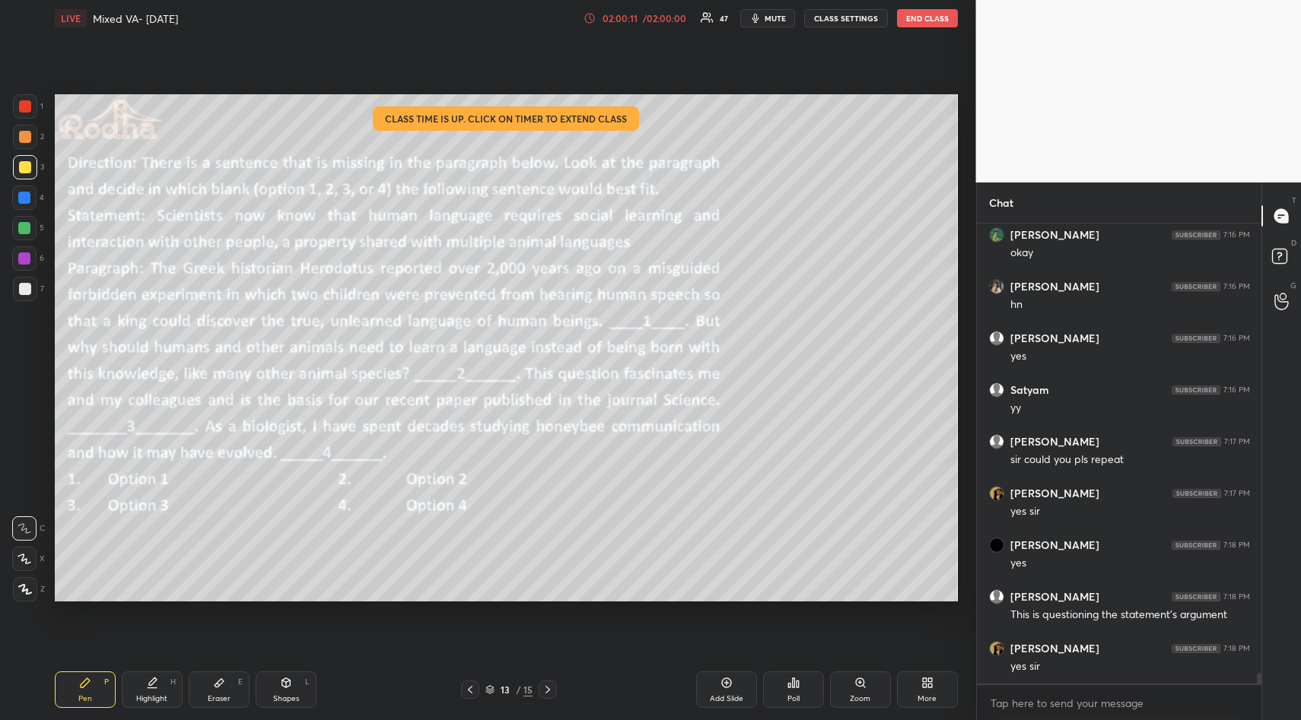
click at [654, 17] on div "/ 02:00:00" at bounding box center [664, 18] width 47 height 9
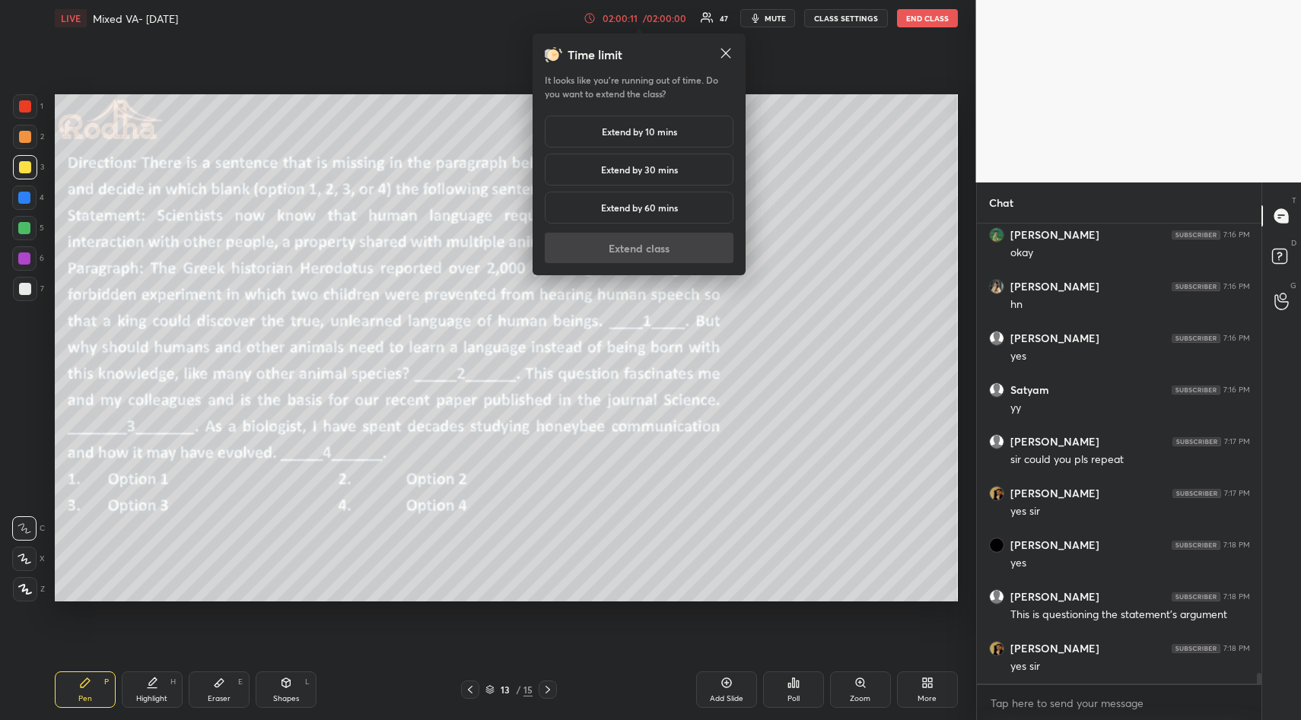
scroll to position [19324, 0]
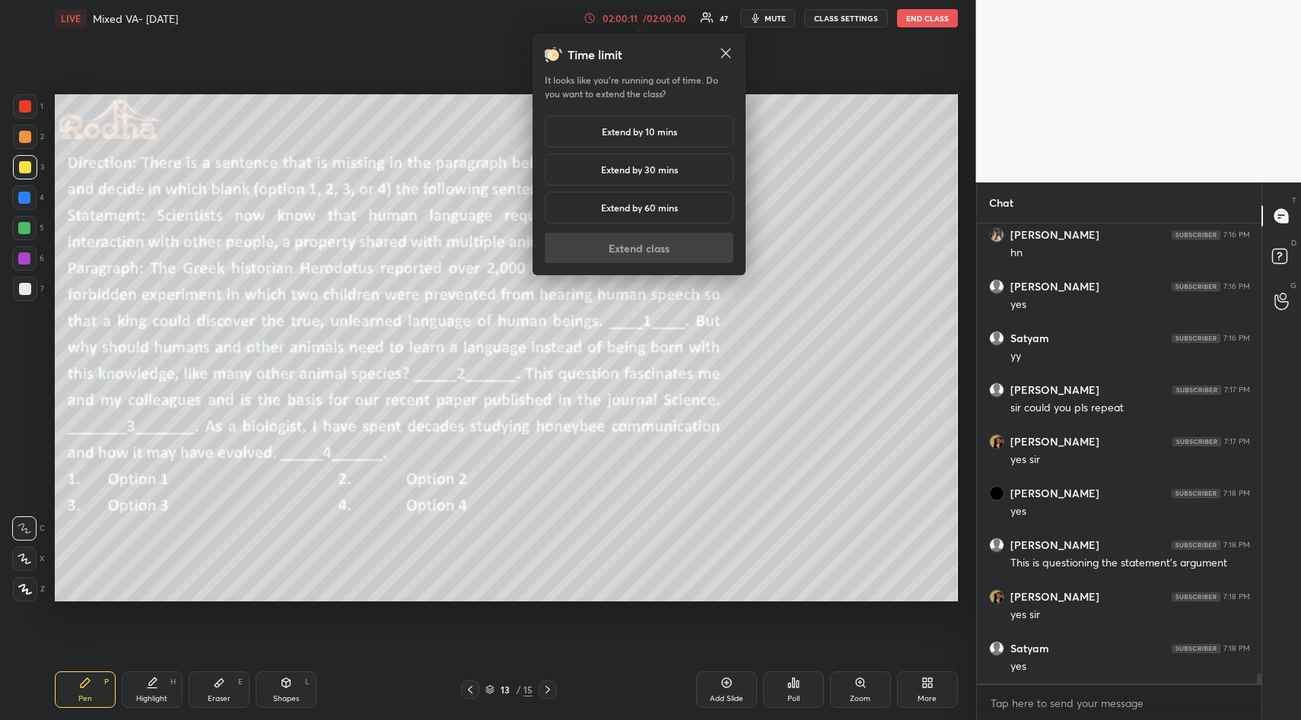
click at [635, 133] on h5 "Extend by 10 mins" at bounding box center [639, 132] width 75 height 14
click at [628, 247] on button "Extend class" at bounding box center [639, 248] width 189 height 30
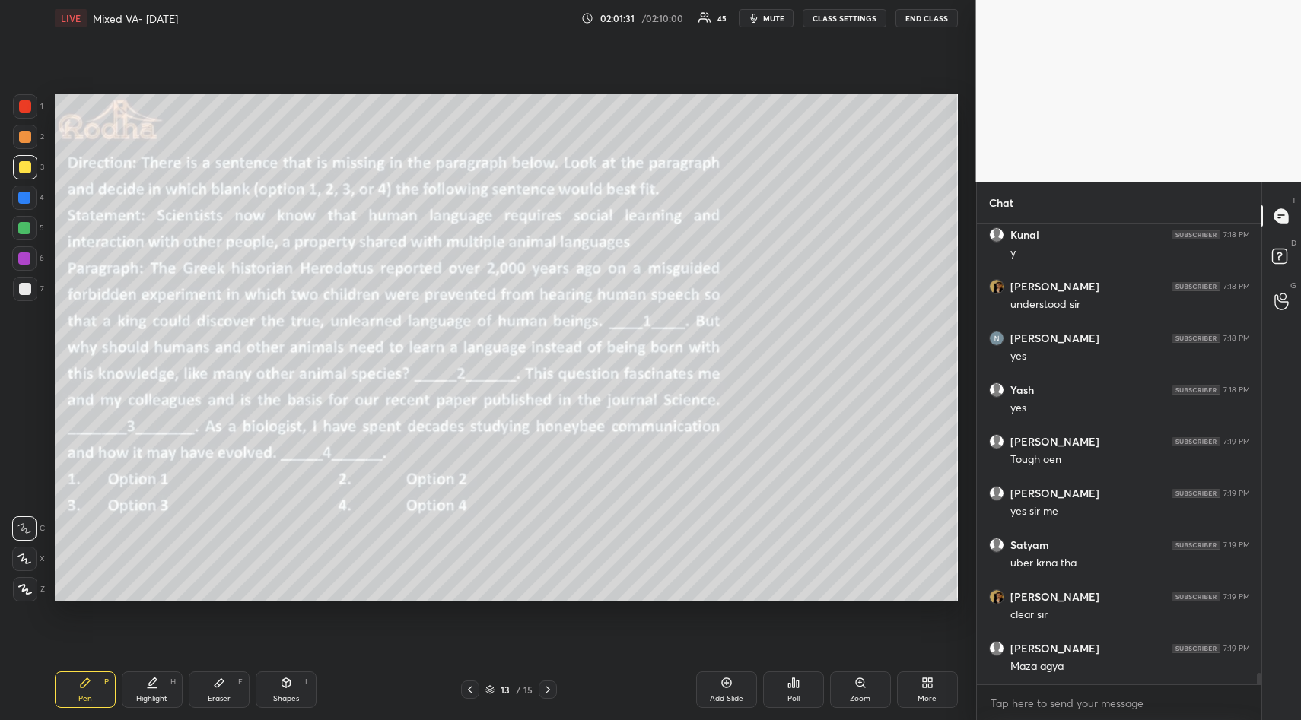
scroll to position [19196, 0]
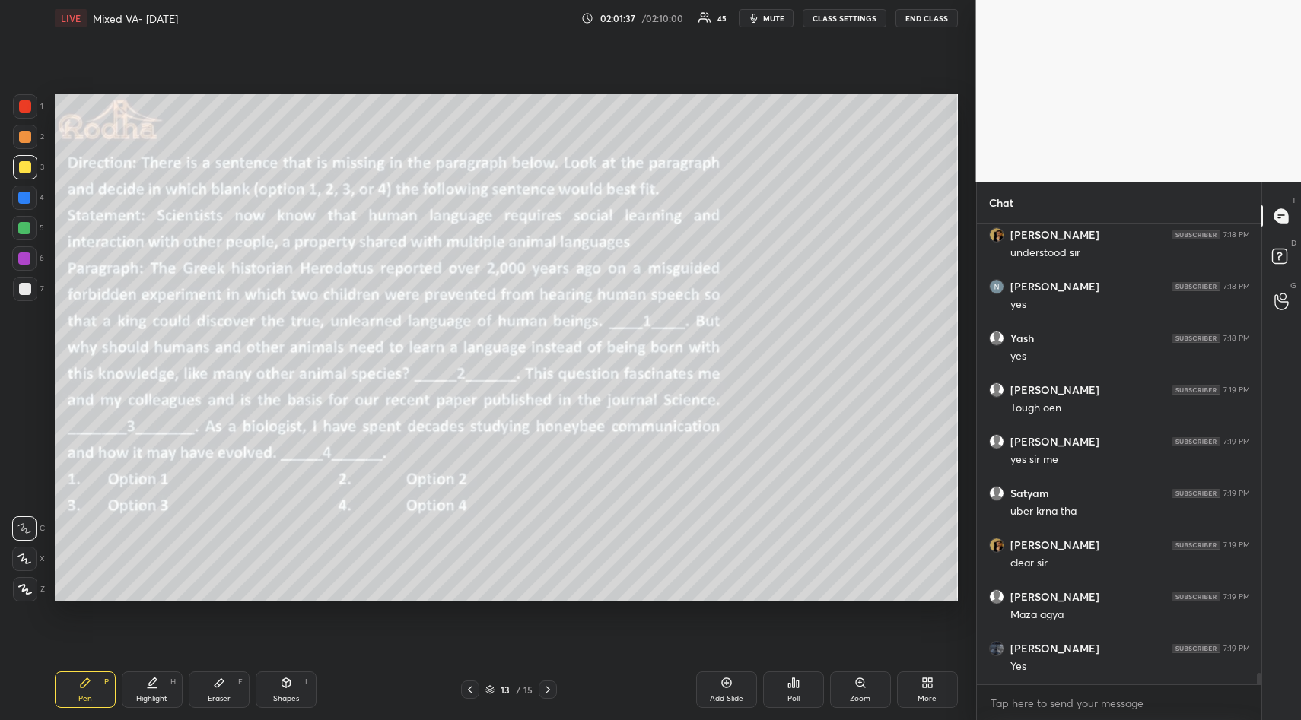
click at [218, 688] on icon at bounding box center [219, 683] width 12 height 12
click at [23, 489] on div "Erase all" at bounding box center [24, 498] width 24 height 24
drag, startPoint x: 91, startPoint y: 685, endPoint x: 90, endPoint y: 676, distance: 8.5
click at [91, 685] on div "Pen P" at bounding box center [85, 690] width 61 height 37
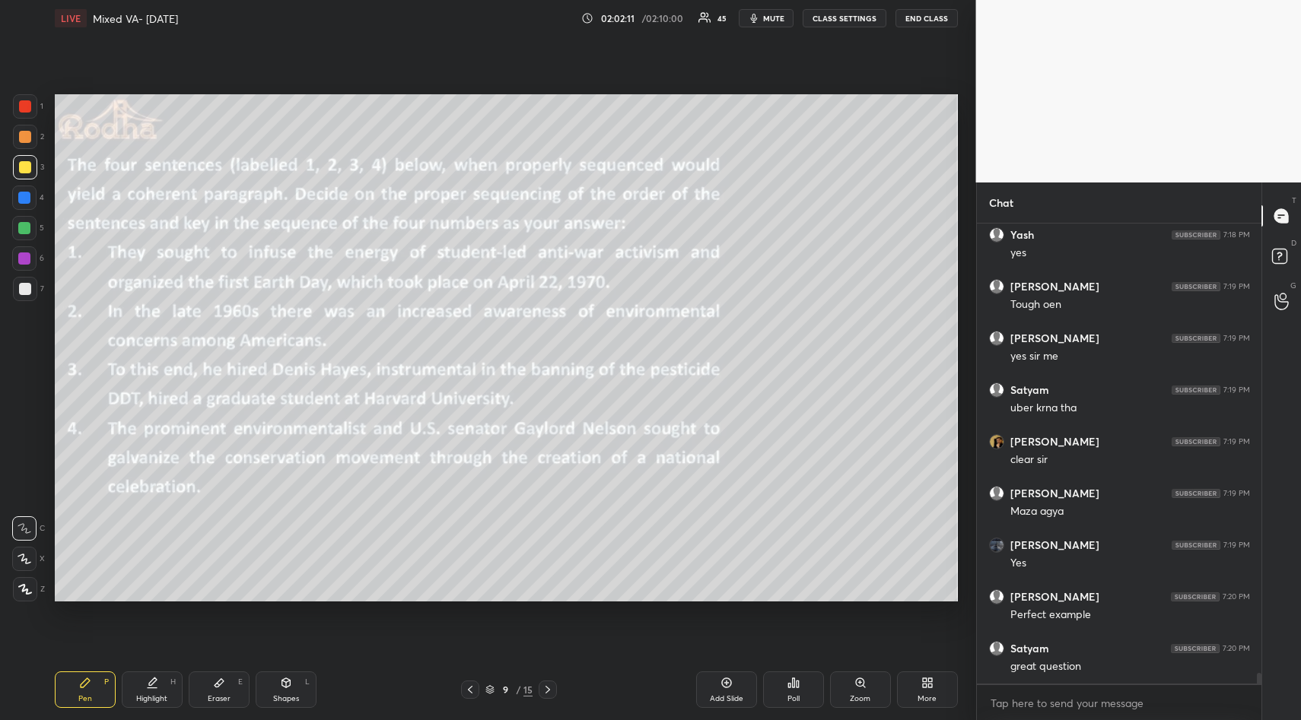
scroll to position [19352, 0]
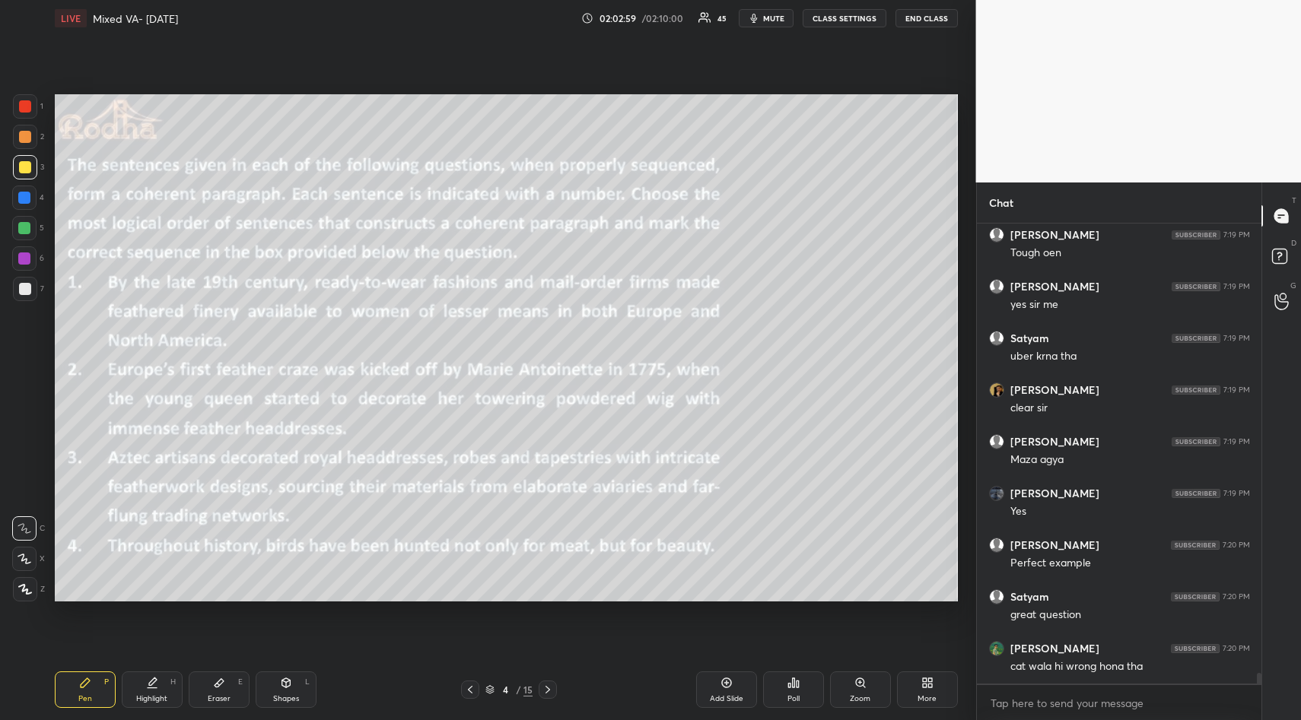
click at [741, 602] on div "Setting up your live class Poll for secs No correct answer Start poll" at bounding box center [506, 348] width 915 height 623
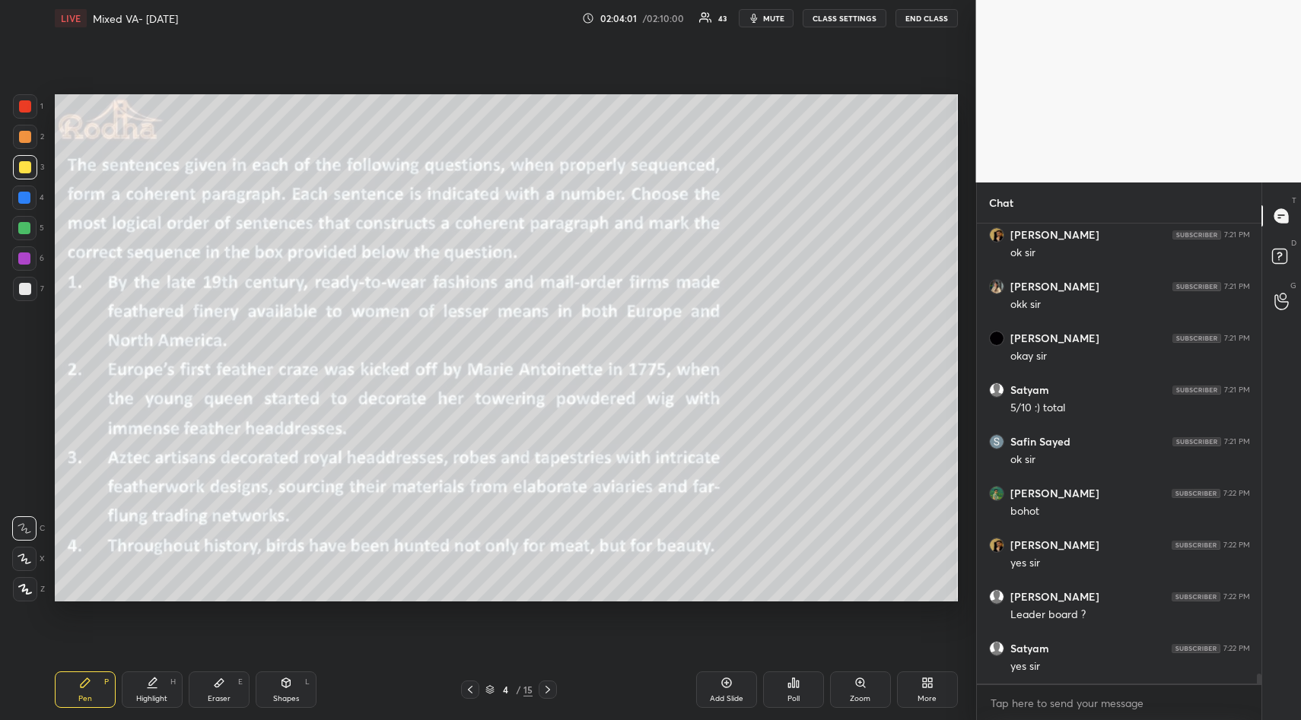
click at [939, 688] on div "More" at bounding box center [927, 690] width 61 height 37
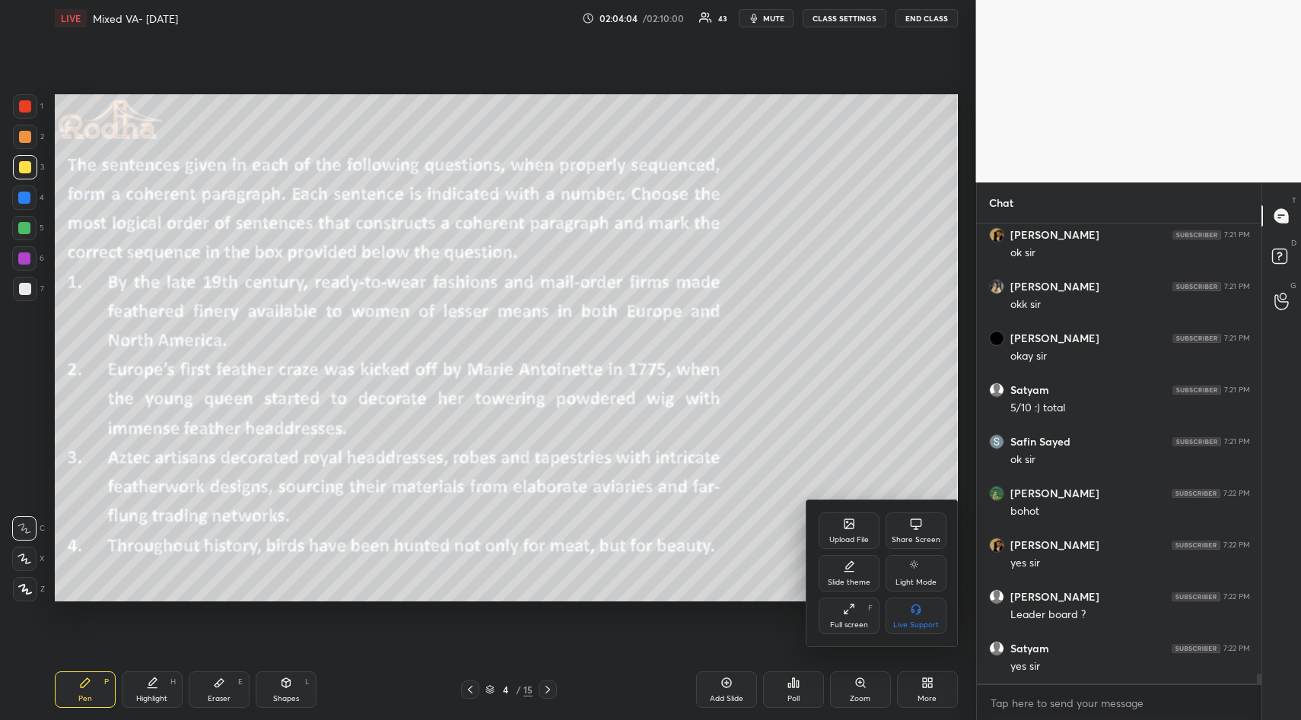
click at [867, 414] on div at bounding box center [650, 360] width 1301 height 720
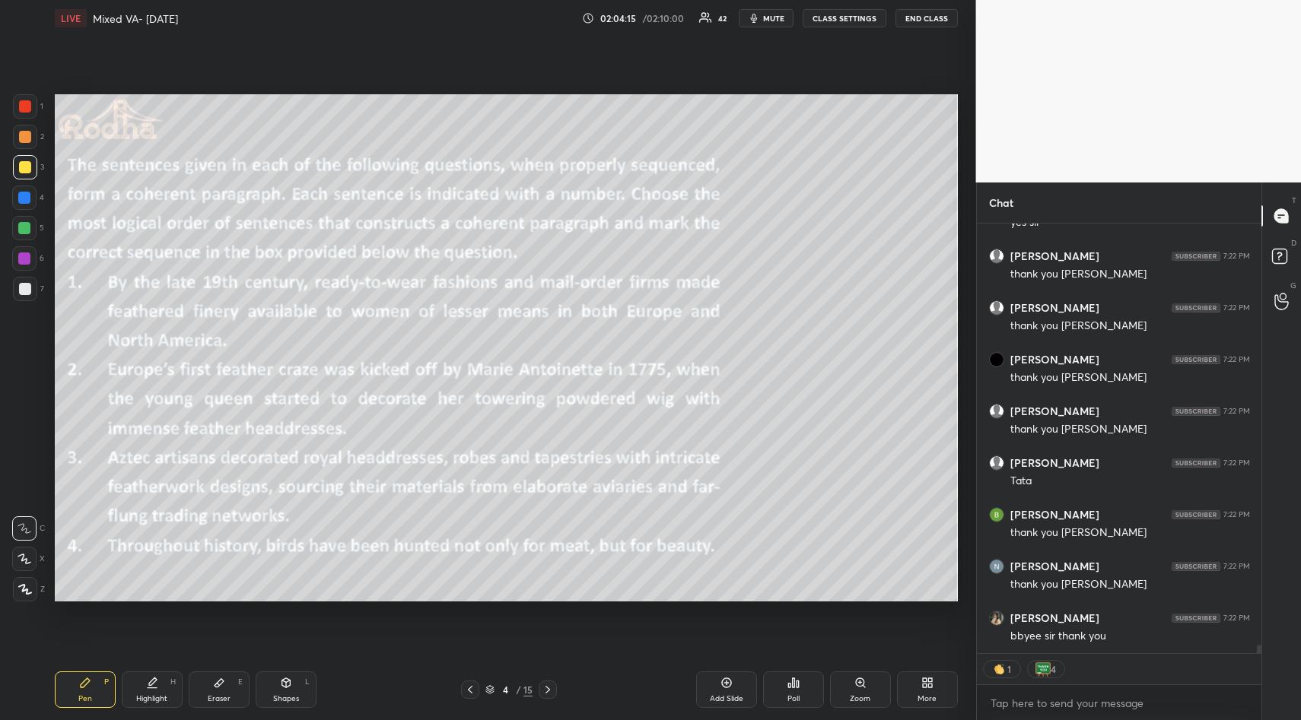
scroll to position [20947, 0]
click at [931, 16] on button "END CLASS" at bounding box center [926, 18] width 62 height 18
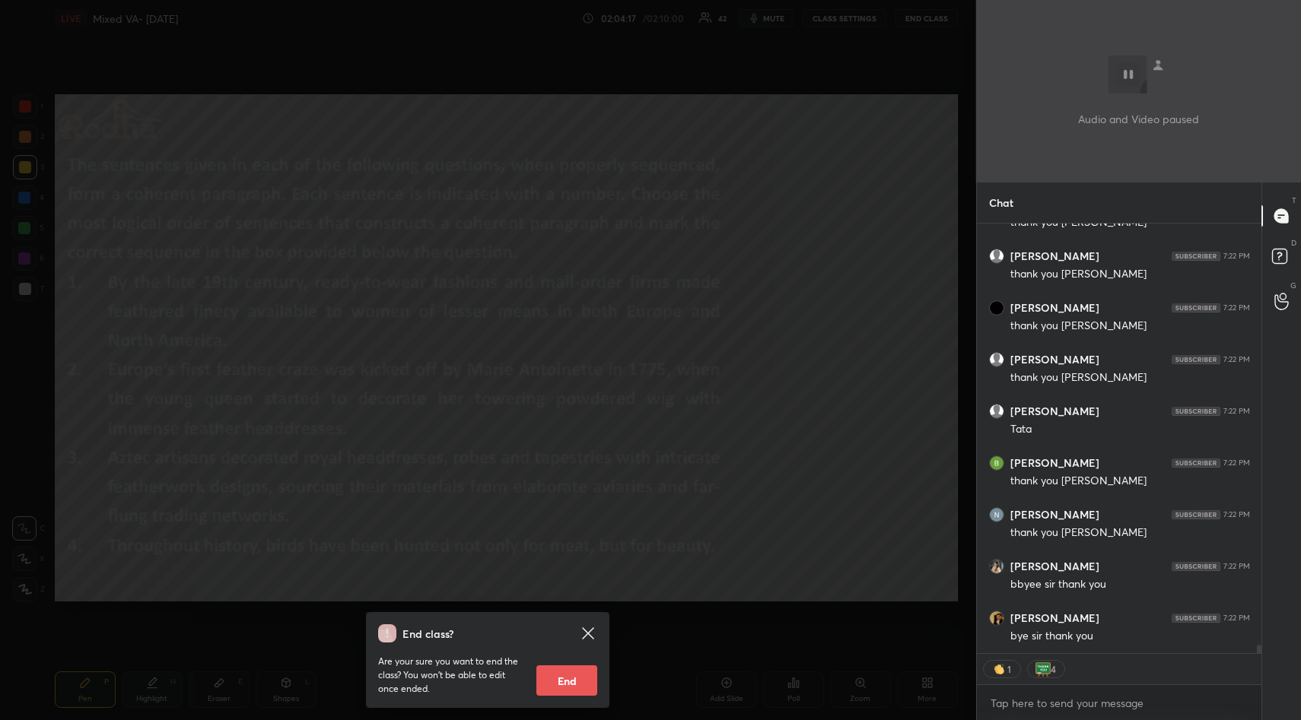
scroll to position [20999, 0]
click at [561, 687] on button "End" at bounding box center [566, 681] width 61 height 30
type textarea "x"
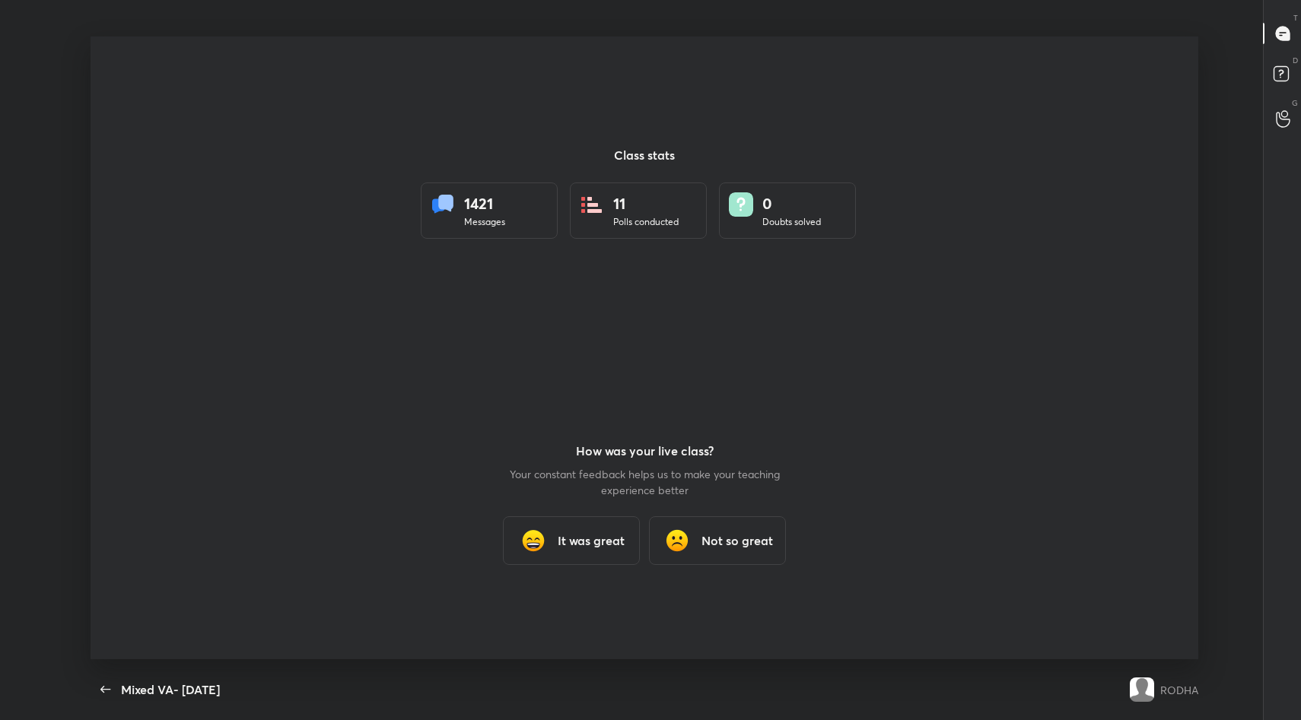
scroll to position [623, 1289]
